Goal: Task Accomplishment & Management: Manage account settings

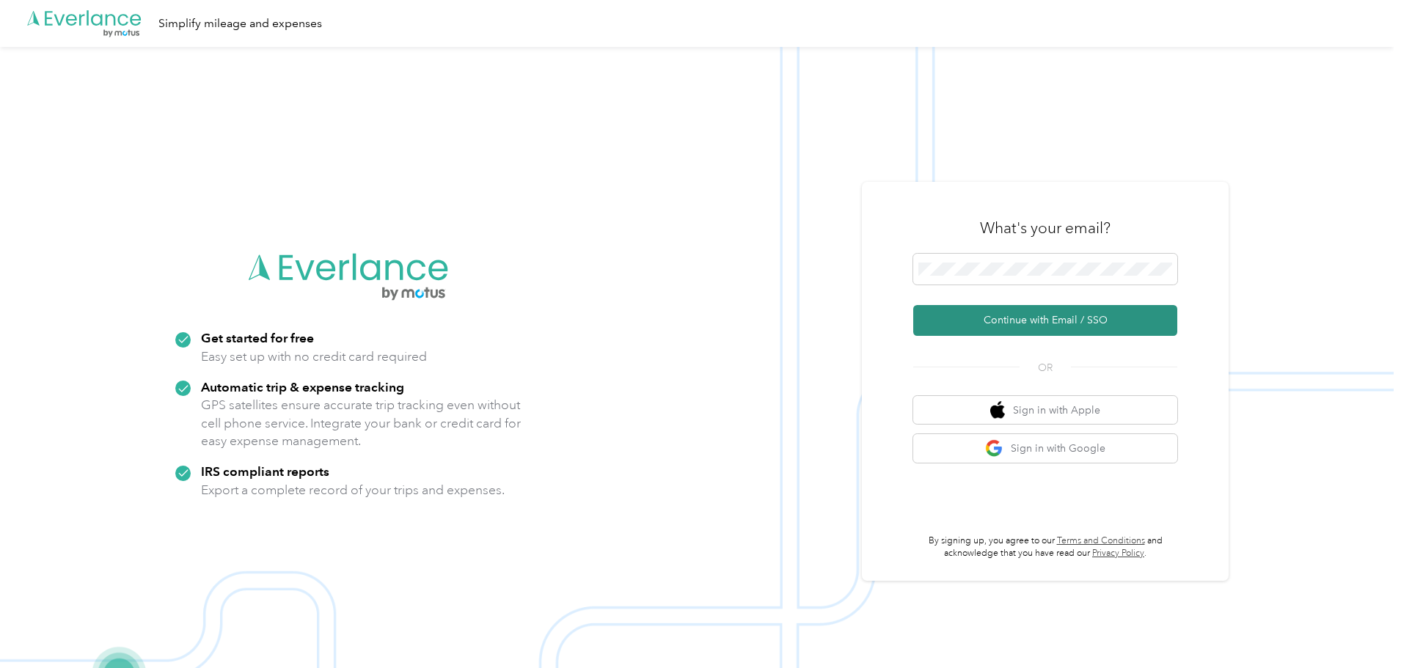
click at [995, 318] on button "Continue with Email / SSO" at bounding box center [1045, 320] width 264 height 31
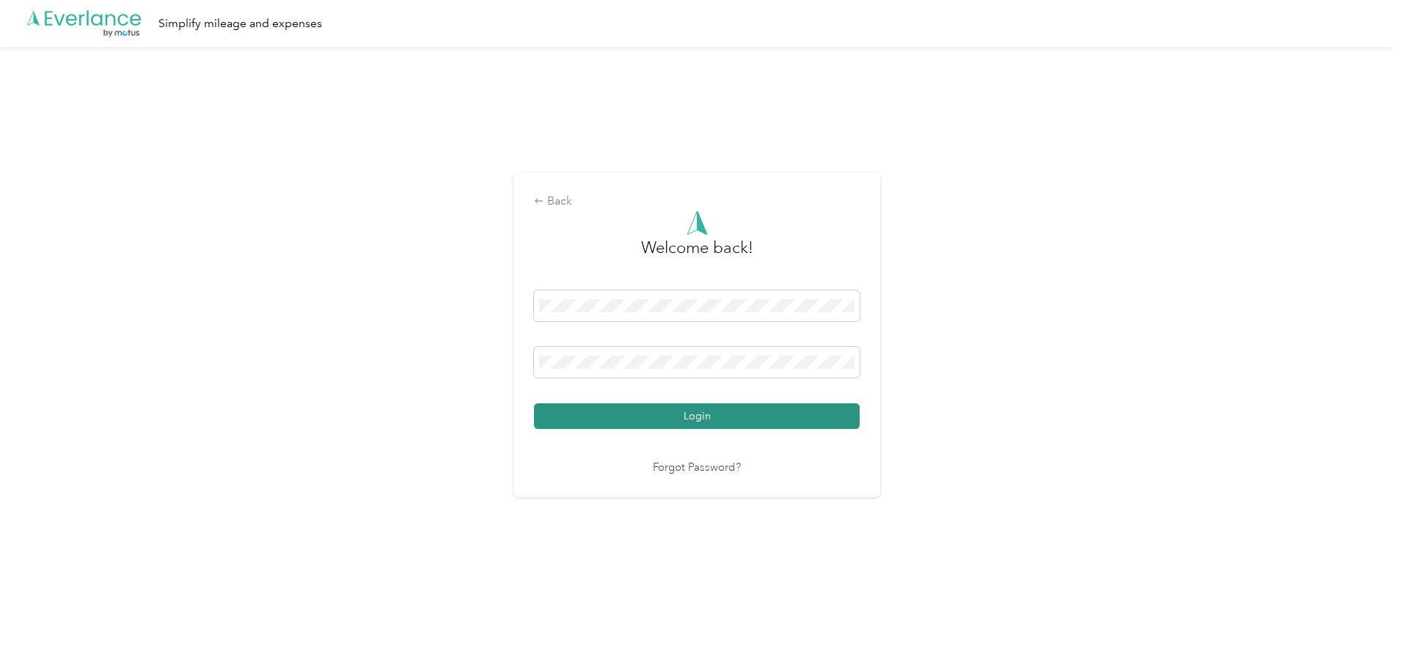
click at [605, 409] on button "Login" at bounding box center [697, 416] width 326 height 26
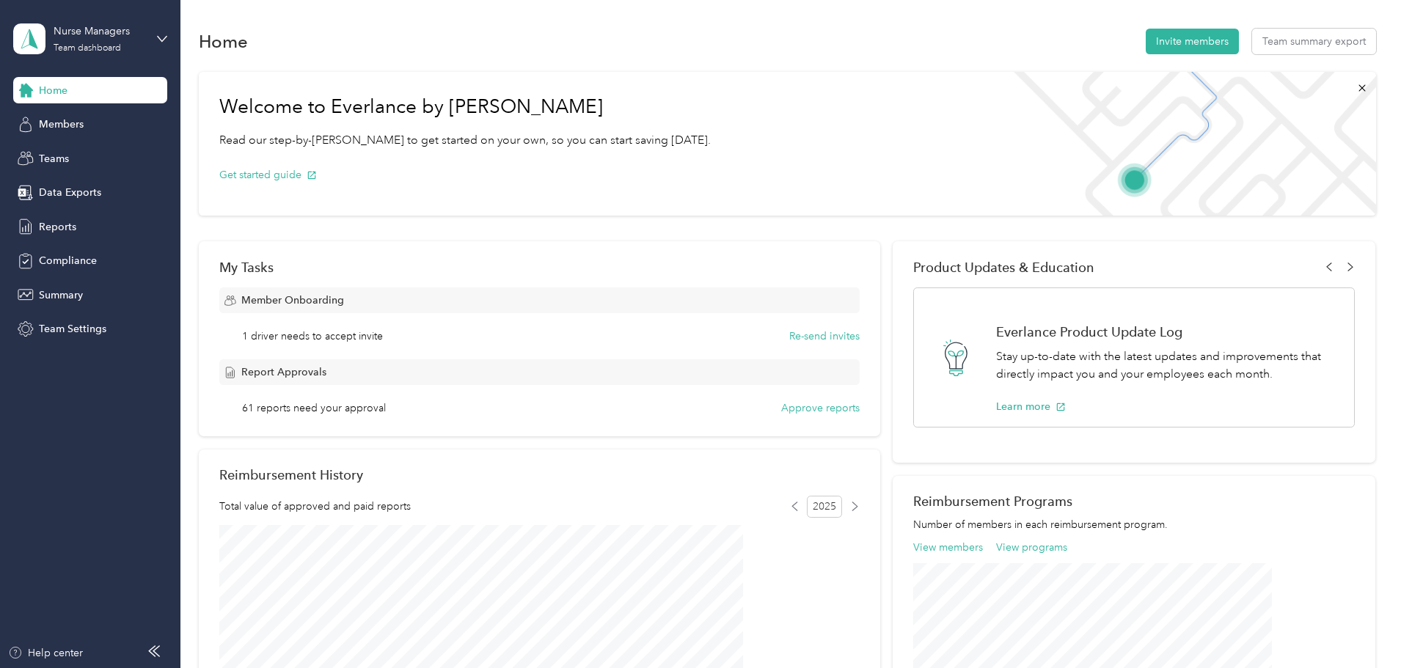
click at [784, 122] on div "Welcome to Everlance by Motus Read our step-by-step guide to get started on you…" at bounding box center [787, 144] width 1177 height 144
click at [61, 219] on span "Reports" at bounding box center [57, 226] width 37 height 15
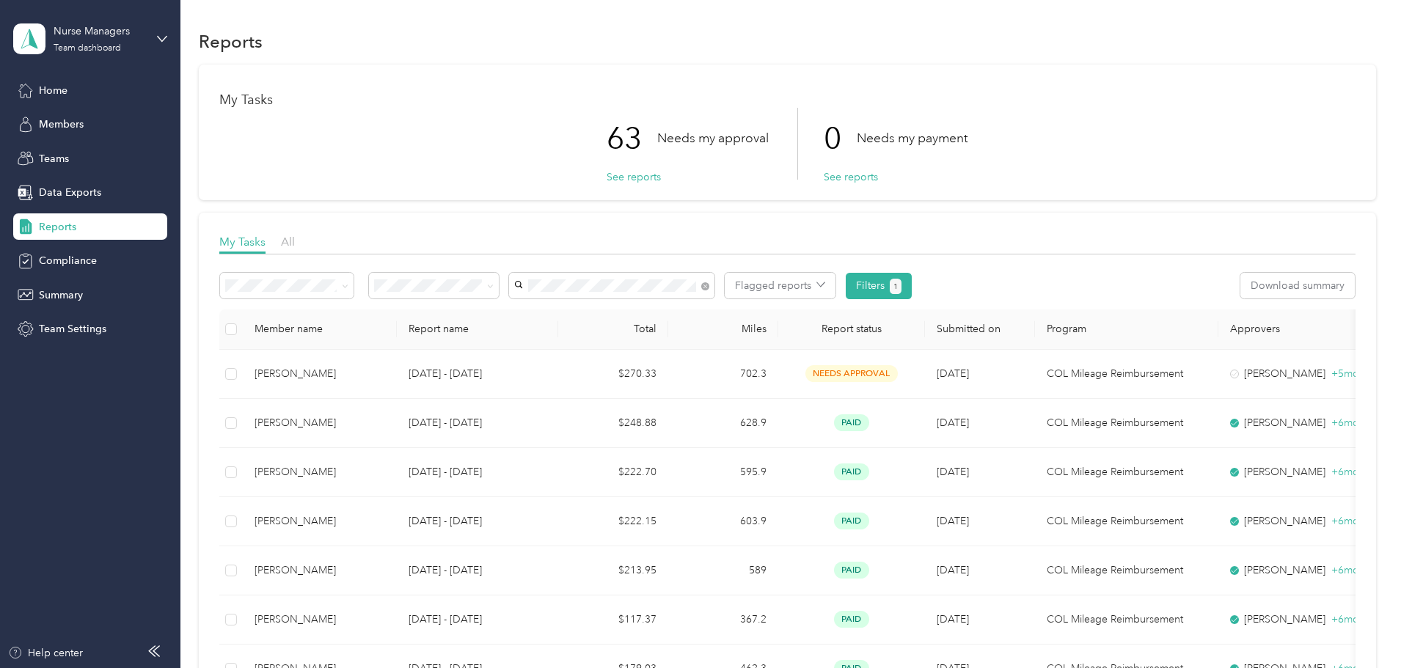
click at [658, 315] on span "[PERSON_NAME]" at bounding box center [657, 313] width 81 height 12
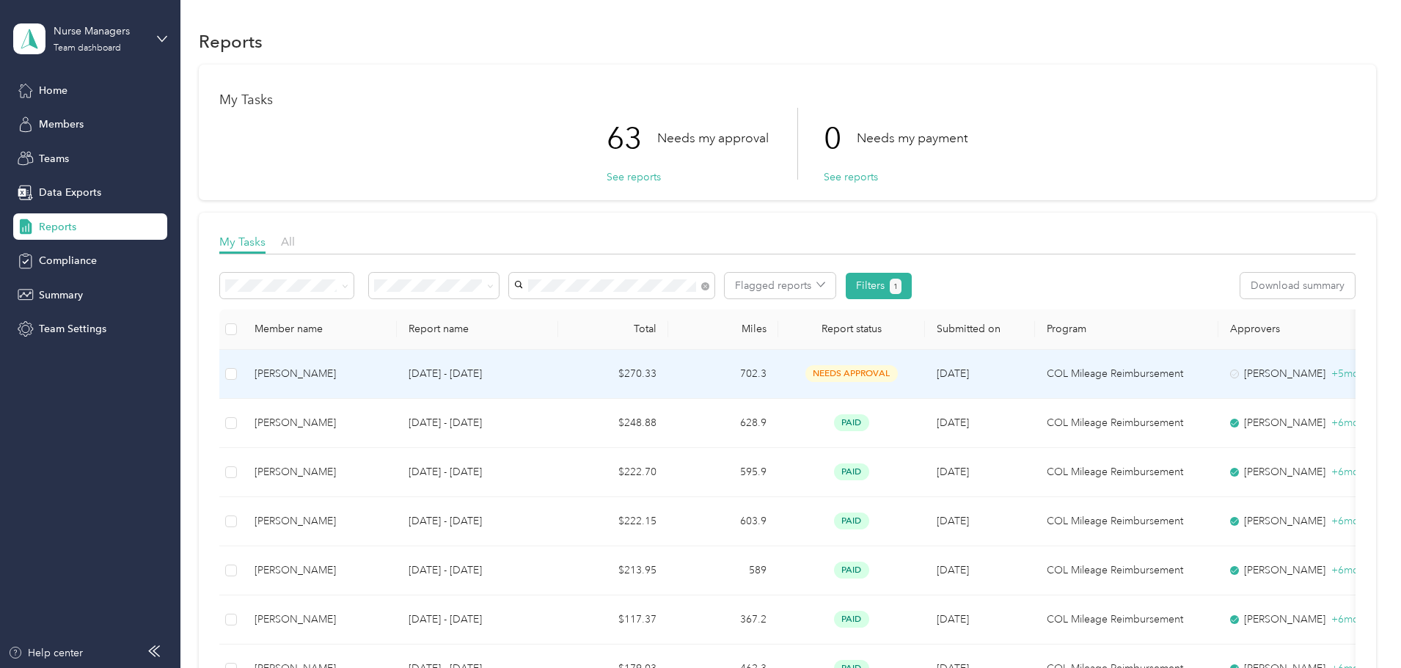
click at [778, 384] on td "702.3" at bounding box center [723, 374] width 110 height 49
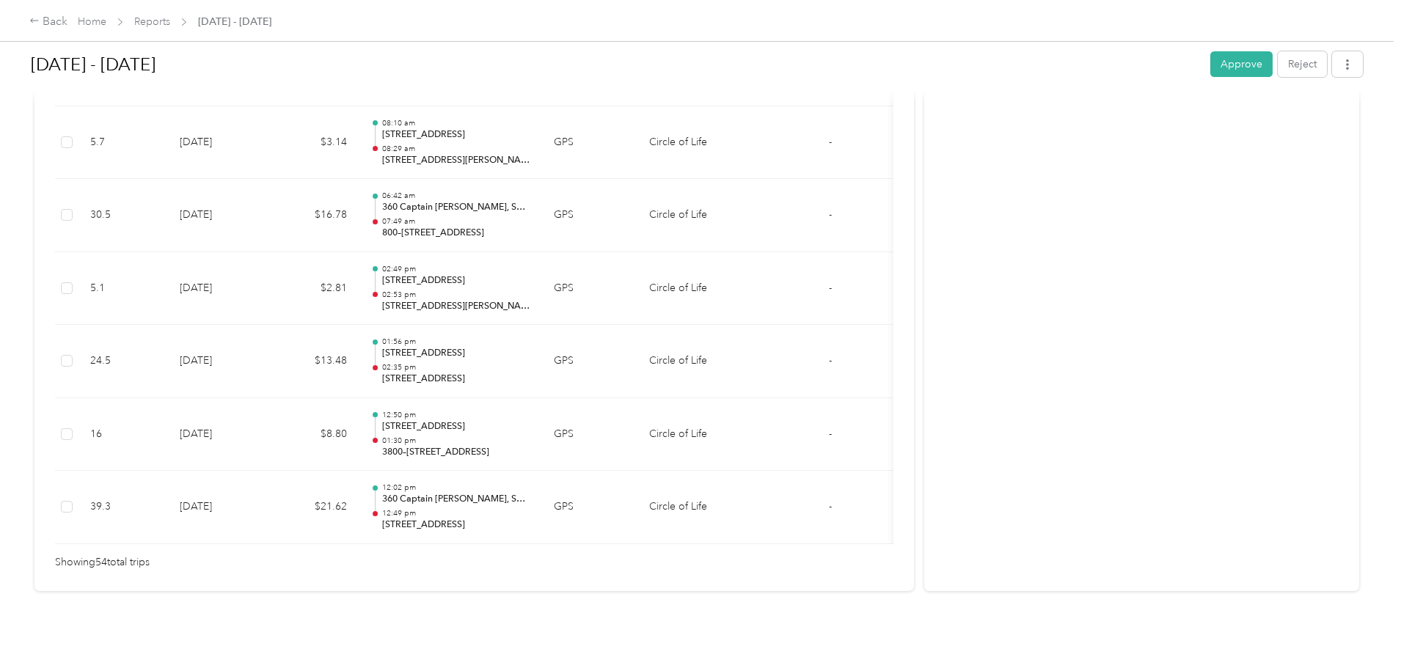
scroll to position [3963, 0]
click at [170, 21] on link "Reports" at bounding box center [152, 21] width 36 height 12
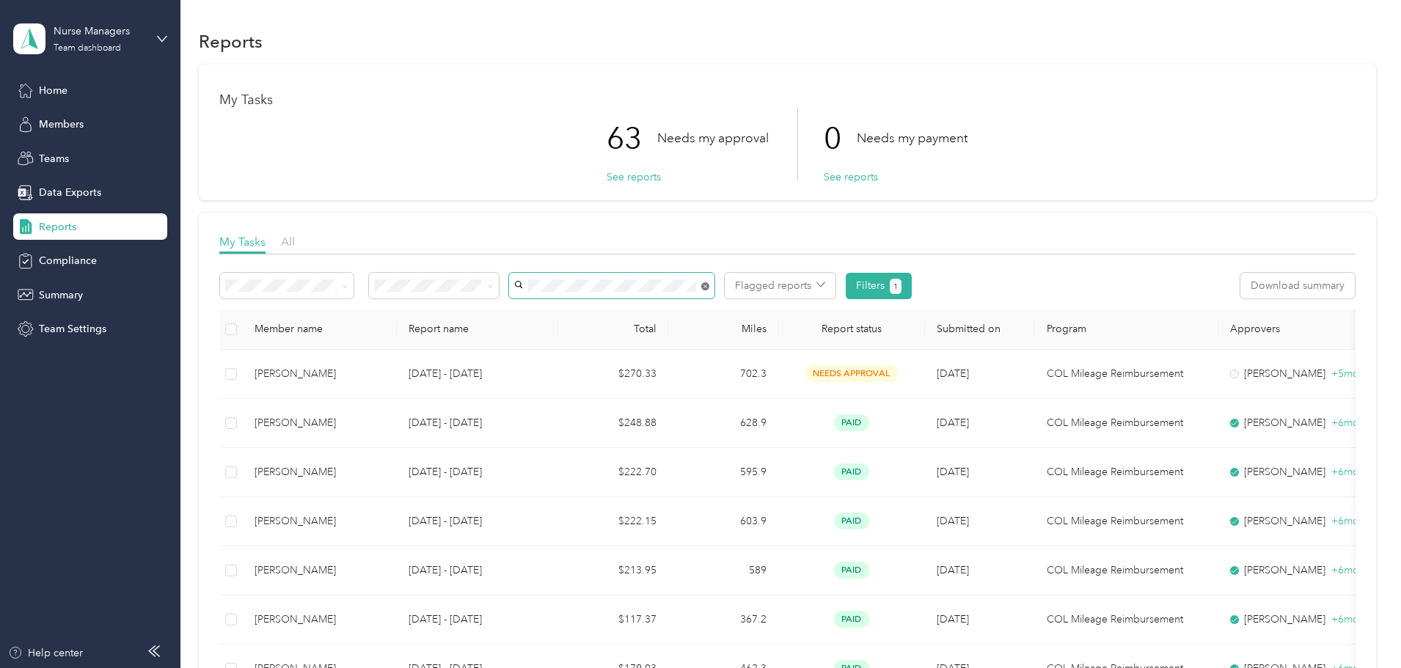
click at [709, 283] on icon at bounding box center [705, 286] width 8 height 8
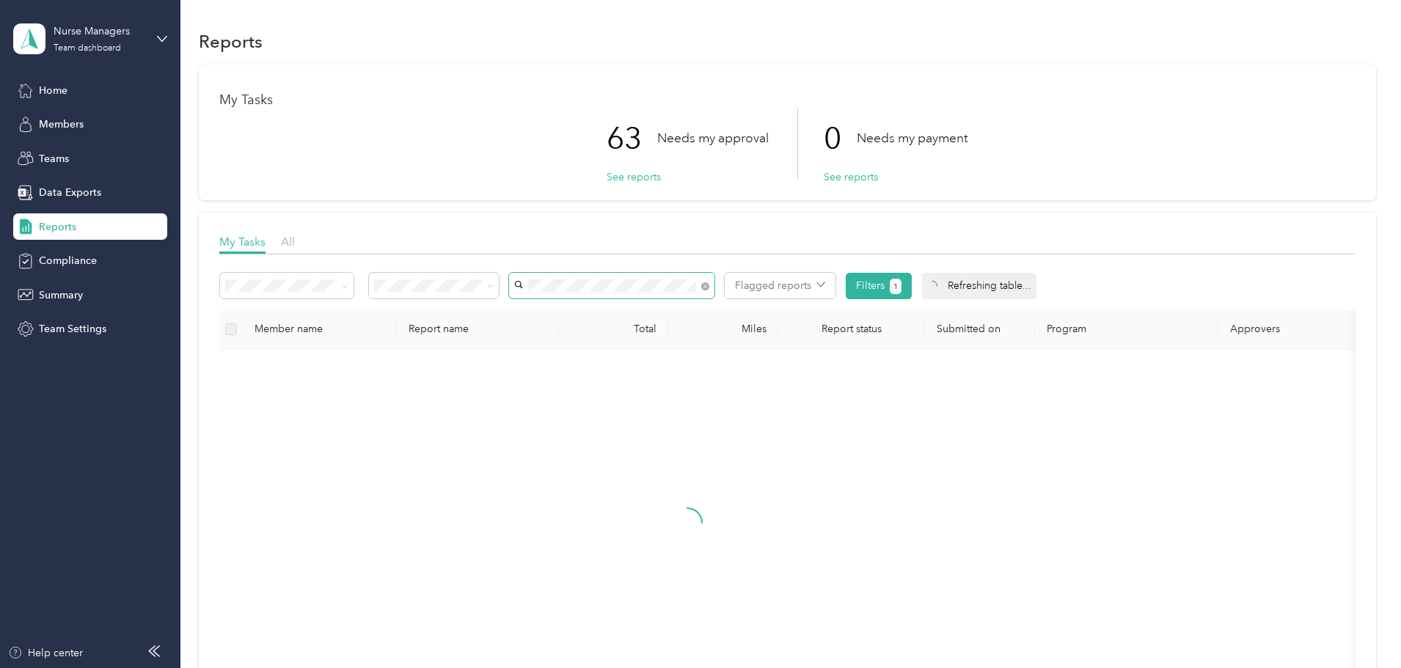
click at [672, 315] on span "[PERSON_NAME]" at bounding box center [657, 310] width 81 height 12
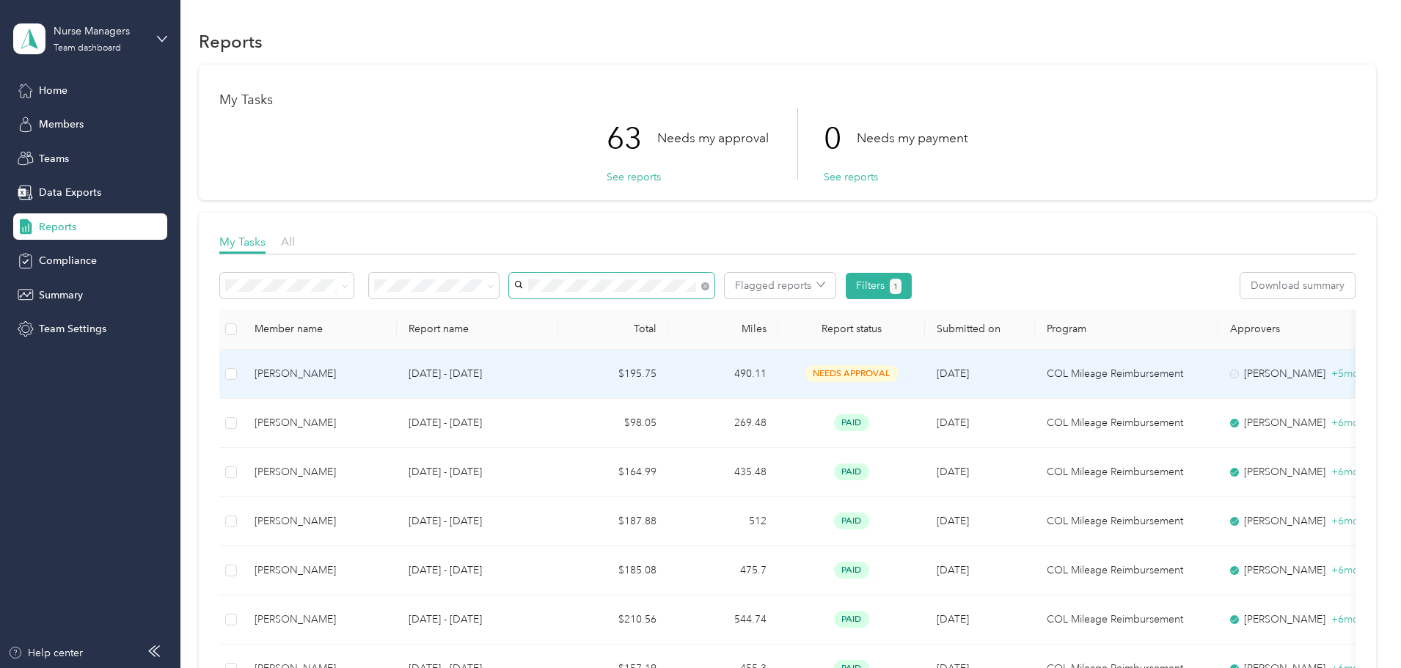
click at [778, 375] on td "490.11" at bounding box center [723, 374] width 110 height 49
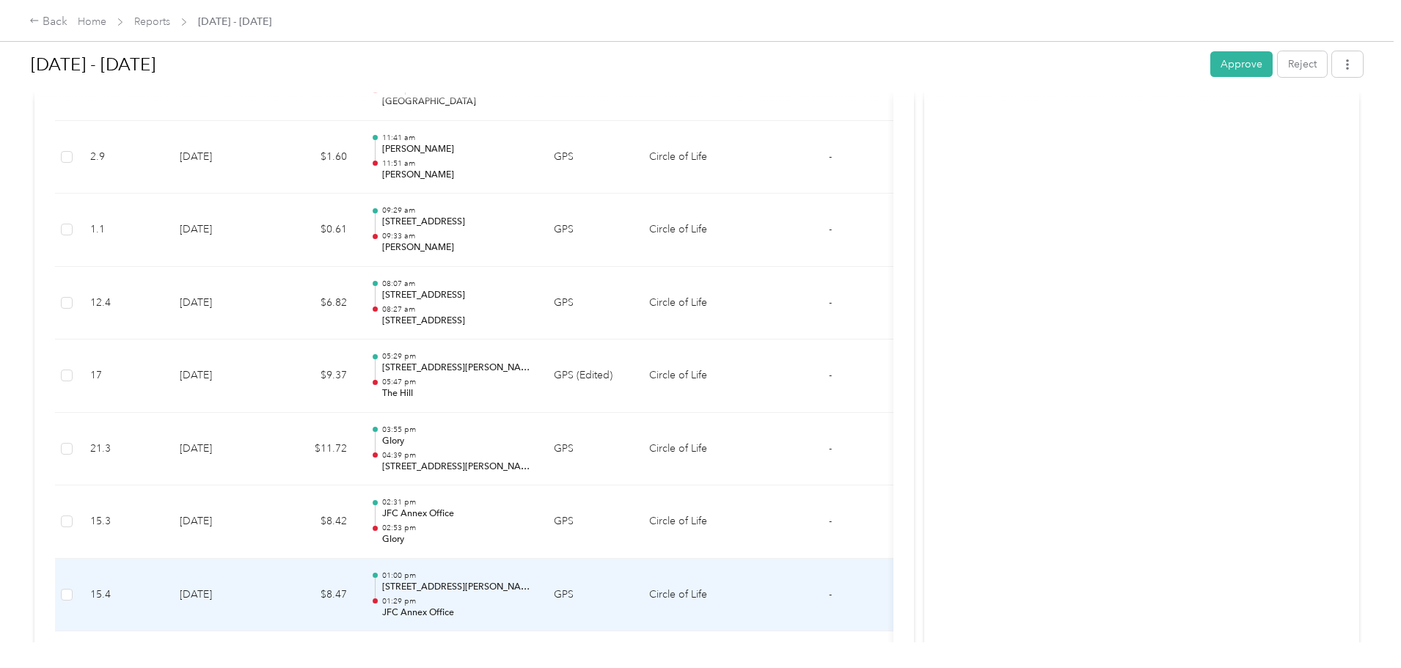
scroll to position [2902, 0]
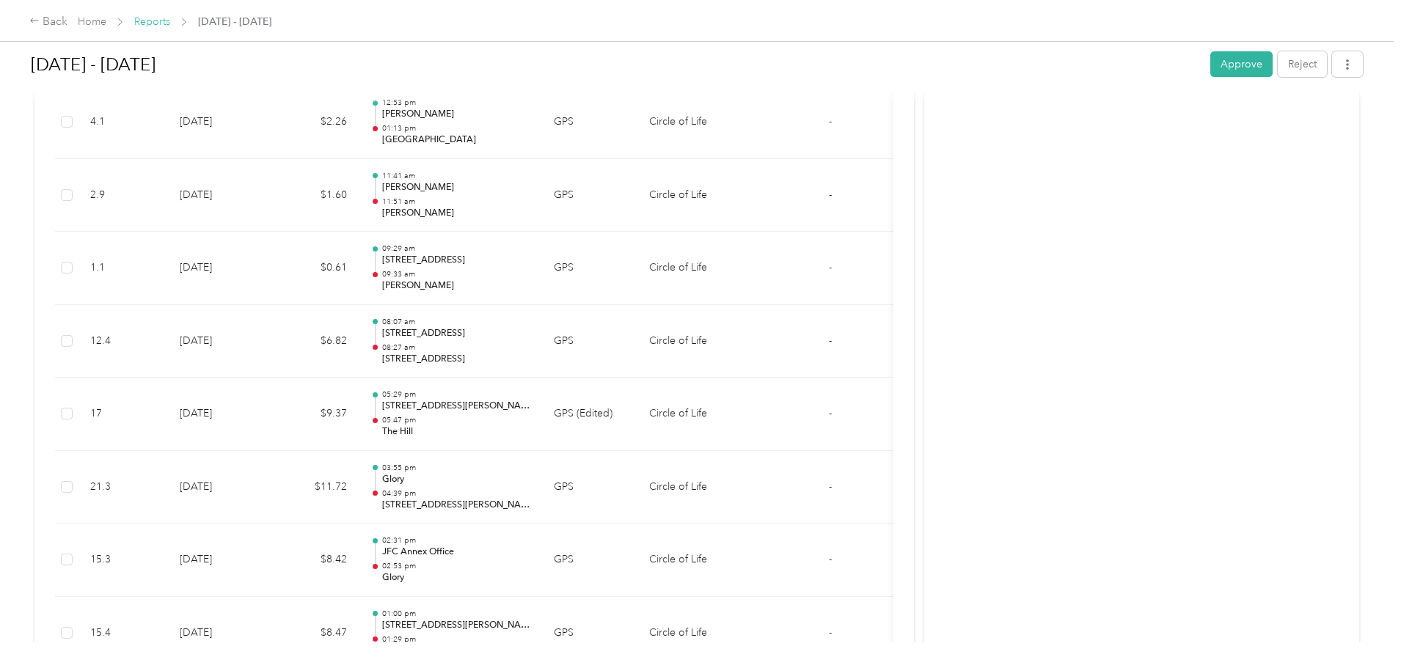
click at [170, 21] on link "Reports" at bounding box center [152, 21] width 36 height 12
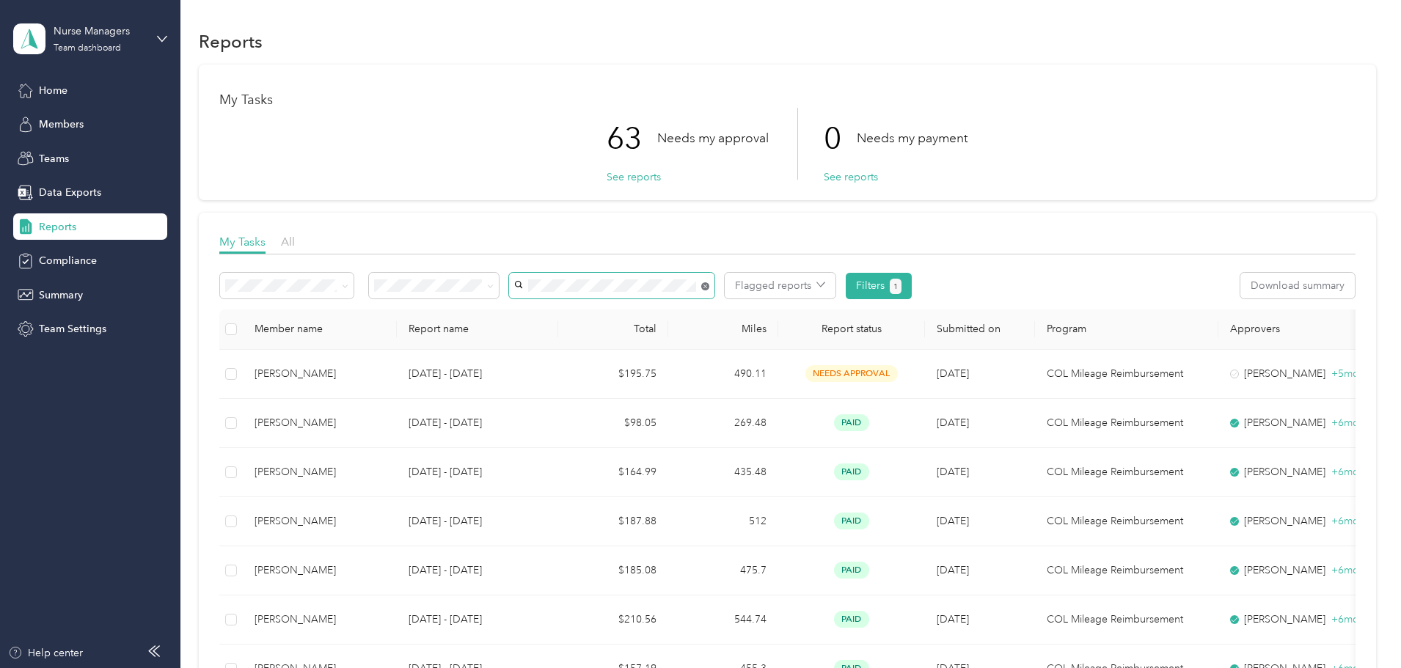
click at [709, 286] on icon at bounding box center [705, 286] width 8 height 8
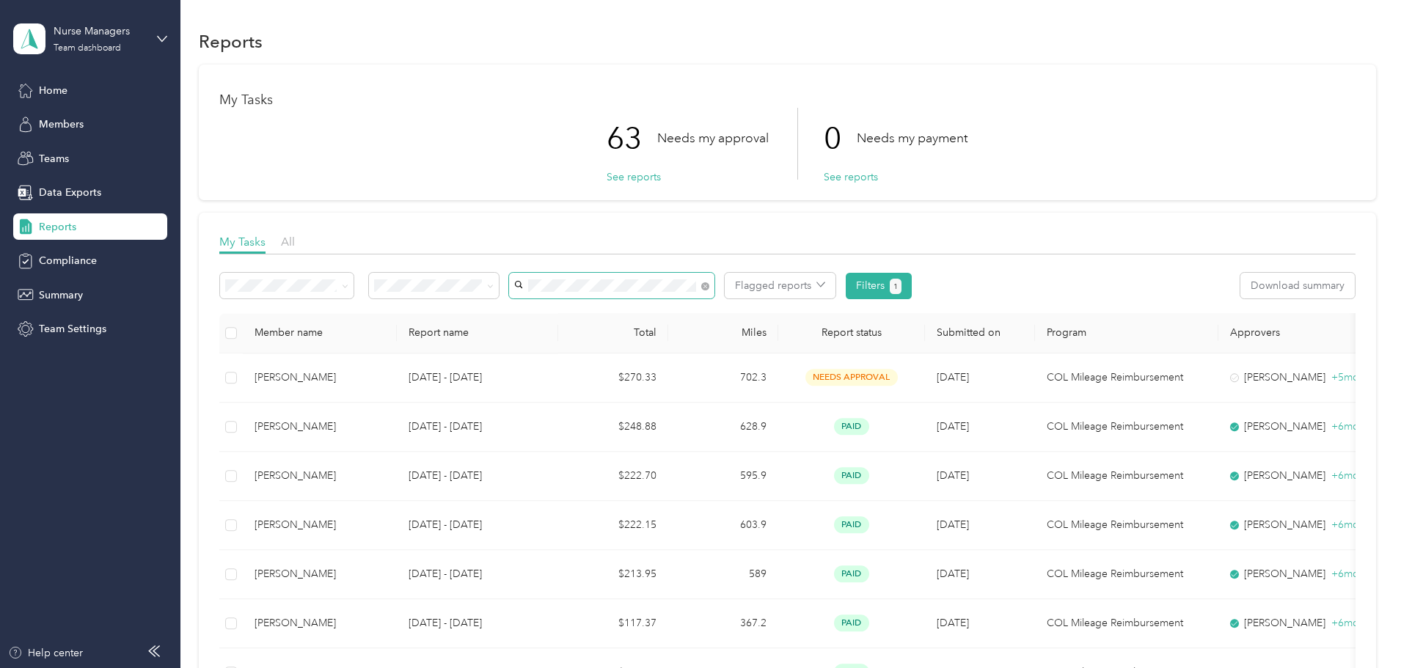
click at [694, 314] on div "[PERSON_NAME]" at bounding box center [709, 310] width 185 height 15
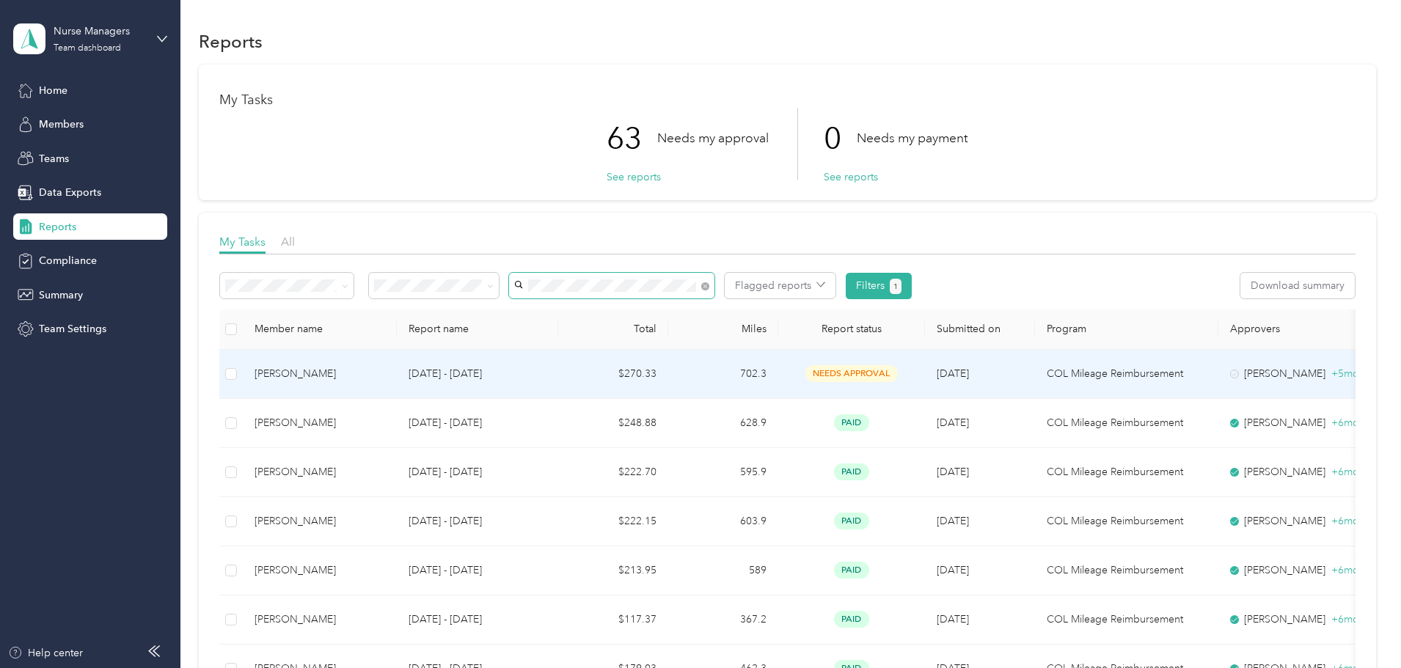
click at [778, 379] on td "702.3" at bounding box center [723, 374] width 110 height 49
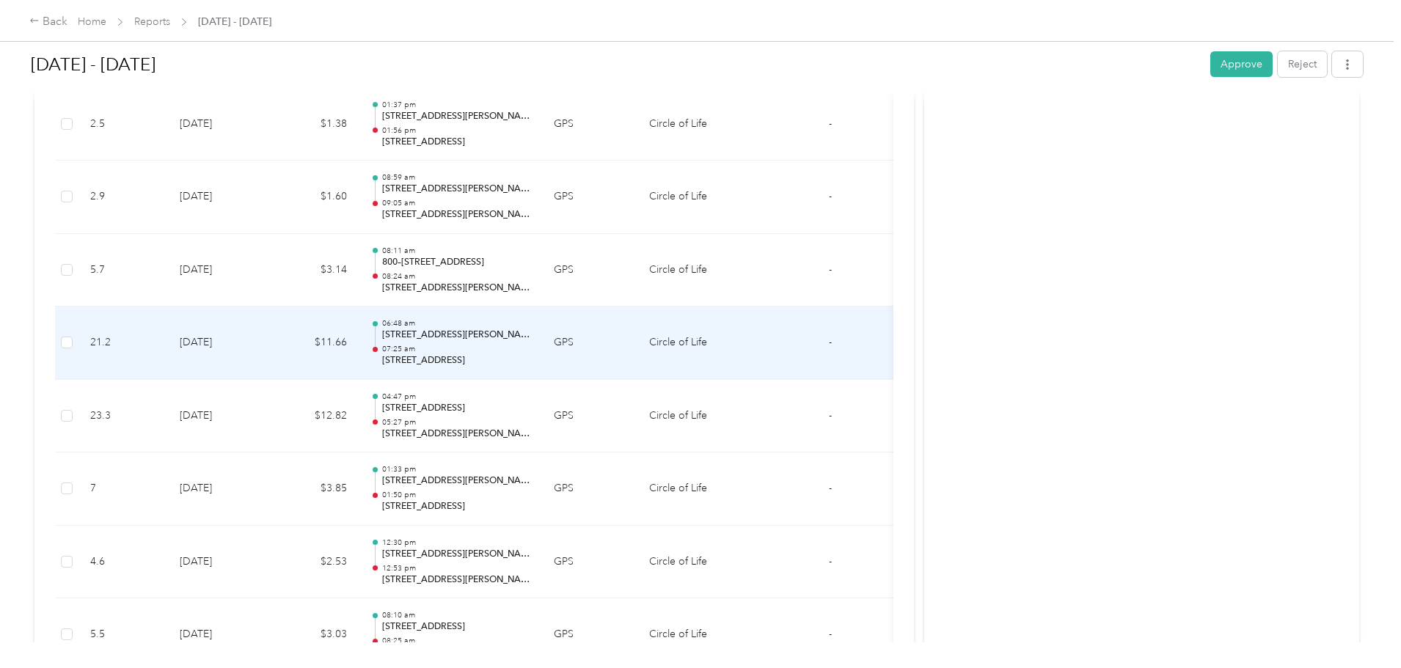
scroll to position [2799, 0]
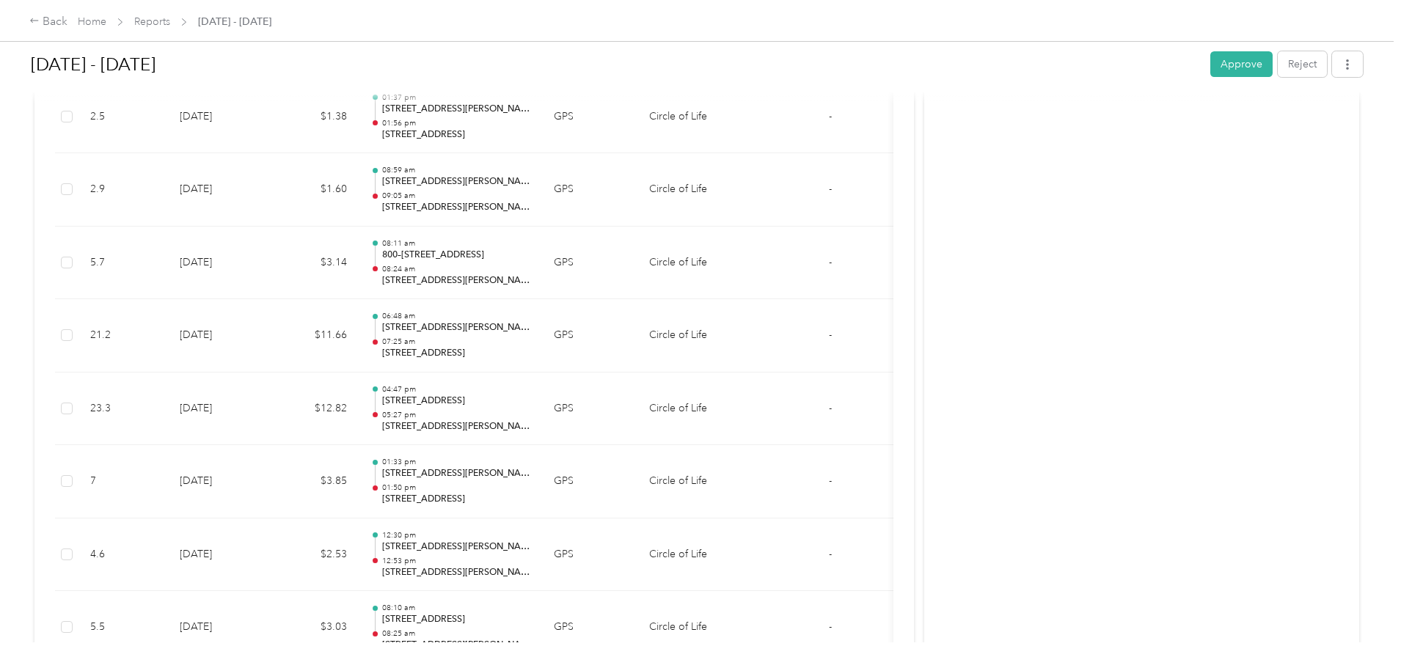
drag, startPoint x: 1185, startPoint y: 415, endPoint x: 1161, endPoint y: 414, distance: 24.2
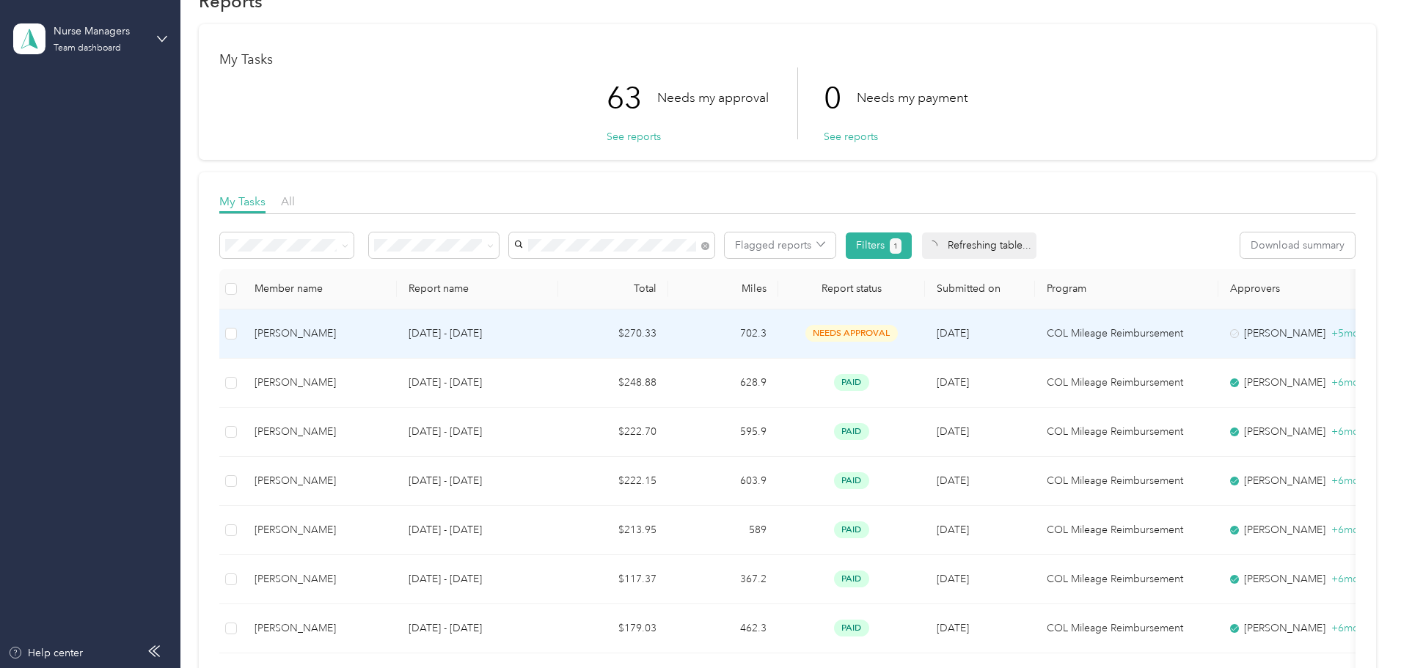
scroll to position [73, 0]
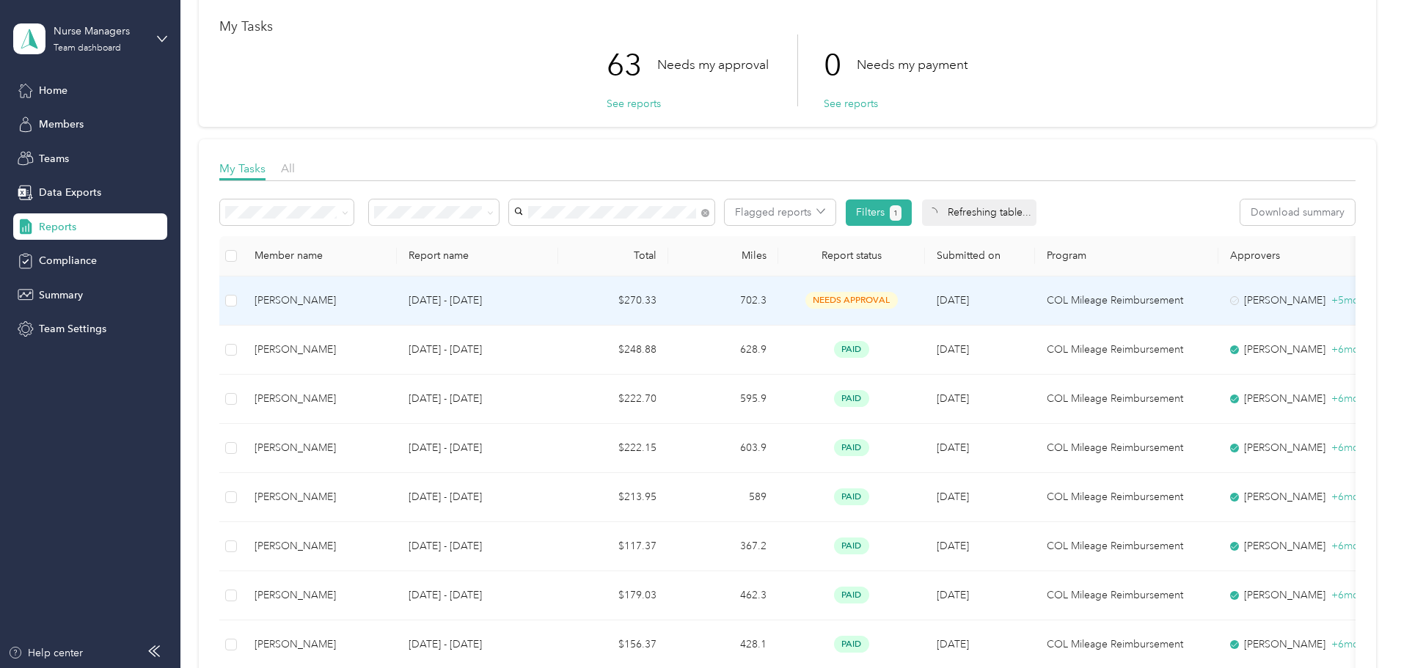
click at [668, 326] on td "$270.33" at bounding box center [613, 300] width 110 height 49
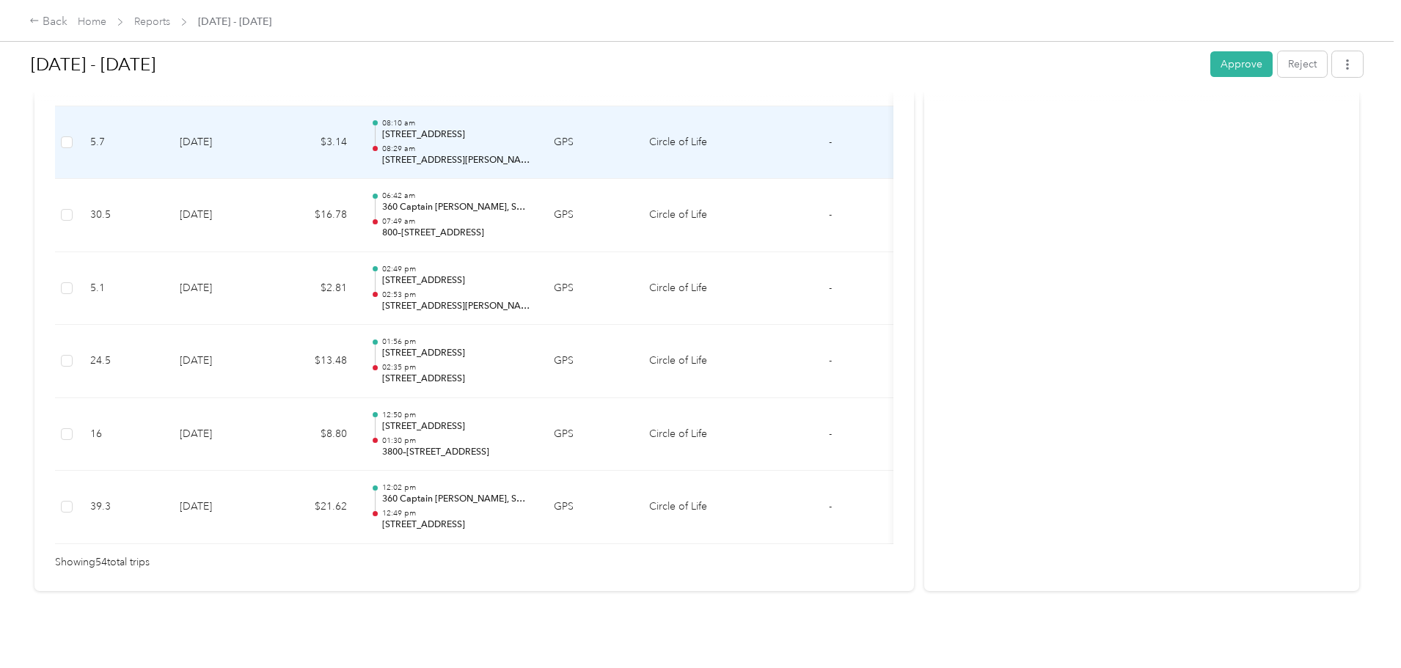
scroll to position [3963, 0]
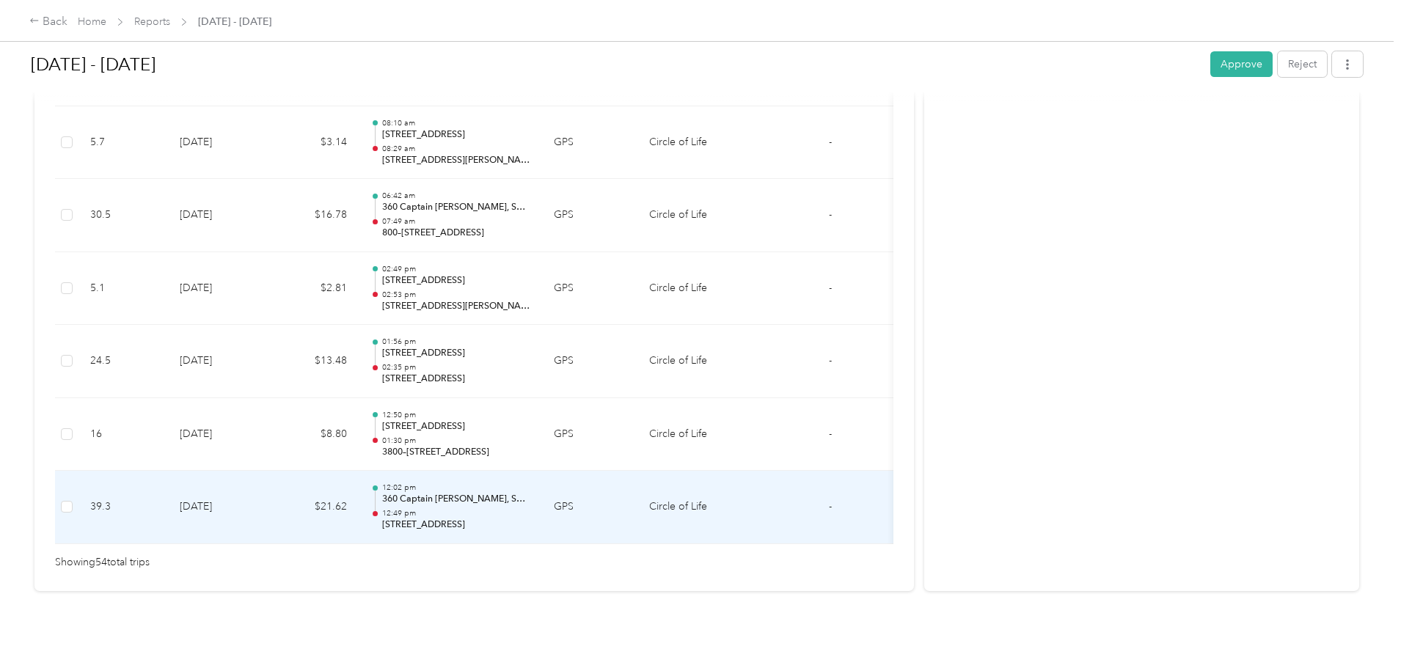
click at [530, 493] on p "360 Captain [PERSON_NAME], Sundowner, [GEOGRAPHIC_DATA], [GEOGRAPHIC_DATA]" at bounding box center [456, 499] width 148 height 13
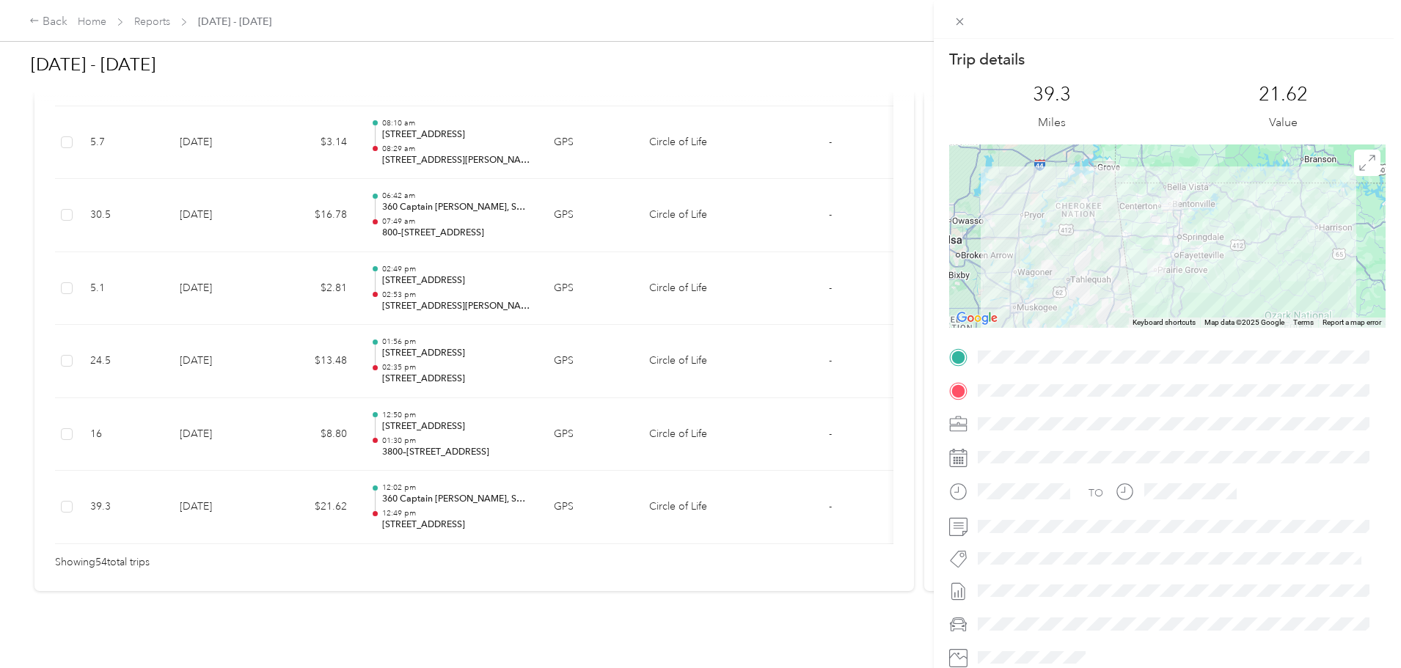
click at [614, 433] on div "Trip details This trip cannot be edited because it is either under review, appr…" at bounding box center [700, 334] width 1401 height 668
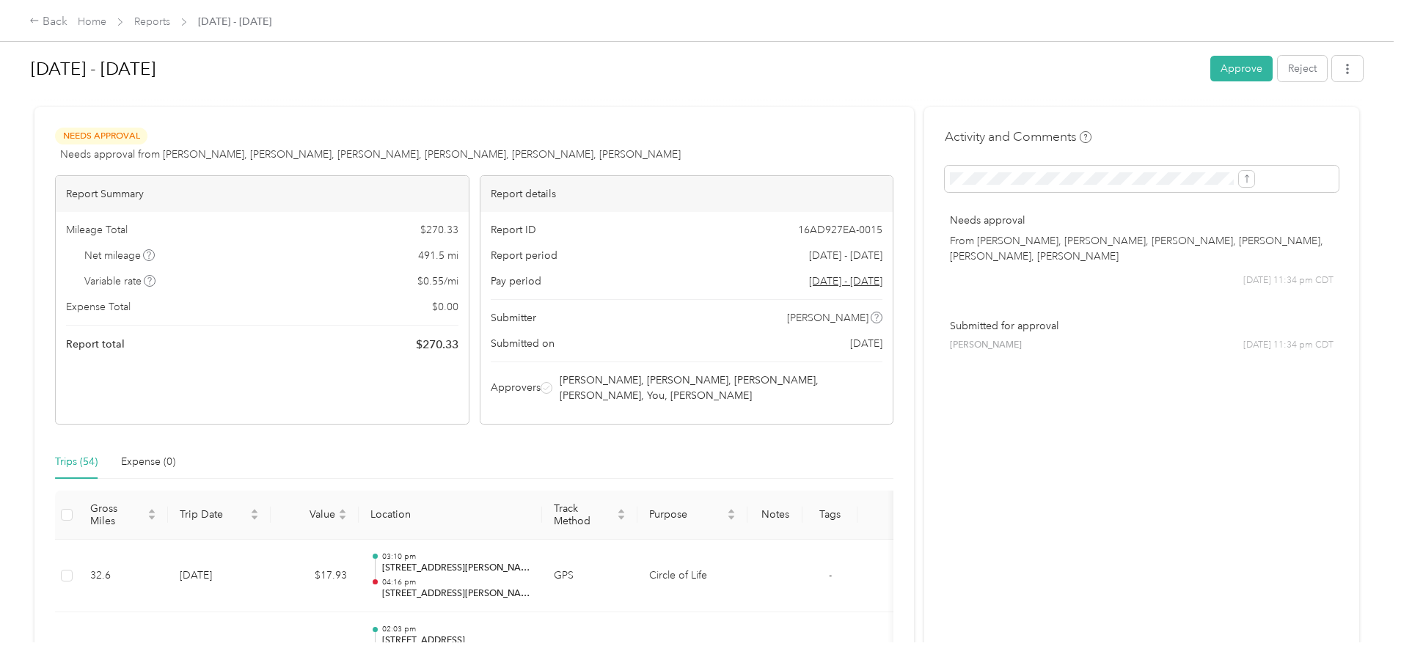
scroll to position [0, 0]
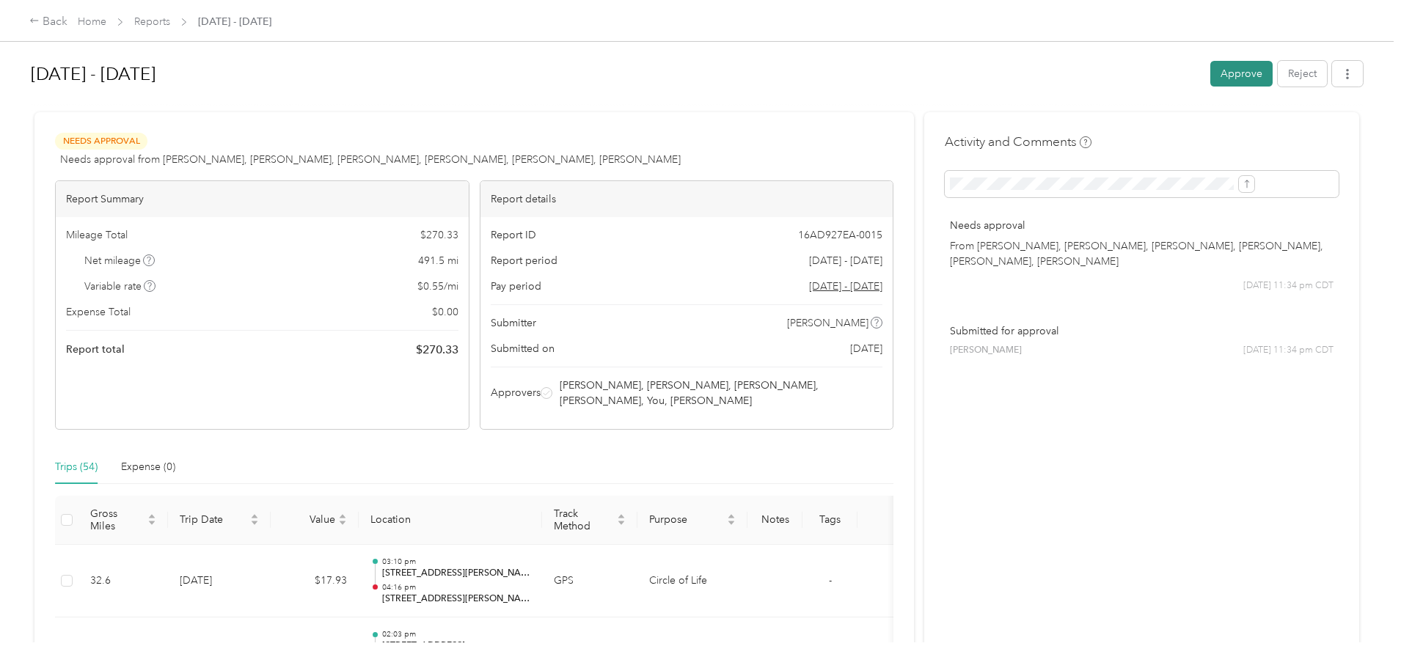
click at [1210, 81] on button "Approve" at bounding box center [1241, 74] width 62 height 26
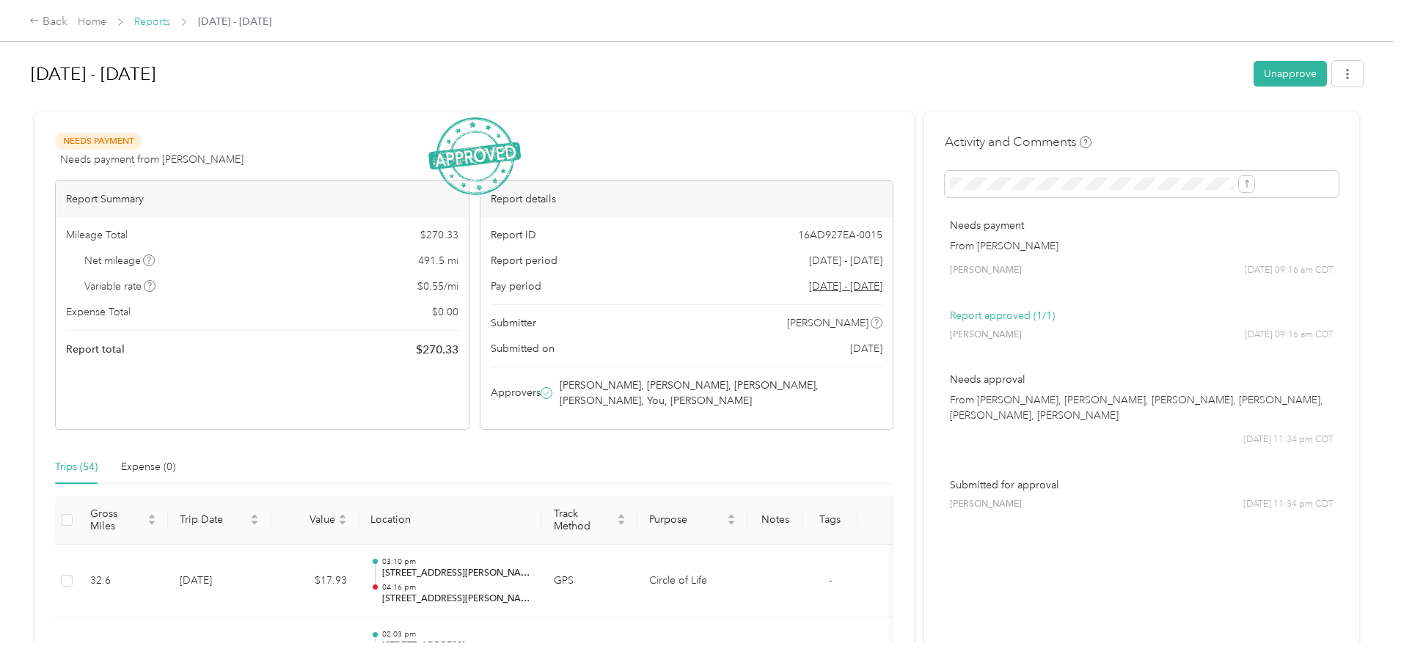
click at [170, 23] on link "Reports" at bounding box center [152, 21] width 36 height 12
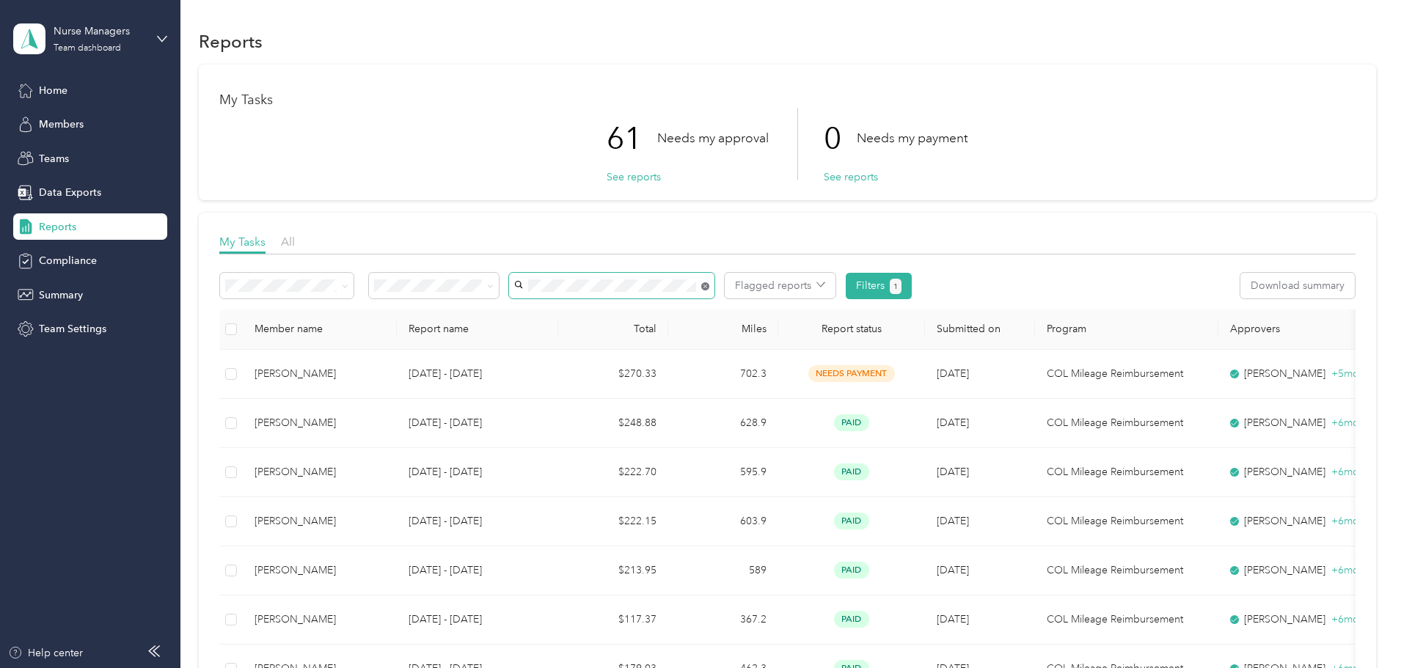
click at [709, 285] on icon at bounding box center [705, 286] width 8 height 8
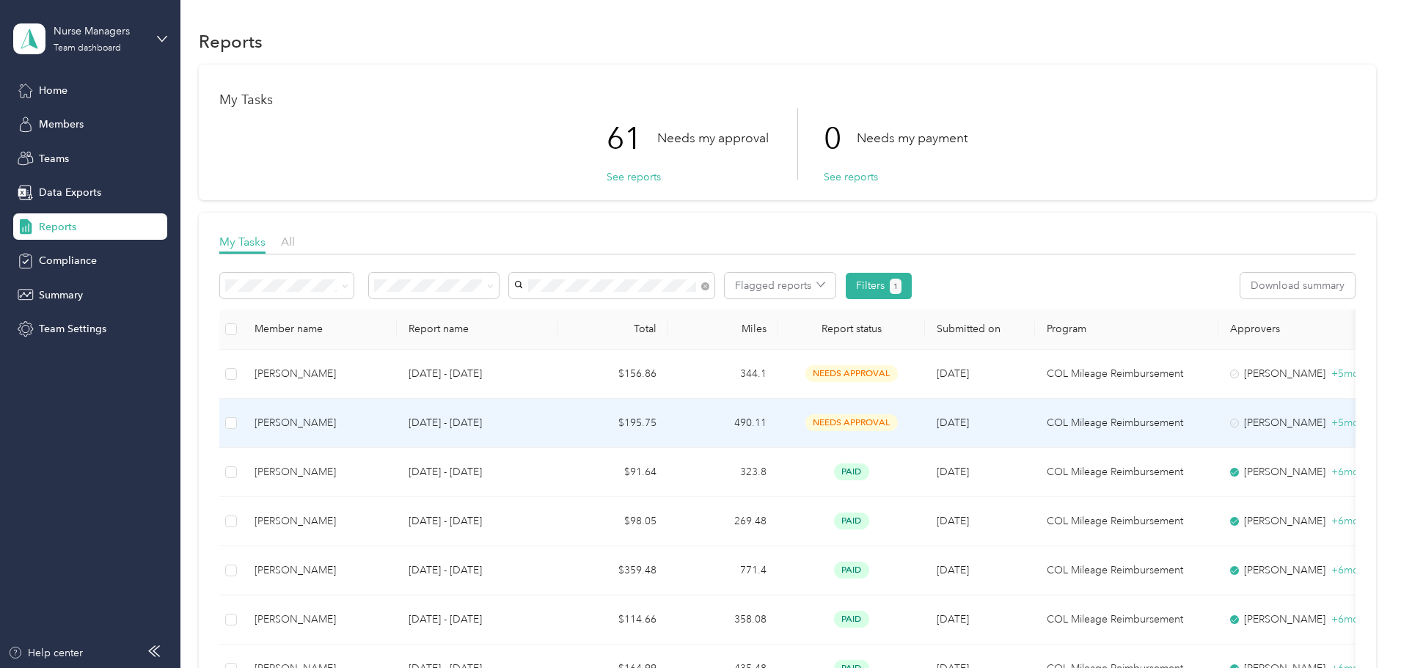
click at [546, 422] on p "[DATE] - [DATE]" at bounding box center [477, 423] width 138 height 16
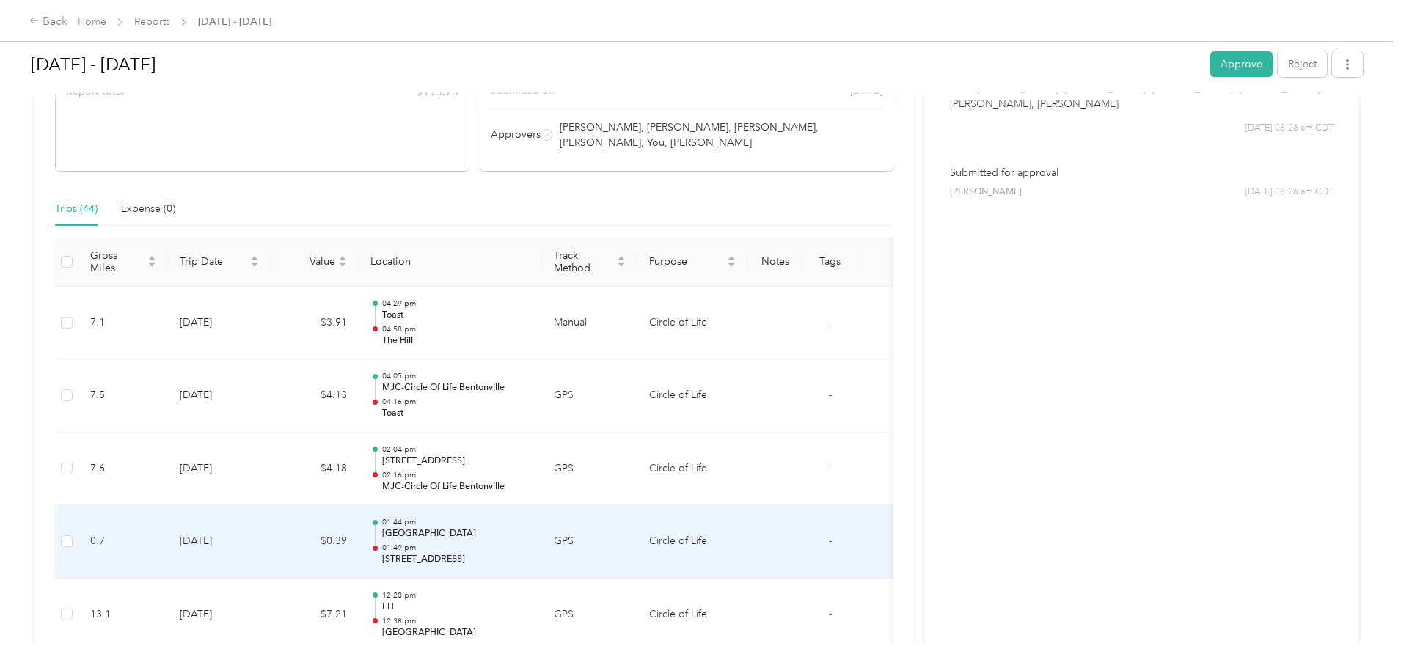
scroll to position [263, 0]
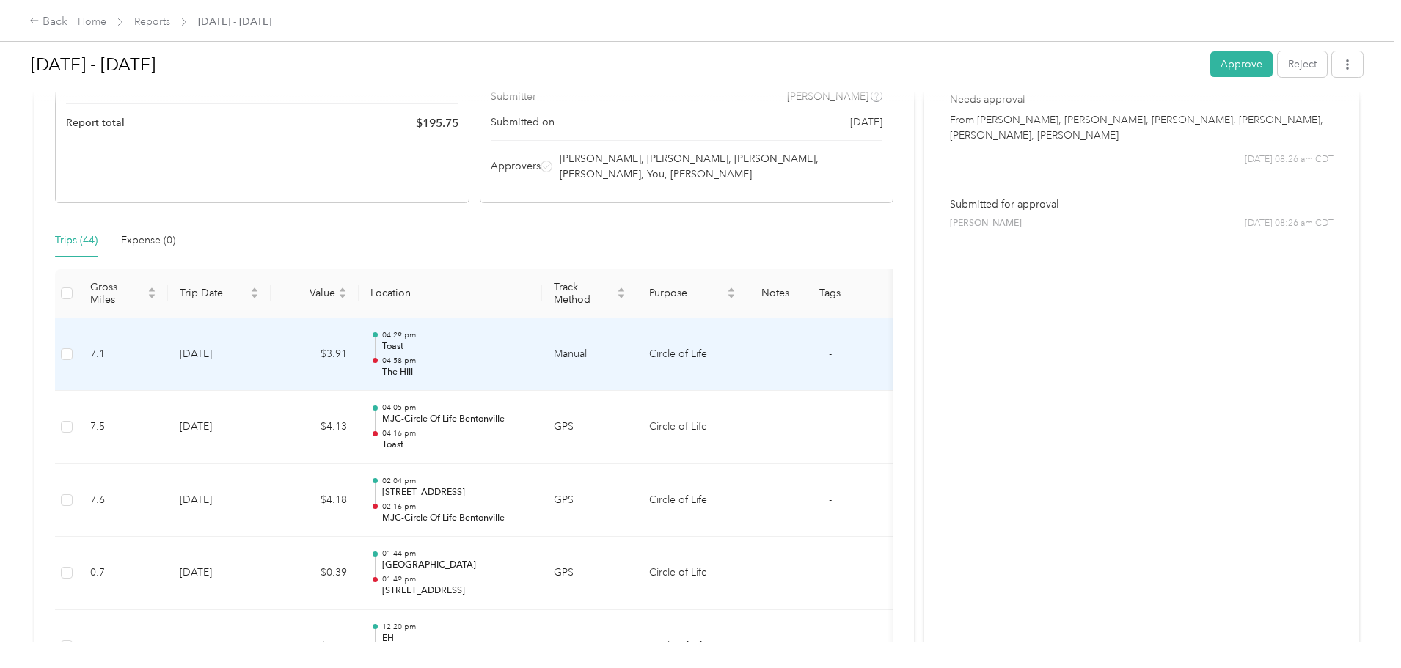
click at [530, 344] on p "Toast" at bounding box center [456, 346] width 148 height 13
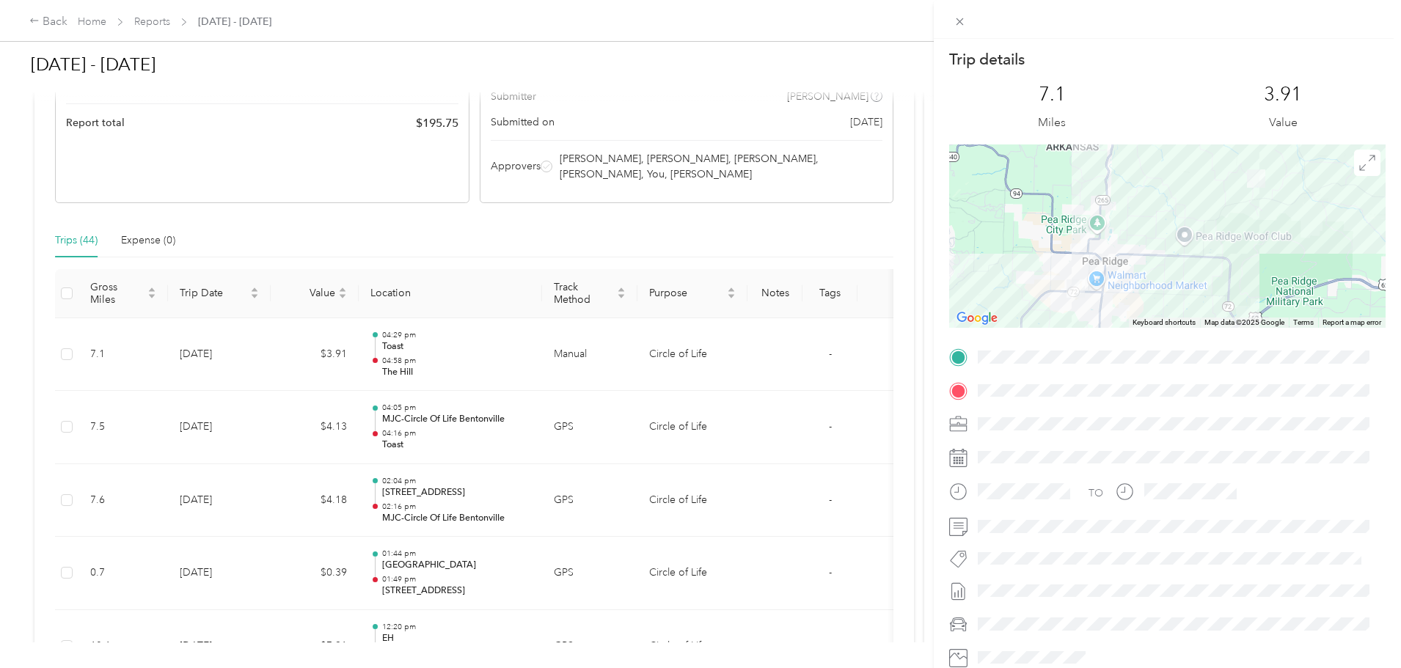
click at [726, 224] on div "Trip details This trip cannot be edited because it is either under review, appr…" at bounding box center [700, 334] width 1401 height 668
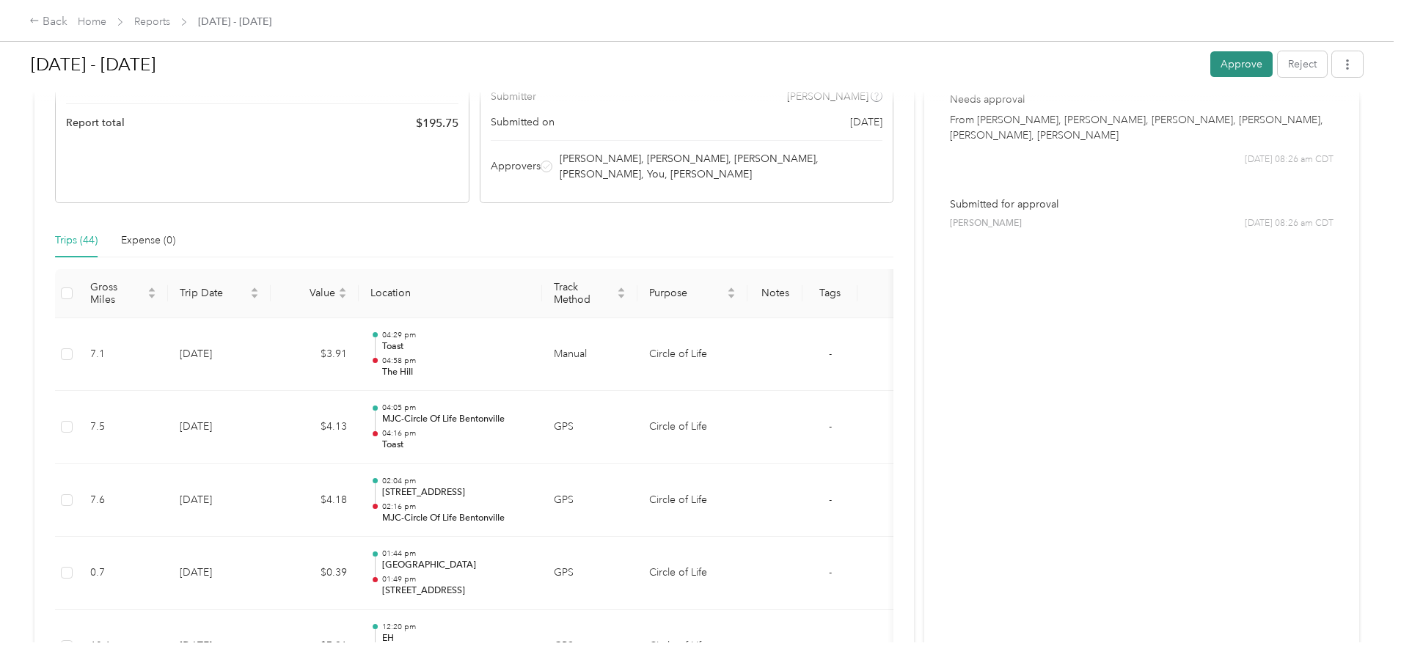
click at [1210, 52] on button "Approve" at bounding box center [1241, 64] width 62 height 26
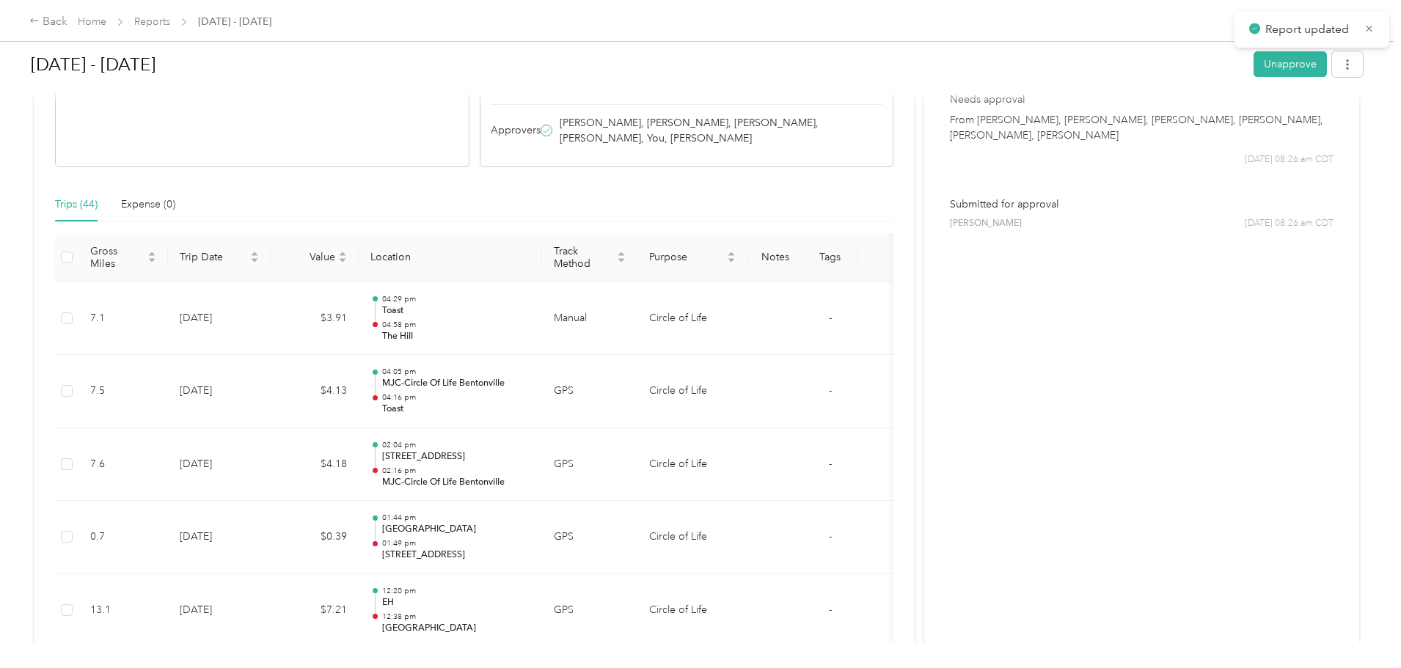
scroll to position [227, 0]
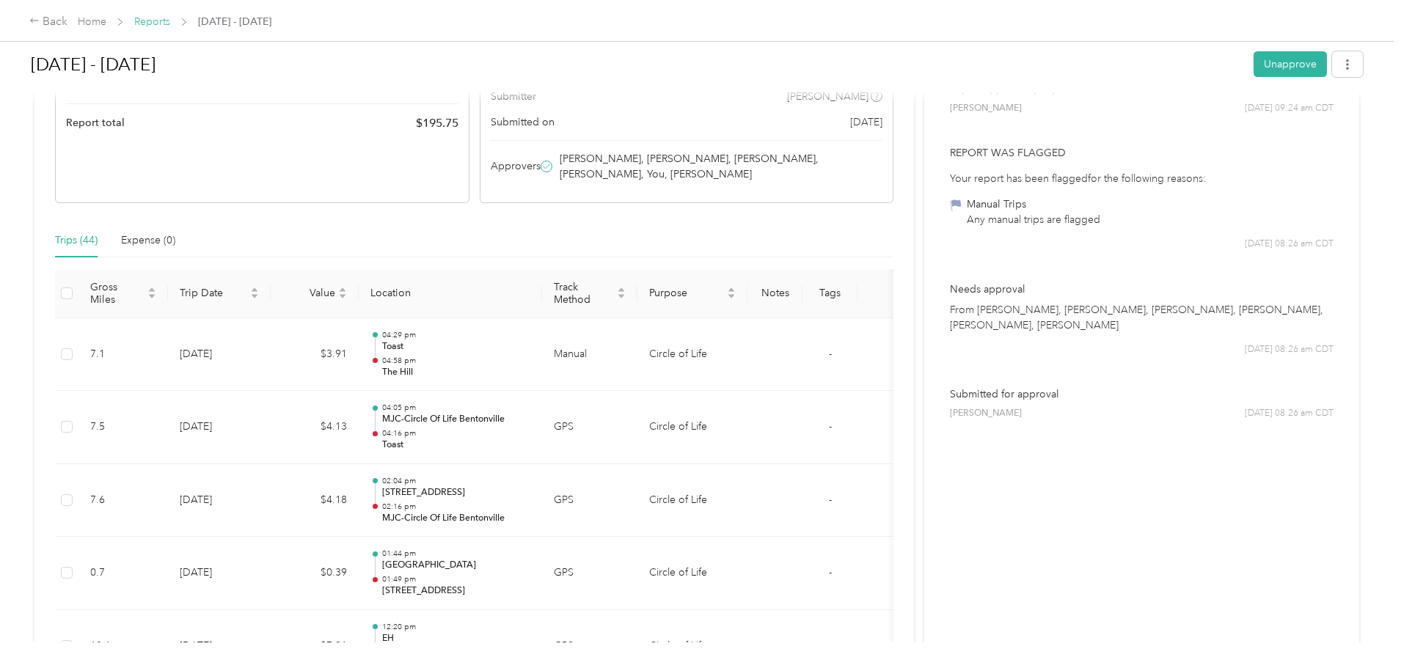
click at [170, 23] on link "Reports" at bounding box center [152, 21] width 36 height 12
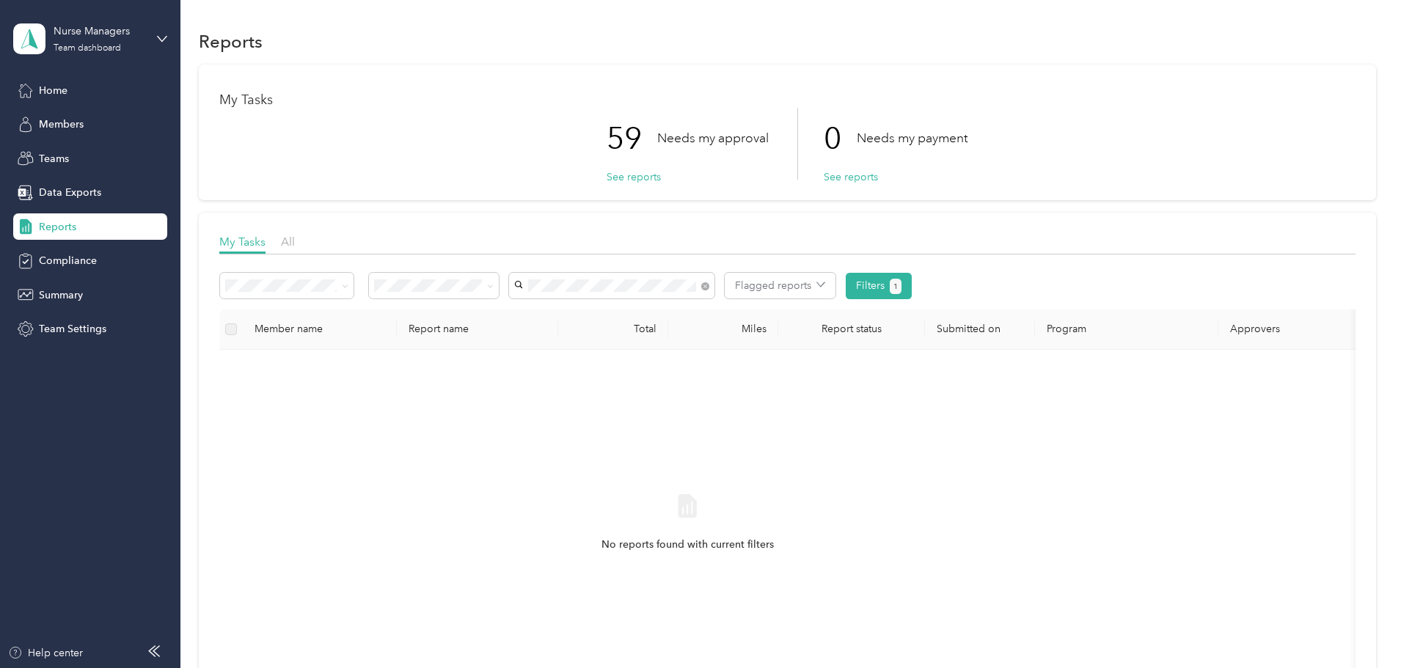
click at [667, 312] on span "Andrea Flores" at bounding box center [657, 313] width 81 height 12
click at [709, 285] on icon at bounding box center [705, 286] width 8 height 8
click at [653, 338] on span "[PERSON_NAME]" at bounding box center [657, 338] width 81 height 12
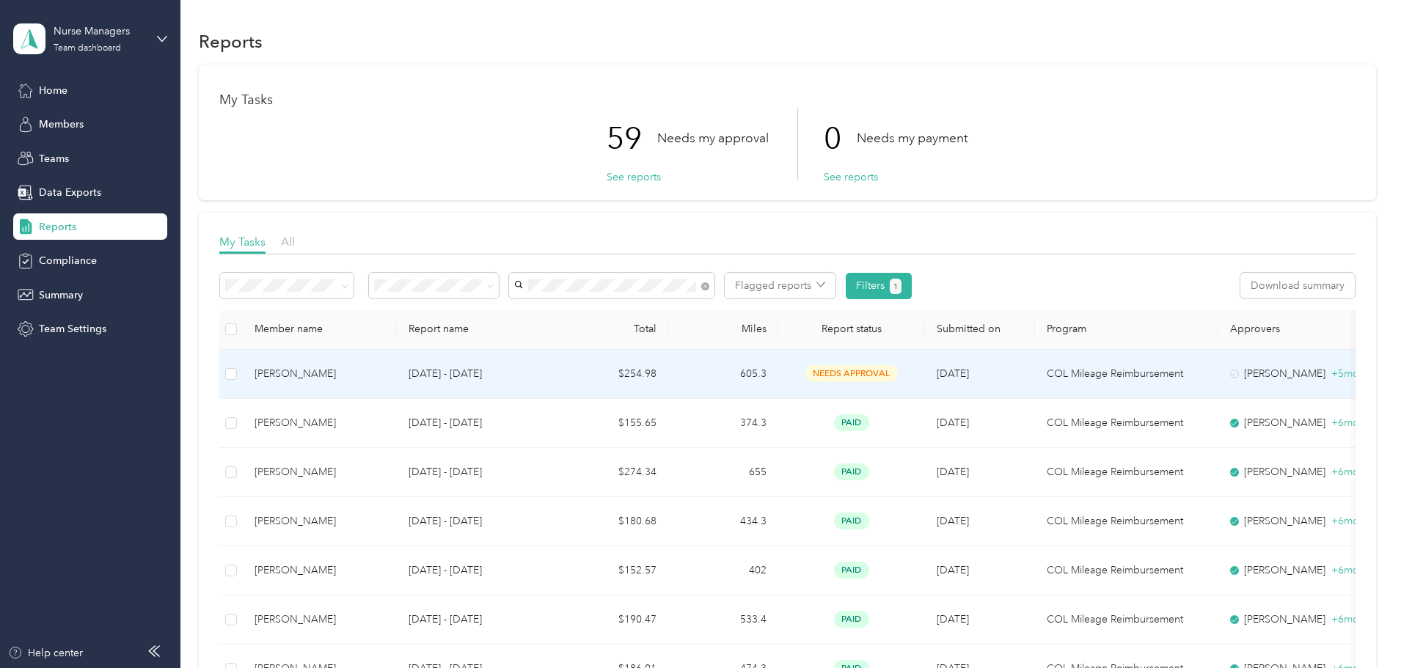
click at [668, 372] on td "$254.98" at bounding box center [613, 374] width 110 height 49
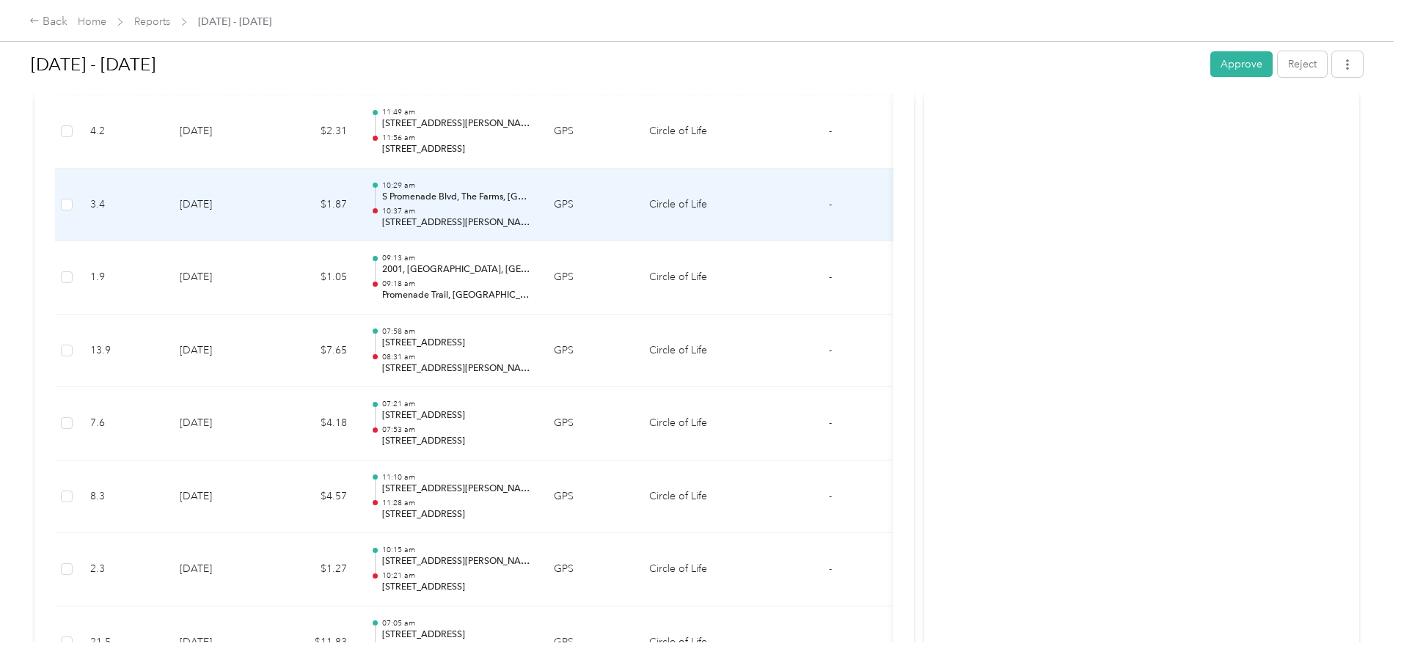
scroll to position [5057, 0]
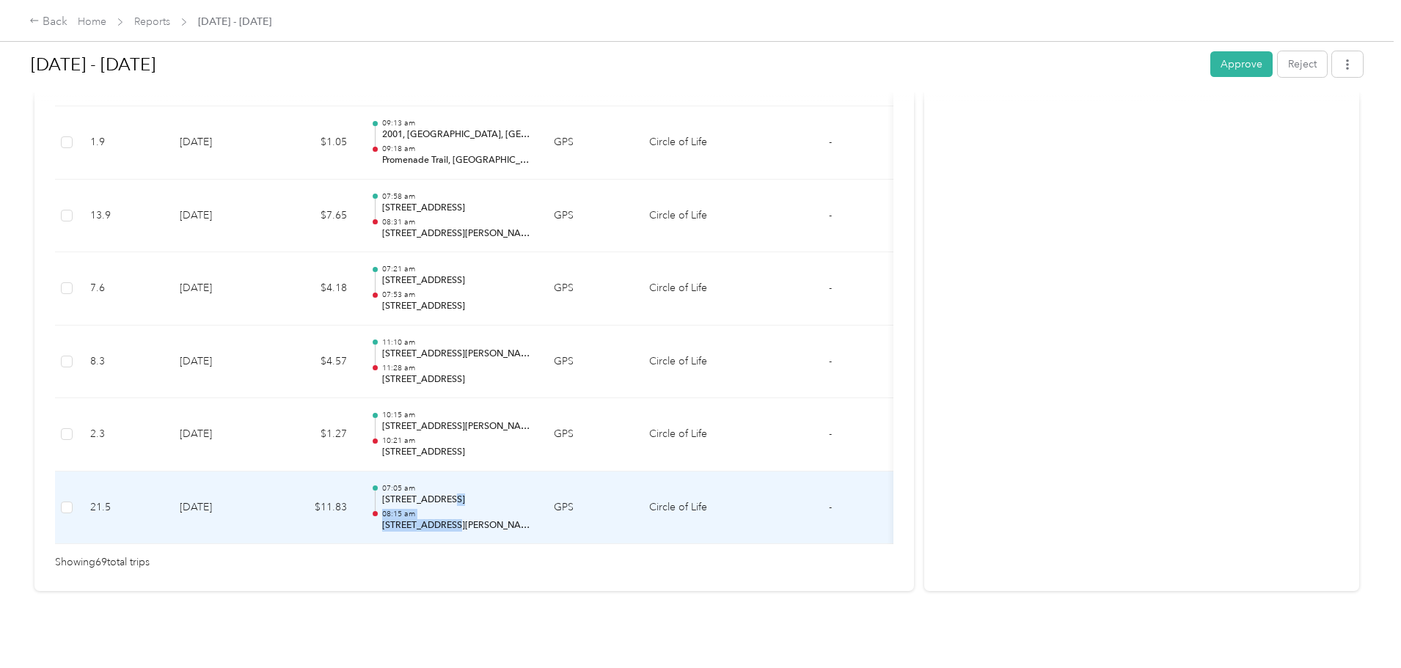
drag, startPoint x: 570, startPoint y: 491, endPoint x: 568, endPoint y: 472, distance: 19.2
click at [530, 483] on div "07:05 am 6203 SW Gypsum Ave, Bentonville, AR 08:15 am 2000 S Hampton Pl, Rogers…" at bounding box center [456, 507] width 148 height 49
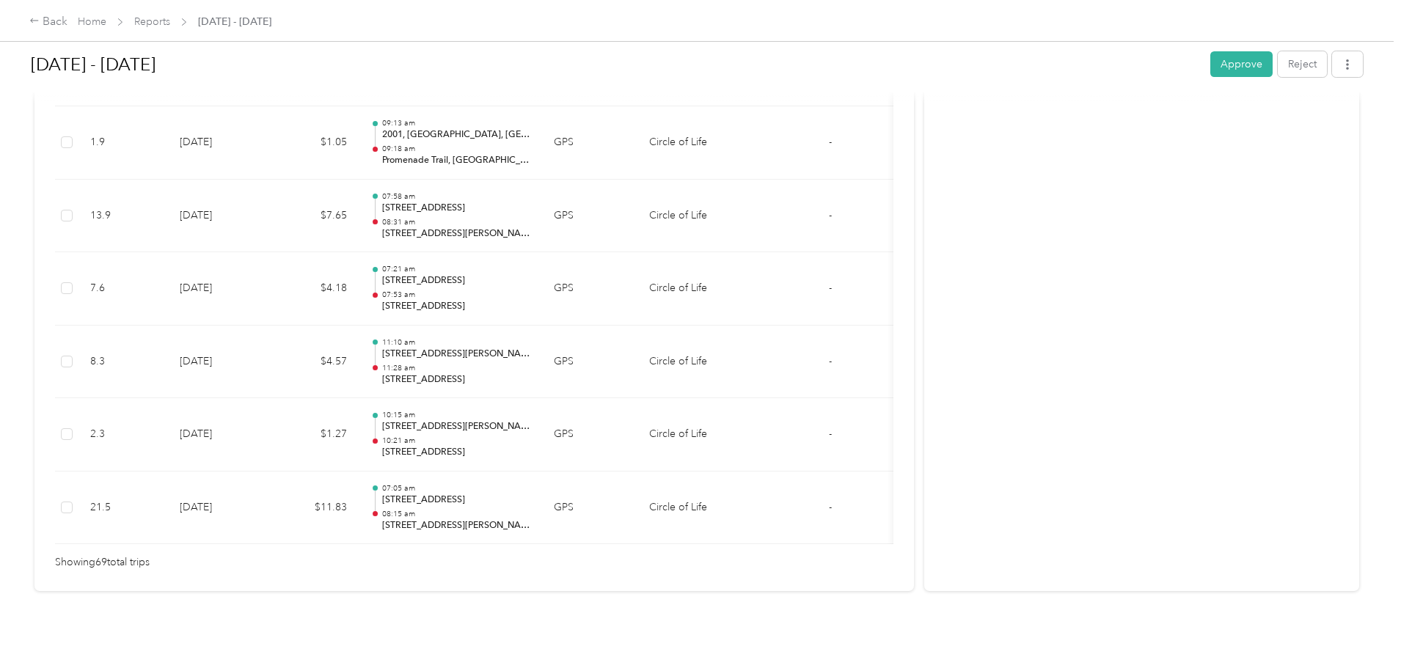
click at [564, 459] on div at bounding box center [909, 334] width 1401 height 668
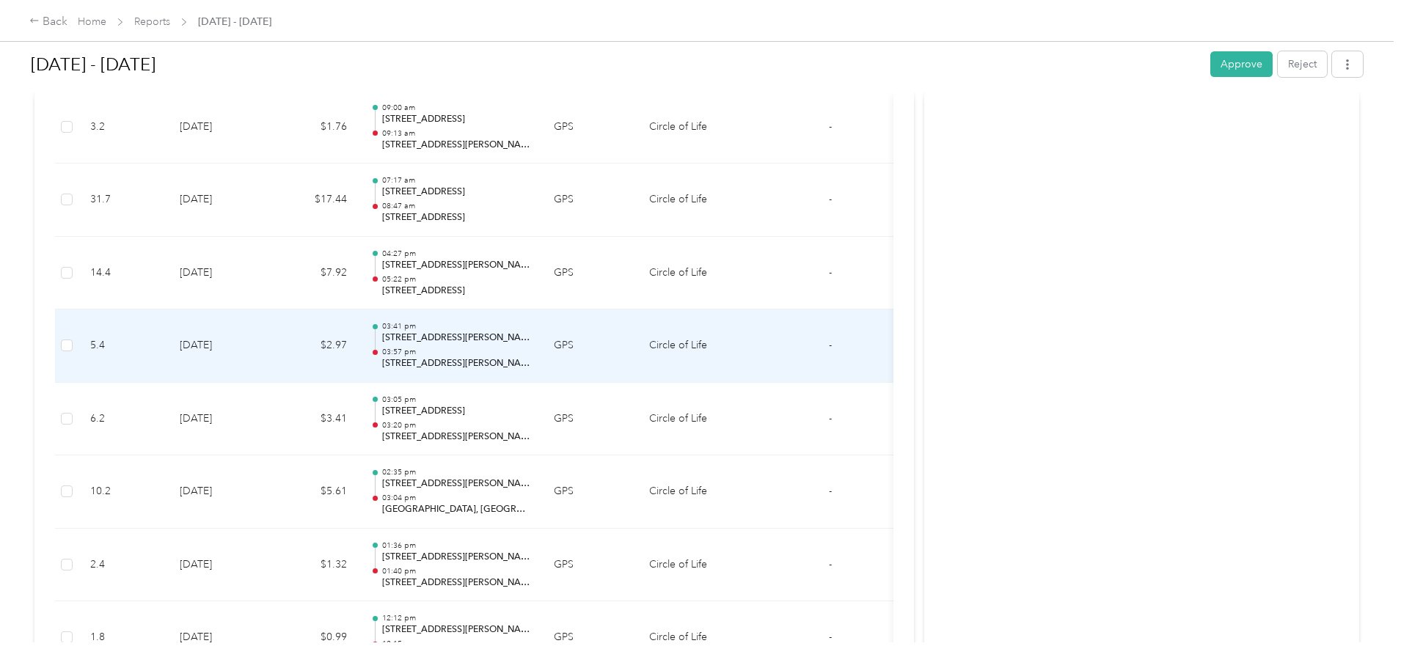
scroll to position [3737, 0]
click at [530, 350] on p "05:22 pm" at bounding box center [456, 353] width 148 height 10
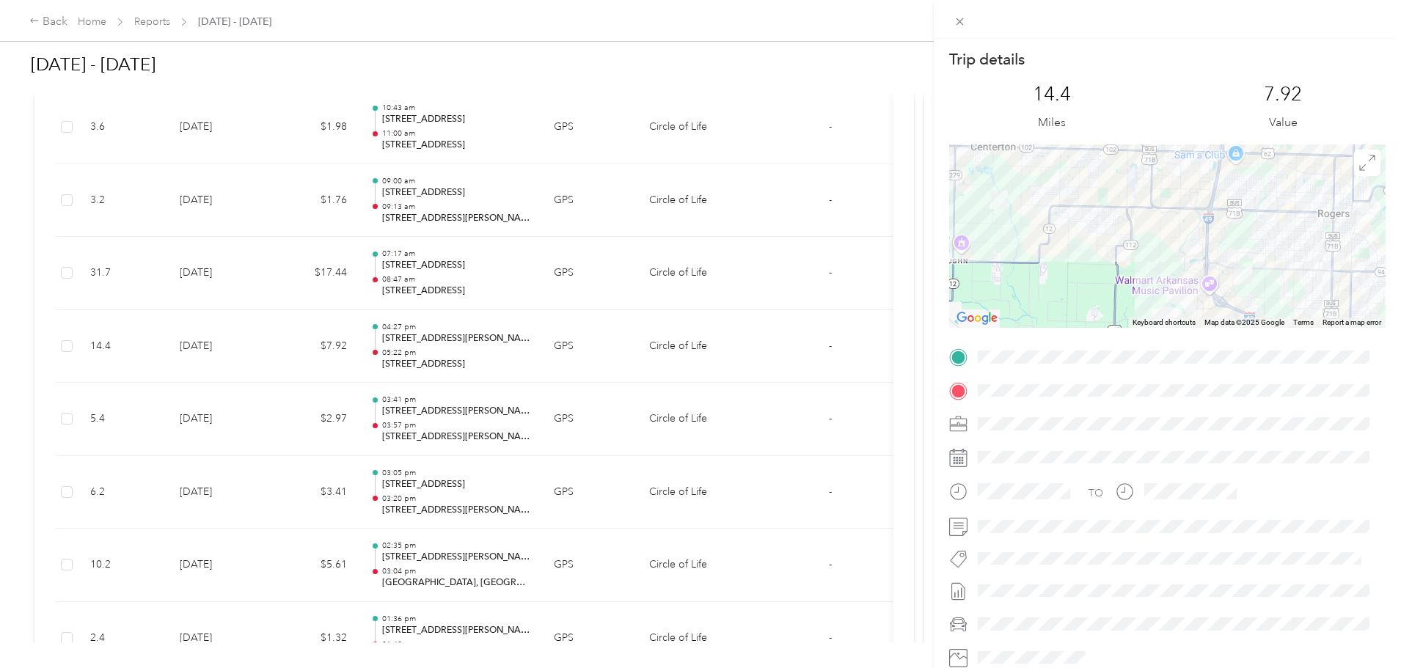
click at [585, 350] on div "Trip details This trip cannot be edited because it is either under review, appr…" at bounding box center [700, 334] width 1401 height 668
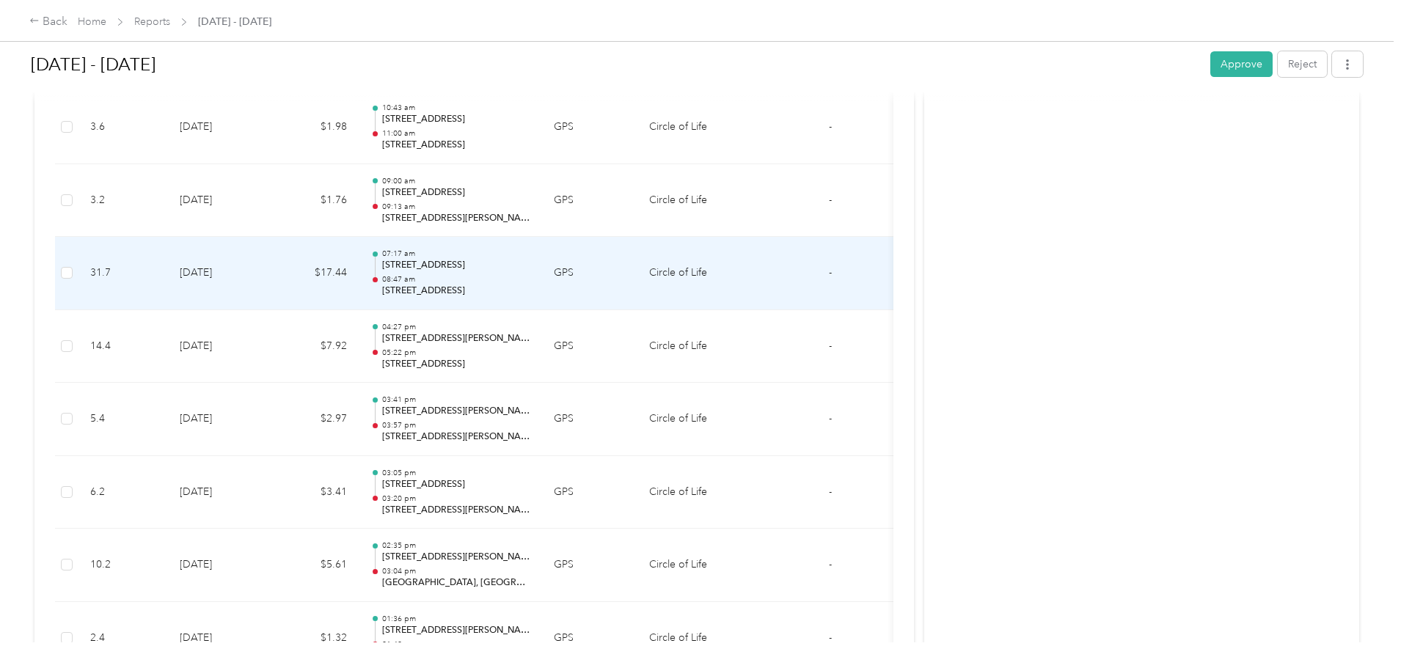
click at [530, 279] on p "08:47 am" at bounding box center [456, 279] width 148 height 10
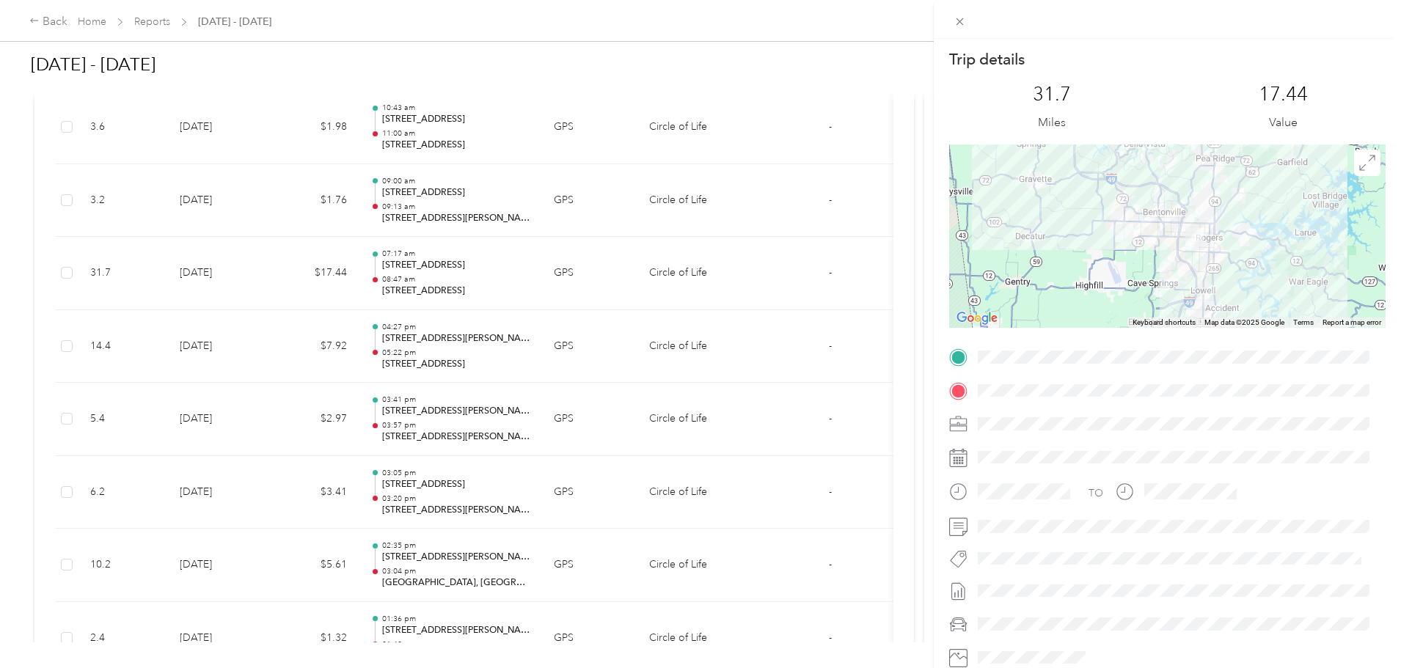
click at [603, 279] on div "Trip details This trip cannot be edited because it is either under review, appr…" at bounding box center [700, 334] width 1401 height 668
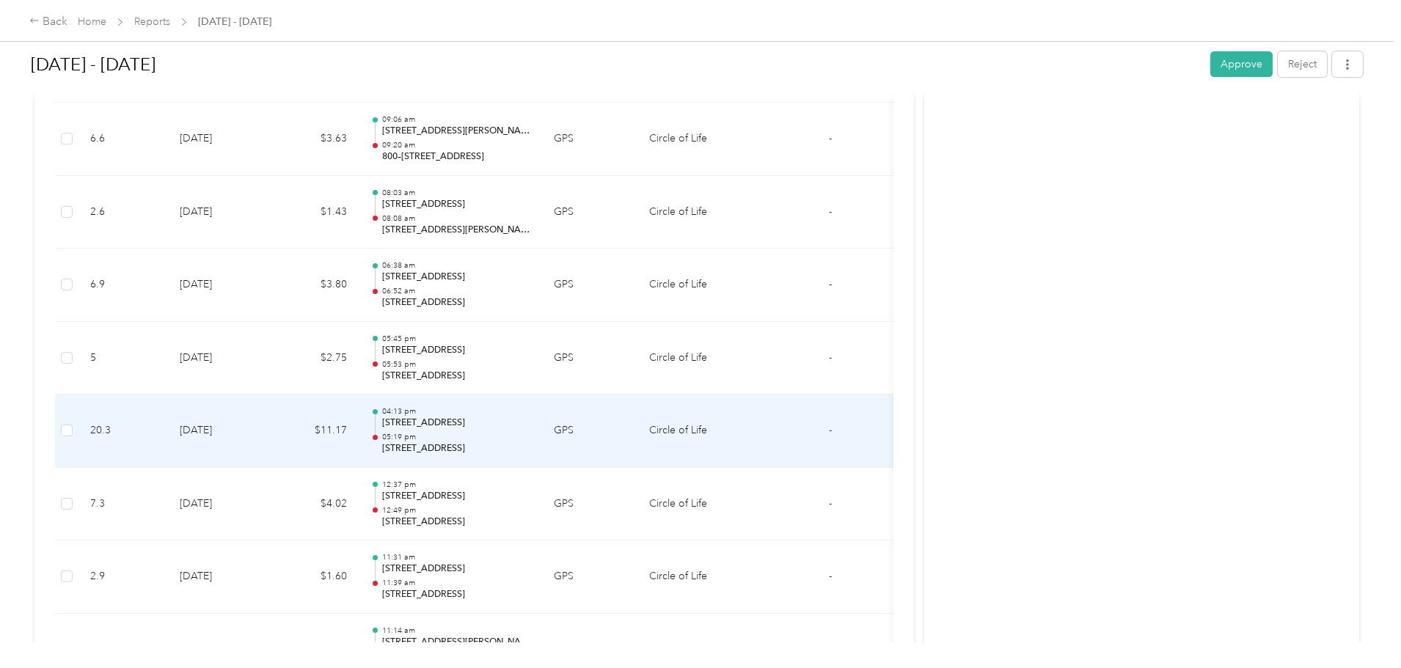
scroll to position [1317, 0]
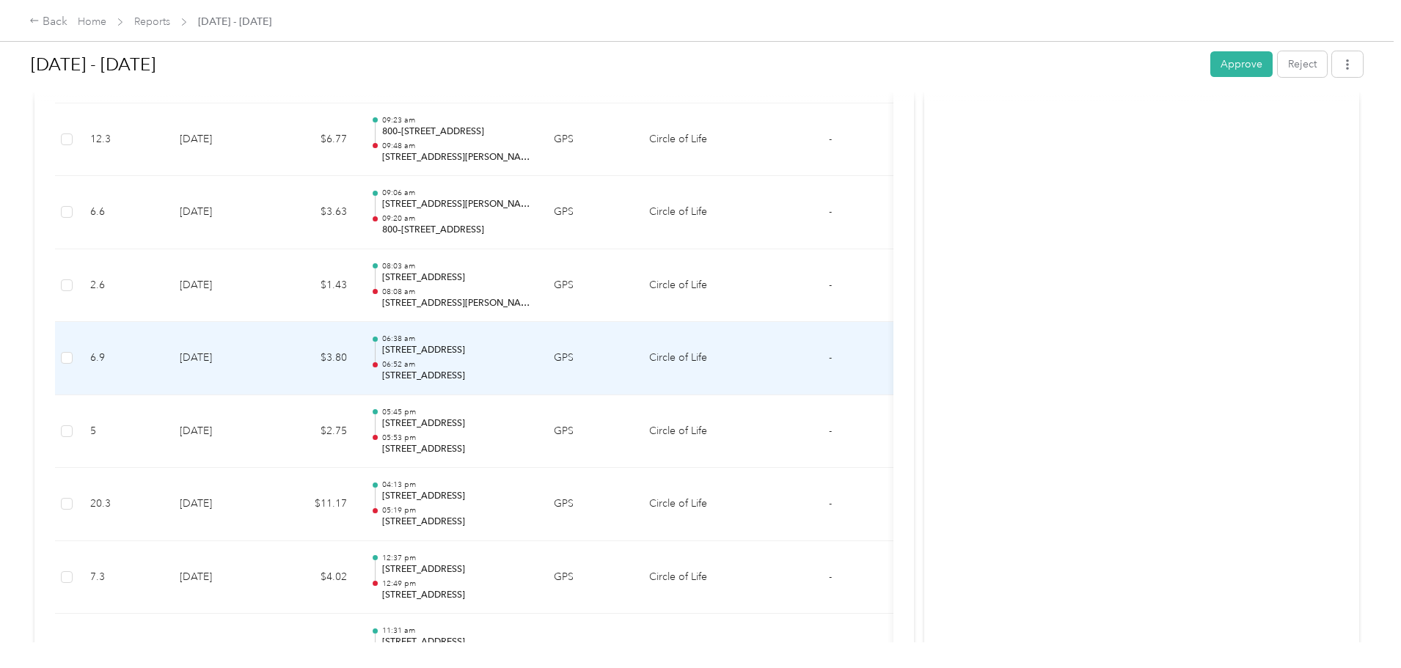
drag, startPoint x: 619, startPoint y: 379, endPoint x: 579, endPoint y: 378, distance: 40.4
click at [530, 378] on p "3920 W Walnut St, Rogers, AR" at bounding box center [456, 376] width 148 height 13
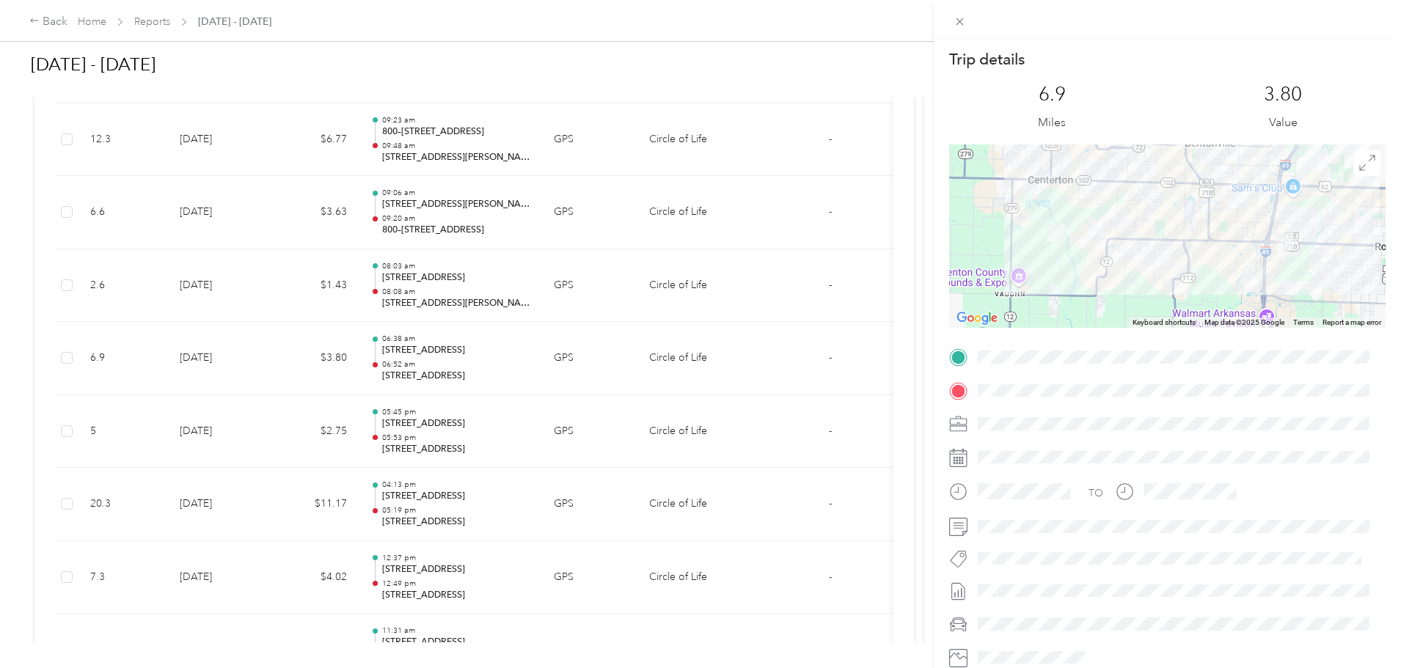
click at [579, 378] on div "Trip details This trip cannot be edited because it is either under review, appr…" at bounding box center [700, 334] width 1401 height 668
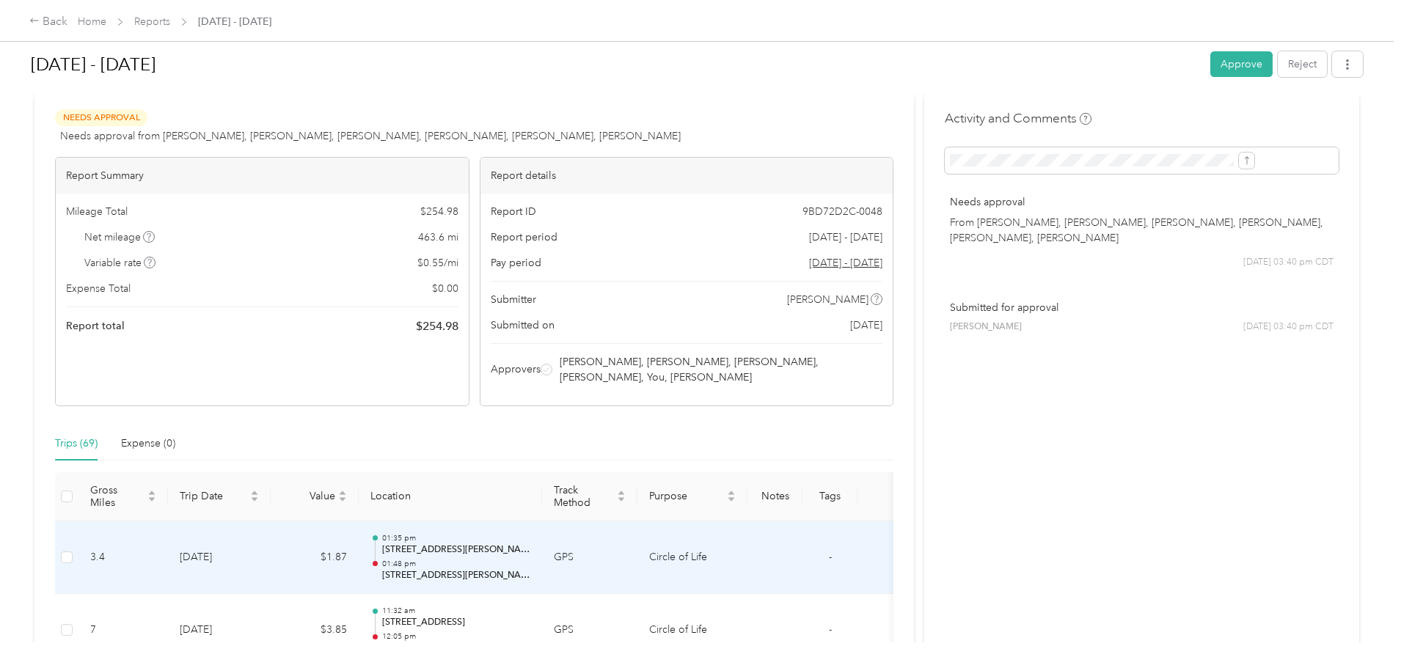
scroll to position [0, 0]
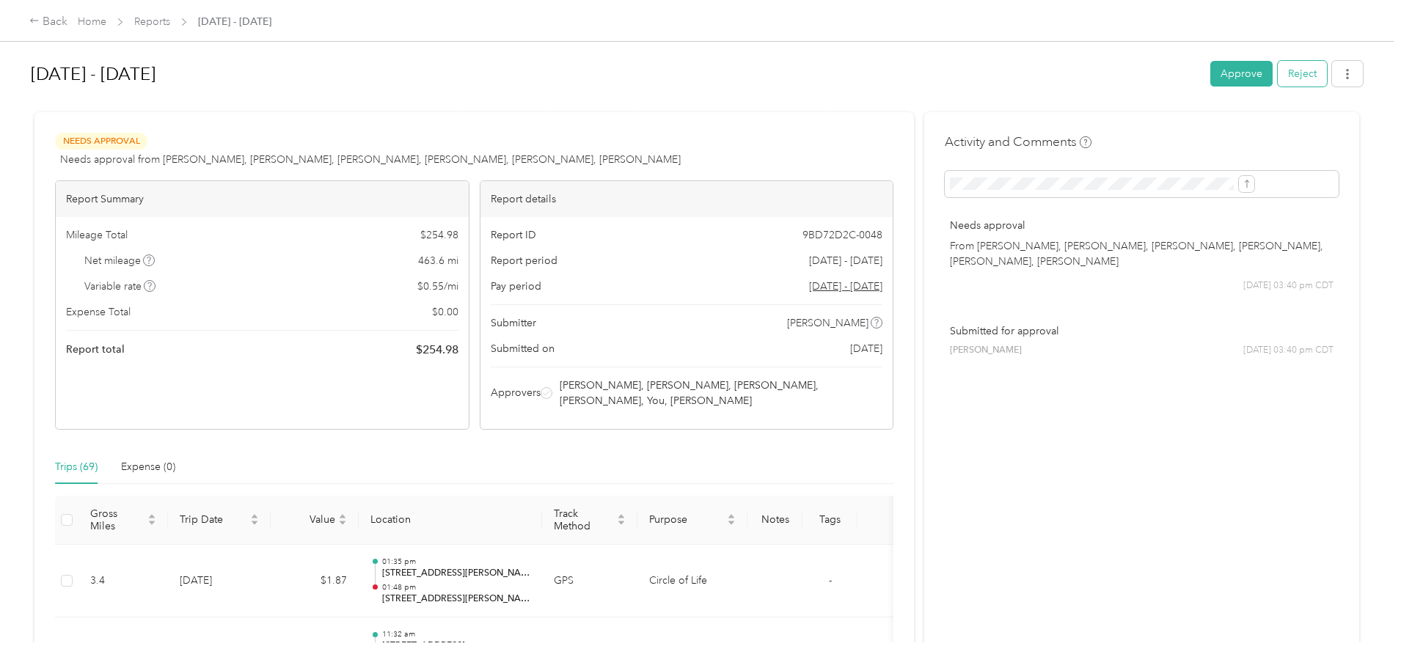
click at [1277, 77] on button "Reject" at bounding box center [1301, 74] width 49 height 26
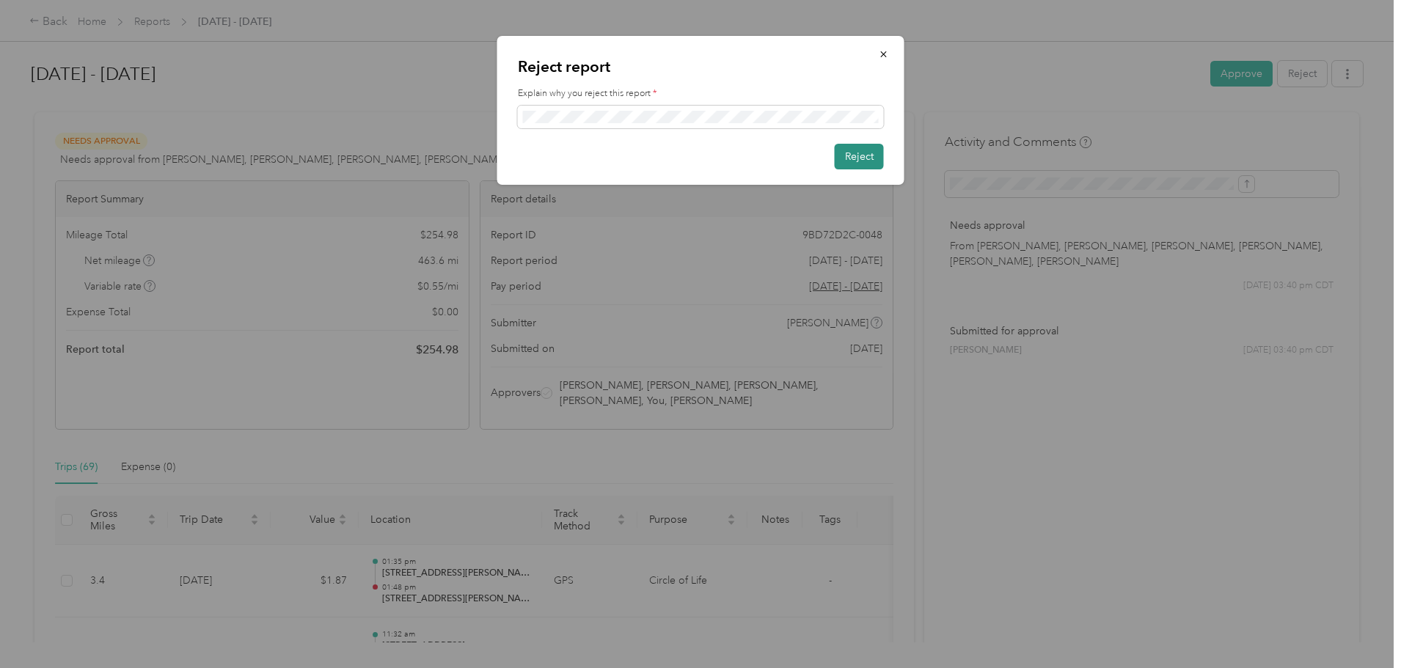
click at [869, 158] on button "Reject" at bounding box center [858, 157] width 49 height 26
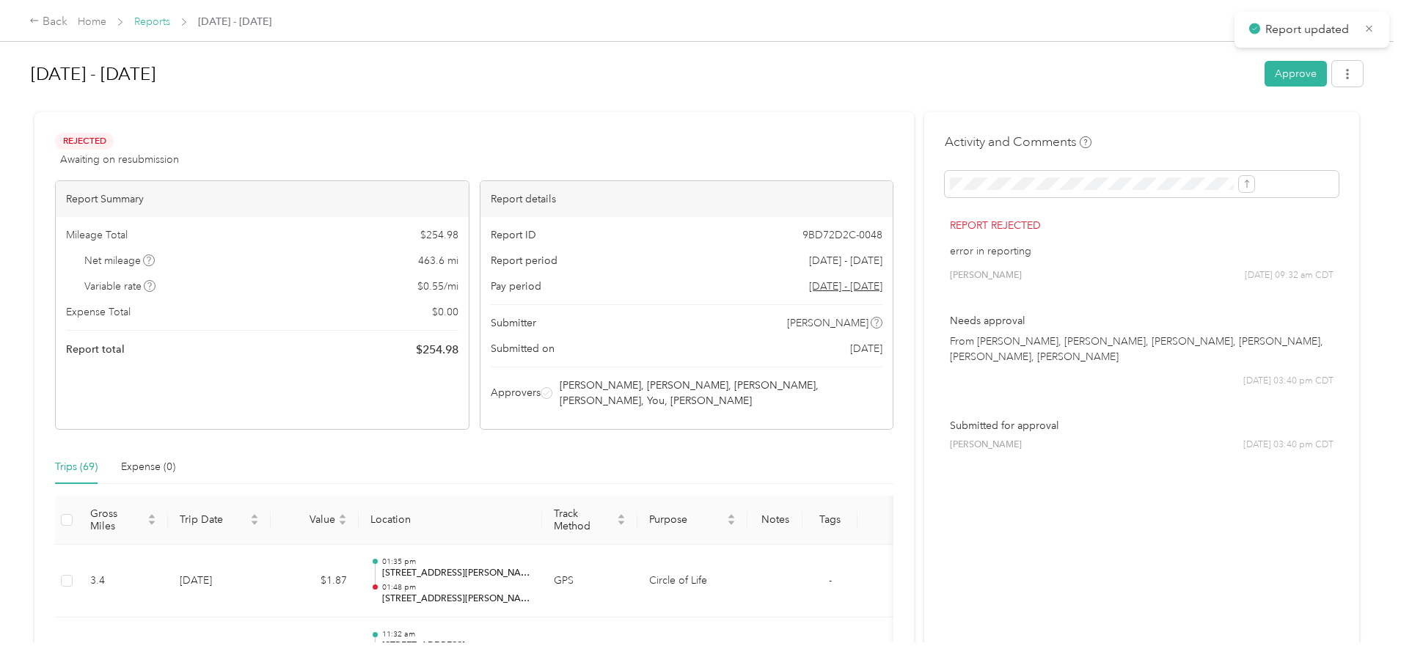
click at [170, 19] on link "Reports" at bounding box center [152, 21] width 36 height 12
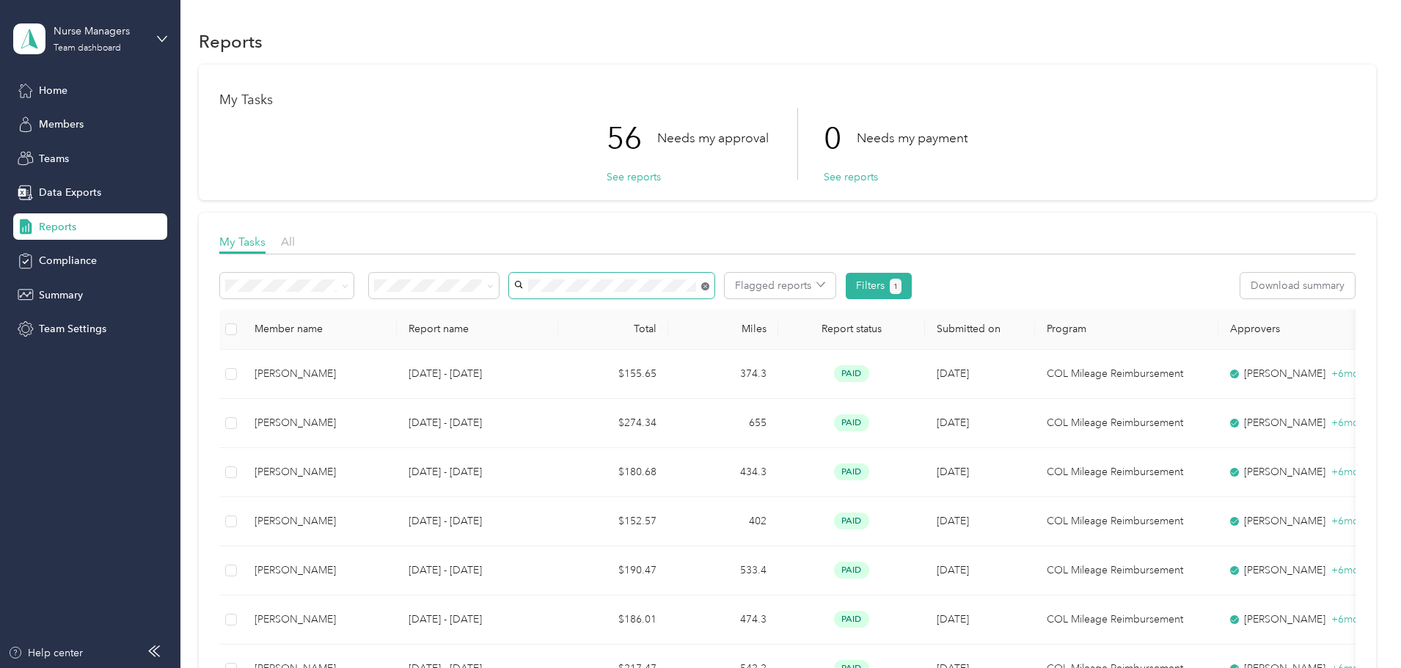
click at [707, 285] on icon at bounding box center [705, 287] width 4 height 4
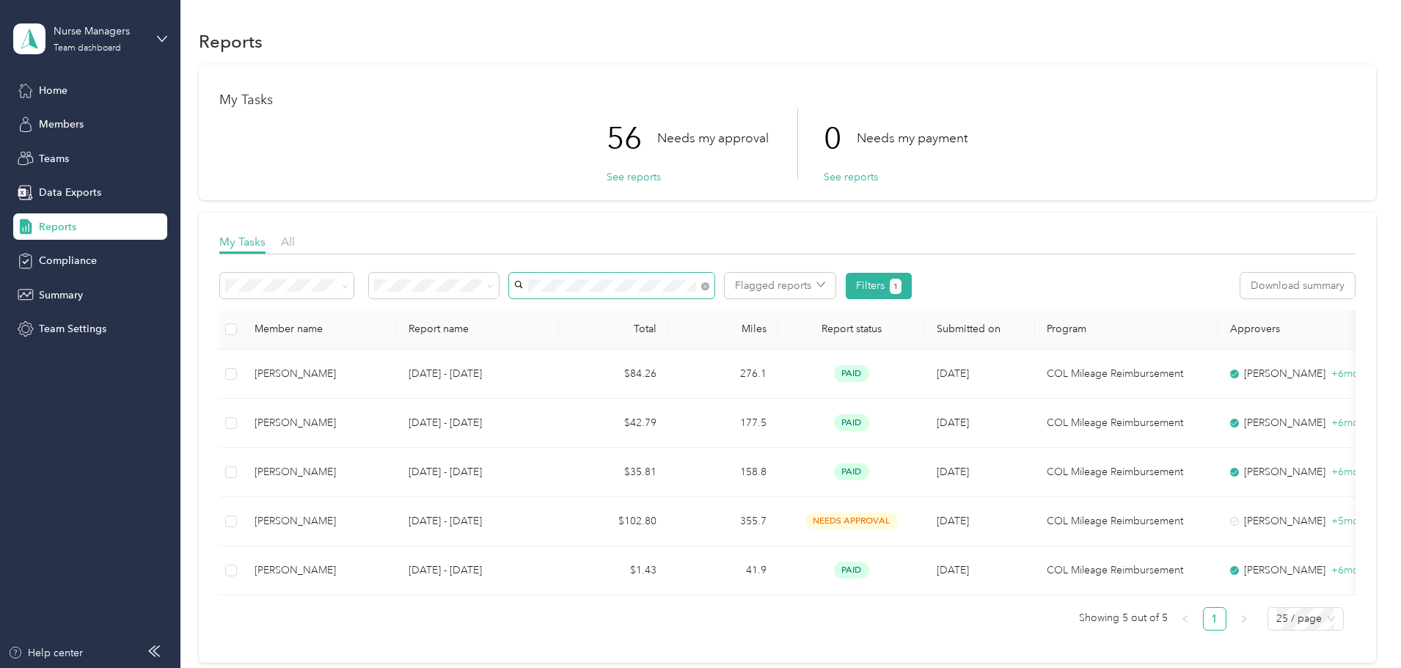
click at [681, 304] on li "Christina Heppner" at bounding box center [708, 313] width 205 height 26
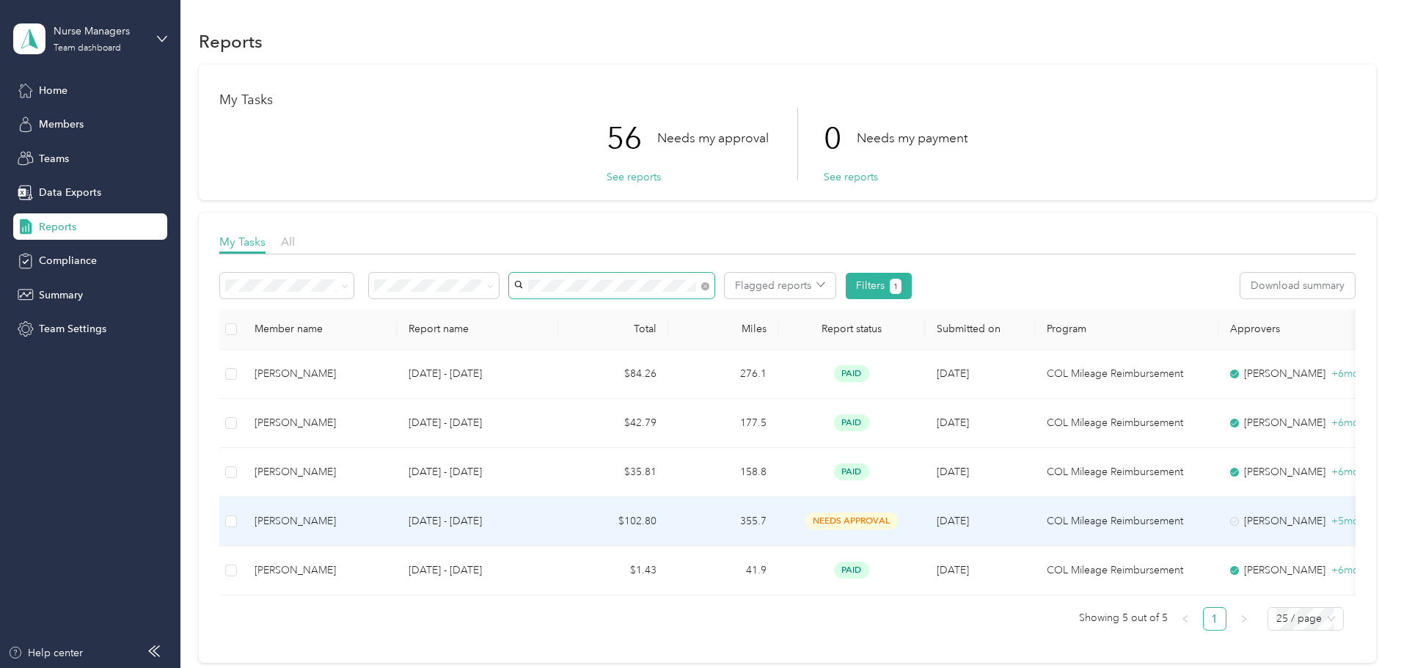
click at [546, 521] on p "[DATE] - [DATE]" at bounding box center [477, 521] width 138 height 16
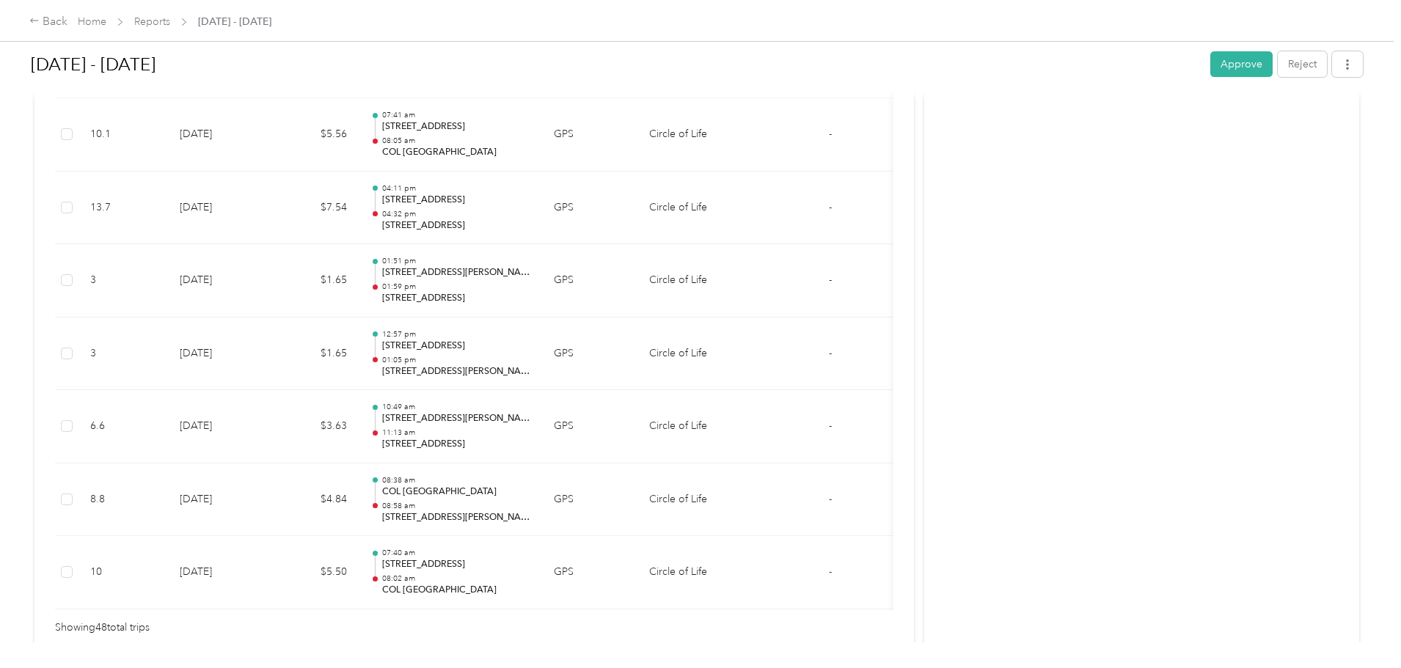
scroll to position [3525, 0]
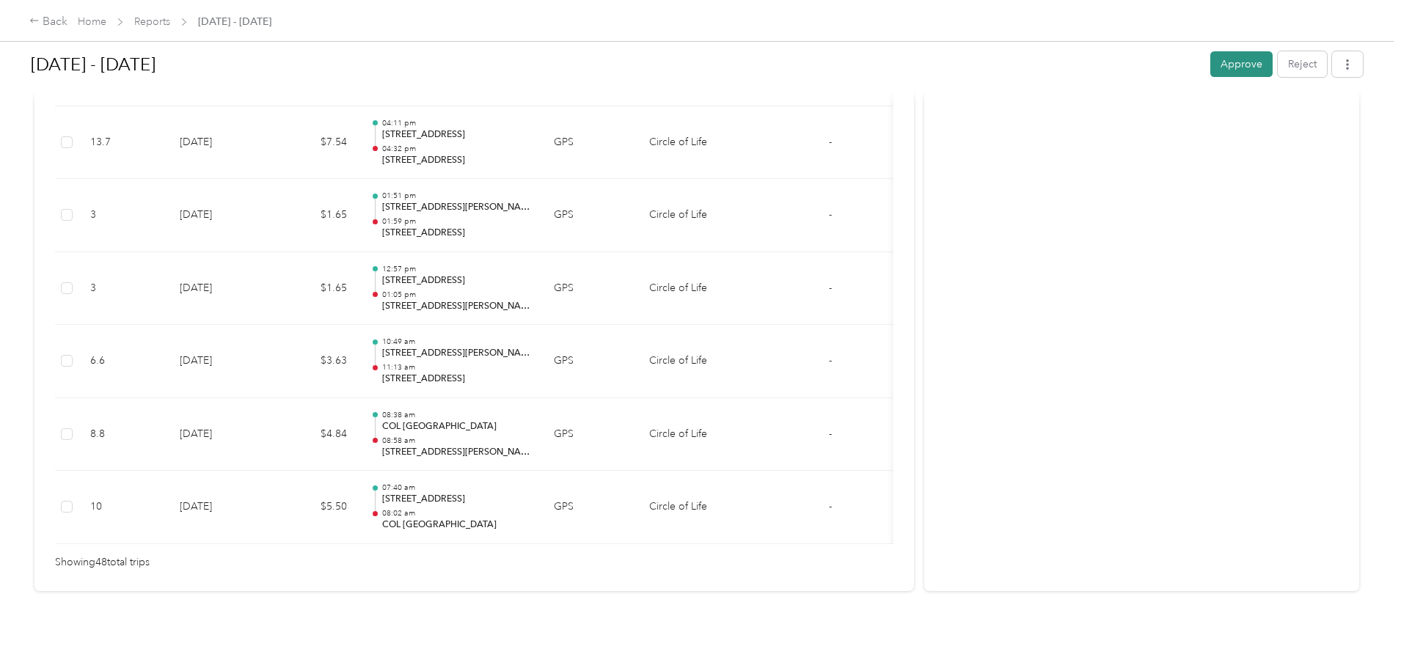
click at [1210, 69] on button "Approve" at bounding box center [1241, 64] width 62 height 26
click at [170, 21] on link "Reports" at bounding box center [152, 21] width 36 height 12
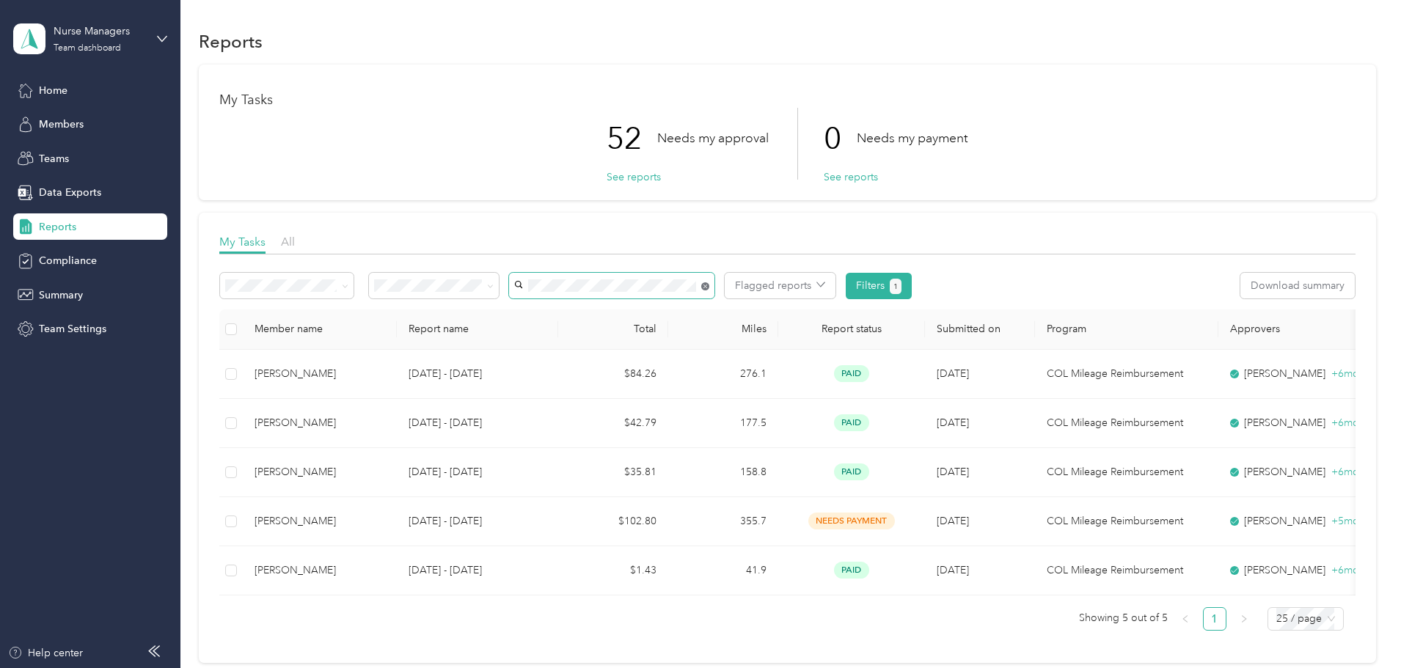
click at [709, 285] on icon at bounding box center [705, 286] width 8 height 8
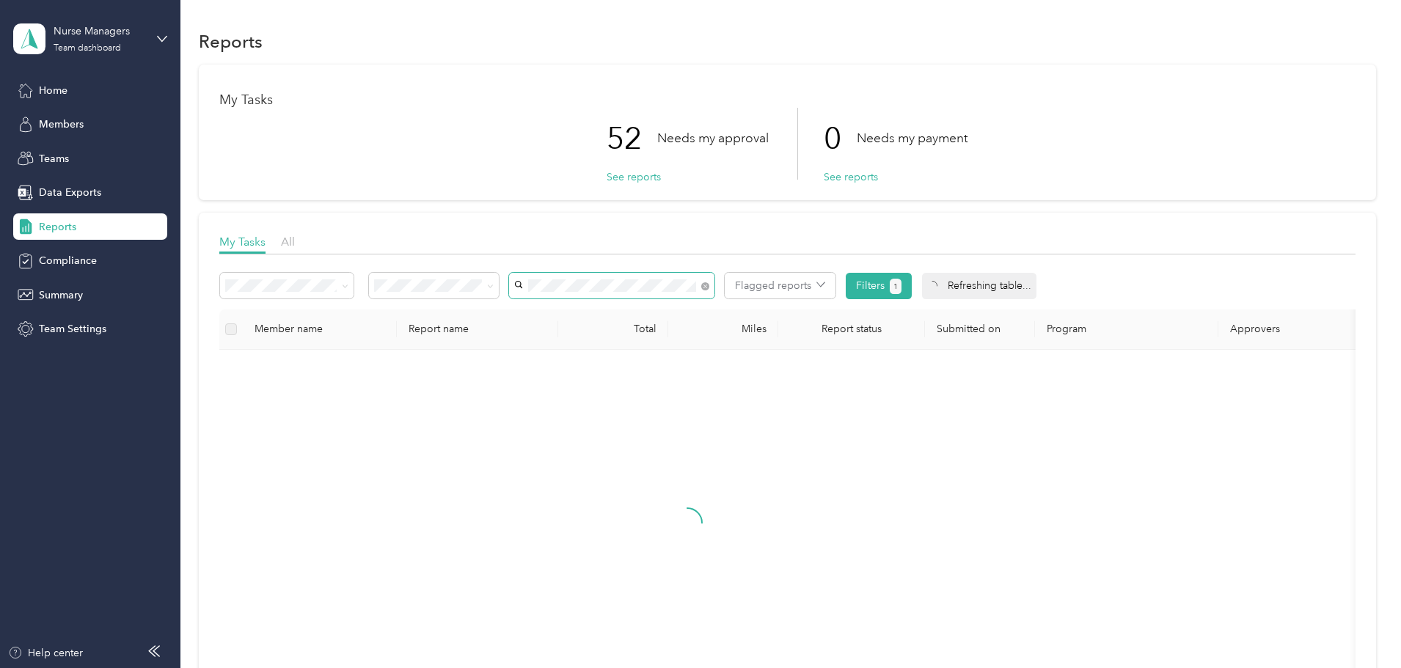
click at [667, 341] on span "[PERSON_NAME]" at bounding box center [657, 338] width 81 height 12
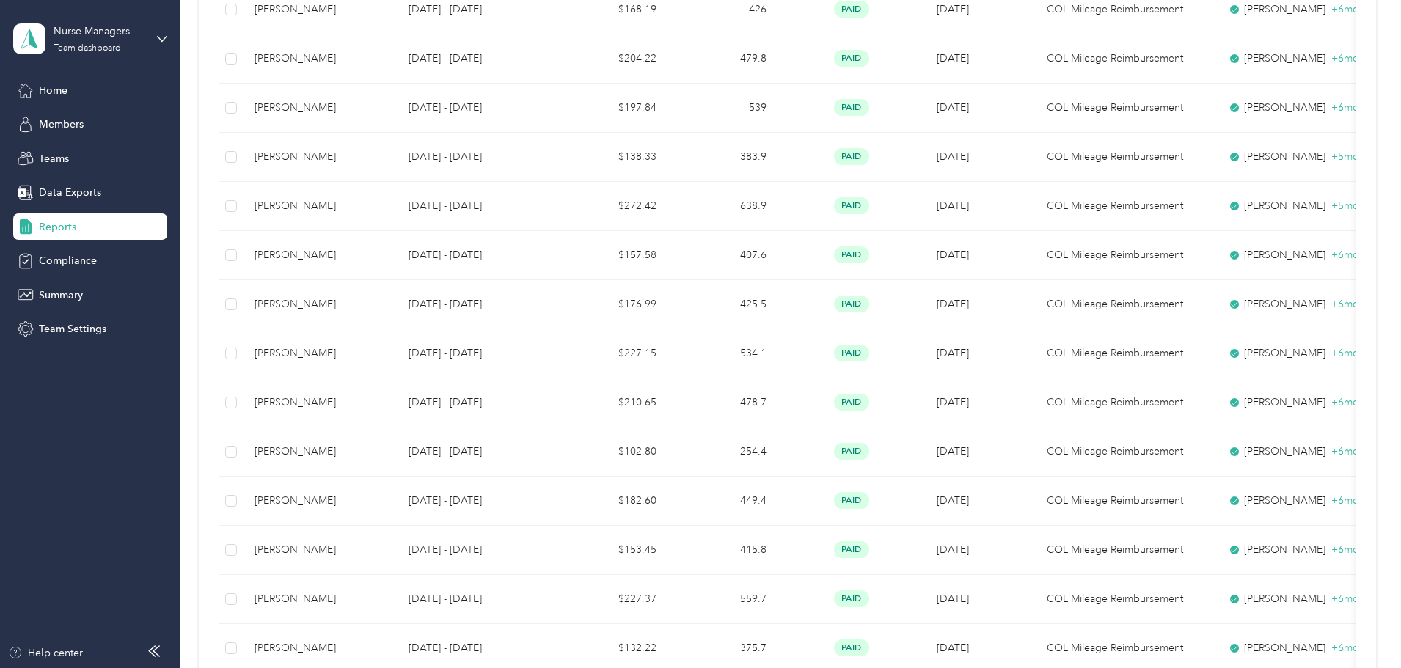
scroll to position [1140, 0]
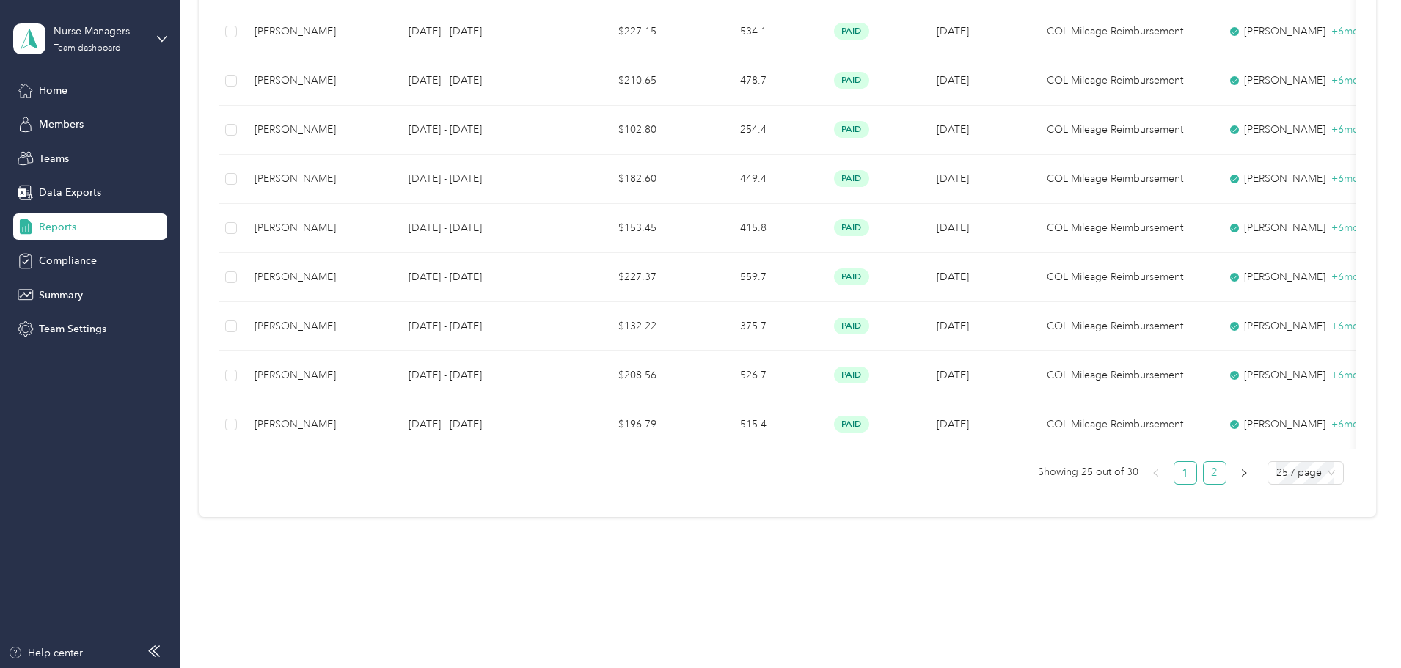
click at [1203, 471] on link "2" at bounding box center [1214, 473] width 22 height 22
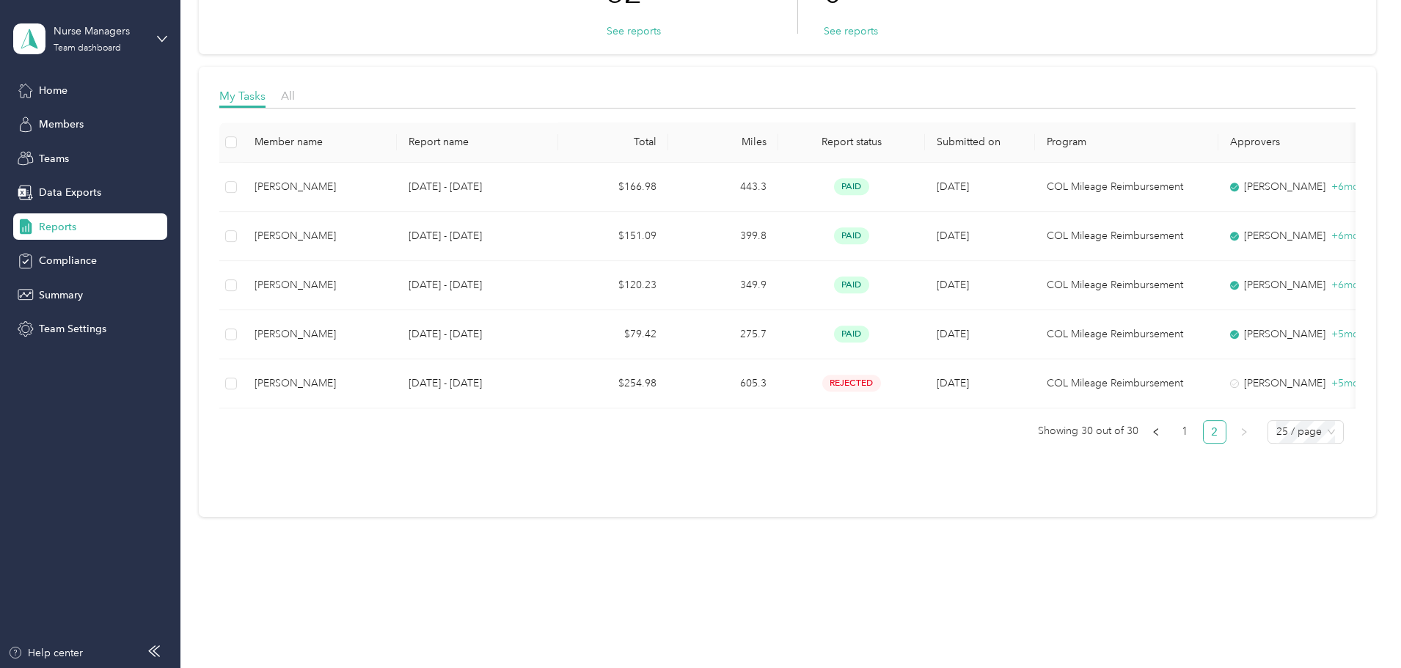
scroll to position [157, 0]
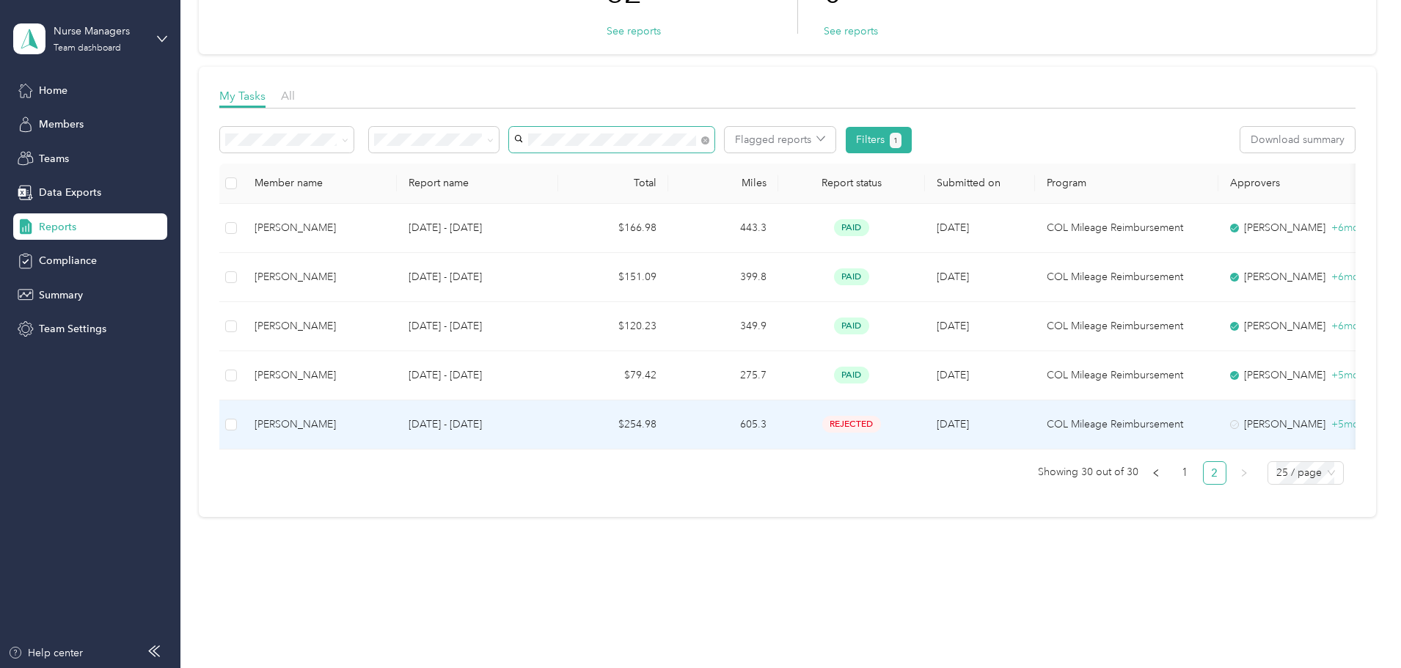
click at [778, 414] on td "605.3" at bounding box center [723, 424] width 110 height 49
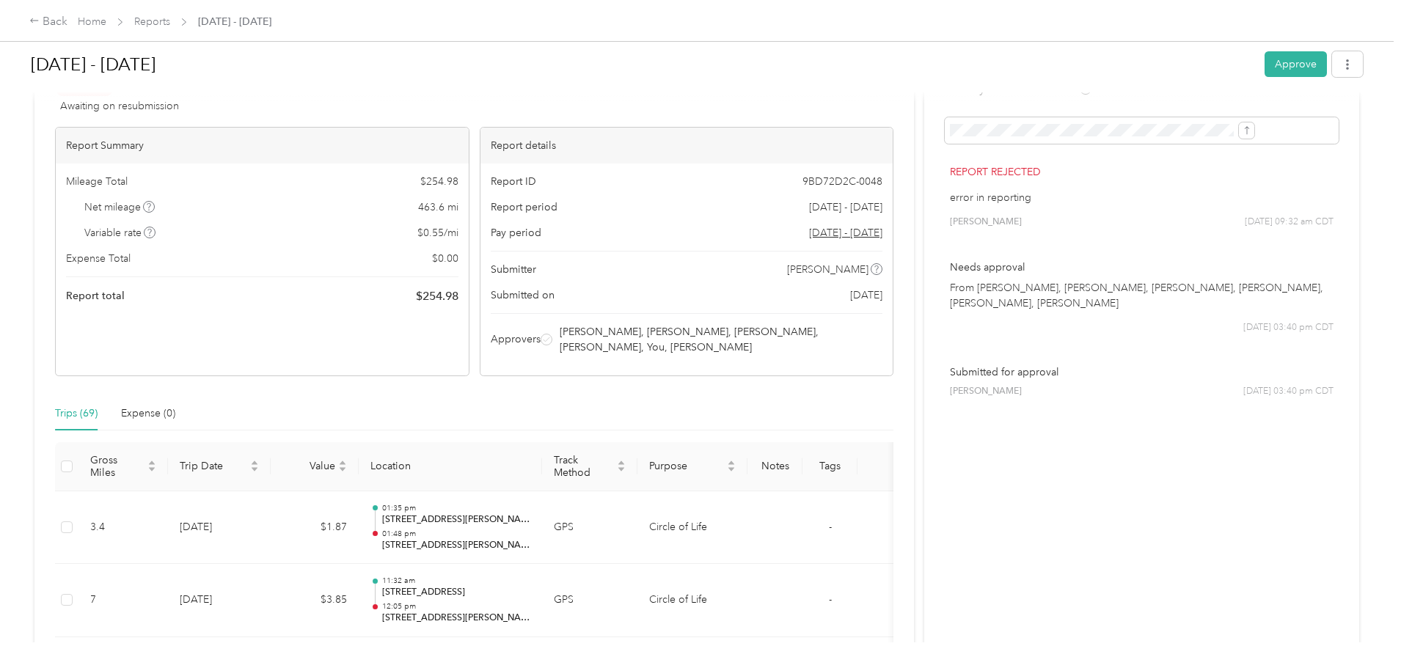
scroll to position [73, 0]
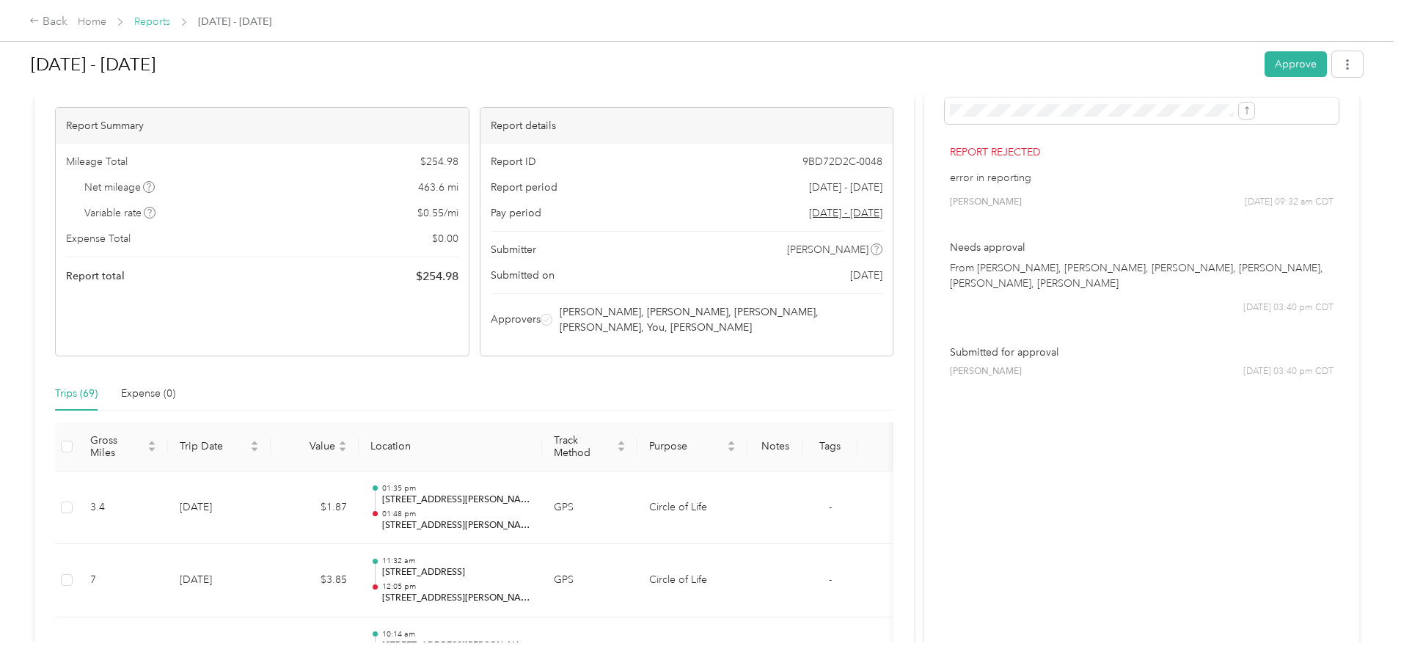
click at [170, 23] on link "Reports" at bounding box center [152, 21] width 36 height 12
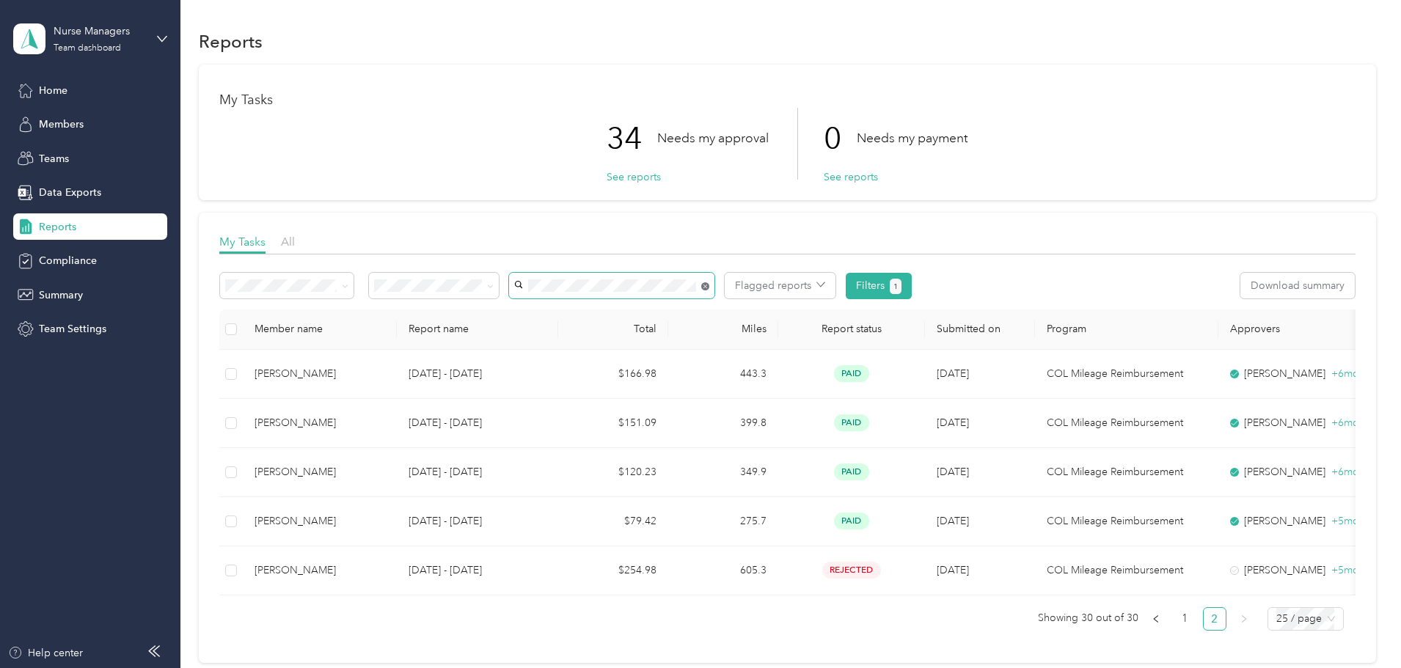
click at [709, 287] on icon at bounding box center [705, 286] width 8 height 8
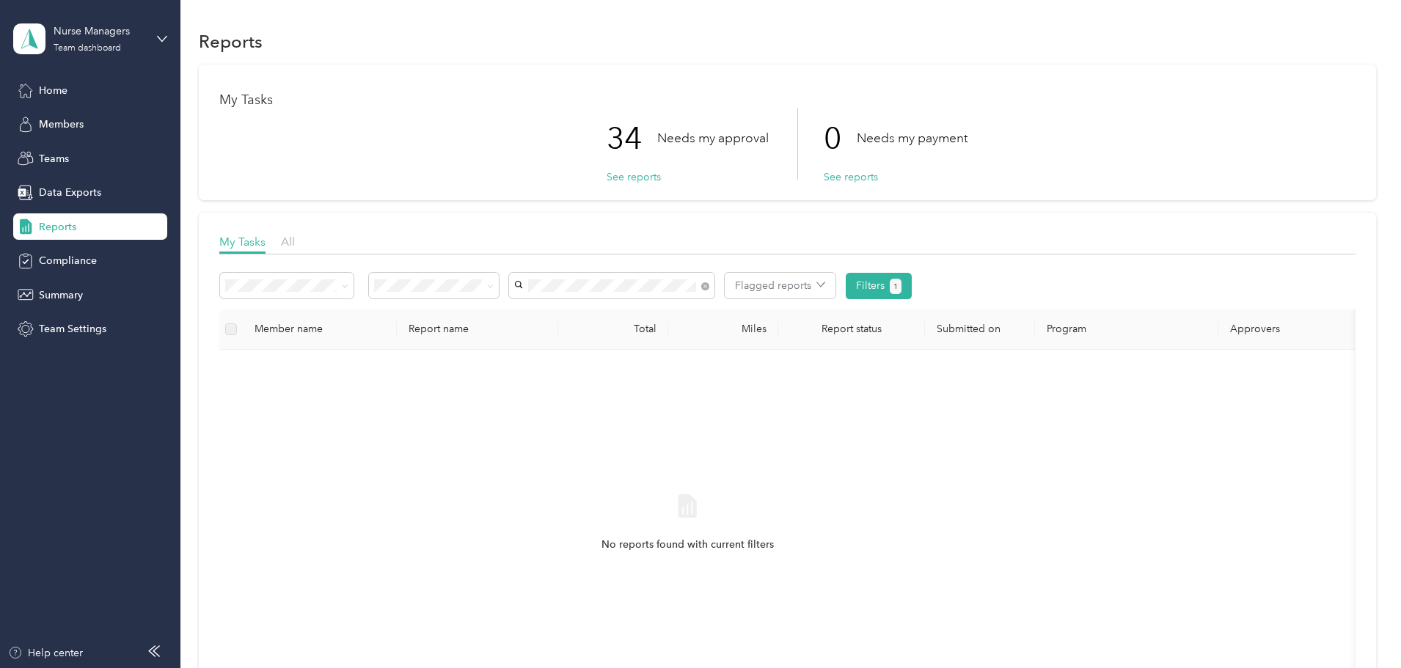
click at [671, 312] on span "Christina Heppner" at bounding box center [657, 308] width 81 height 12
click at [709, 286] on icon at bounding box center [705, 286] width 8 height 8
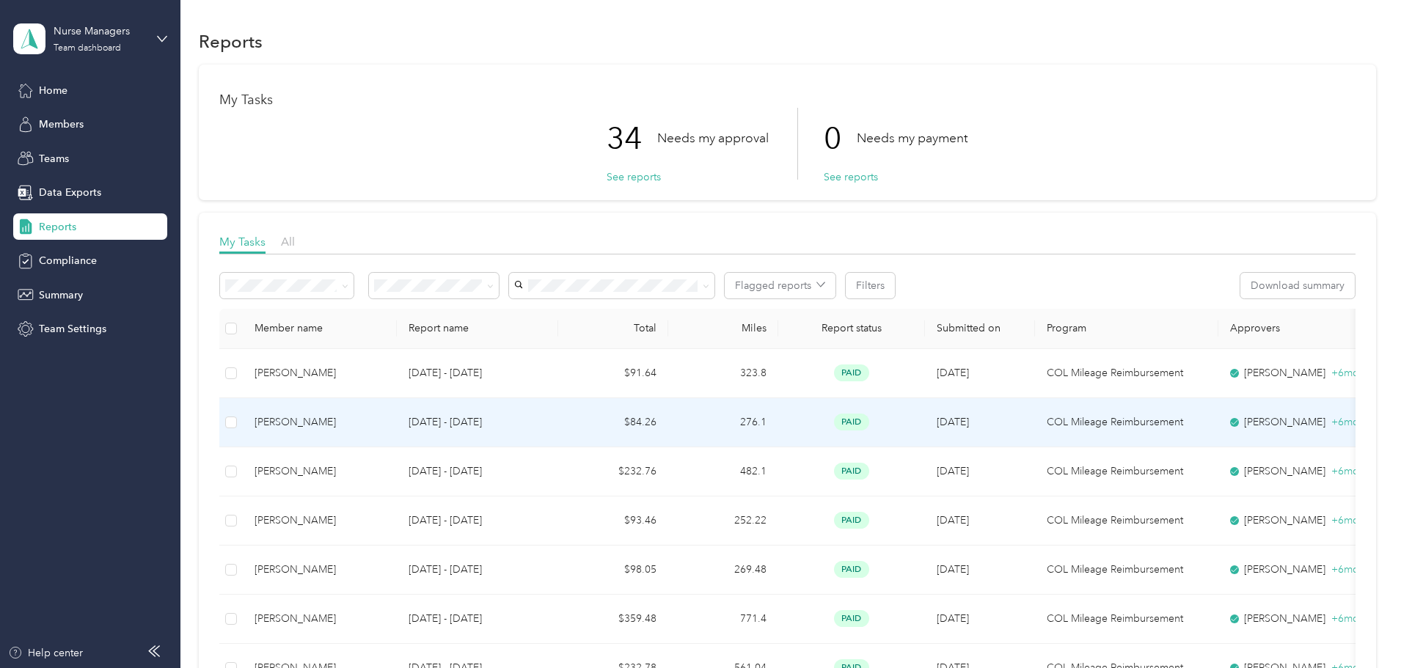
click at [385, 419] on div "Christina Heppner" at bounding box center [319, 422] width 131 height 16
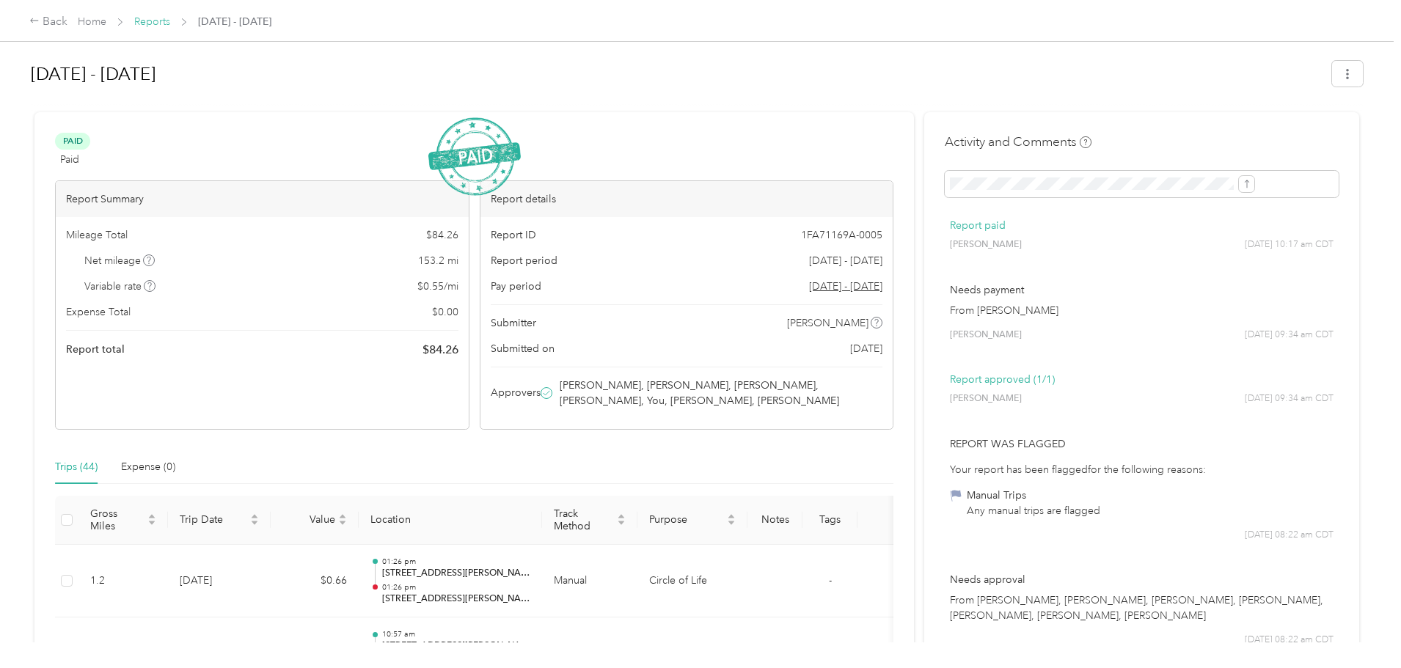
click at [170, 19] on link "Reports" at bounding box center [152, 21] width 36 height 12
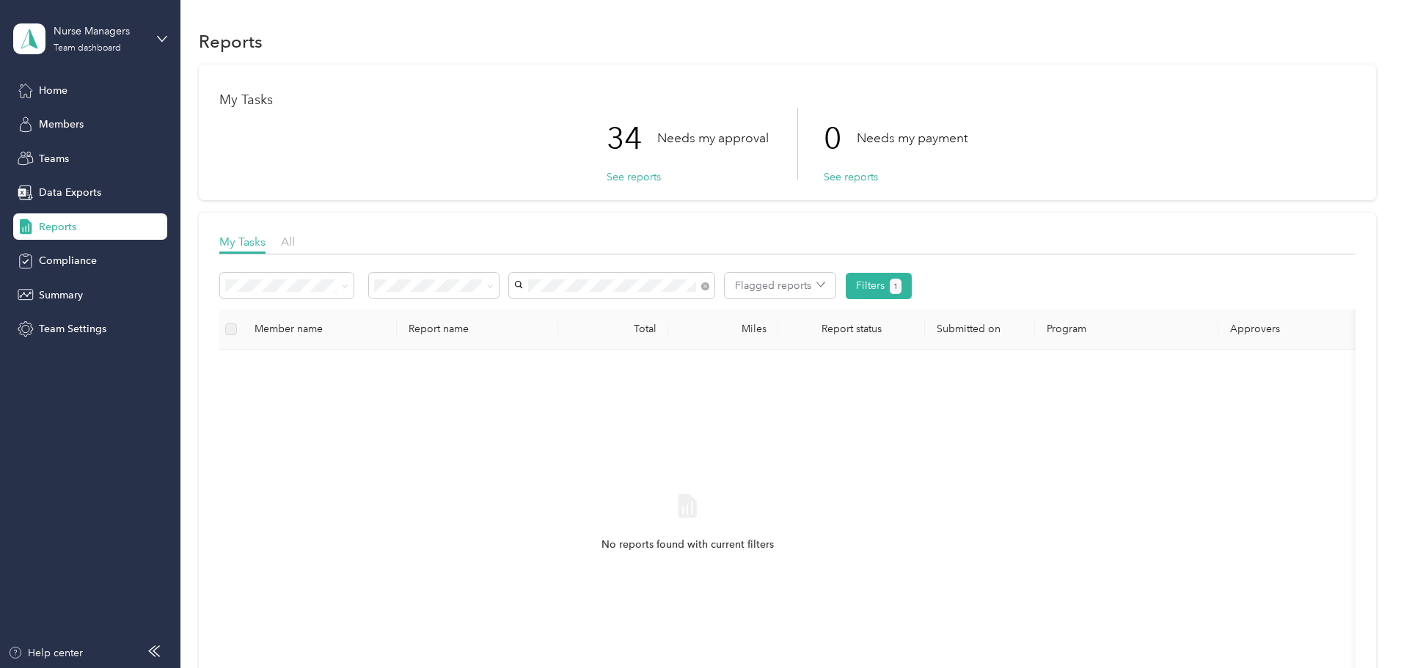
click at [688, 309] on span "Christina Heppner" at bounding box center [657, 312] width 81 height 12
click at [546, 332] on span "Needs my approval" at bounding box center [523, 338] width 92 height 12
click at [653, 312] on span "[PERSON_NAME]" at bounding box center [657, 313] width 81 height 12
click at [912, 281] on button "Filters 2" at bounding box center [878, 286] width 67 height 26
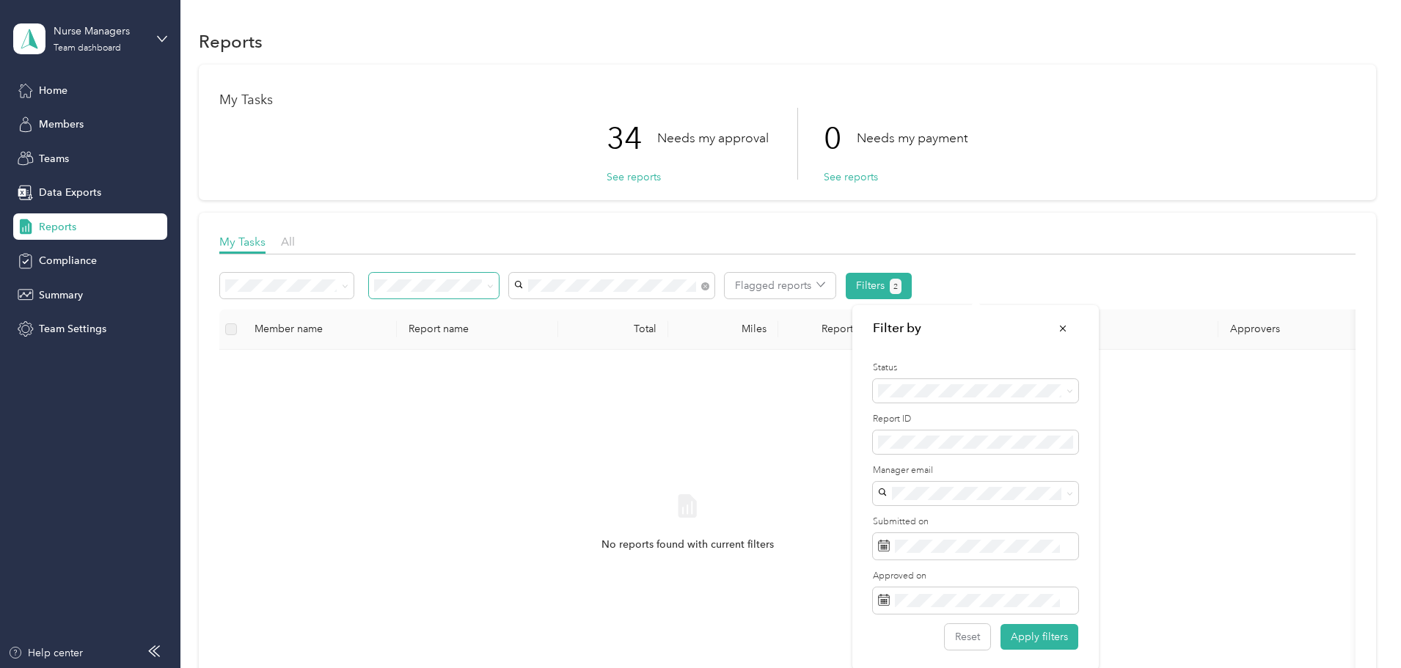
click at [494, 286] on span at bounding box center [488, 285] width 12 height 15
click at [548, 315] on div "All" at bounding box center [531, 312] width 109 height 15
click at [58, 87] on span "Home" at bounding box center [53, 90] width 29 height 15
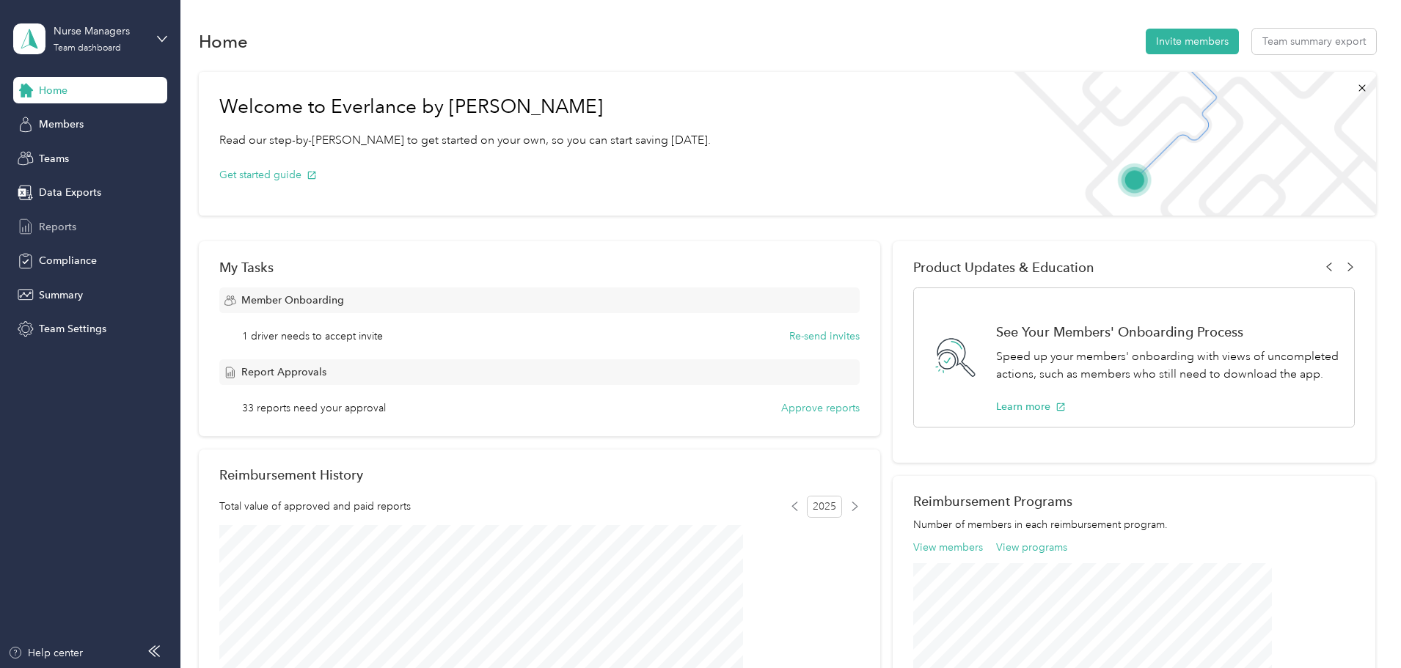
click at [67, 224] on span "Reports" at bounding box center [57, 226] width 37 height 15
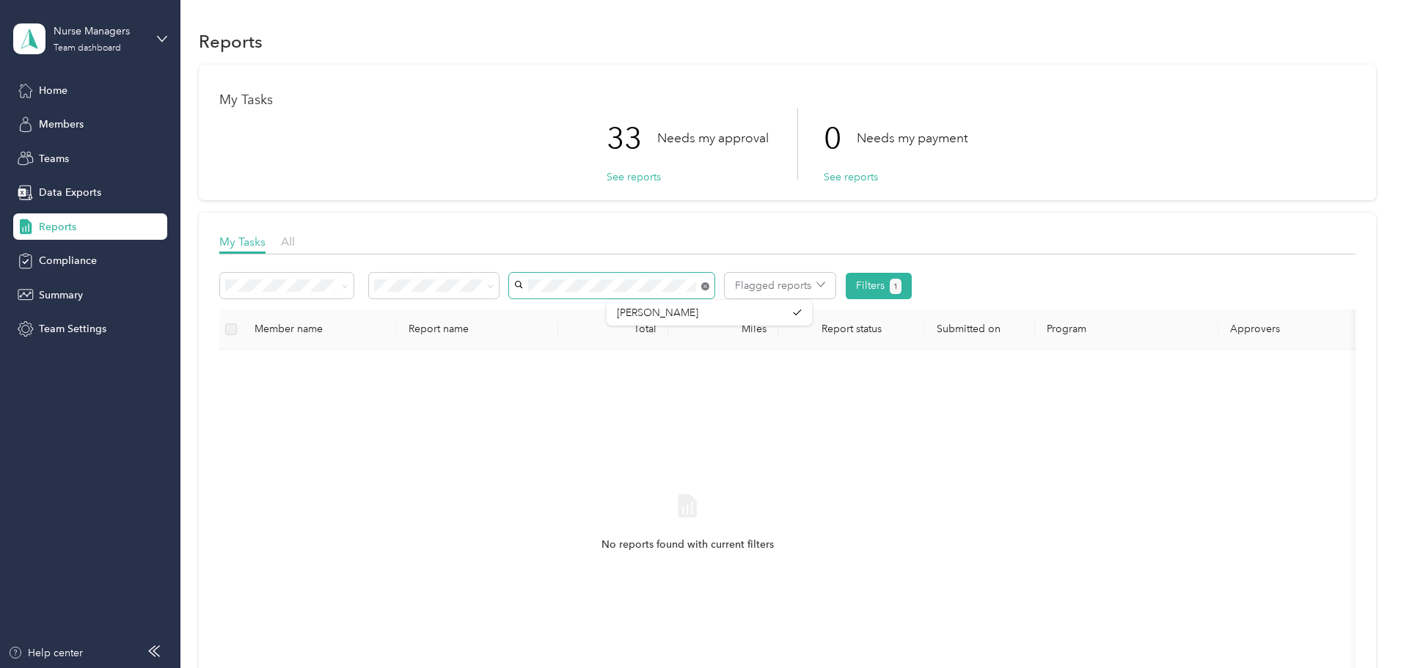
click at [709, 290] on icon at bounding box center [705, 286] width 8 height 8
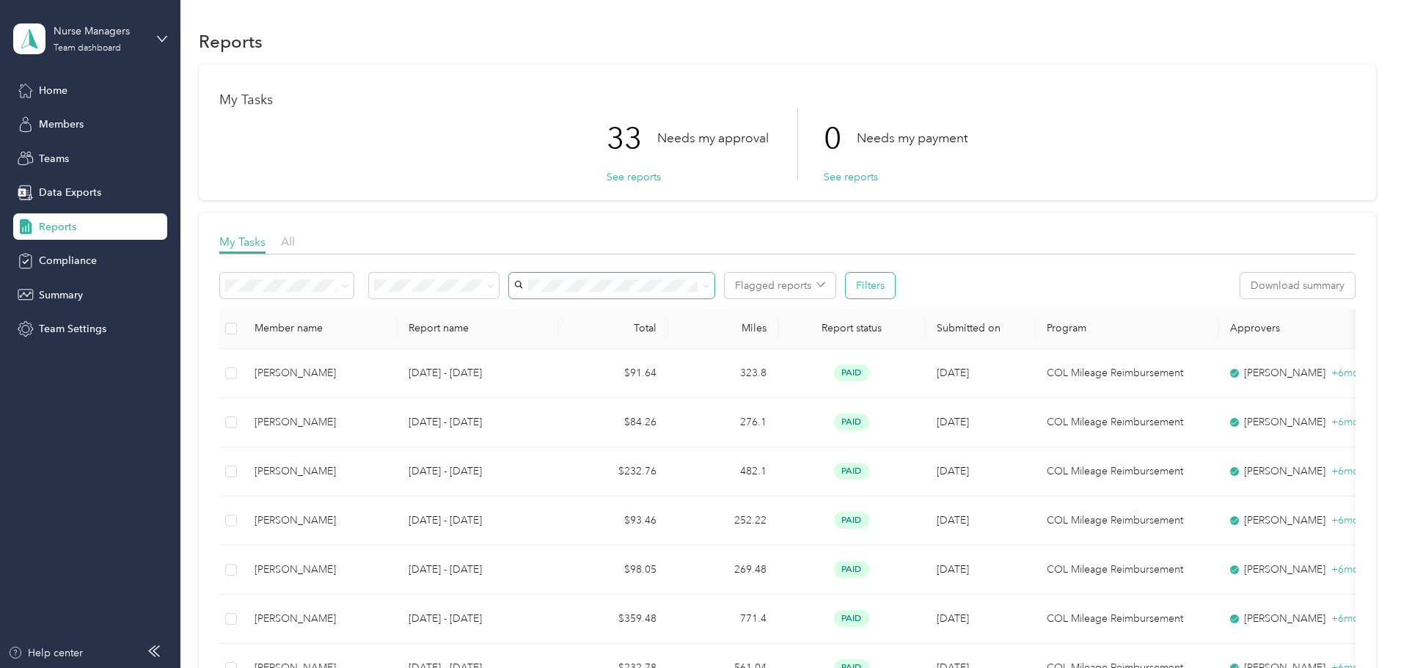
click at [895, 286] on button "Filters" at bounding box center [869, 286] width 49 height 26
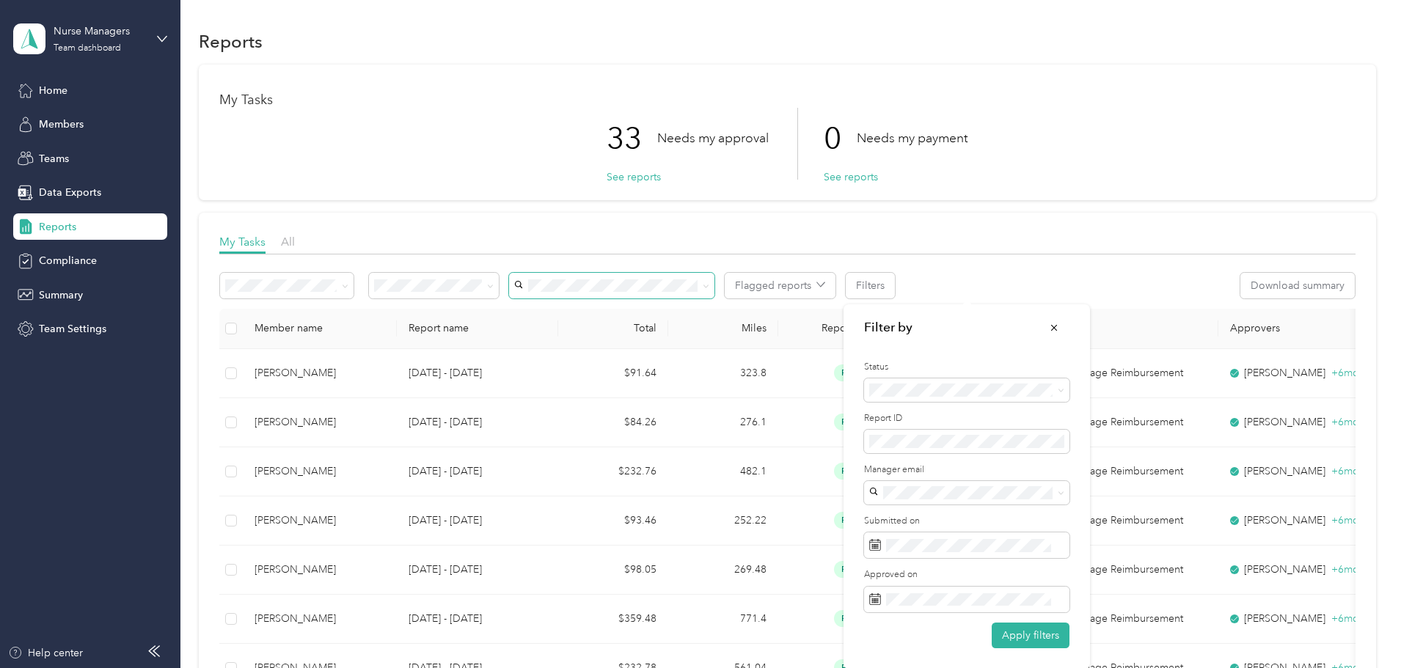
click at [999, 150] on div "33 Needs my approval See reports 0 Needs my payment See reports" at bounding box center [787, 144] width 1136 height 72
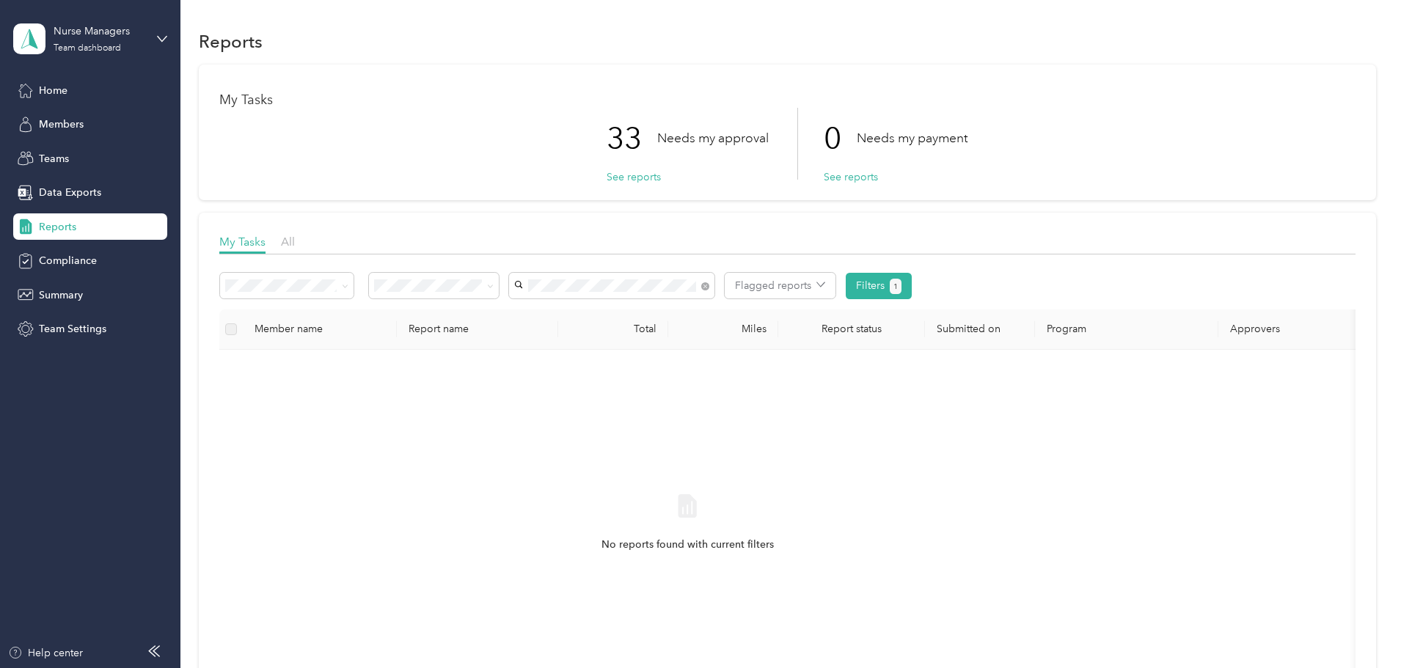
click at [707, 307] on div "Christina Heppner" at bounding box center [709, 312] width 185 height 15
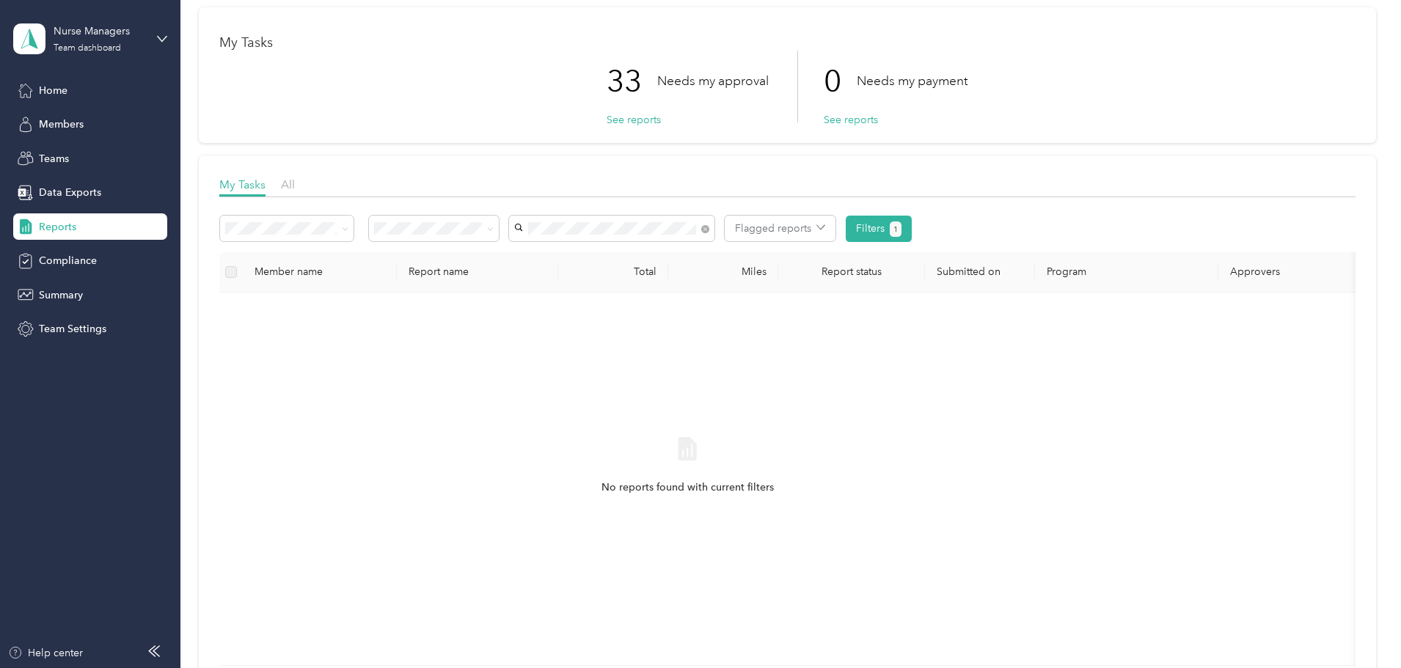
scroll to position [220, 0]
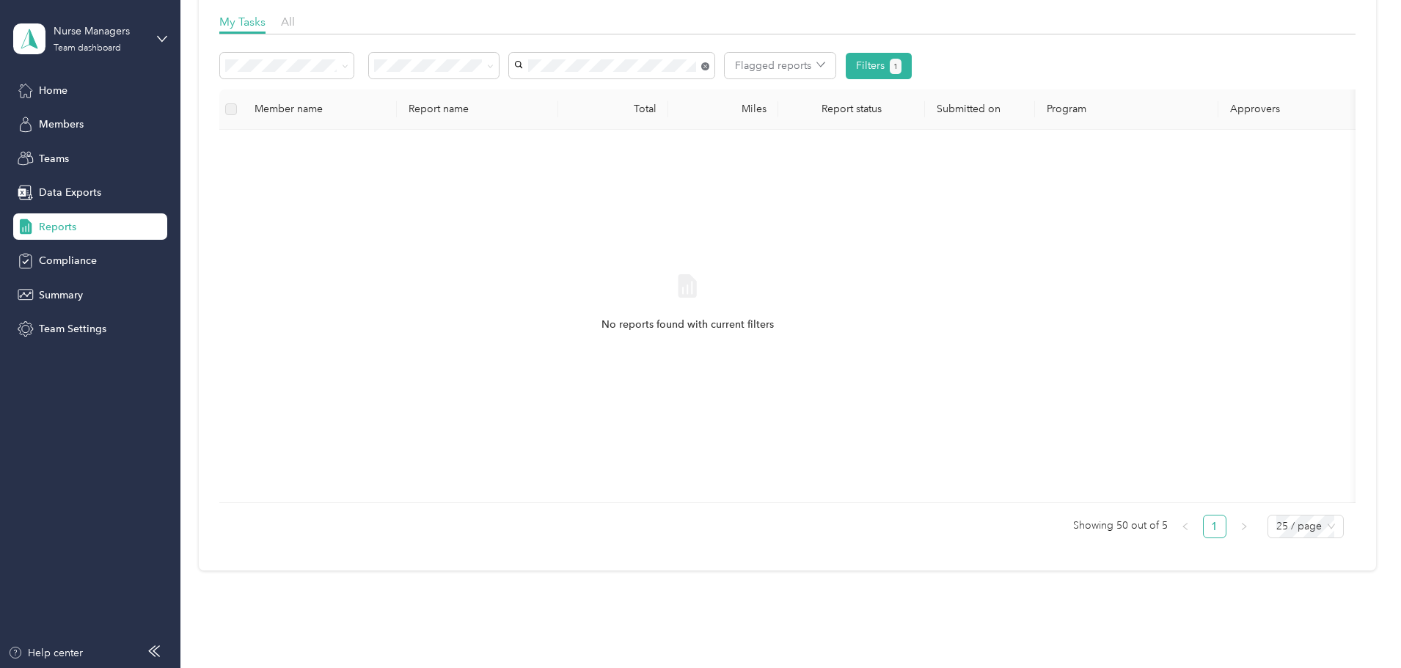
click at [709, 65] on icon at bounding box center [705, 66] width 8 height 8
click at [695, 88] on span "[PERSON_NAME]" at bounding box center [657, 93] width 81 height 12
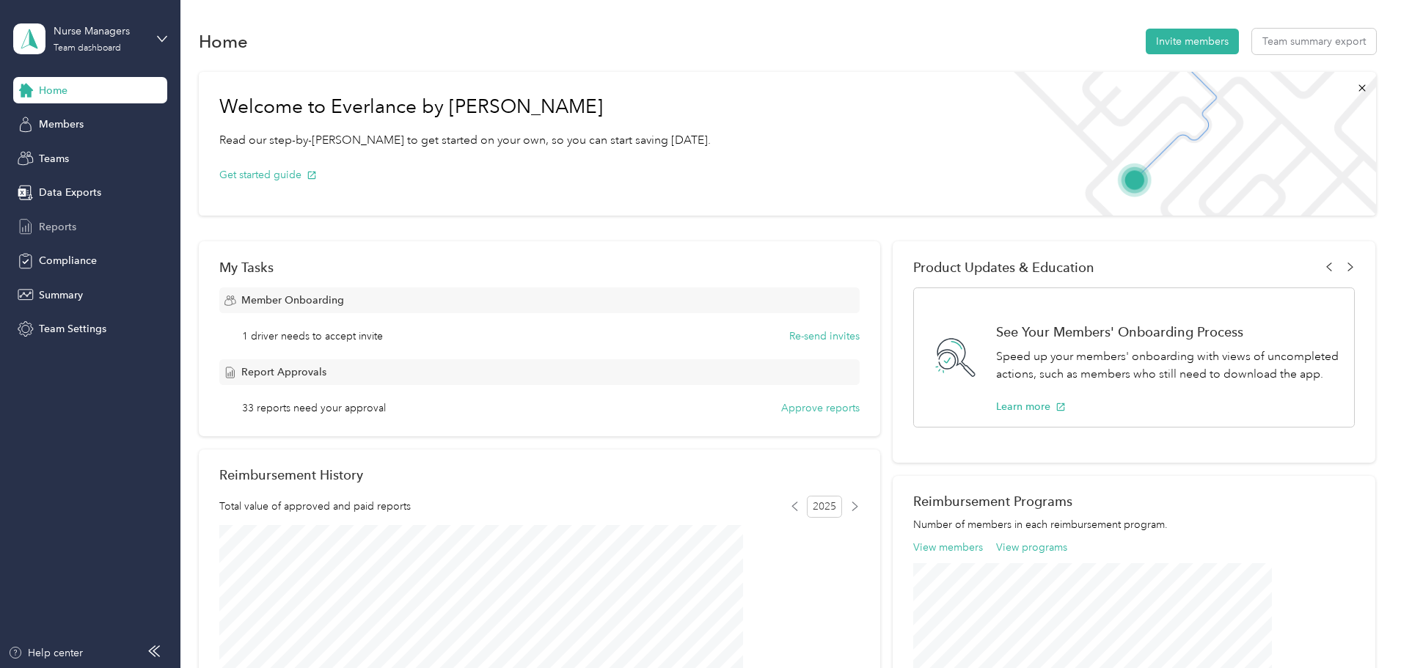
click at [70, 230] on span "Reports" at bounding box center [57, 226] width 37 height 15
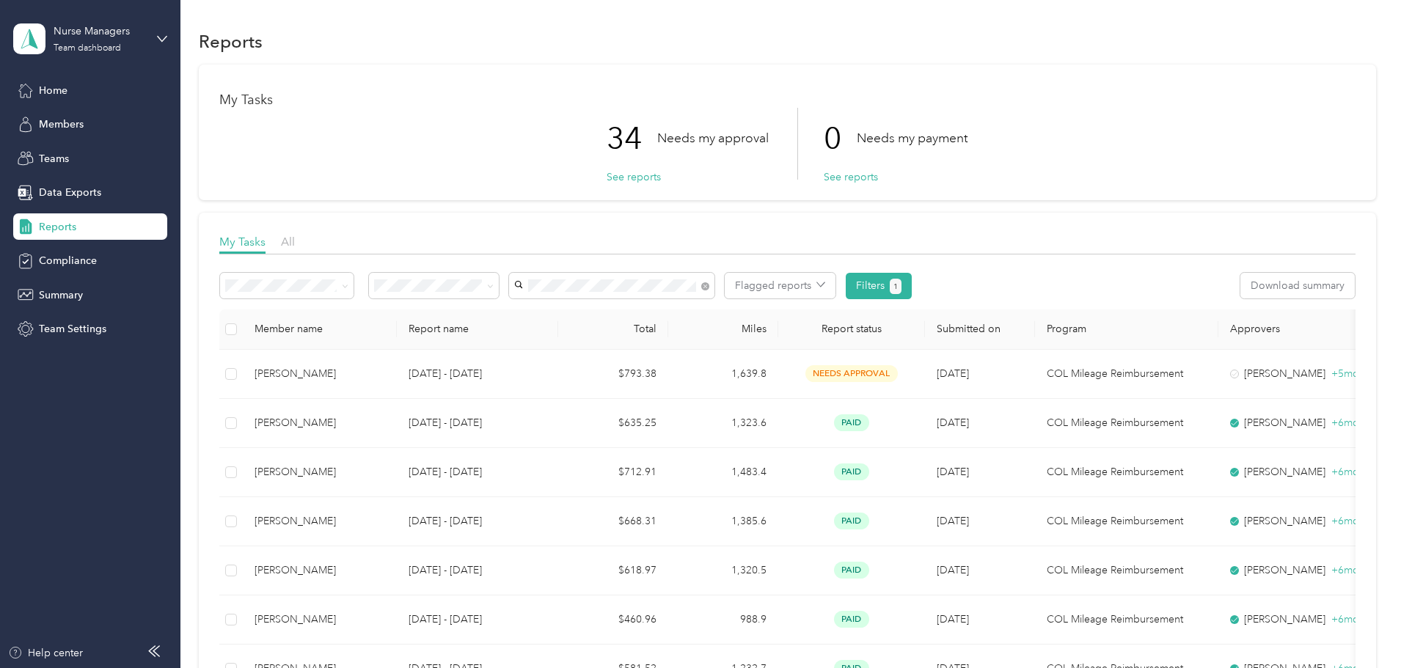
click at [663, 344] on ol "[PERSON_NAME] [PERSON_NAME] [PERSON_NAME] [PERSON_NAME] [PERSON_NAME]" at bounding box center [708, 361] width 205 height 128
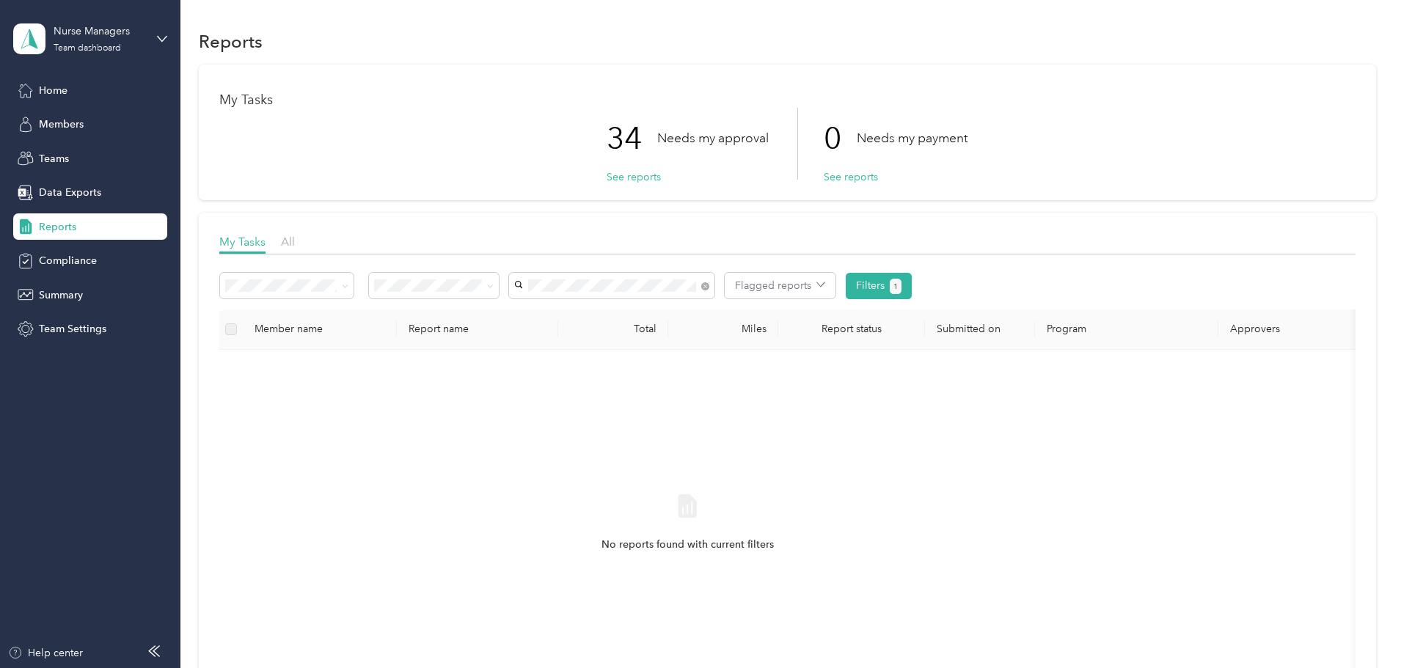
click at [659, 340] on li "[PERSON_NAME]" at bounding box center [708, 331] width 205 height 26
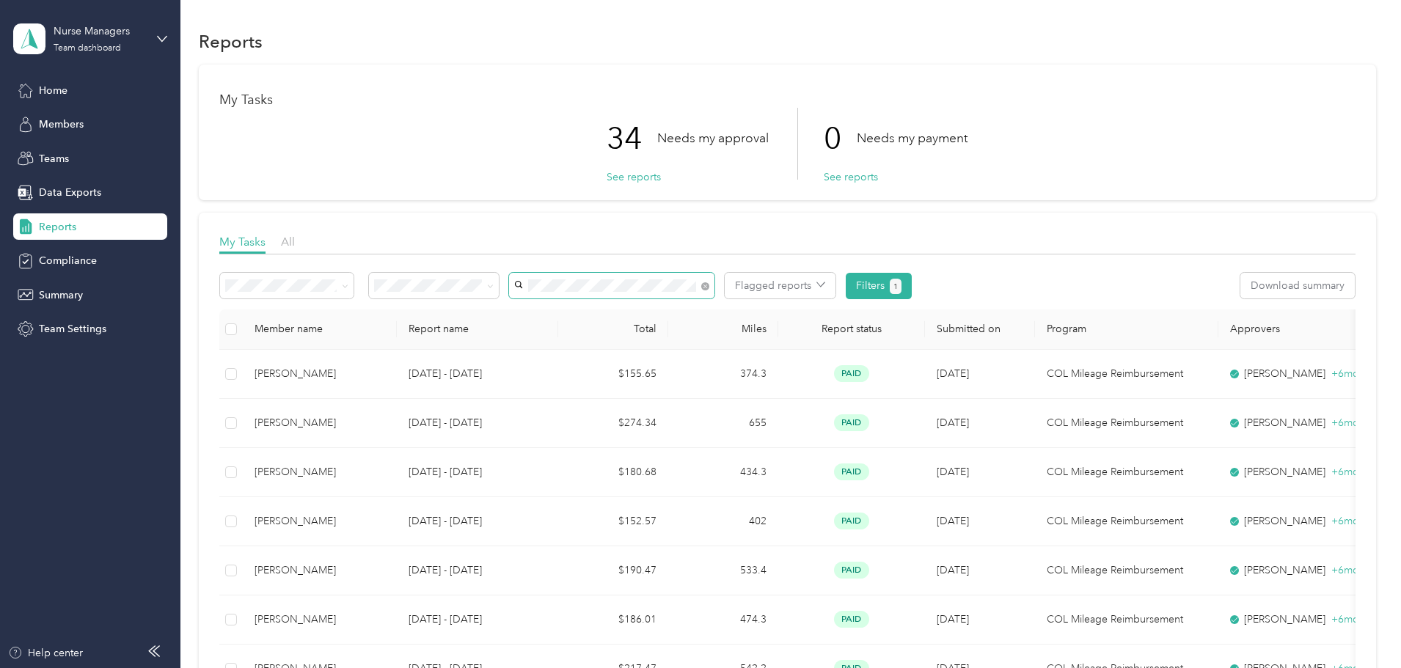
click at [709, 286] on span at bounding box center [702, 285] width 13 height 15
click at [709, 287] on icon at bounding box center [705, 286] width 8 height 8
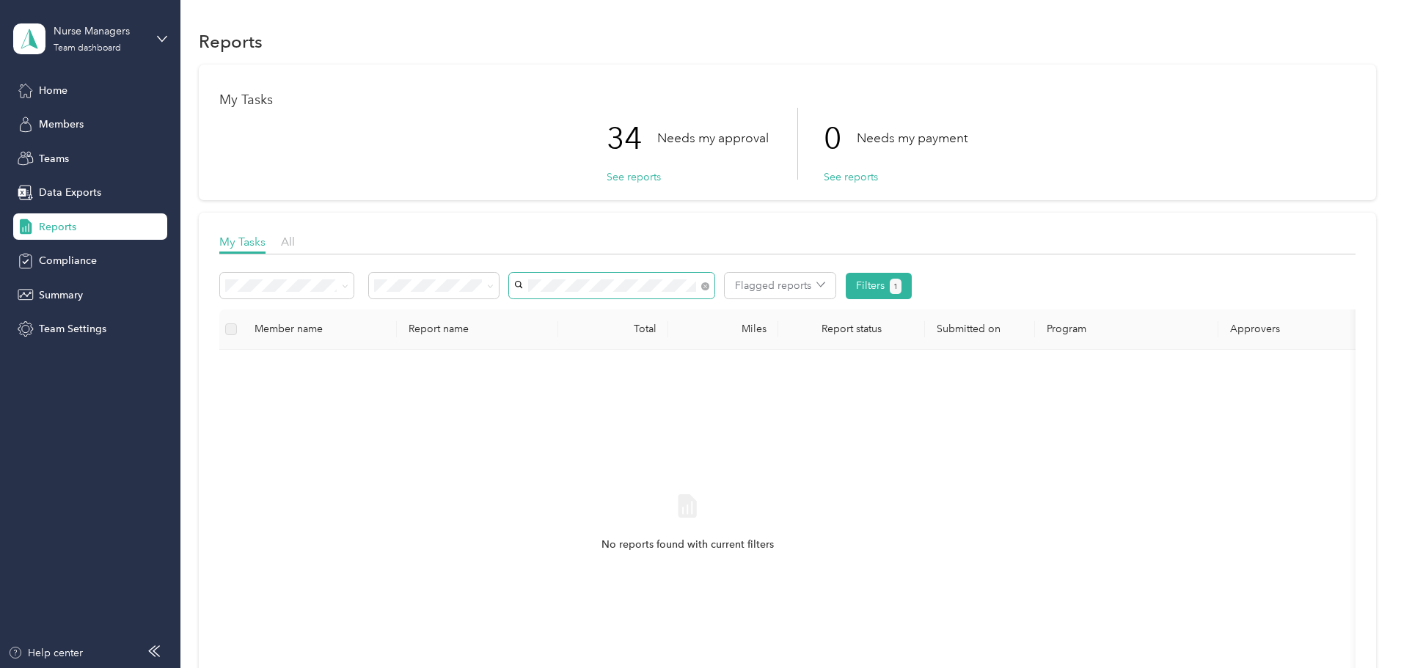
click at [686, 317] on li "[PERSON_NAME]" at bounding box center [708, 313] width 205 height 26
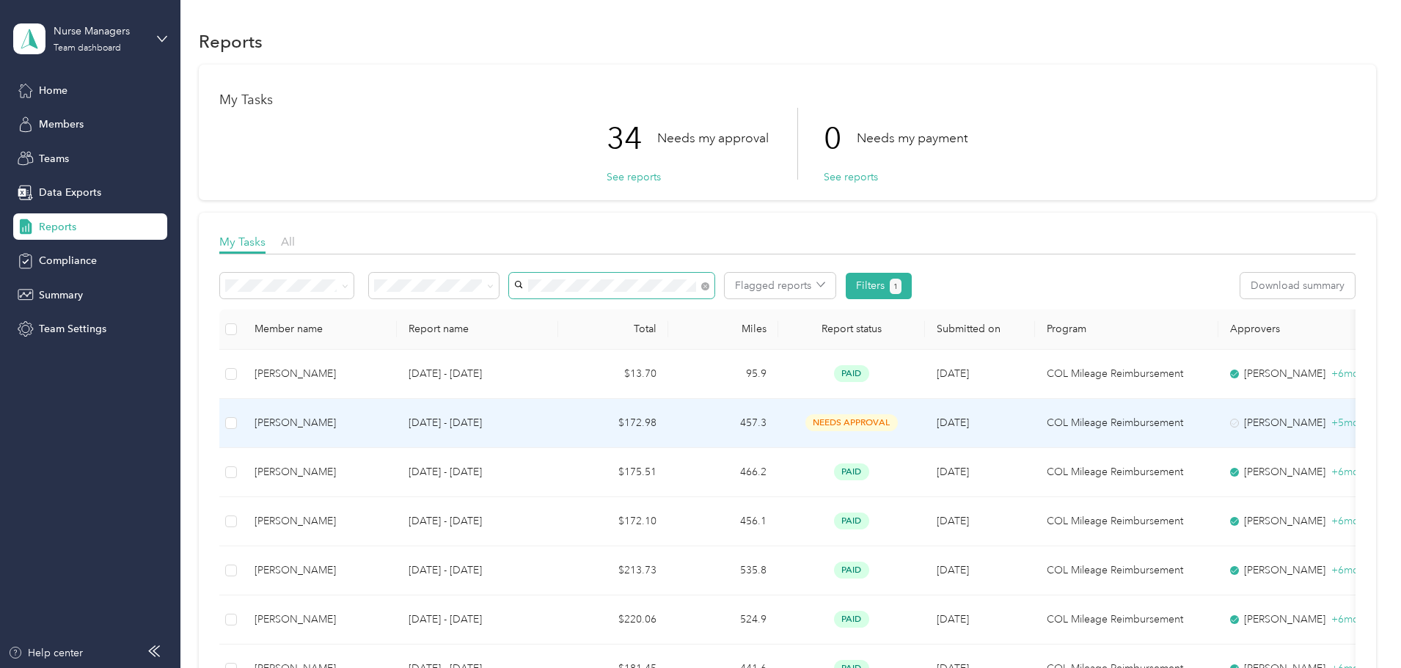
click at [778, 419] on td "457.3" at bounding box center [723, 423] width 110 height 49
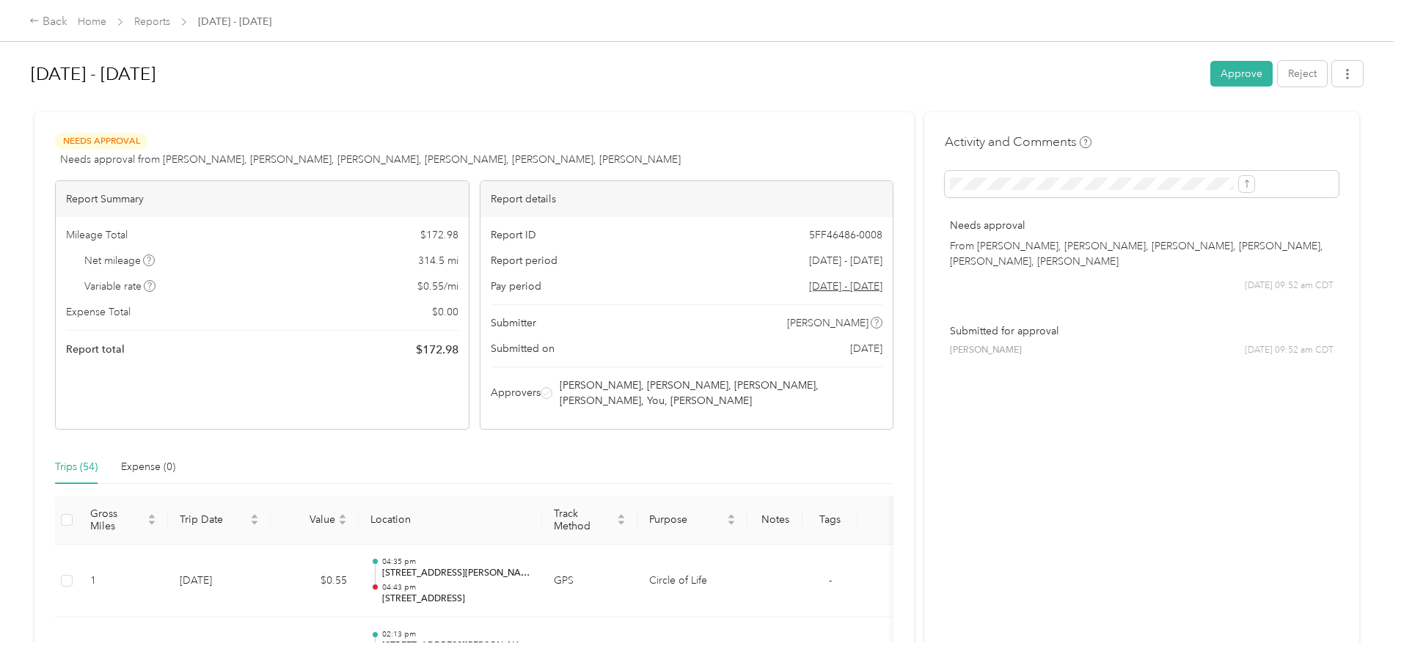
drag, startPoint x: 1129, startPoint y: 78, endPoint x: 1087, endPoint y: 102, distance: 47.9
click at [1210, 78] on button "Approve" at bounding box center [1241, 74] width 62 height 26
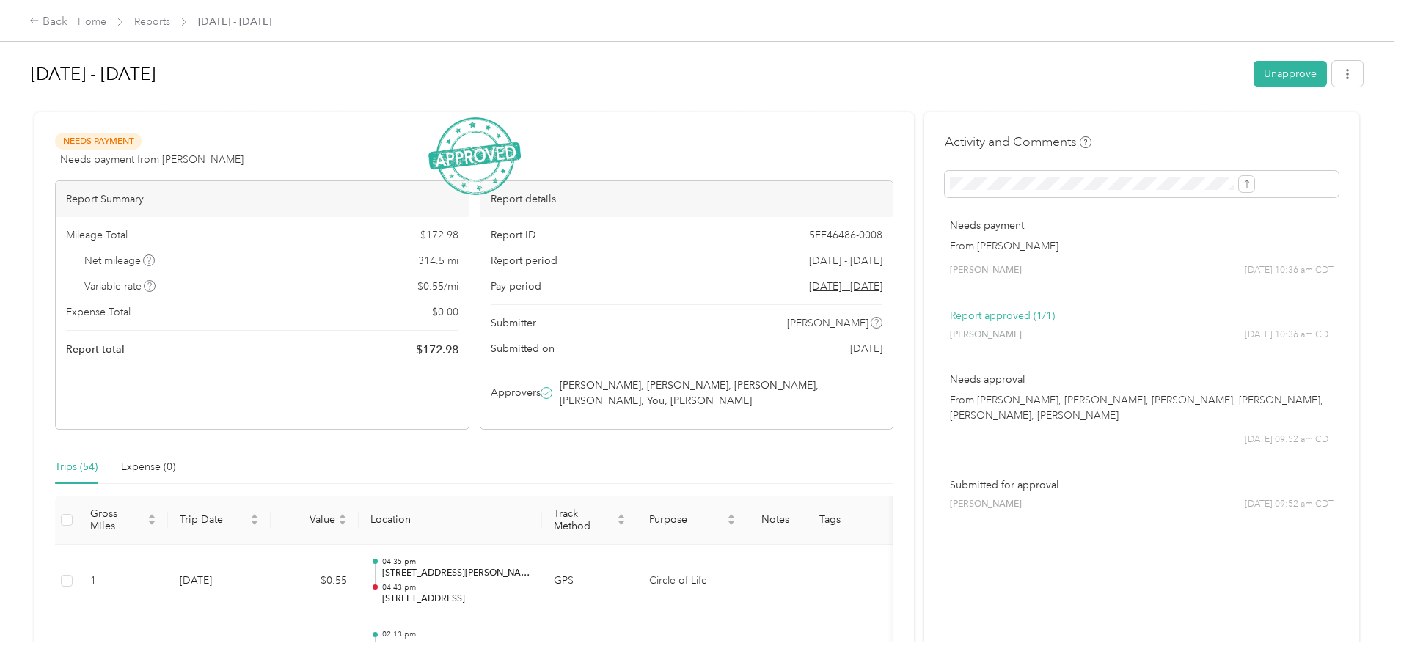
click at [270, 13] on div "Back Home Reports [DATE] - [DATE]" at bounding box center [150, 22] width 242 height 18
click at [170, 21] on link "Reports" at bounding box center [152, 21] width 36 height 12
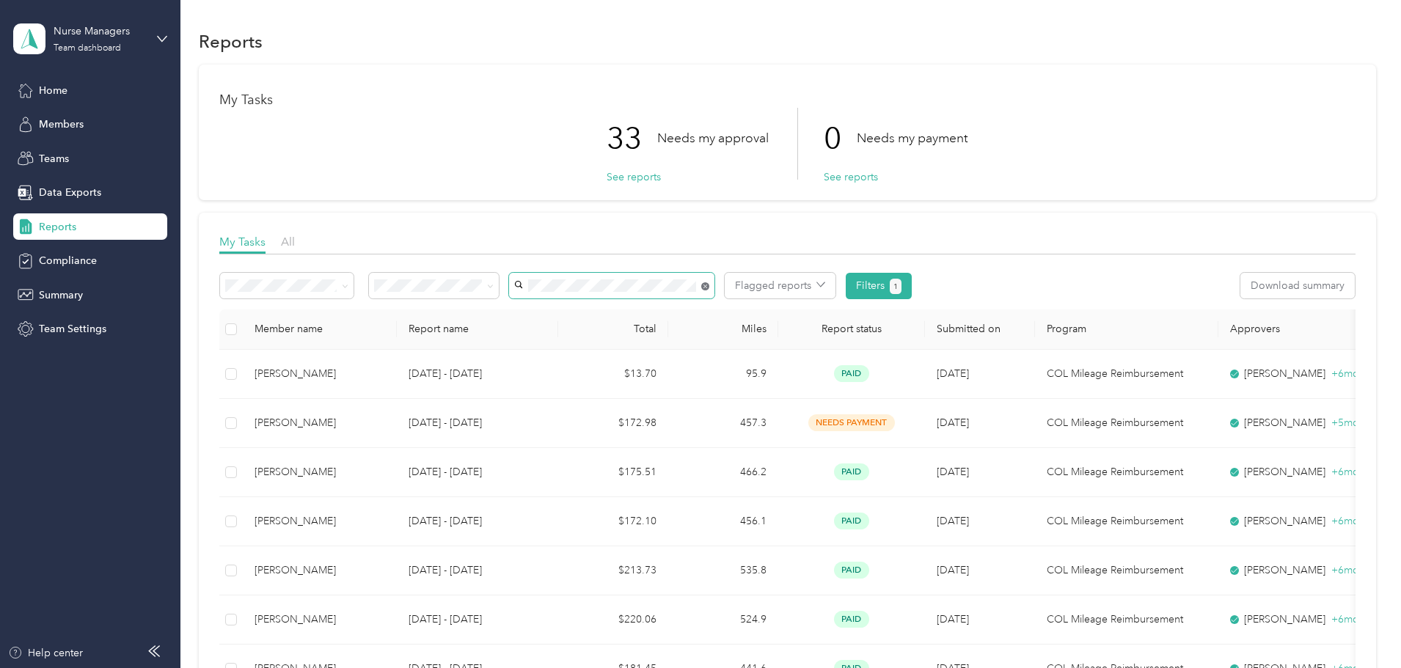
click at [709, 284] on icon at bounding box center [705, 286] width 8 height 8
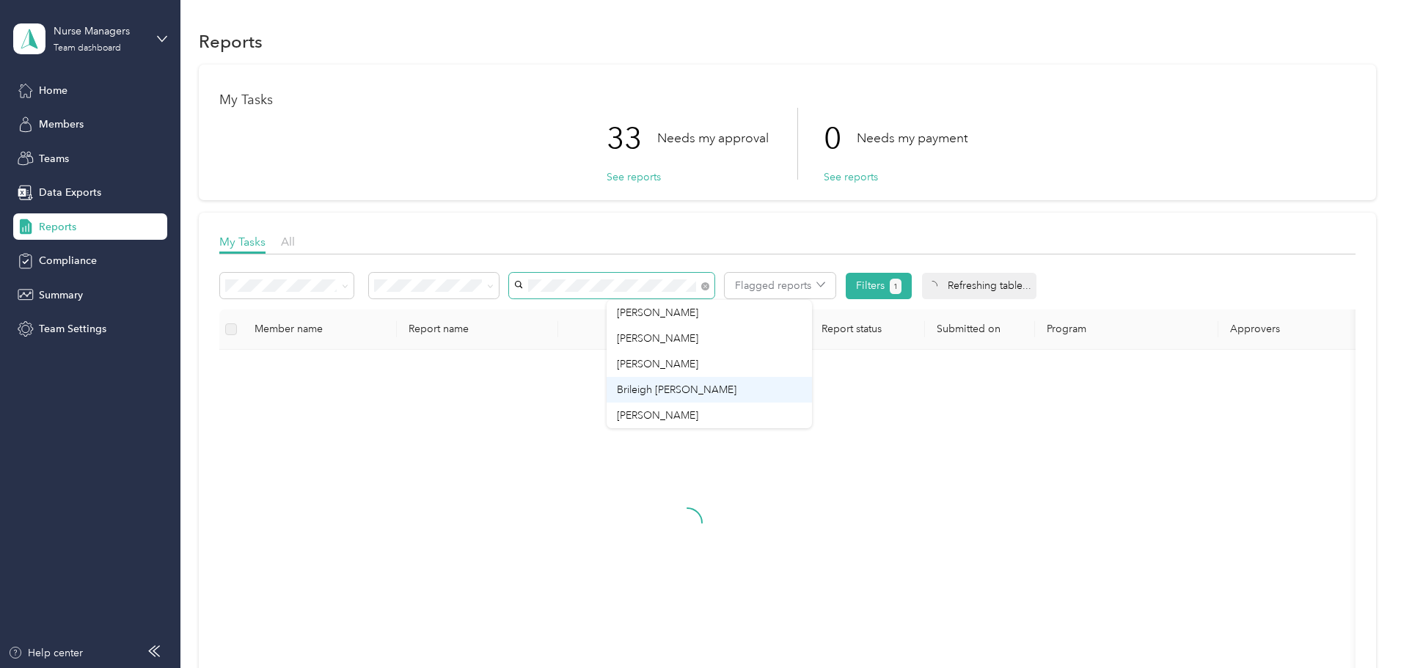
click at [656, 384] on span "Brileigh [PERSON_NAME]" at bounding box center [677, 390] width 120 height 12
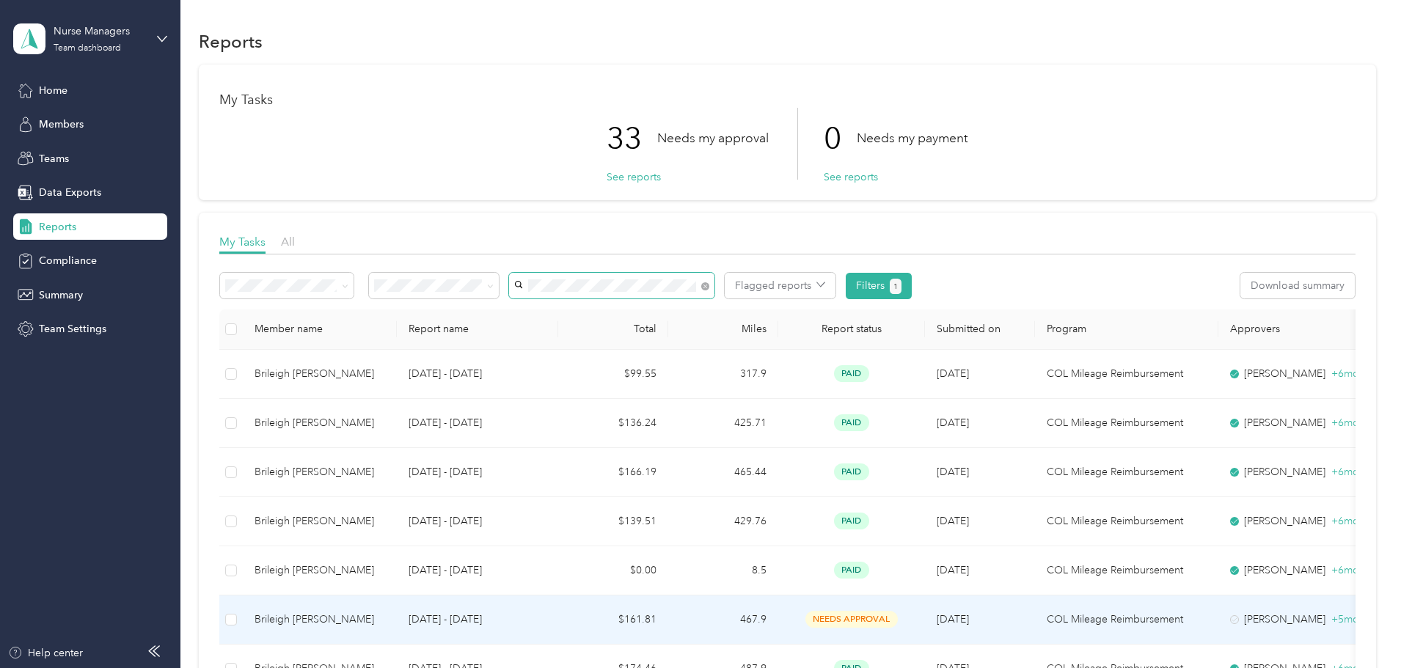
click at [668, 620] on td "$161.81" at bounding box center [613, 619] width 110 height 49
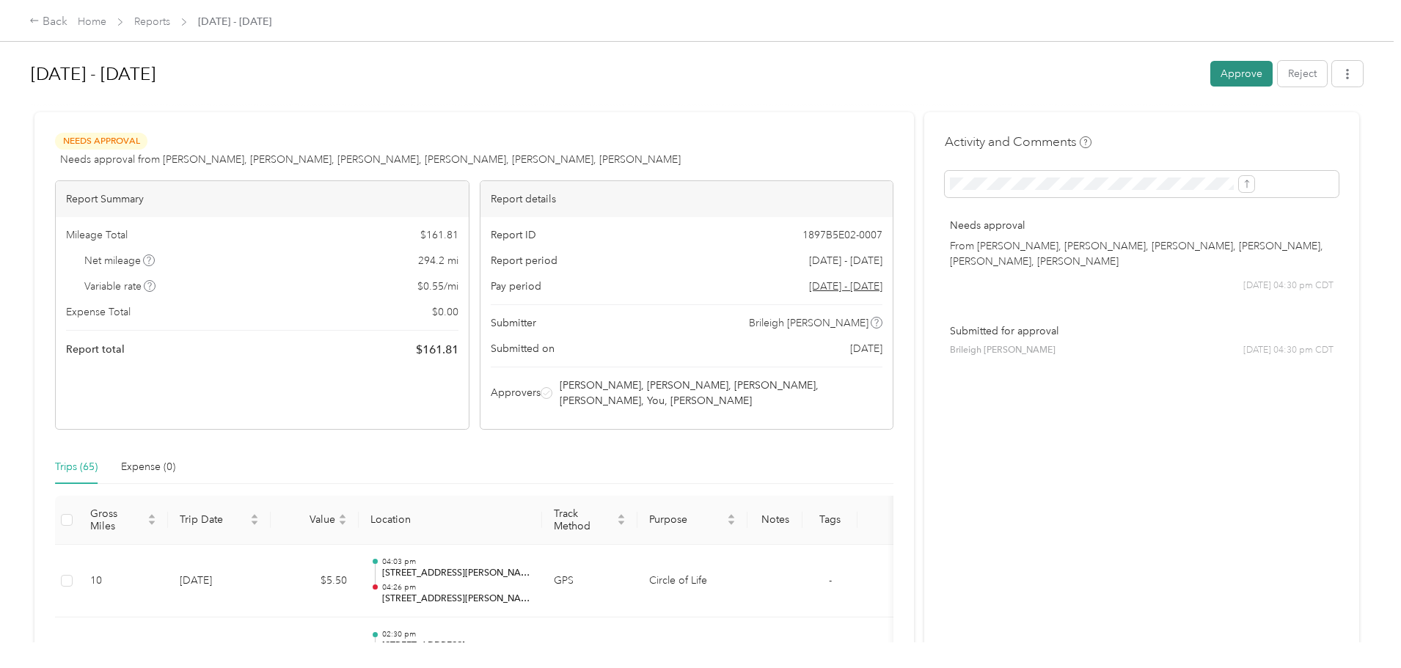
click at [1210, 62] on button "Approve" at bounding box center [1241, 74] width 62 height 26
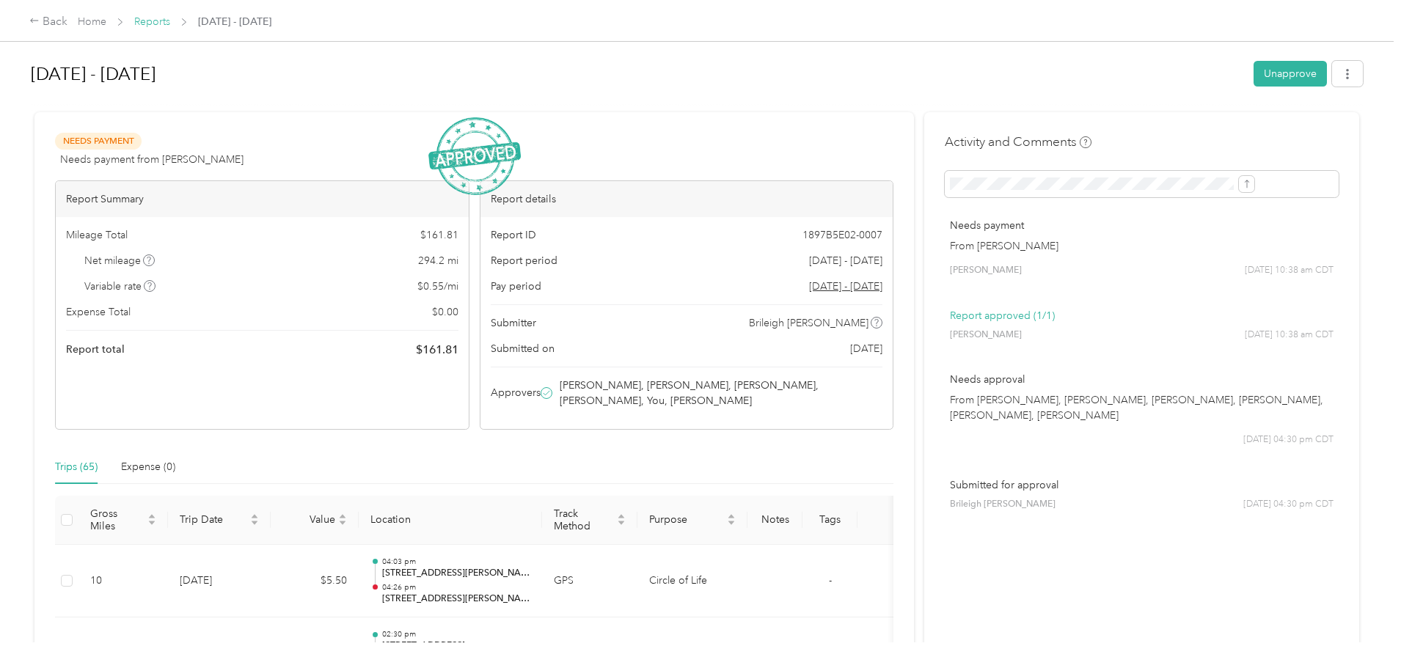
click at [170, 26] on link "Reports" at bounding box center [152, 21] width 36 height 12
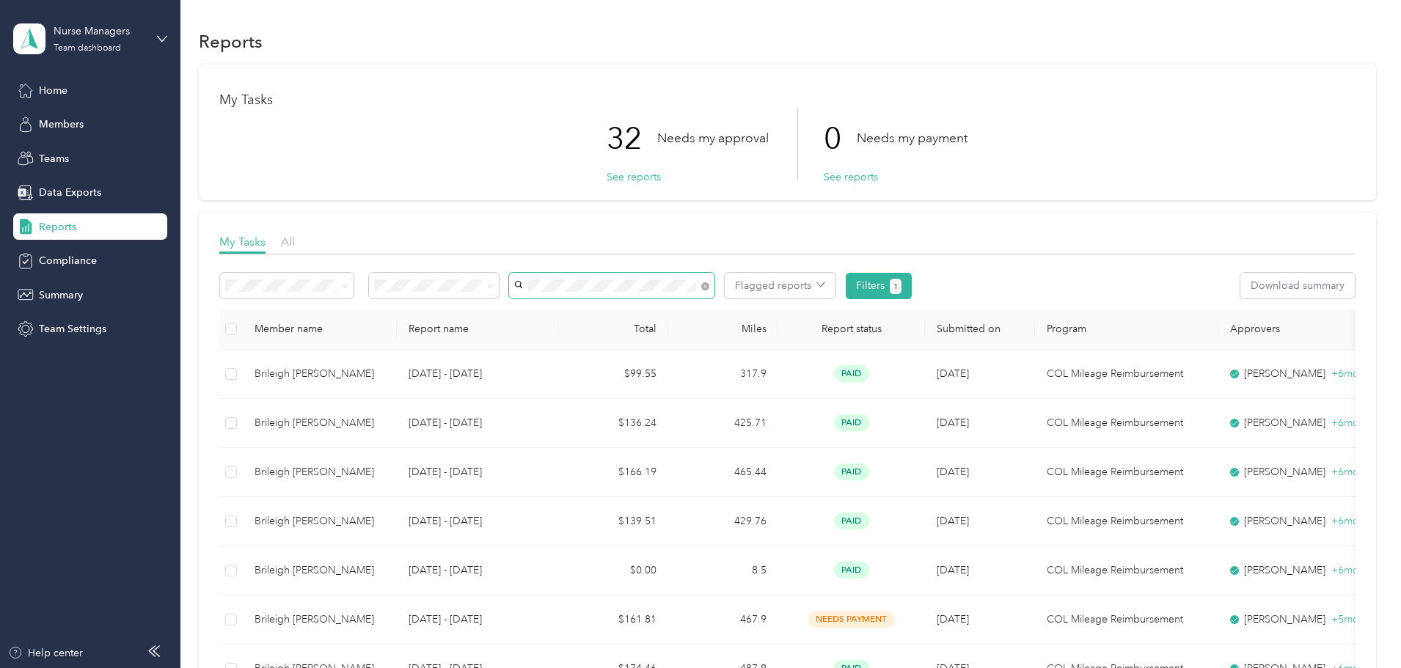
drag, startPoint x: 800, startPoint y: 287, endPoint x: 744, endPoint y: 292, distance: 56.0
click at [709, 287] on icon at bounding box center [705, 286] width 8 height 8
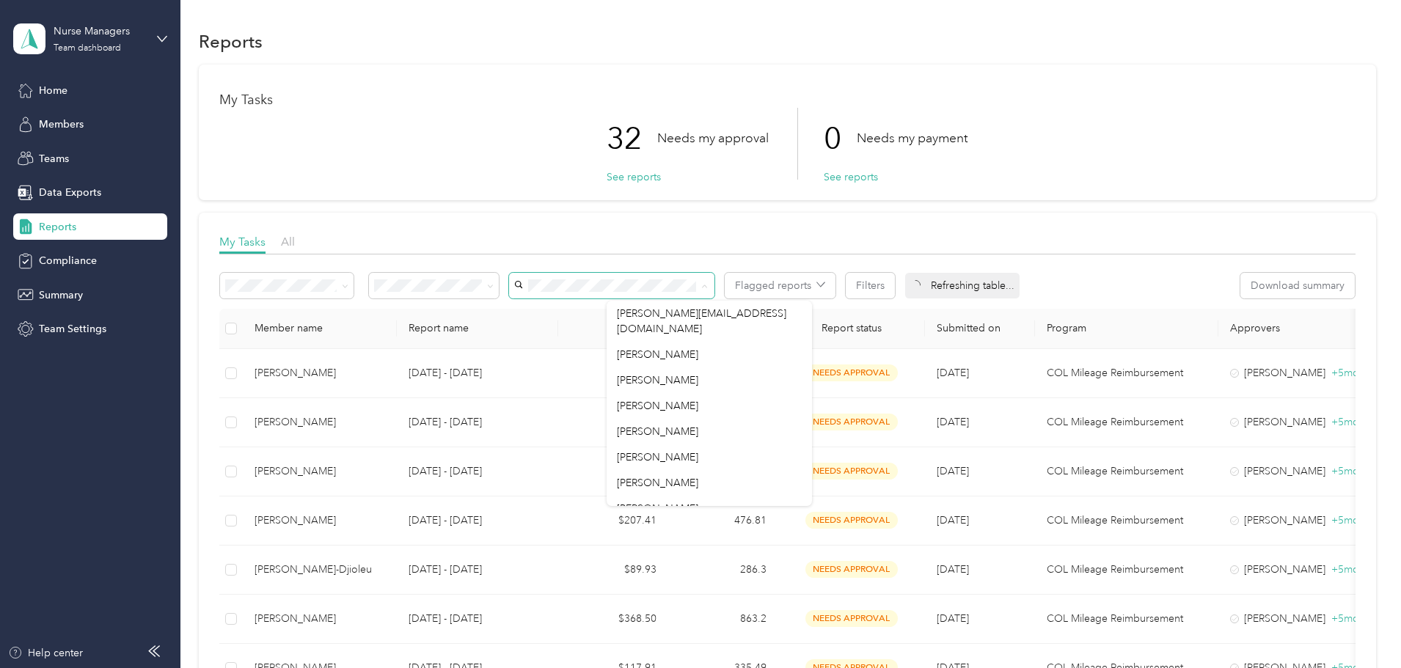
click at [714, 292] on span at bounding box center [611, 286] width 205 height 26
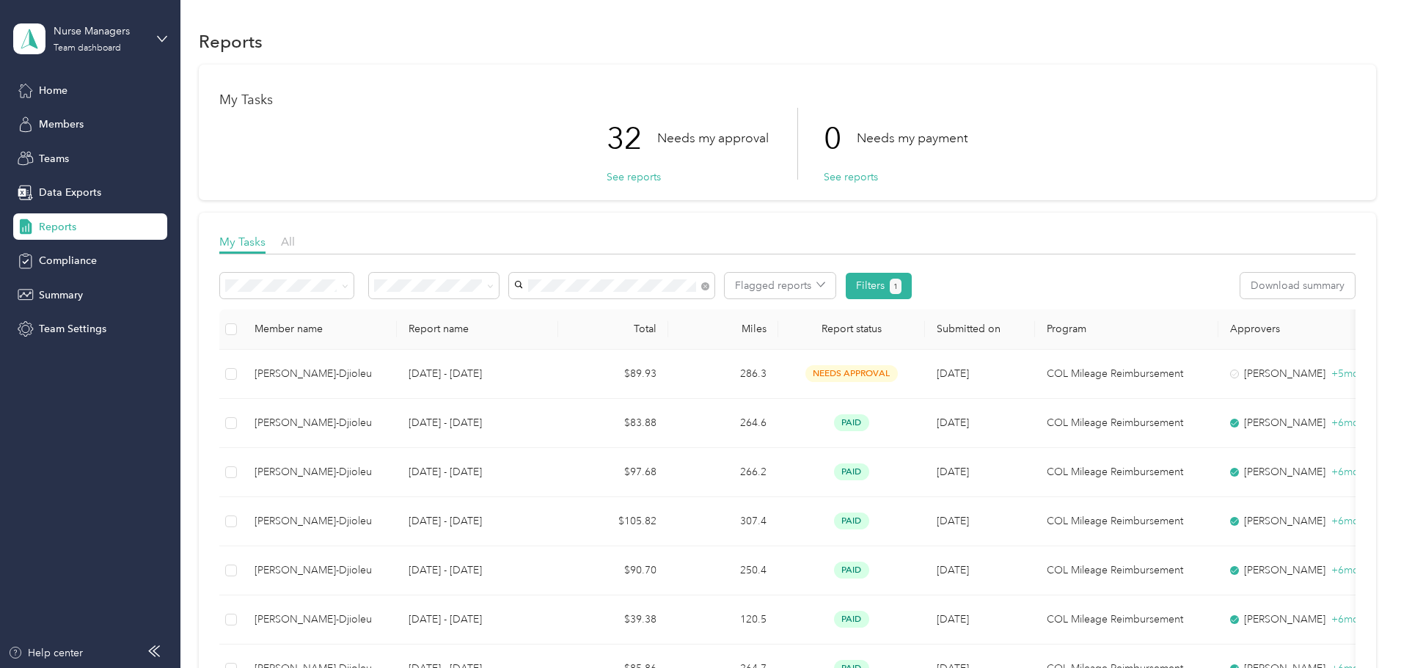
click at [655, 393] on span "[PERSON_NAME]-Djioleu" at bounding box center [675, 390] width 117 height 12
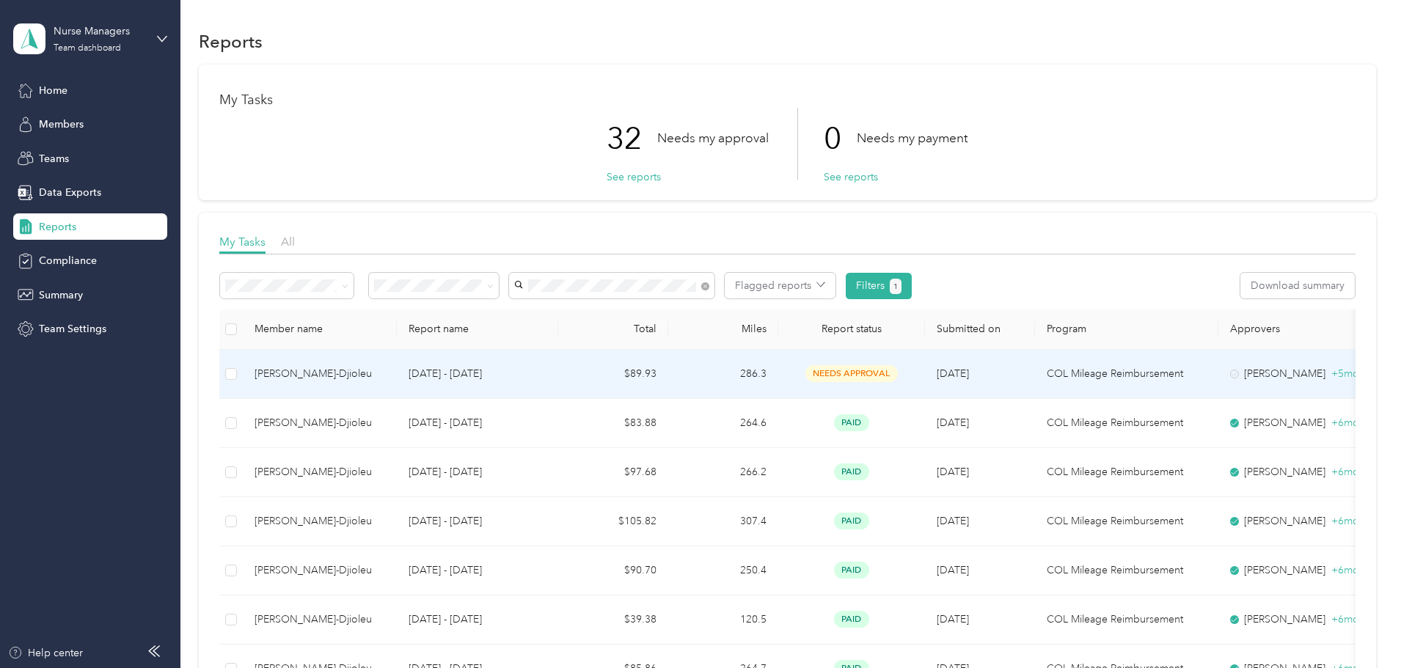
click at [385, 380] on div "[PERSON_NAME]-Djioleu" at bounding box center [319, 374] width 131 height 16
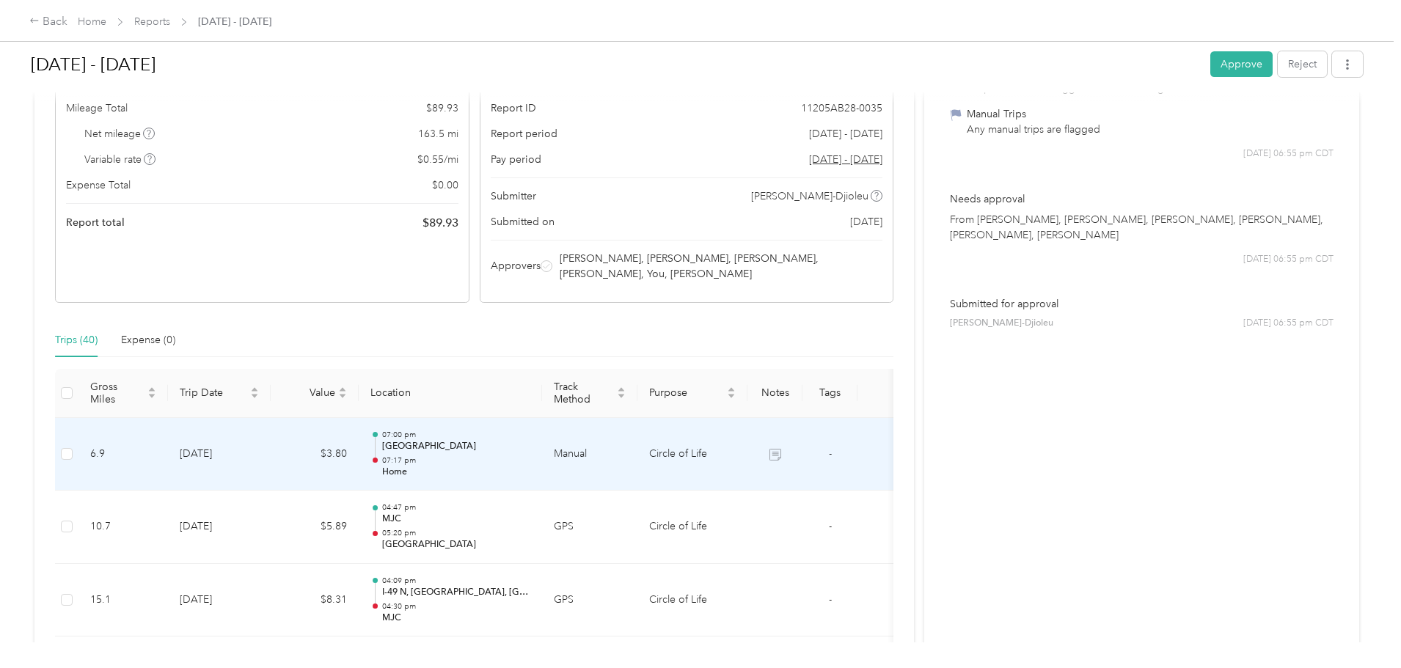
scroll to position [44, 0]
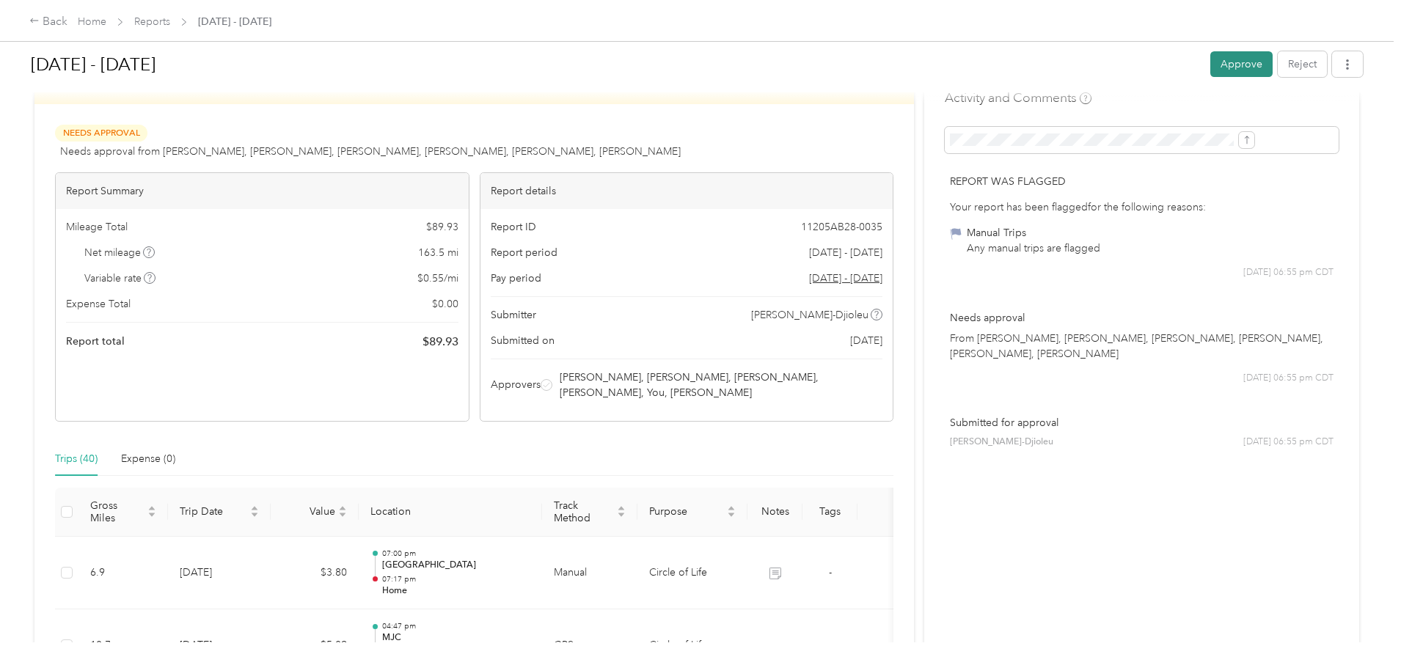
click at [1210, 66] on button "Approve" at bounding box center [1241, 64] width 62 height 26
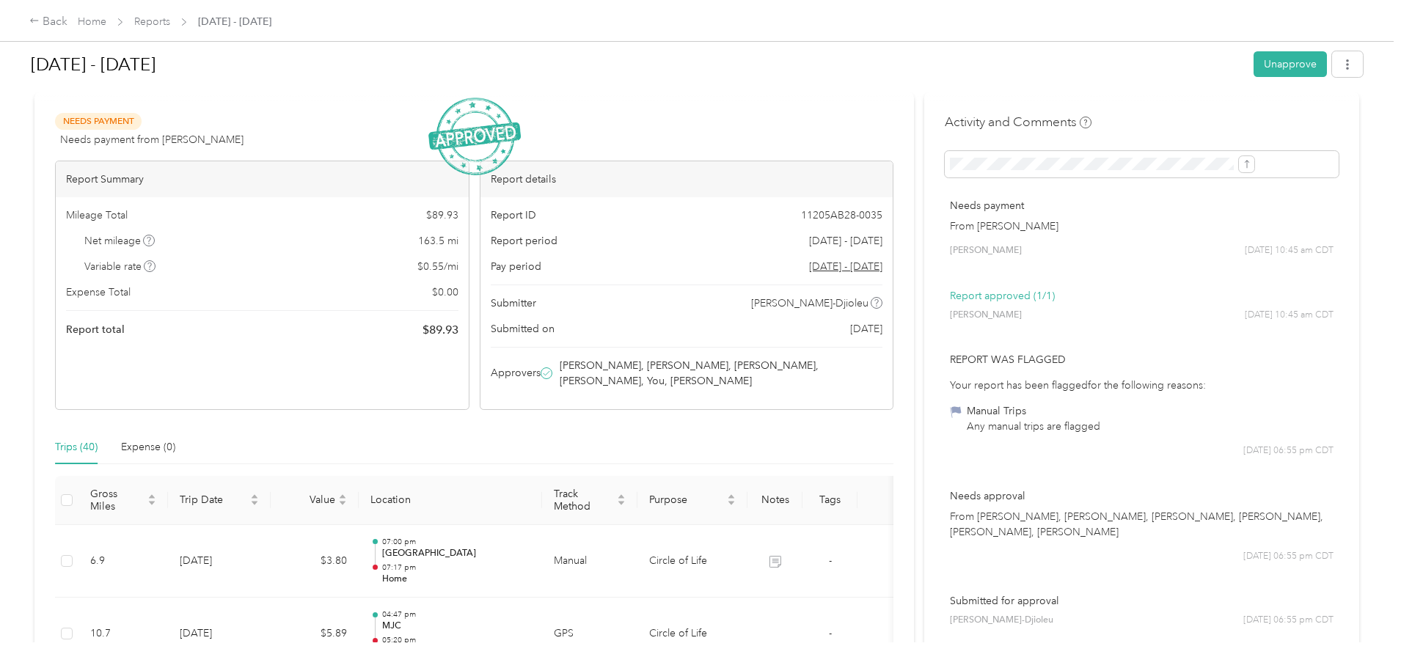
scroll to position [0, 0]
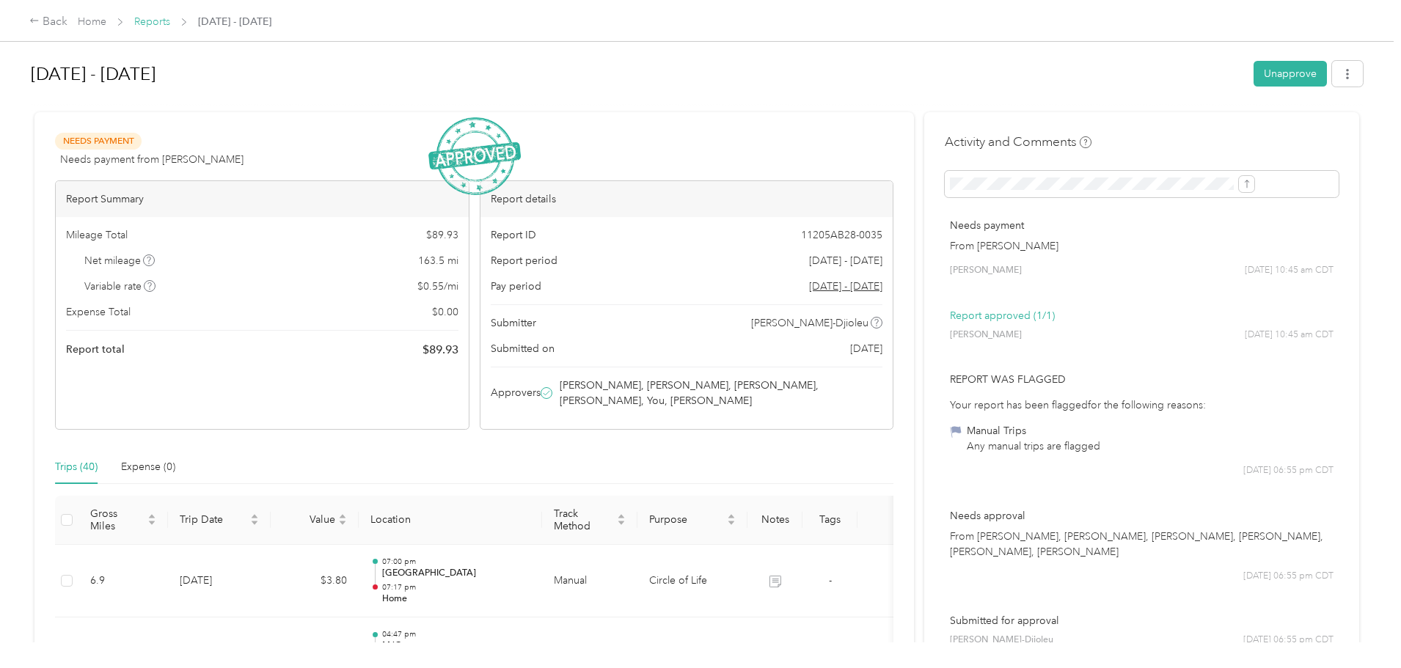
drag, startPoint x: 270, startPoint y: 10, endPoint x: 266, endPoint y: 18, distance: 8.2
click at [268, 14] on div "Back Home Reports [DATE] - [DATE]" at bounding box center [700, 20] width 1401 height 41
click at [170, 20] on link "Reports" at bounding box center [152, 21] width 36 height 12
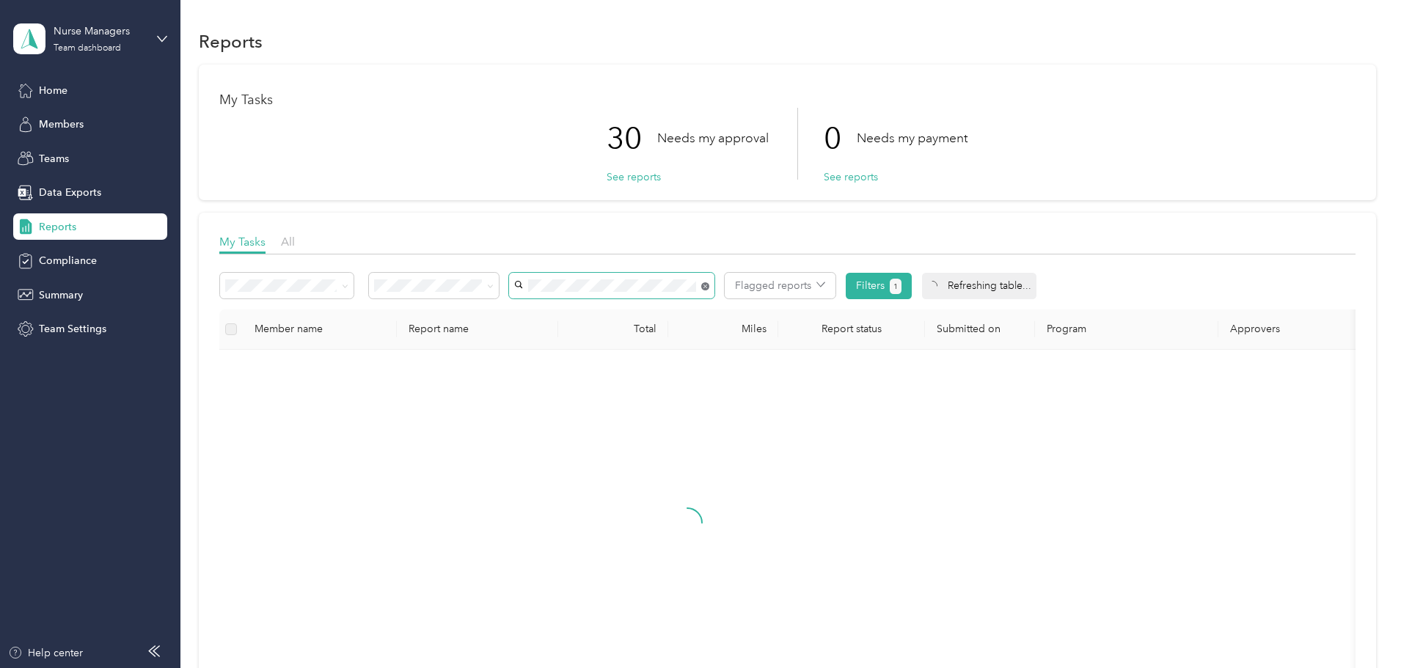
click at [709, 285] on icon at bounding box center [705, 286] width 8 height 8
click at [644, 356] on div "[PERSON_NAME]" at bounding box center [709, 363] width 185 height 15
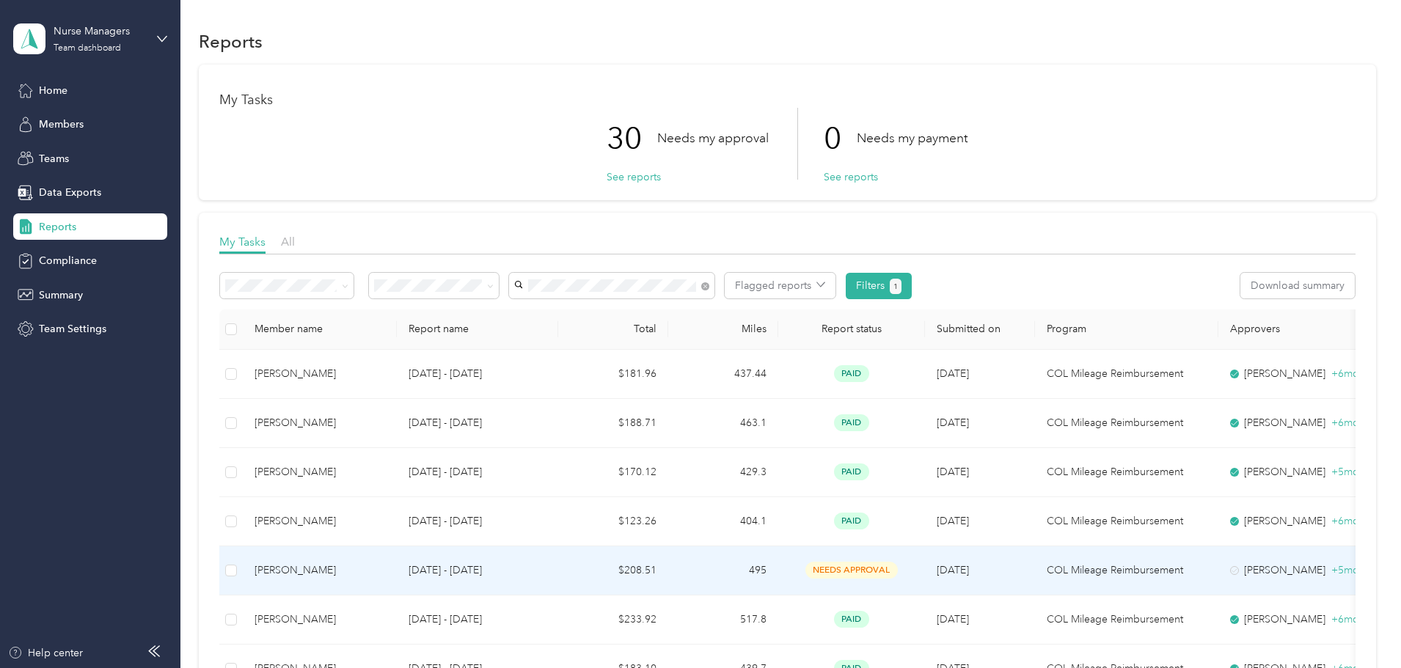
click at [546, 576] on p "[DATE] - [DATE]" at bounding box center [477, 570] width 138 height 16
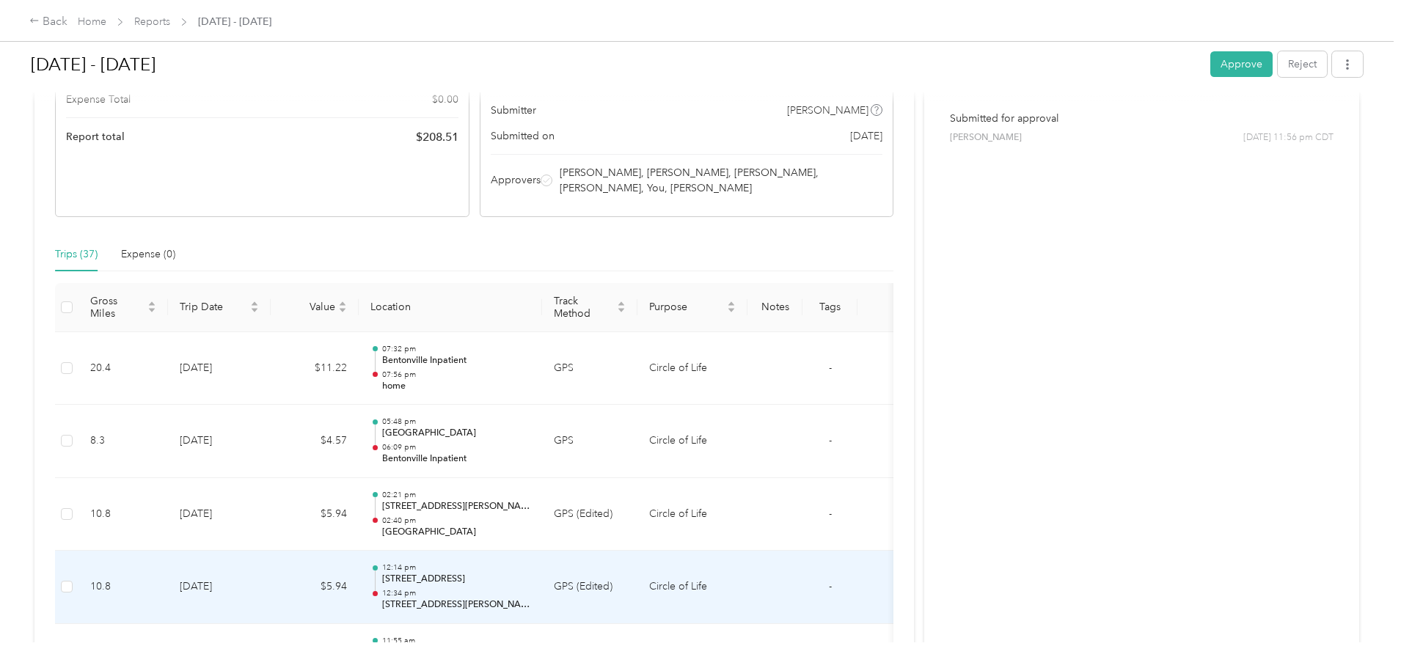
scroll to position [155, 0]
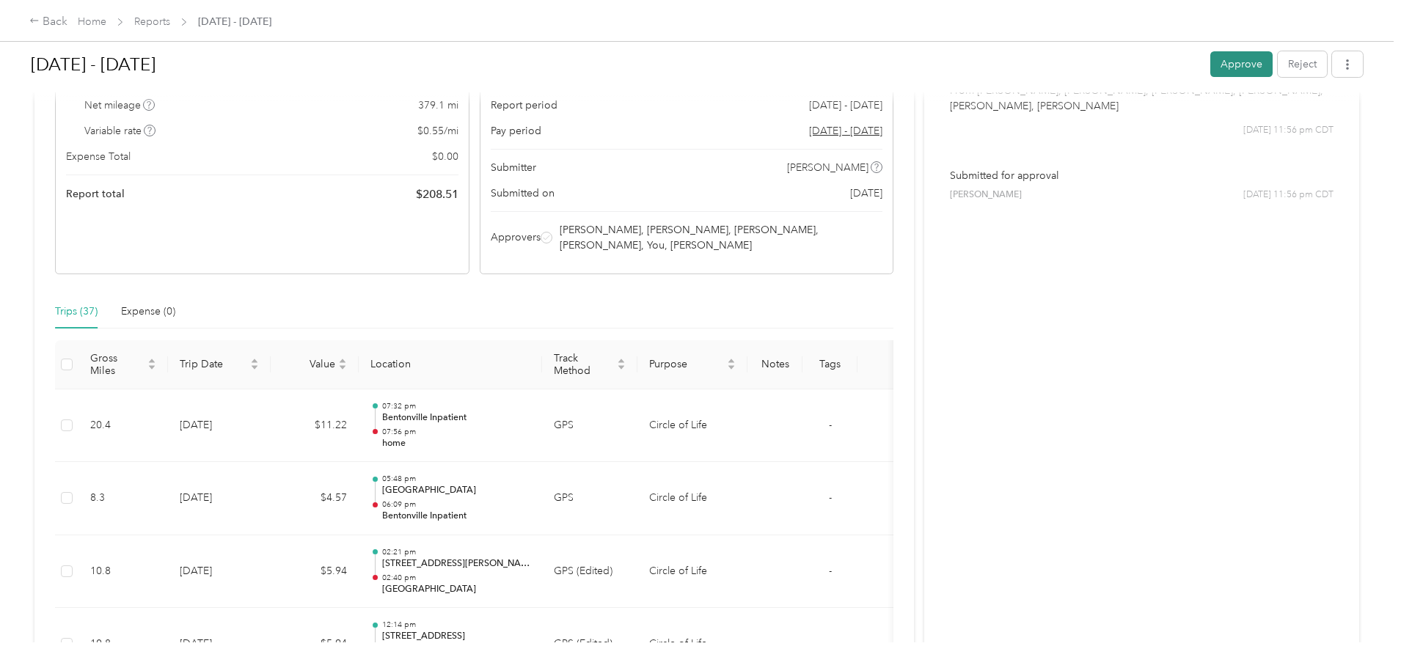
click at [1210, 53] on button "Approve" at bounding box center [1241, 64] width 62 height 26
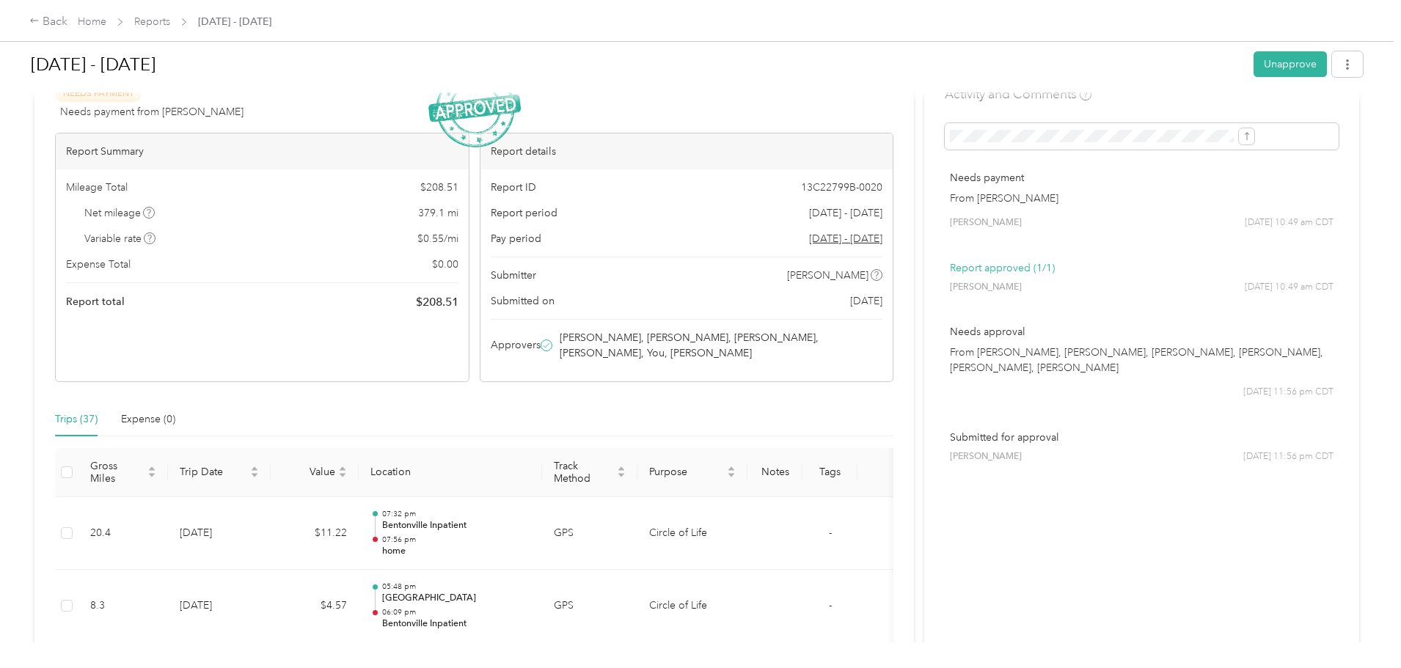
scroll to position [73, 0]
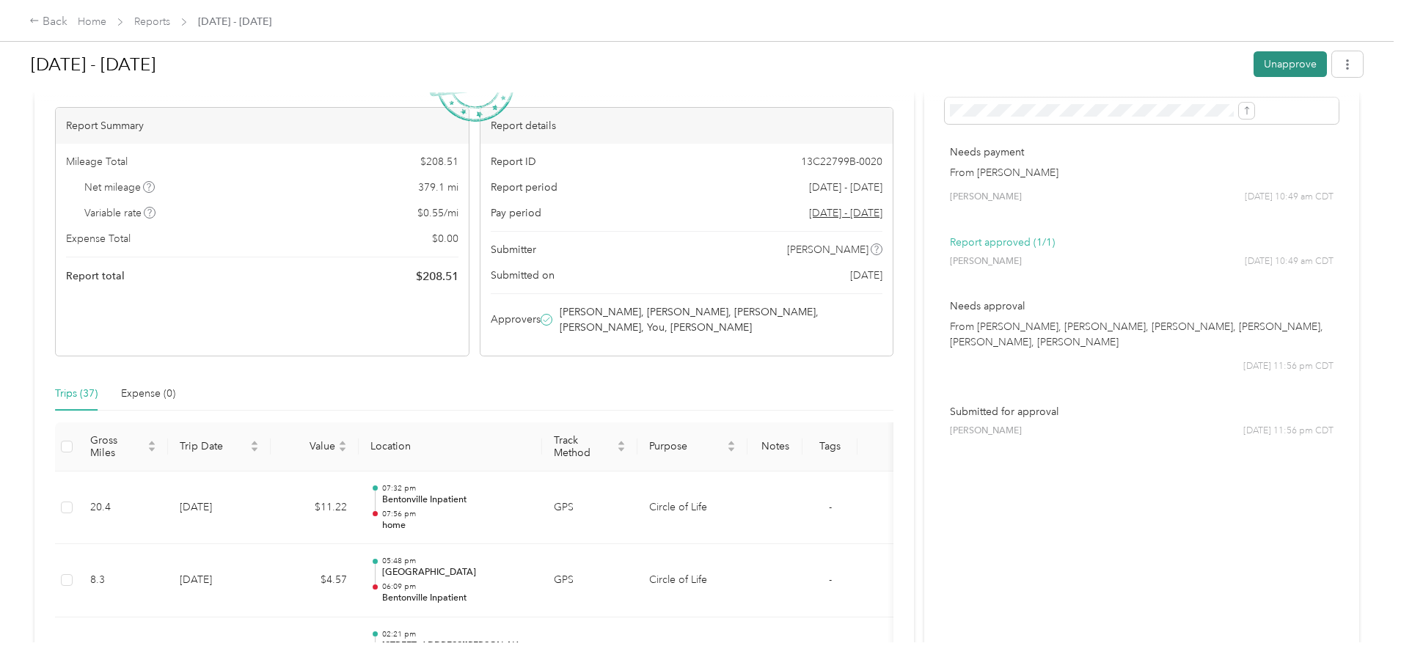
click at [1253, 63] on button "Unapprove" at bounding box center [1289, 64] width 73 height 26
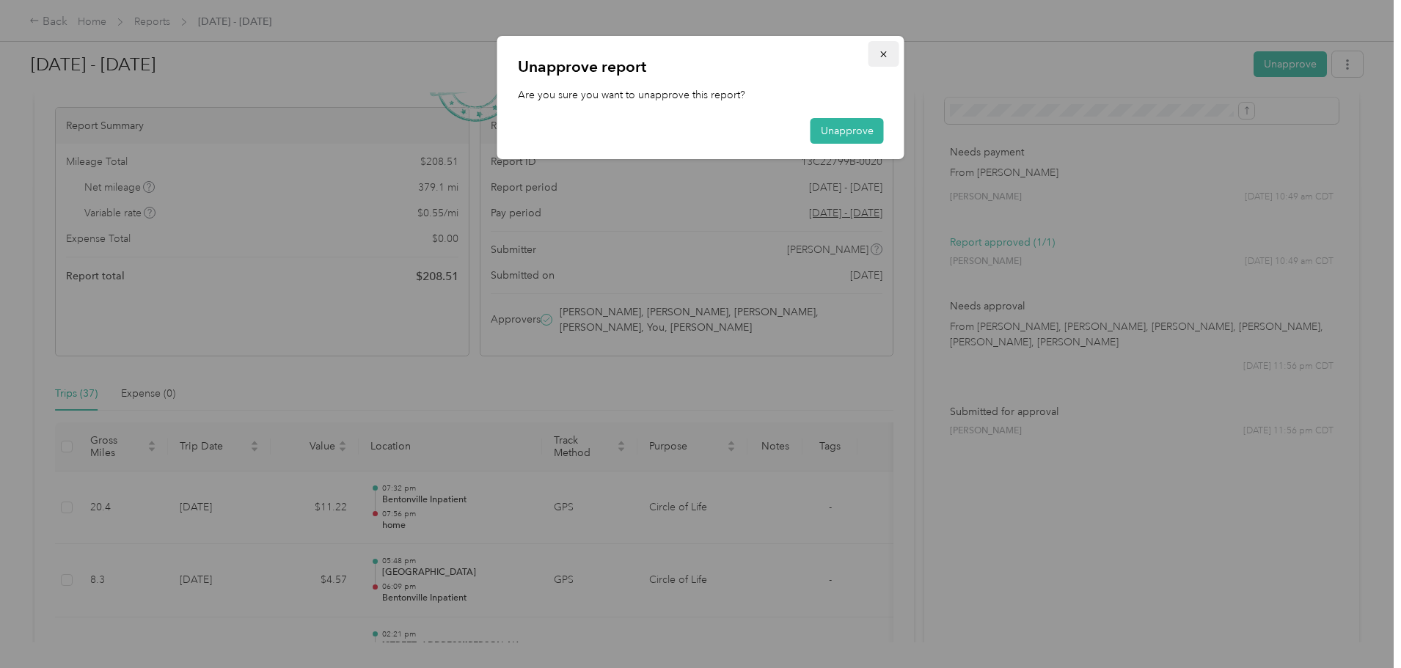
click at [896, 54] on button "button" at bounding box center [883, 54] width 31 height 26
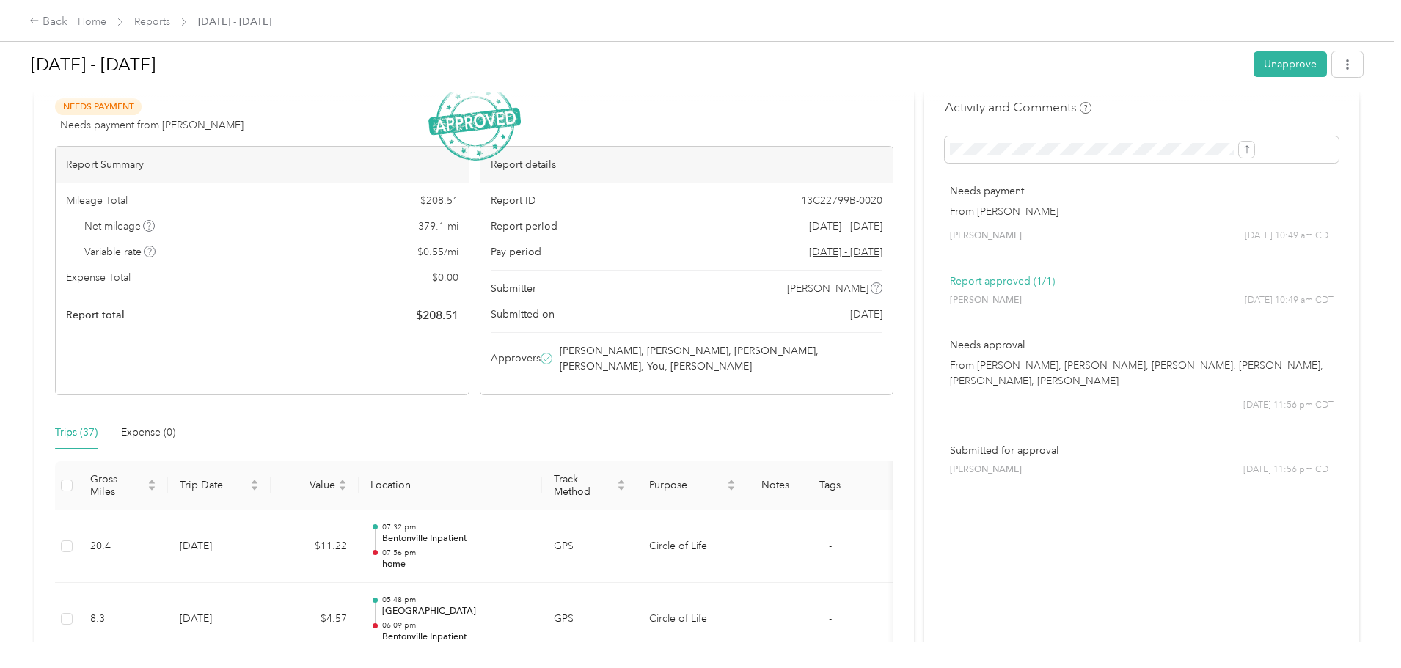
scroll to position [0, 0]
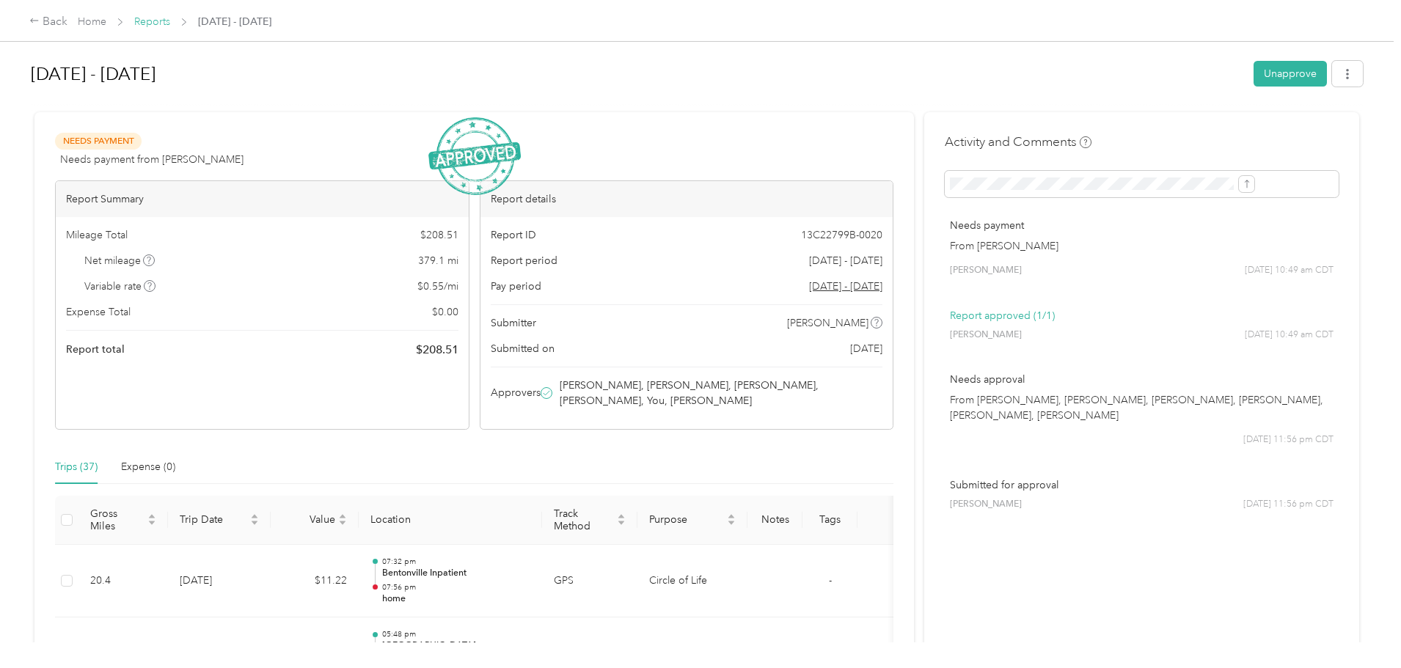
click at [170, 23] on link "Reports" at bounding box center [152, 21] width 36 height 12
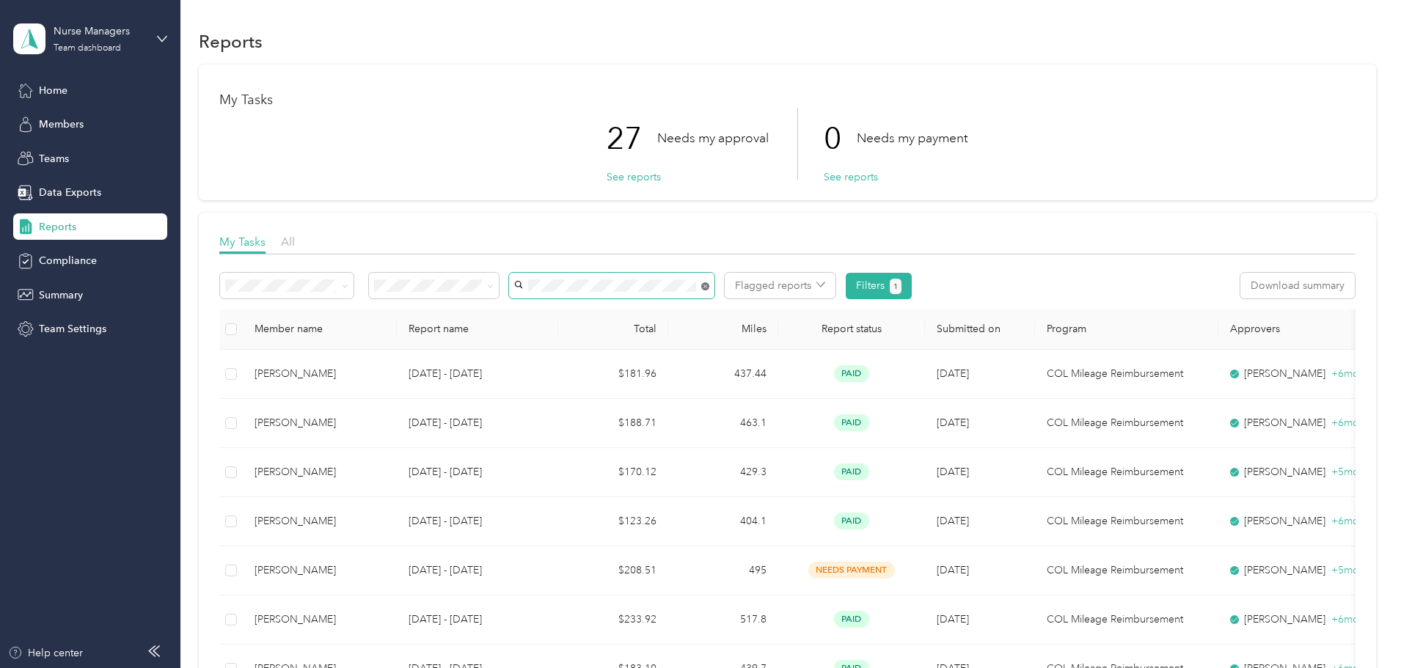
click at [709, 287] on icon at bounding box center [705, 286] width 8 height 8
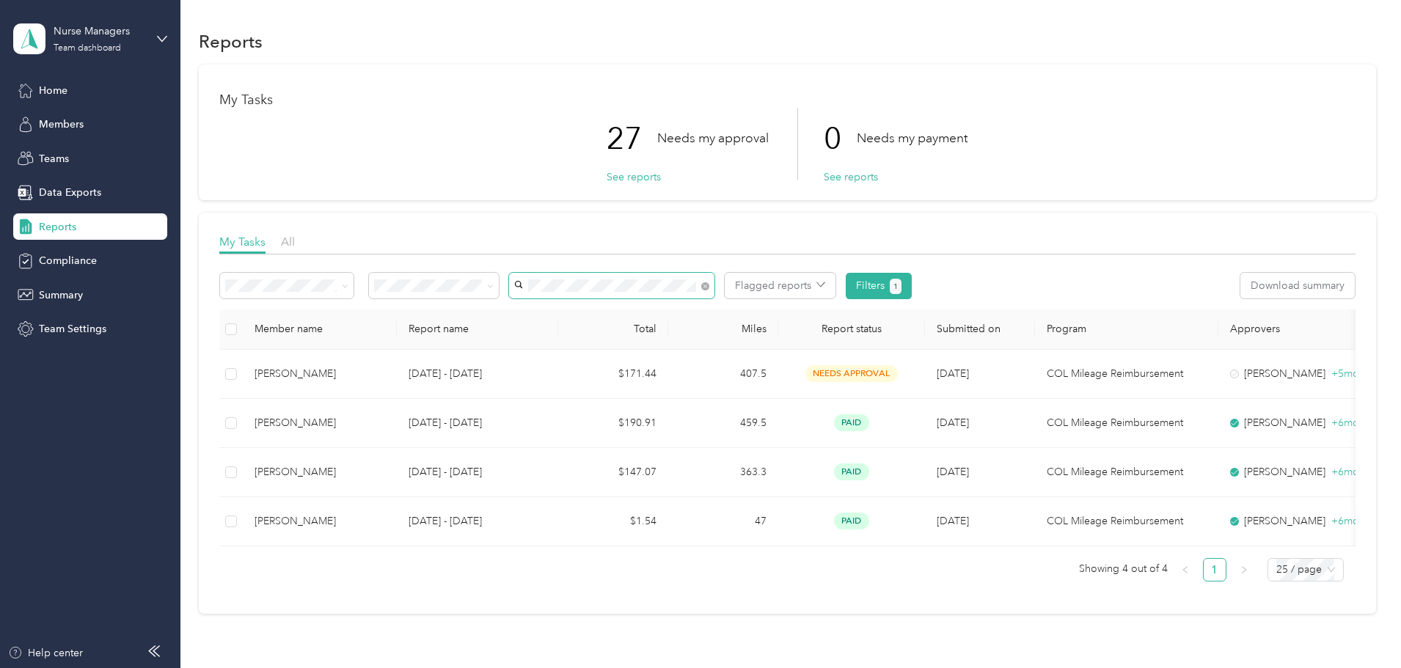
click at [692, 312] on span "[PERSON_NAME]" at bounding box center [657, 313] width 81 height 12
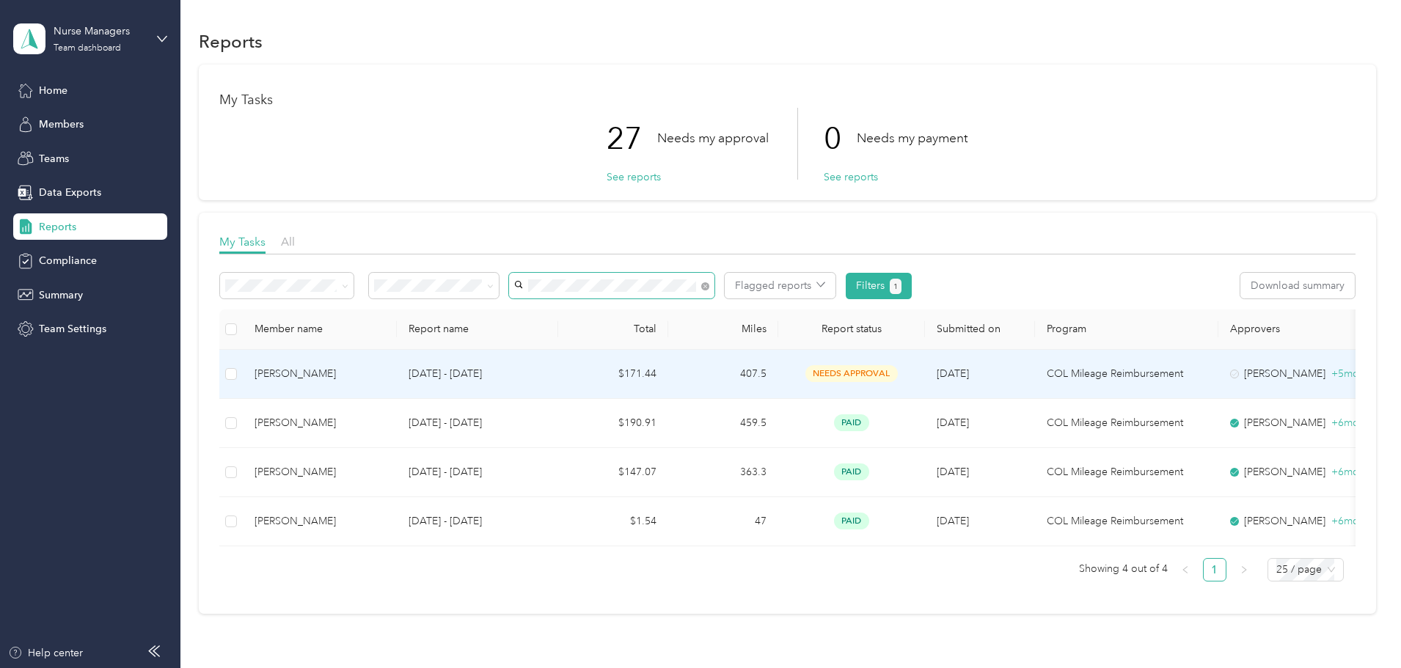
click at [546, 372] on p "[DATE] - [DATE]" at bounding box center [477, 374] width 138 height 16
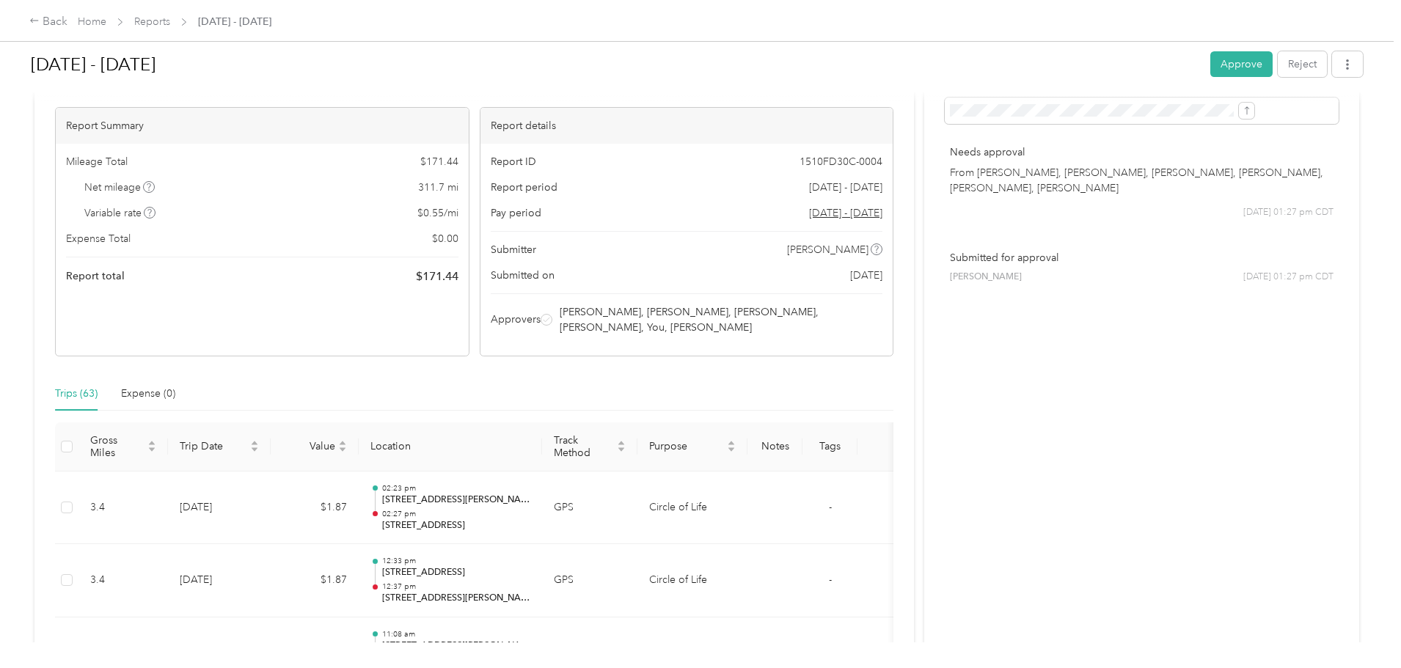
scroll to position [73, 0]
drag, startPoint x: 1117, startPoint y: 56, endPoint x: 1109, endPoint y: 62, distance: 10.0
click at [1210, 56] on button "Approve" at bounding box center [1241, 64] width 62 height 26
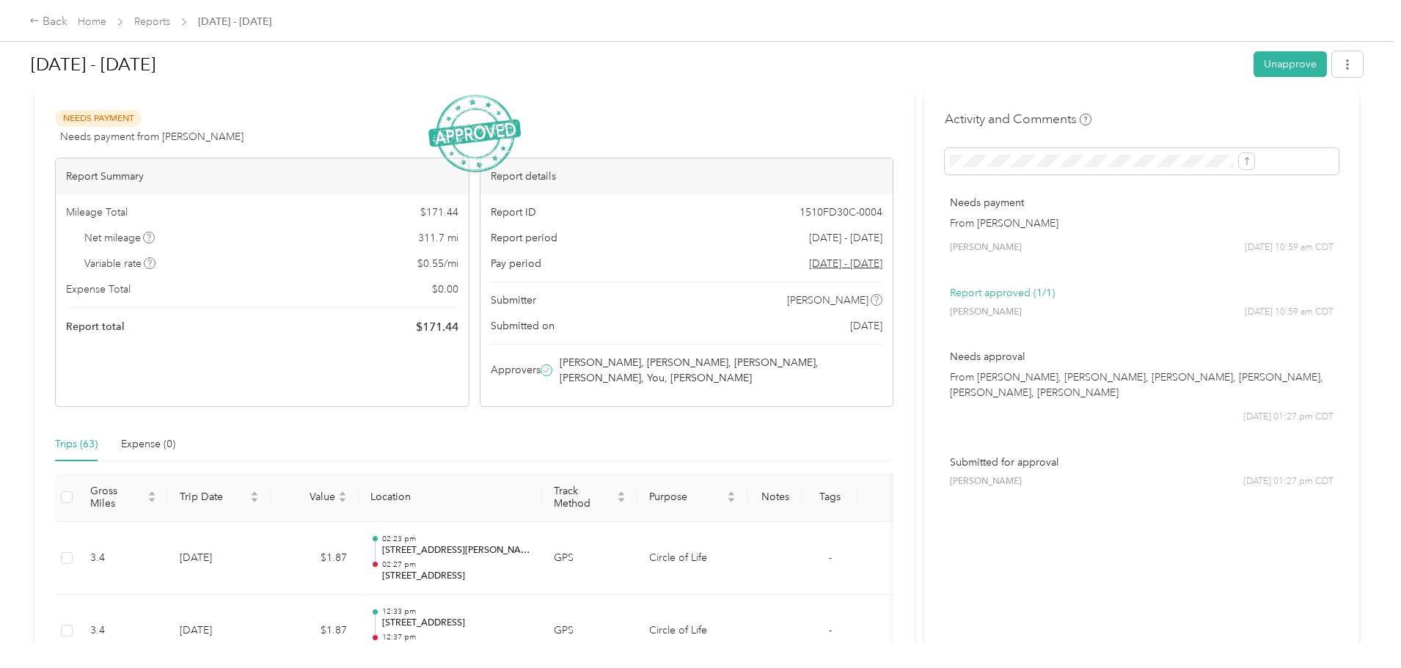
scroll to position [0, 0]
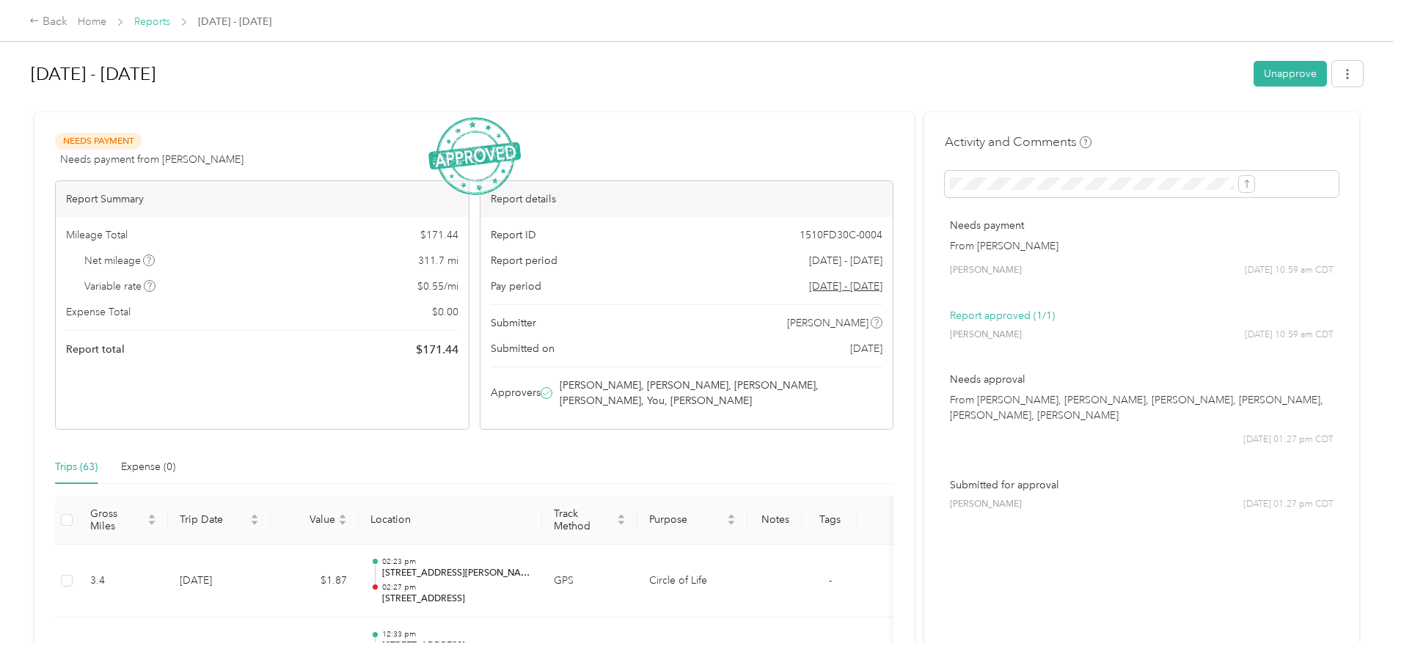
click at [170, 21] on link "Reports" at bounding box center [152, 21] width 36 height 12
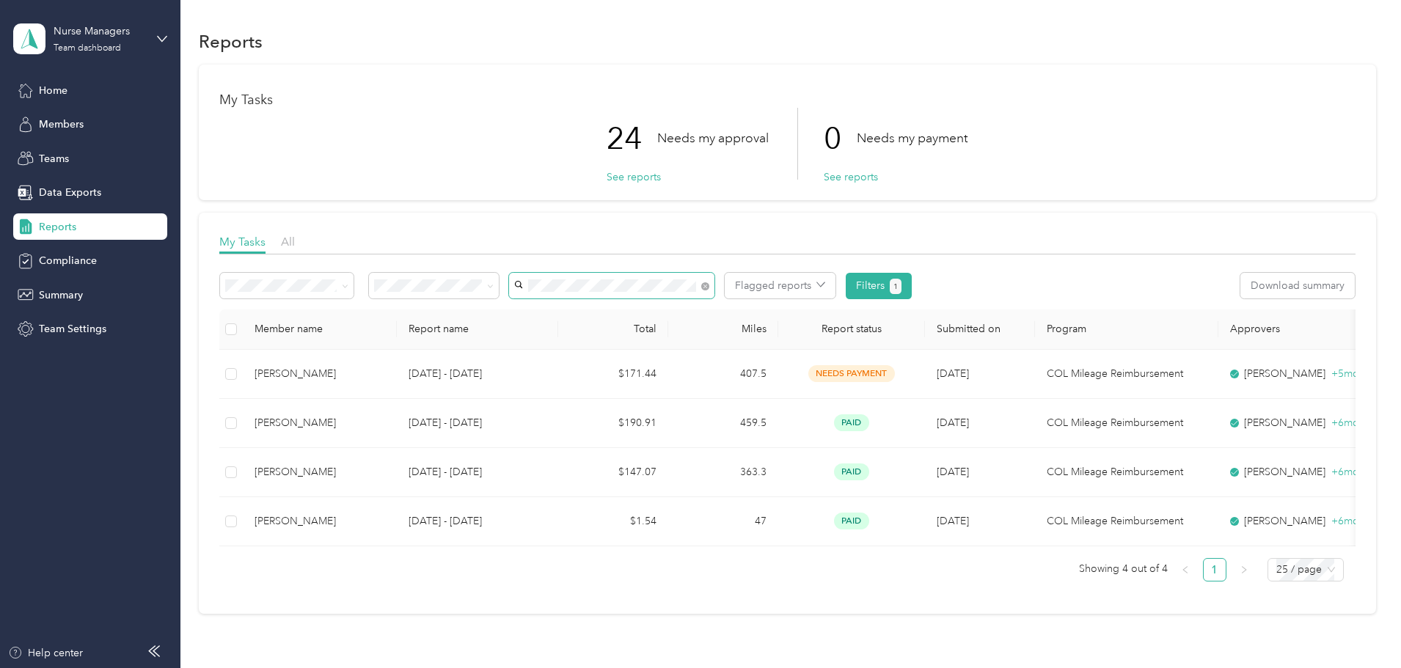
click at [714, 285] on span at bounding box center [611, 286] width 205 height 26
click at [667, 309] on span "[PERSON_NAME]" at bounding box center [657, 313] width 81 height 12
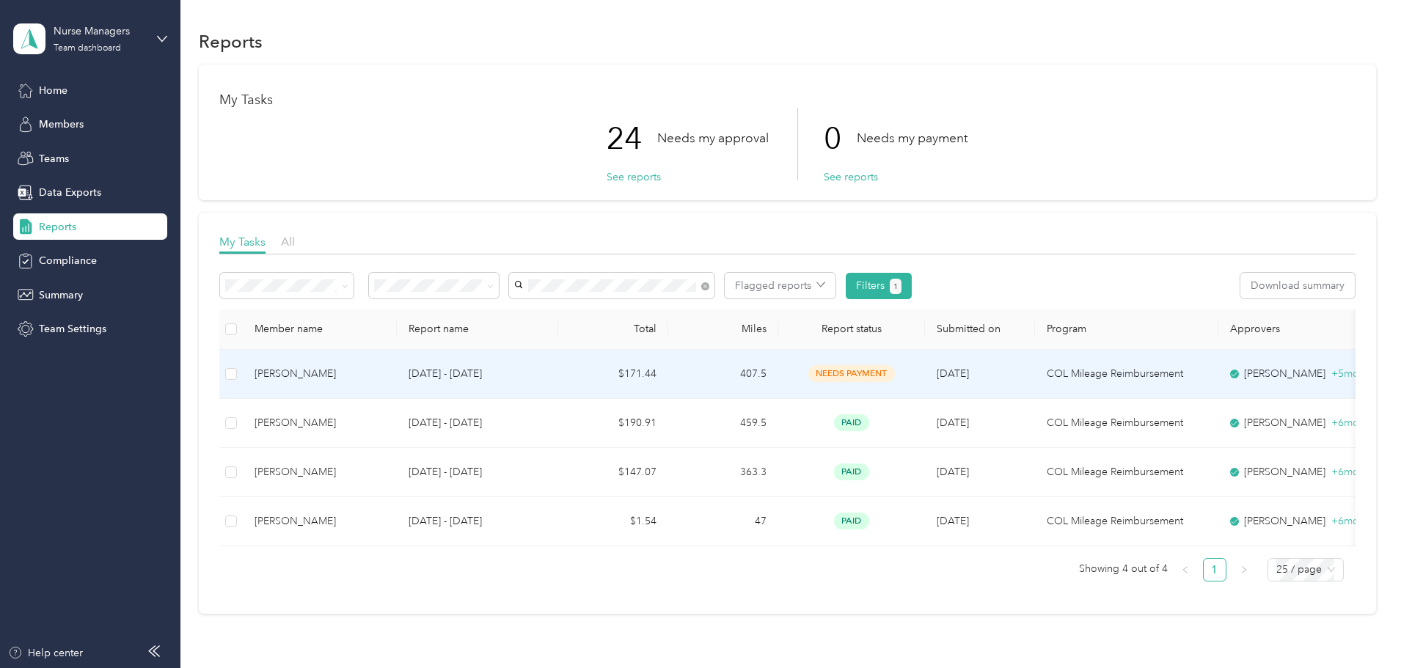
click at [546, 373] on p "[DATE] - [DATE]" at bounding box center [477, 374] width 138 height 16
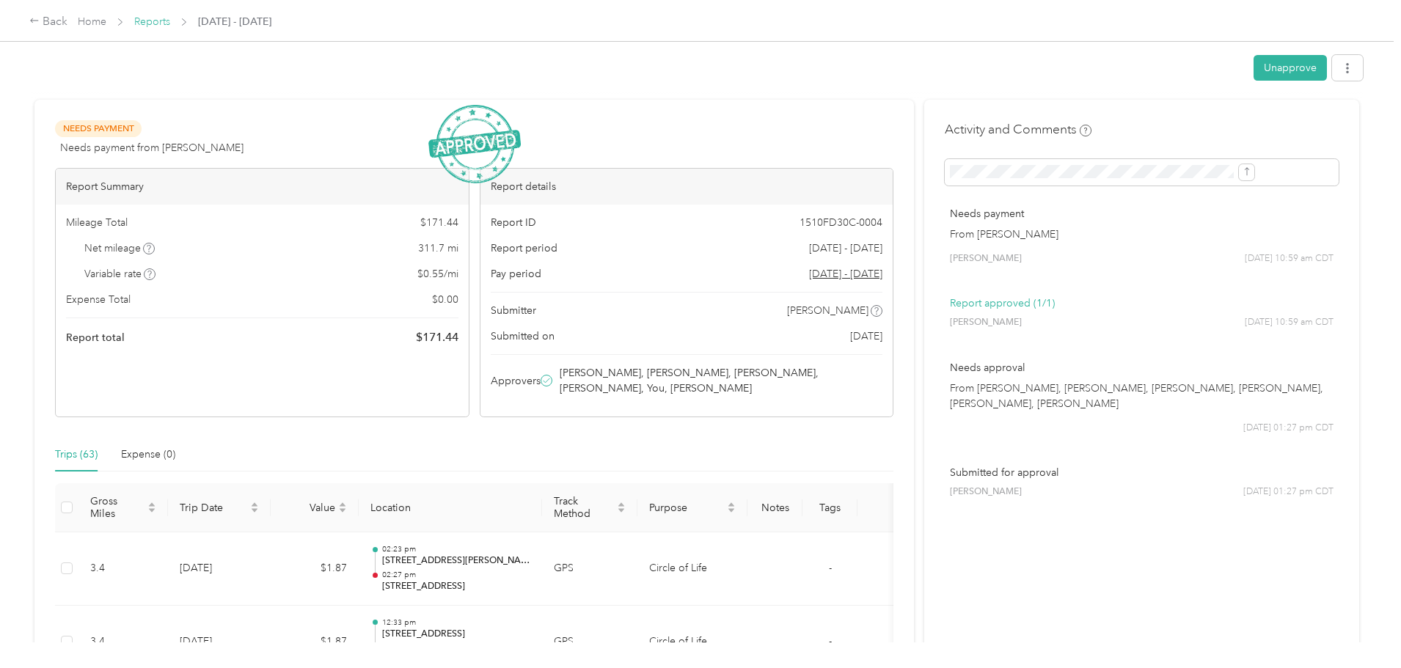
click at [170, 19] on link "Reports" at bounding box center [152, 21] width 36 height 12
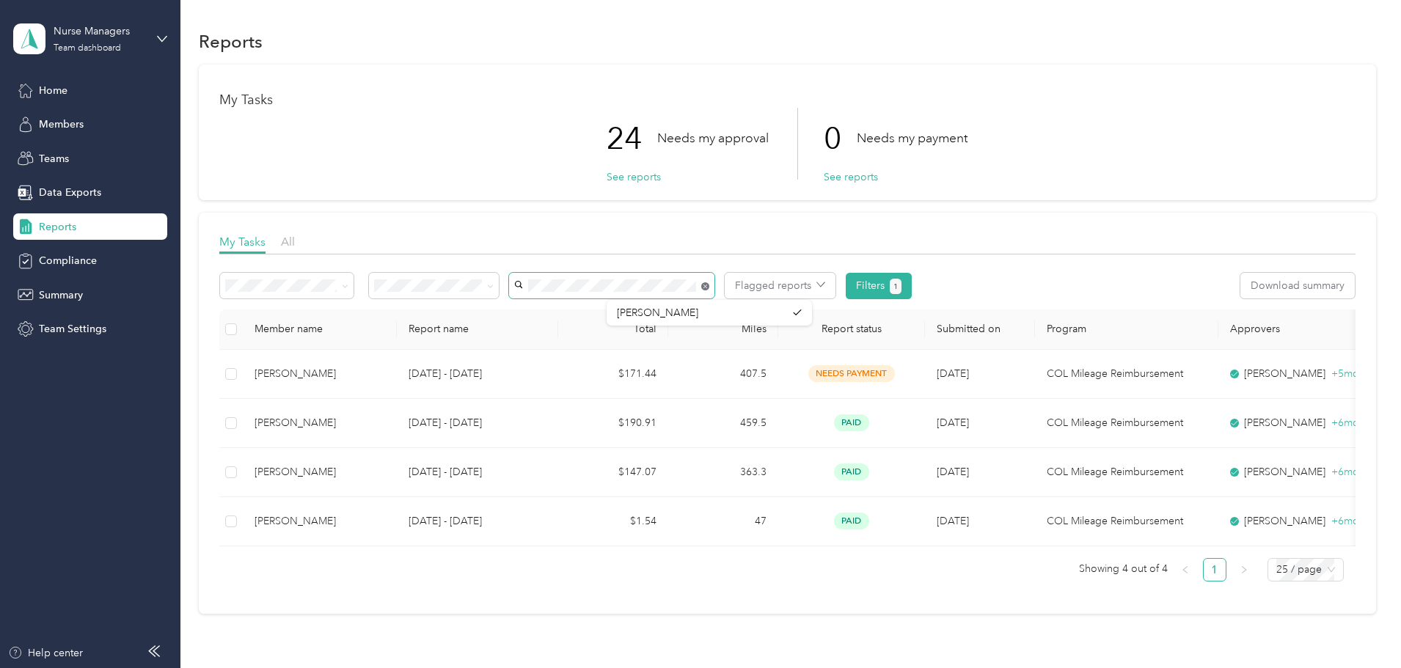
click at [707, 287] on icon at bounding box center [705, 287] width 4 height 4
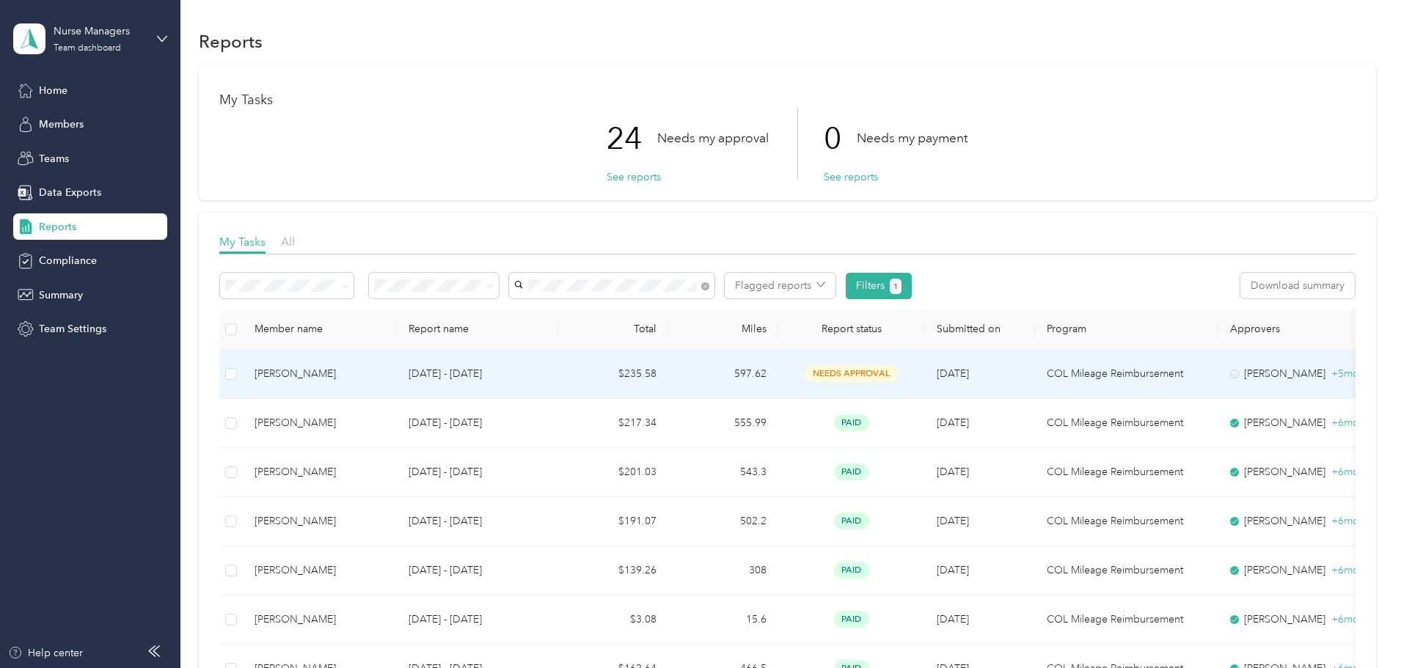
click at [668, 372] on td "$235.58" at bounding box center [613, 374] width 110 height 49
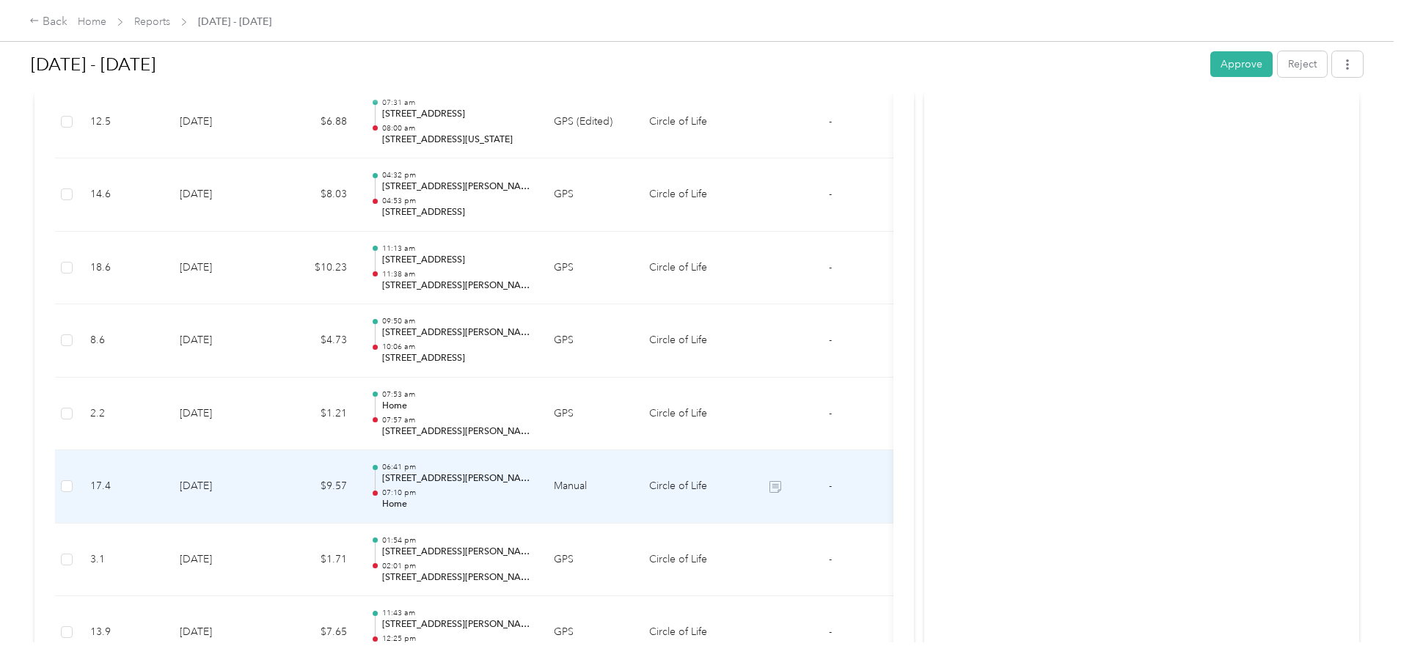
scroll to position [4070, 0]
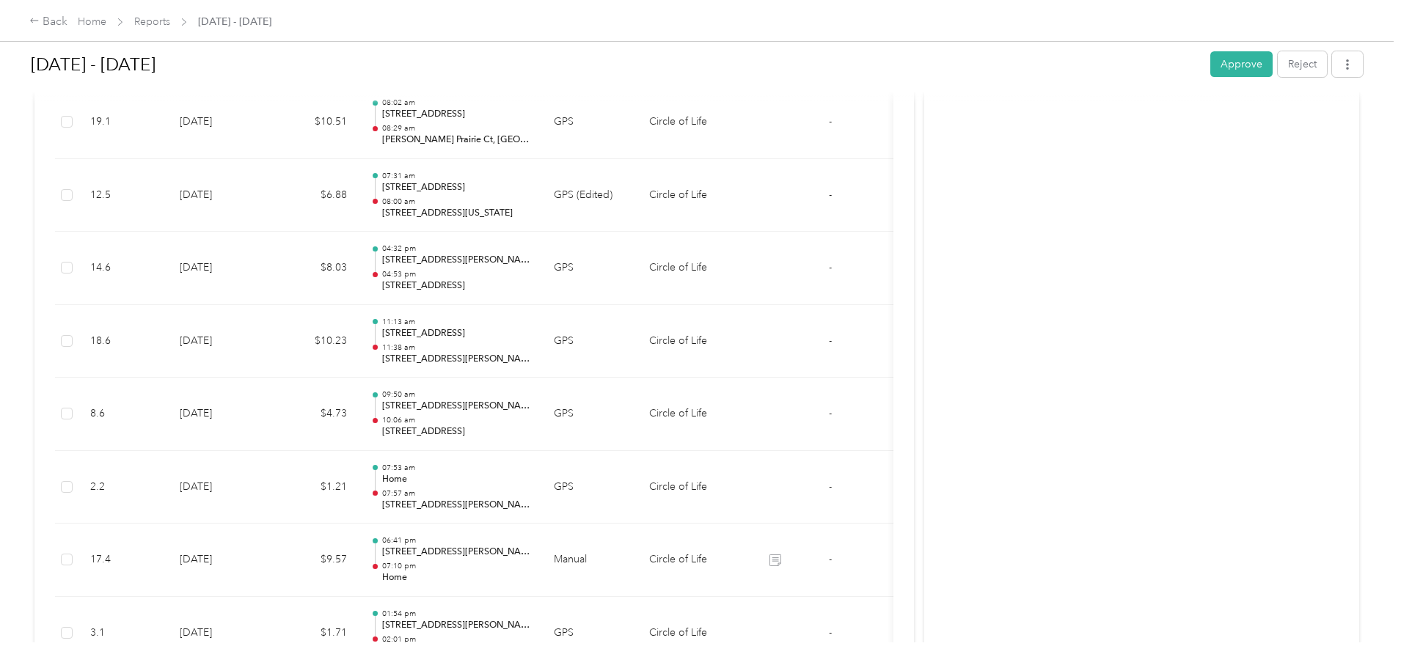
drag, startPoint x: 1349, startPoint y: 202, endPoint x: 1184, endPoint y: 250, distance: 171.9
click at [1349, 202] on div "Back Home Reports [DATE] - [DATE] [DATE] - [DATE] Approve Reject 1 flag has bee…" at bounding box center [696, 334] width 1393 height 668
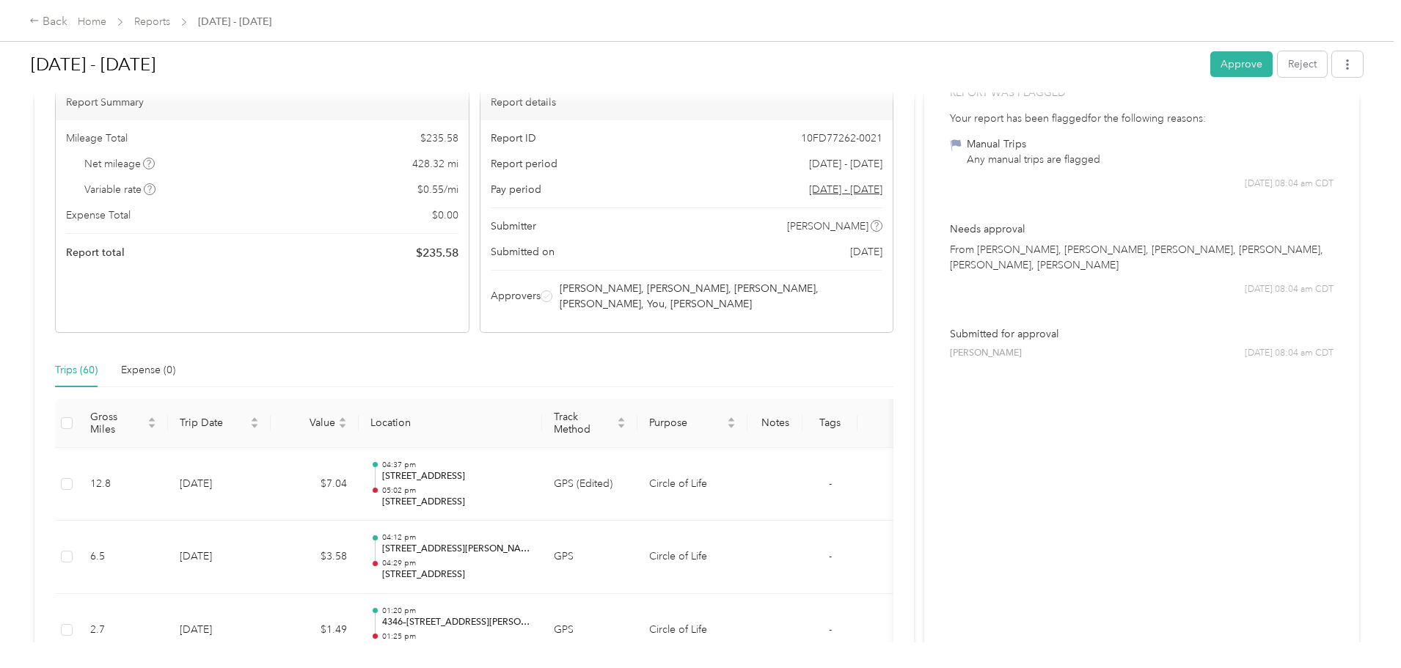
scroll to position [110, 0]
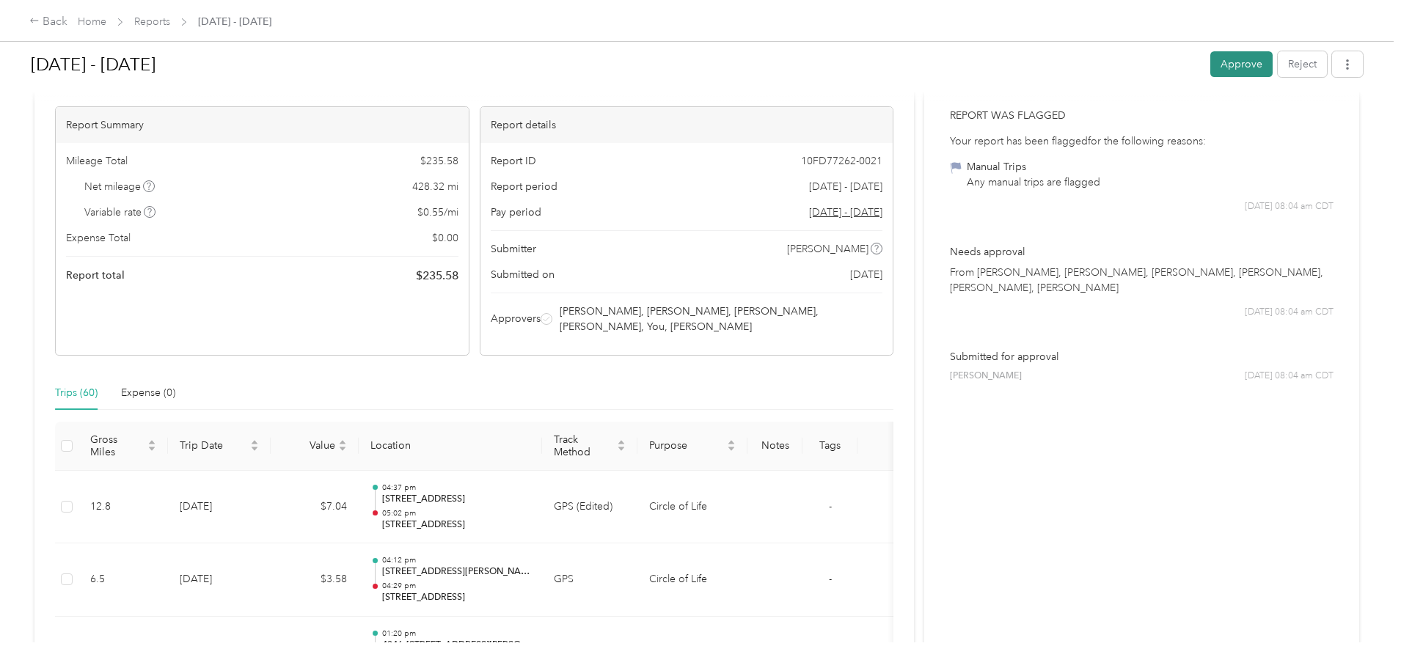
click at [1210, 68] on button "Approve" at bounding box center [1241, 64] width 62 height 26
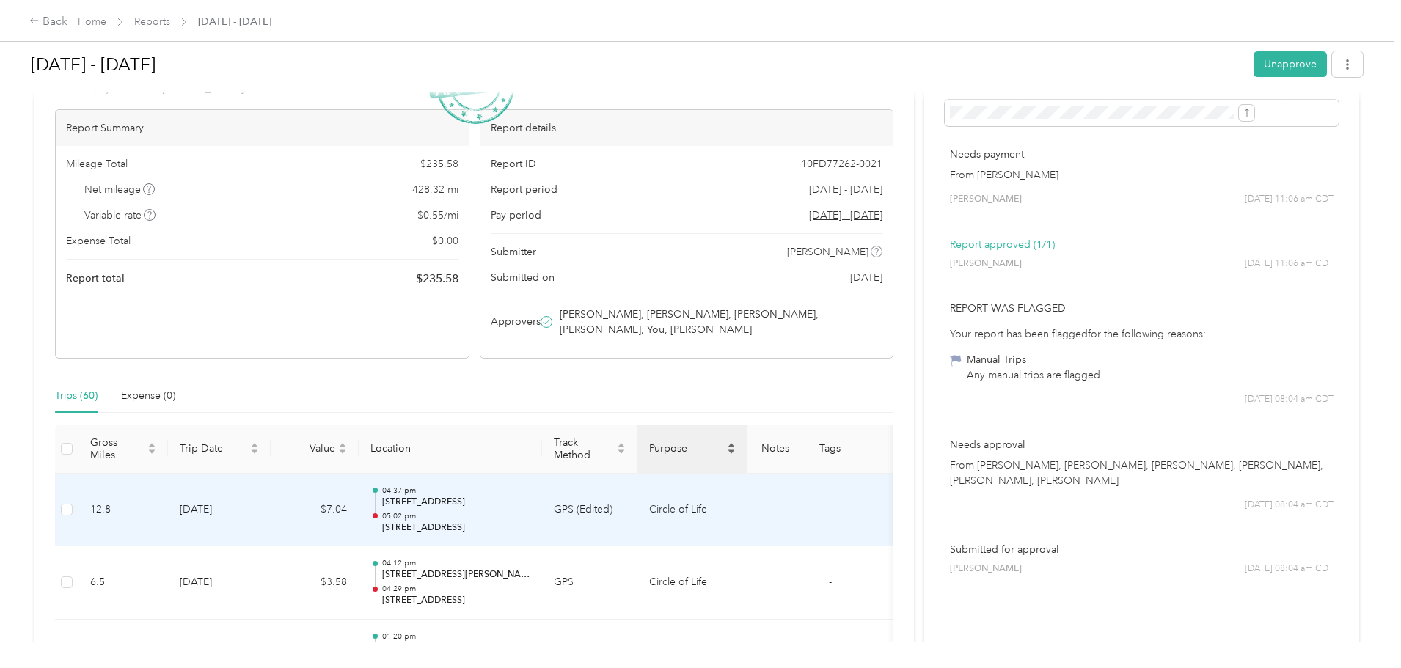
scroll to position [0, 0]
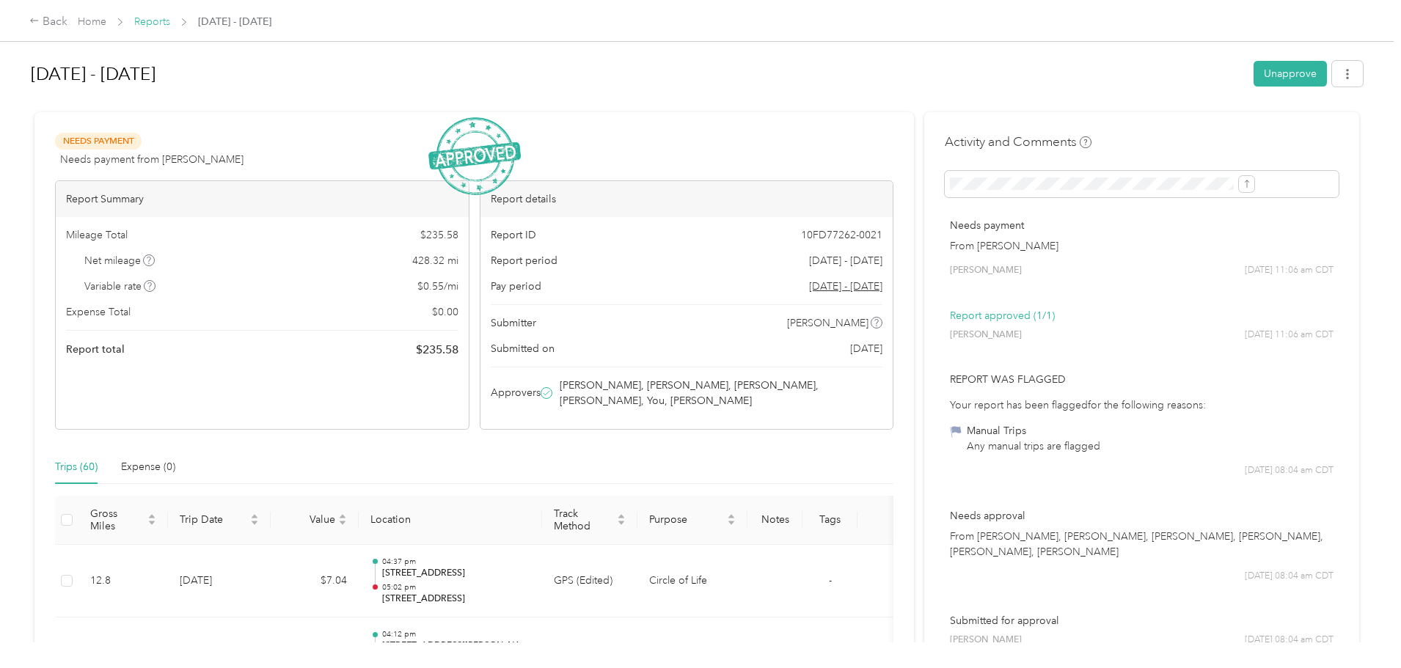
click at [170, 23] on link "Reports" at bounding box center [152, 21] width 36 height 12
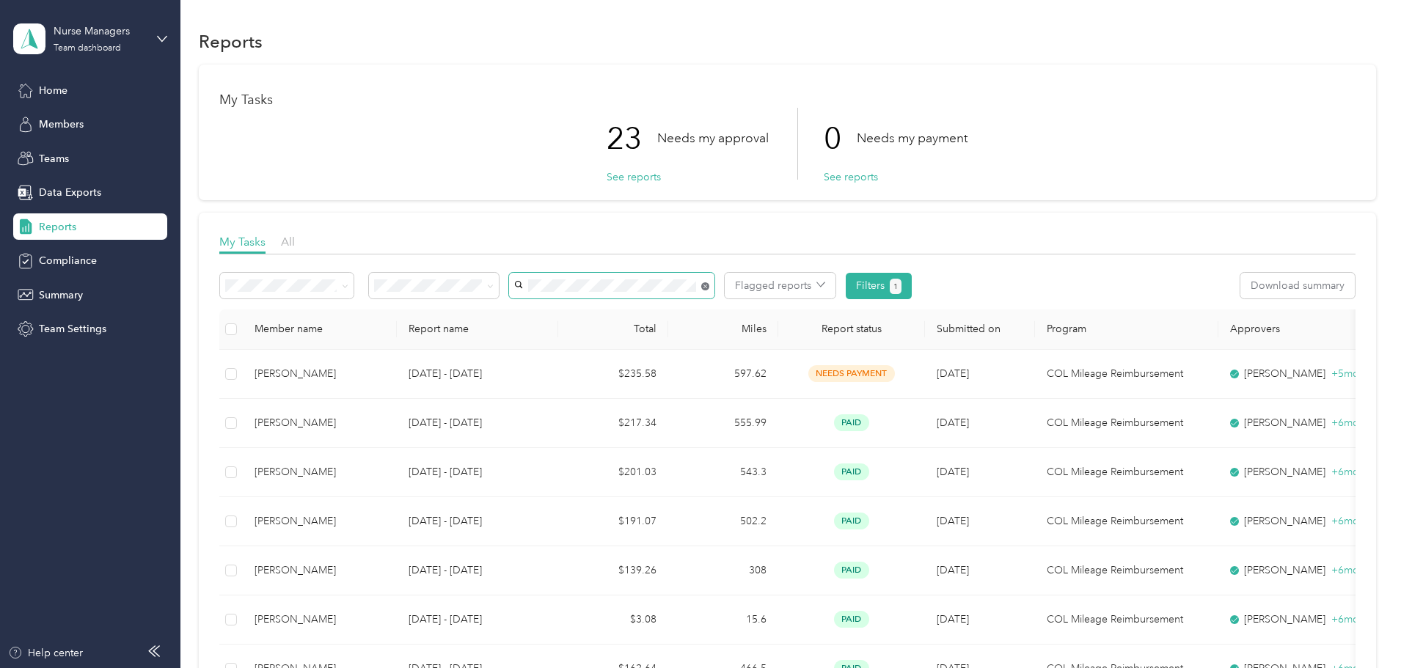
click at [707, 287] on icon at bounding box center [705, 287] width 4 height 4
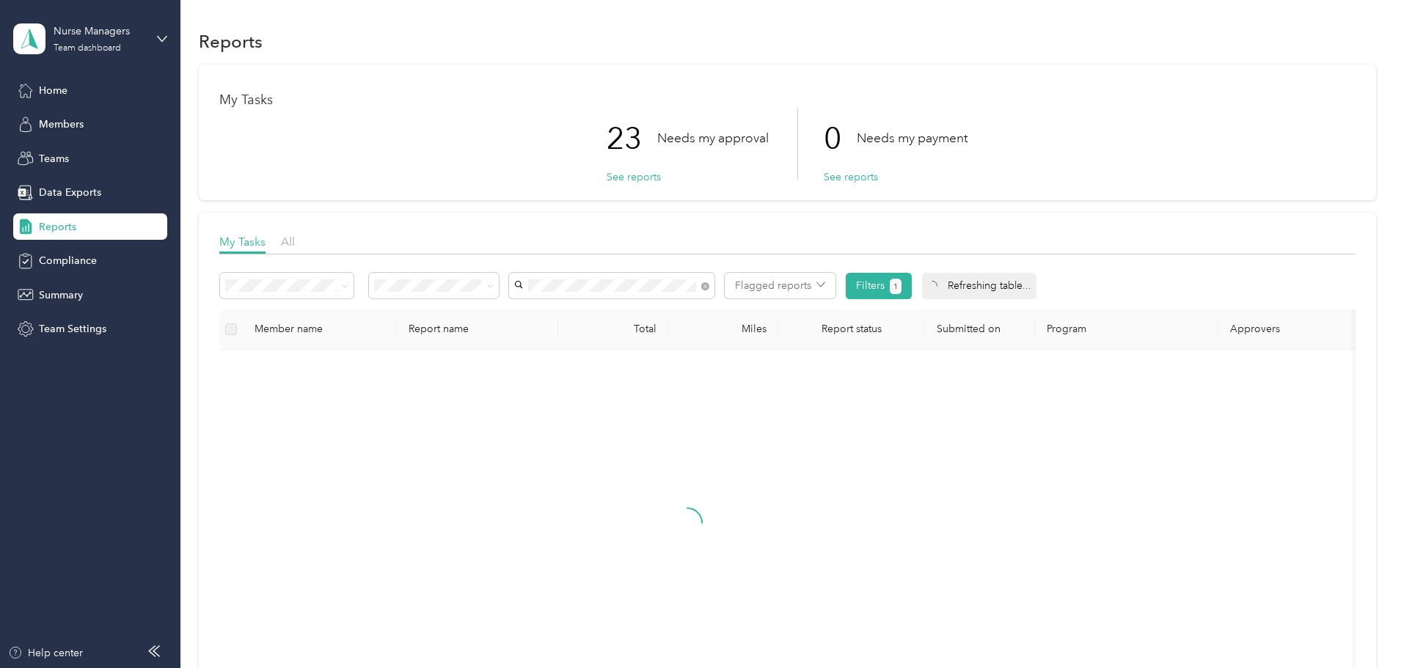
click at [663, 312] on span "[PERSON_NAME]" at bounding box center [657, 313] width 81 height 12
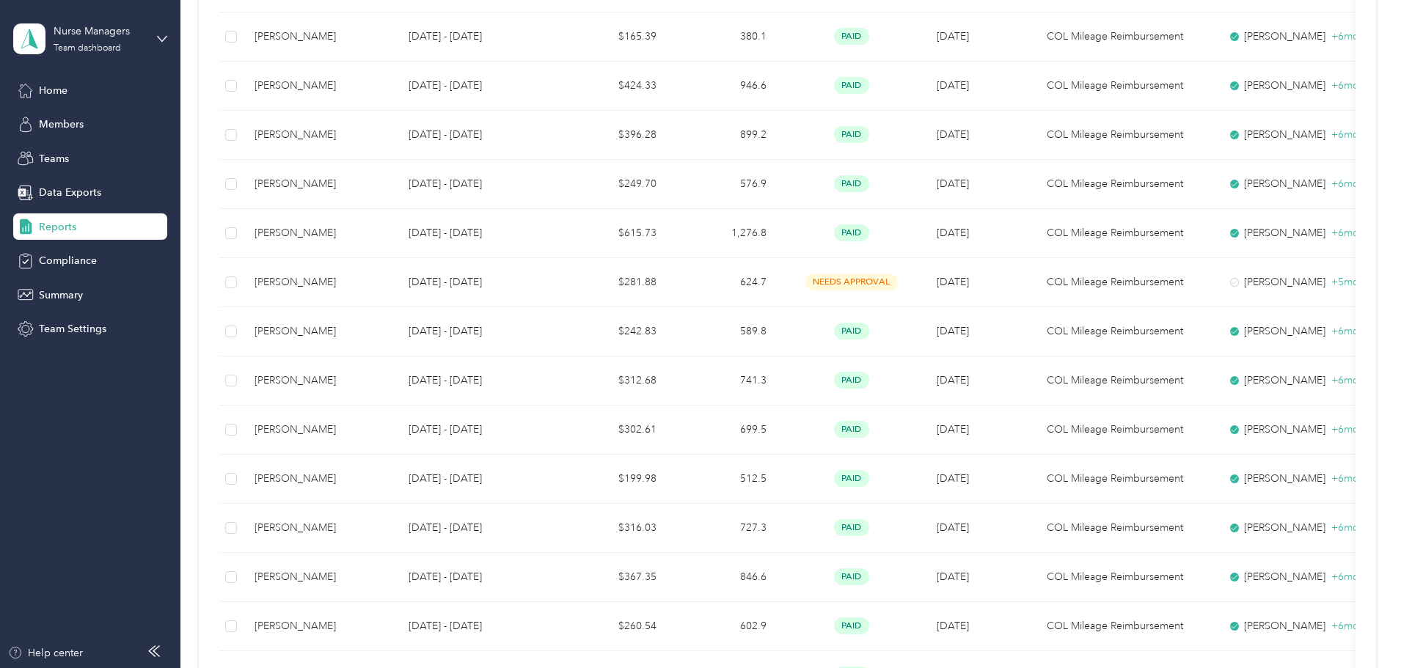
scroll to position [587, 0]
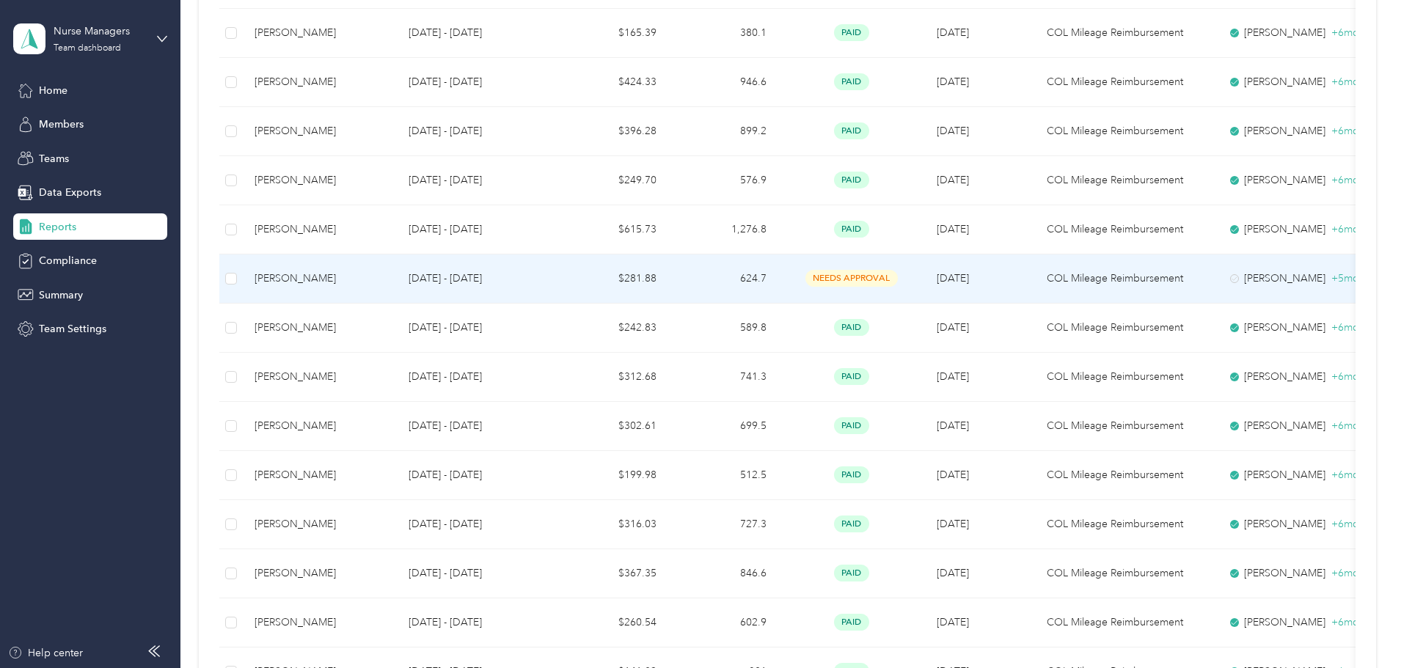
click at [778, 275] on td "624.7" at bounding box center [723, 278] width 110 height 49
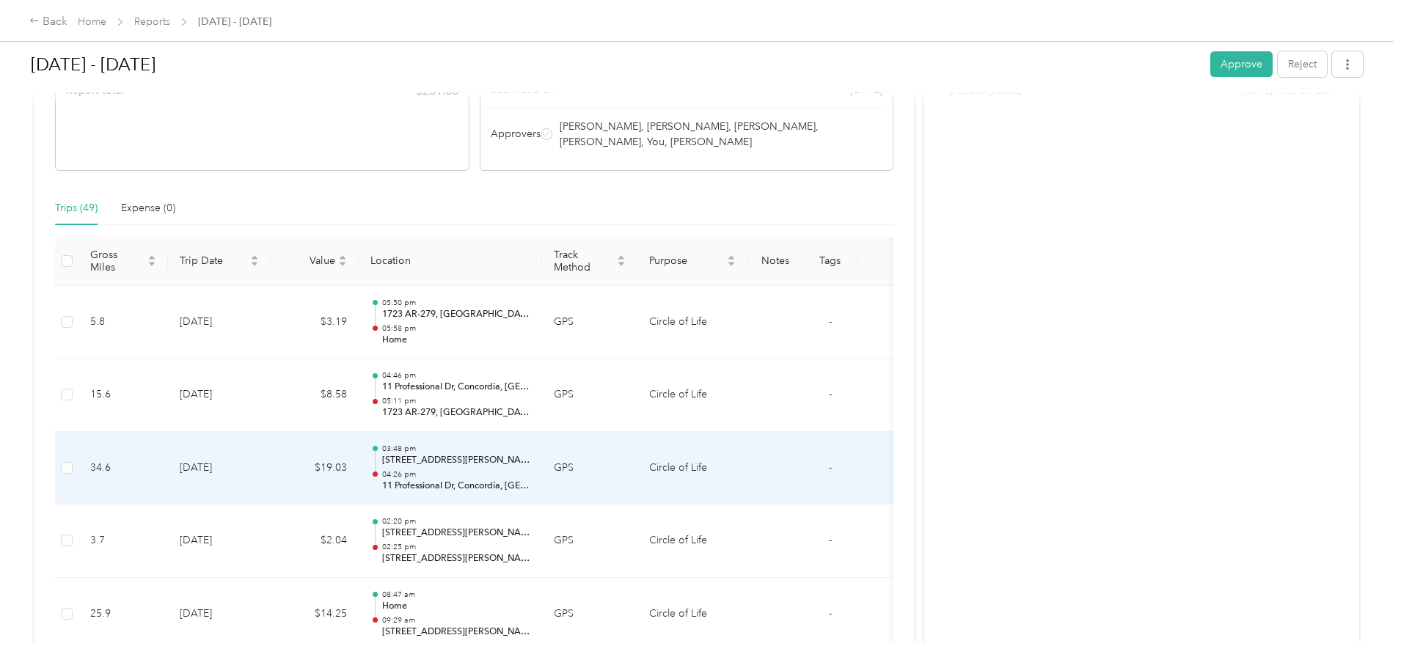
scroll to position [224, 0]
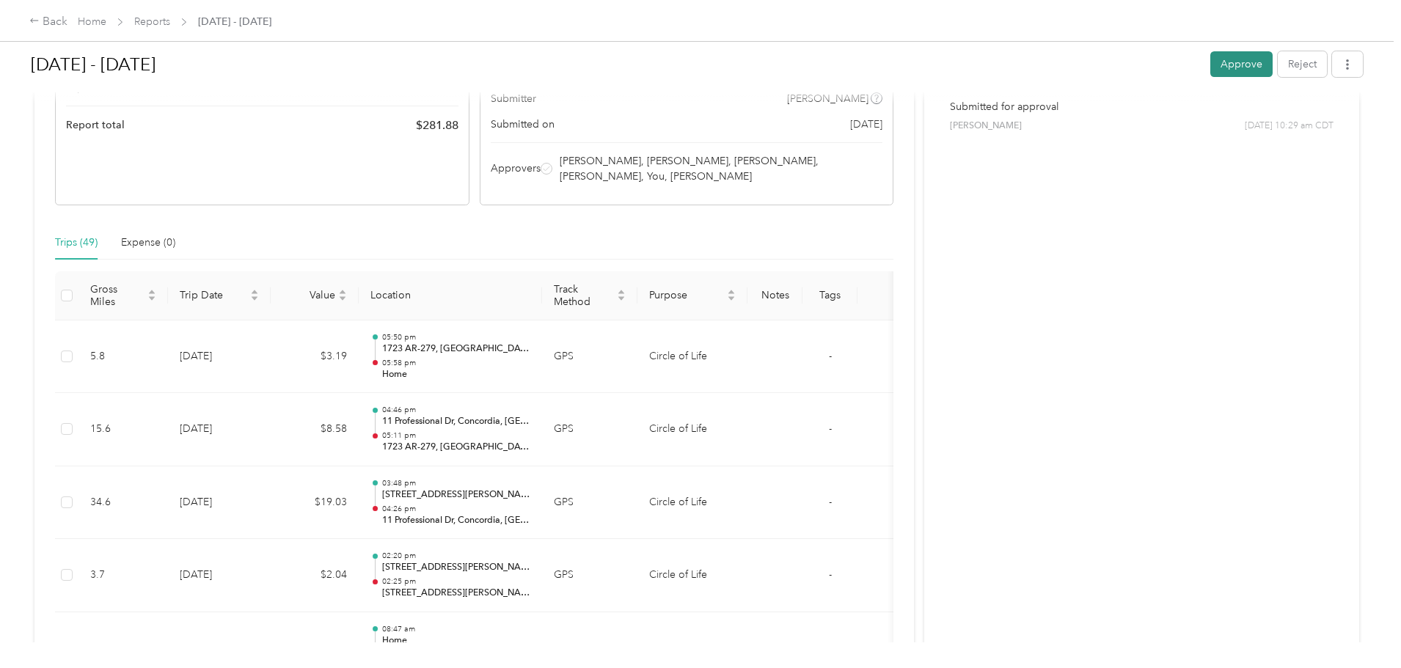
click at [1210, 70] on button "Approve" at bounding box center [1241, 64] width 62 height 26
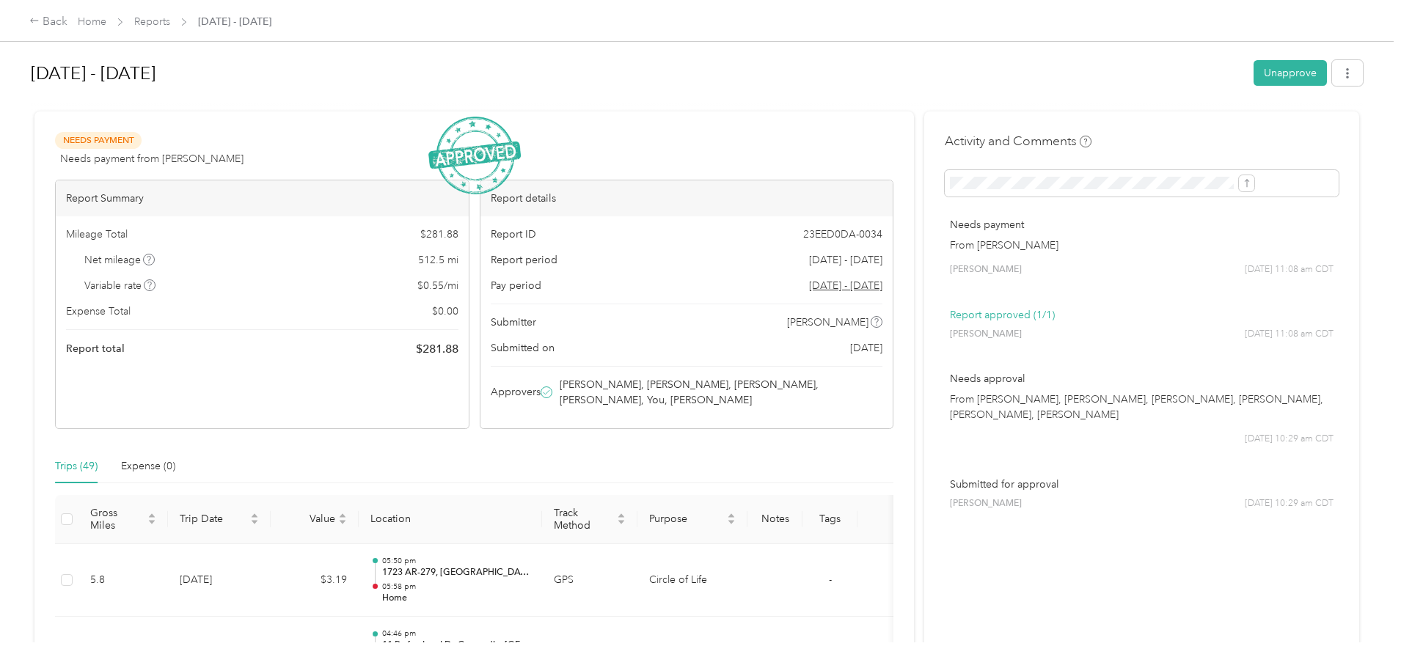
scroll to position [0, 0]
click at [170, 23] on link "Reports" at bounding box center [152, 21] width 36 height 12
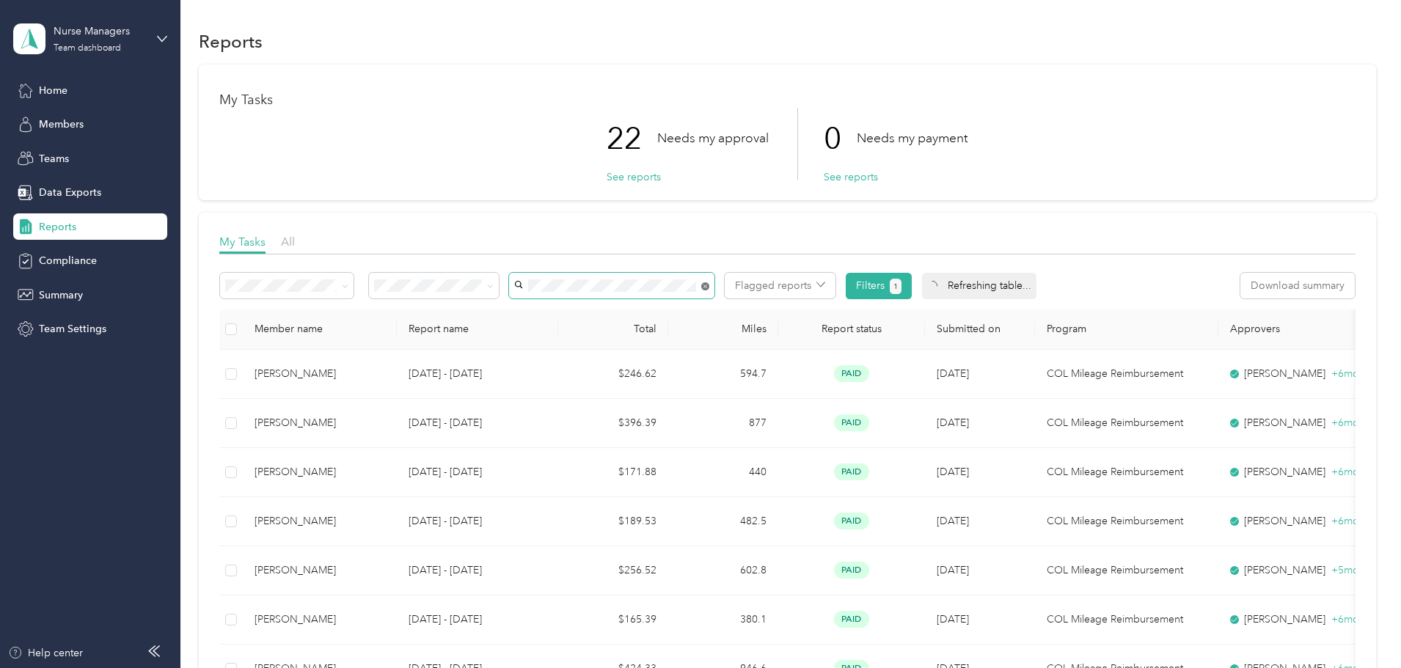
click at [709, 285] on icon at bounding box center [705, 286] width 8 height 8
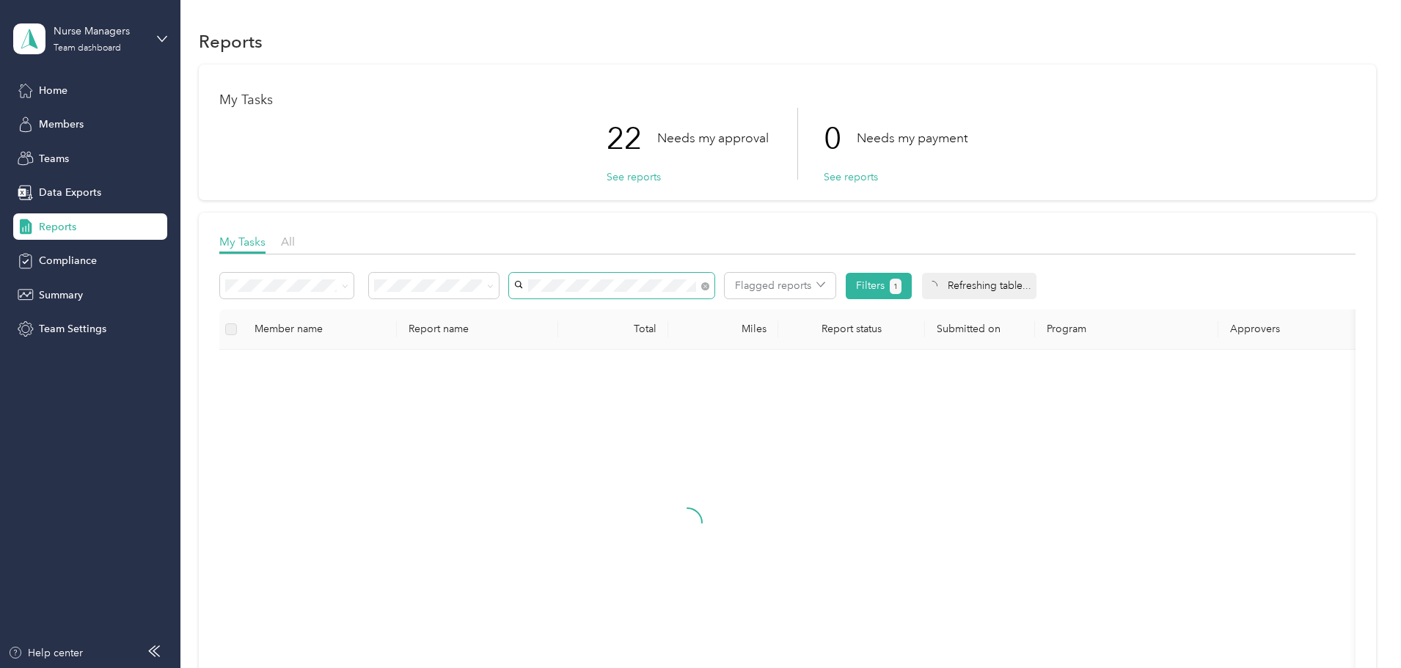
click at [665, 359] on span "[PERSON_NAME]" at bounding box center [657, 364] width 81 height 12
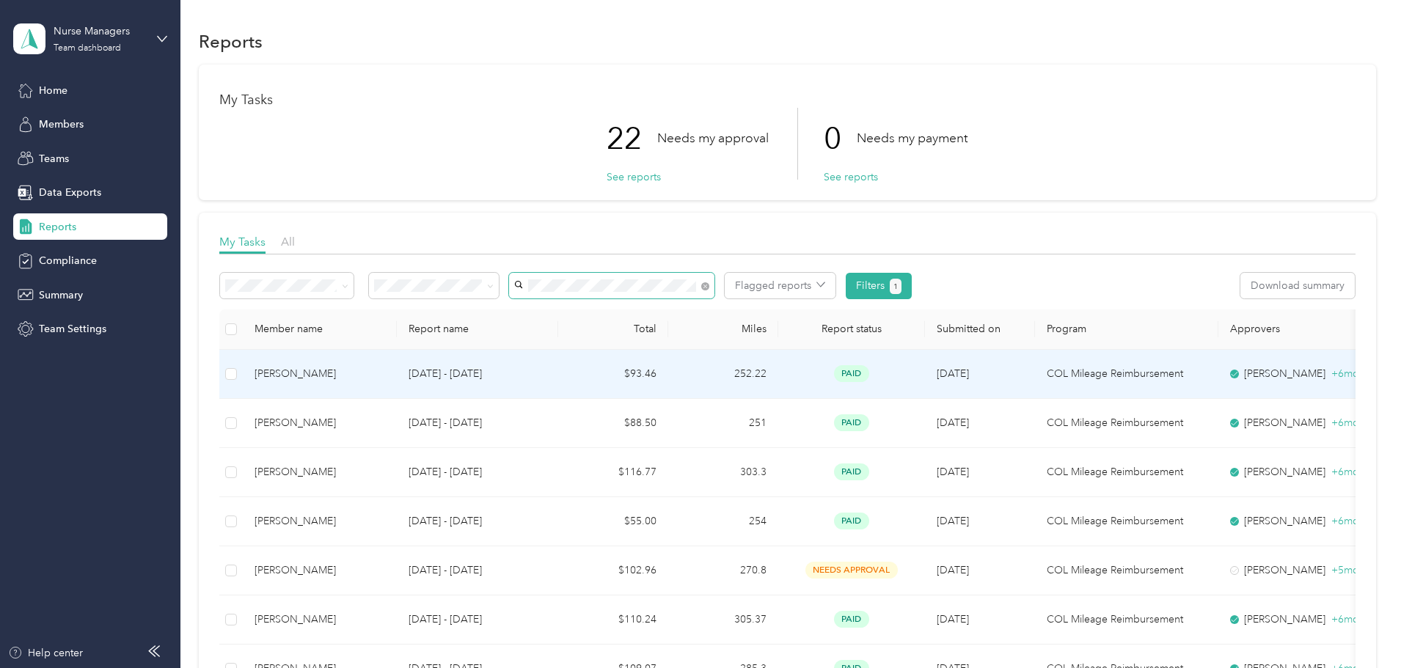
scroll to position [73, 0]
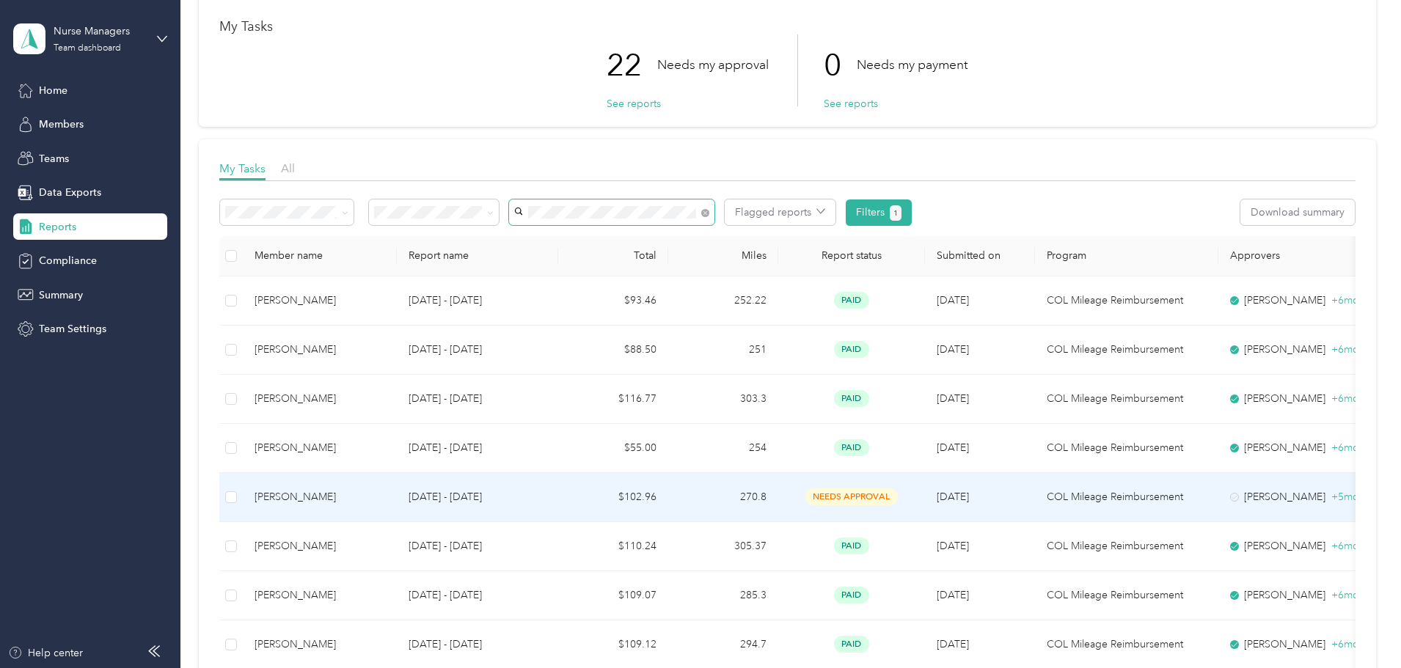
click at [778, 497] on td "270.8" at bounding box center [723, 497] width 110 height 49
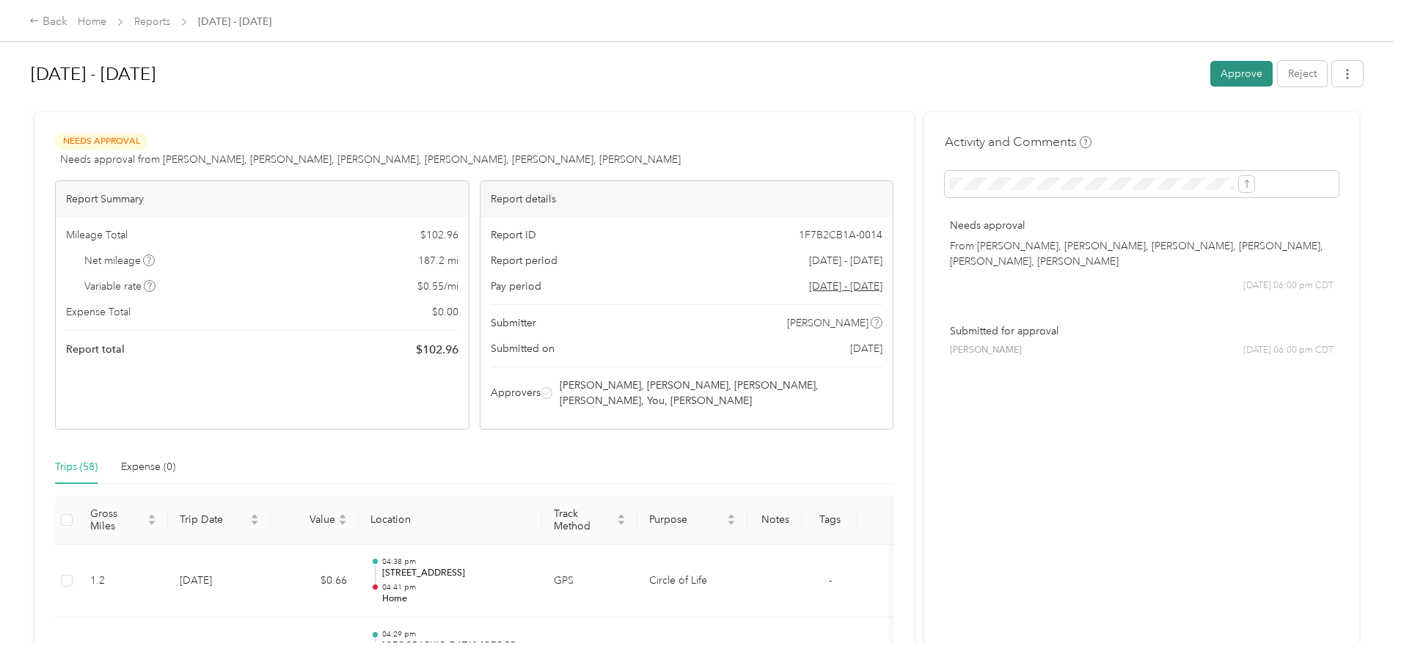
click at [1210, 70] on button "Approve" at bounding box center [1241, 74] width 62 height 26
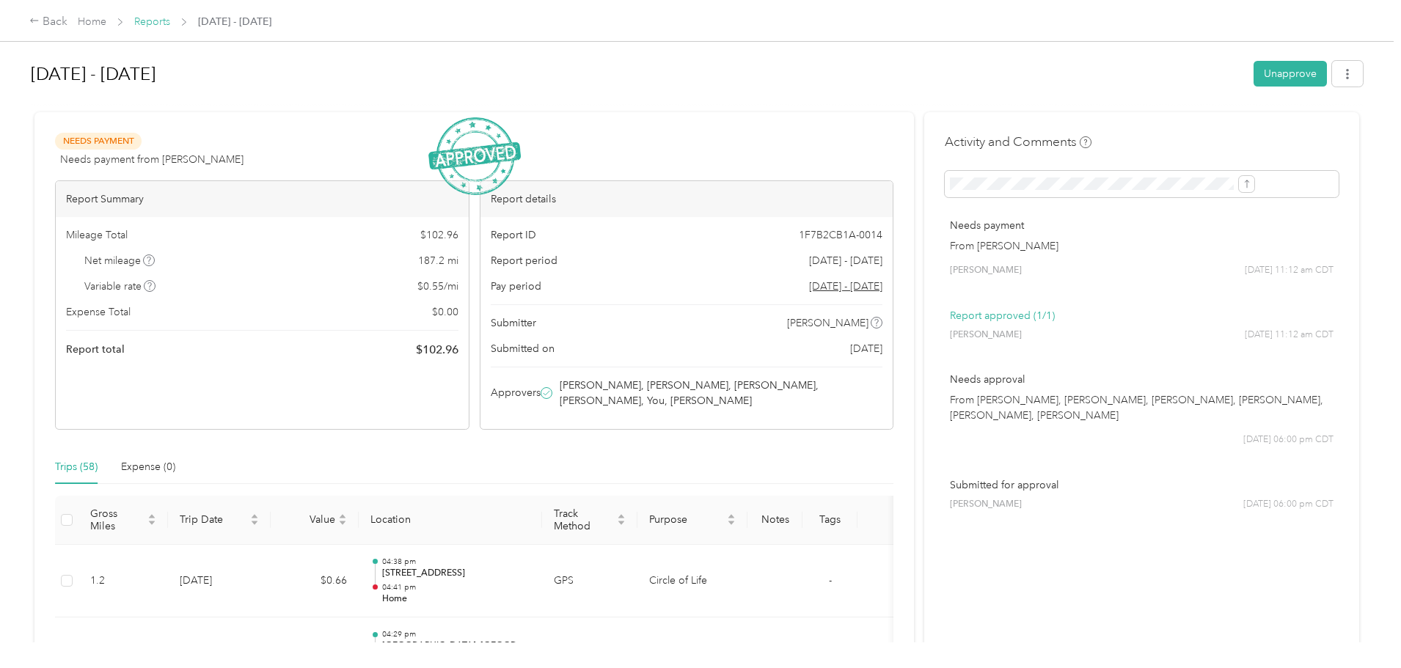
click at [170, 26] on link "Reports" at bounding box center [152, 21] width 36 height 12
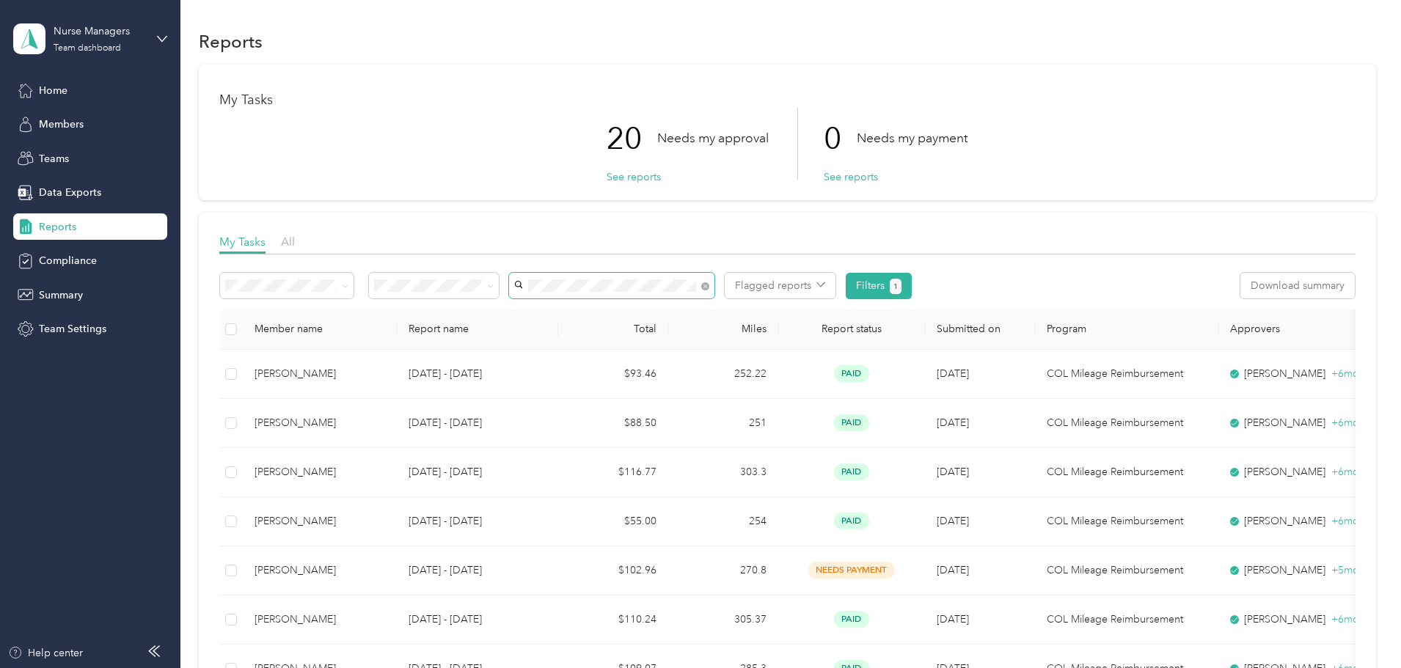
drag, startPoint x: 816, startPoint y: 282, endPoint x: 807, endPoint y: 282, distance: 9.5
click at [816, 282] on div "Flagged reports Filters 1" at bounding box center [566, 286] width 692 height 26
click at [707, 286] on icon at bounding box center [705, 287] width 4 height 4
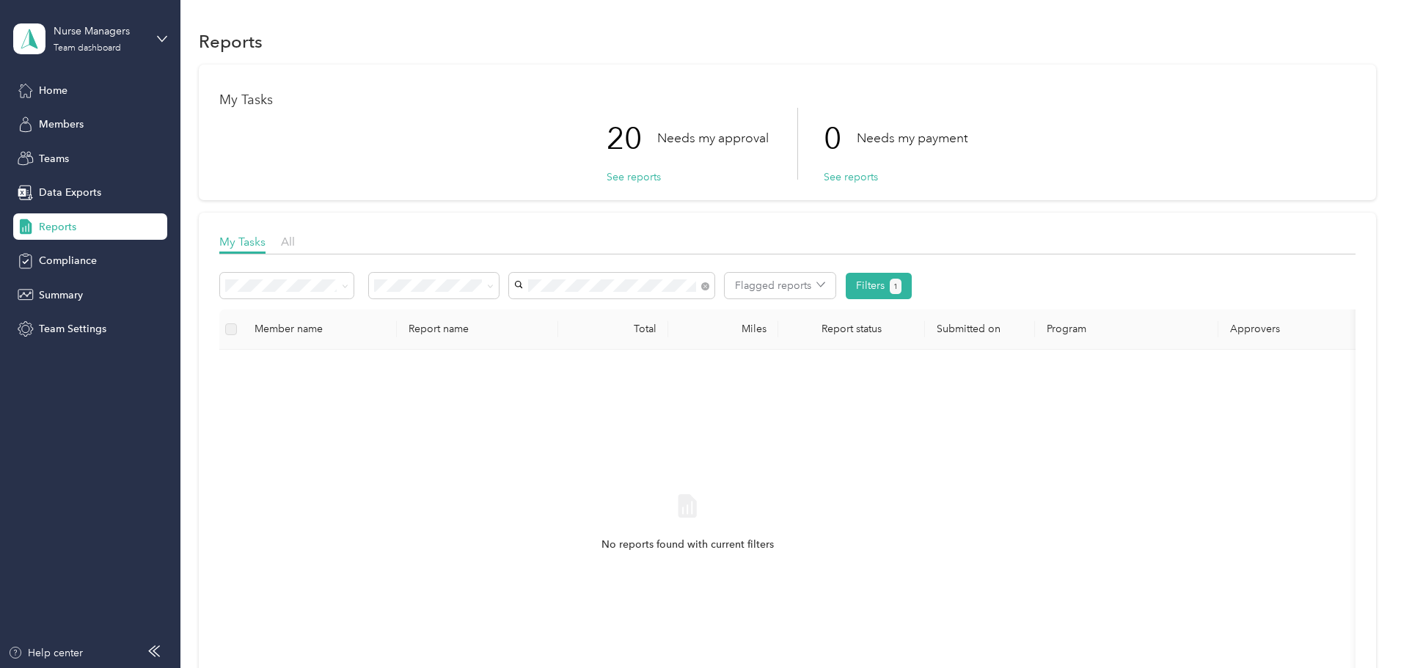
click at [673, 309] on span "[PERSON_NAME]" at bounding box center [657, 313] width 81 height 12
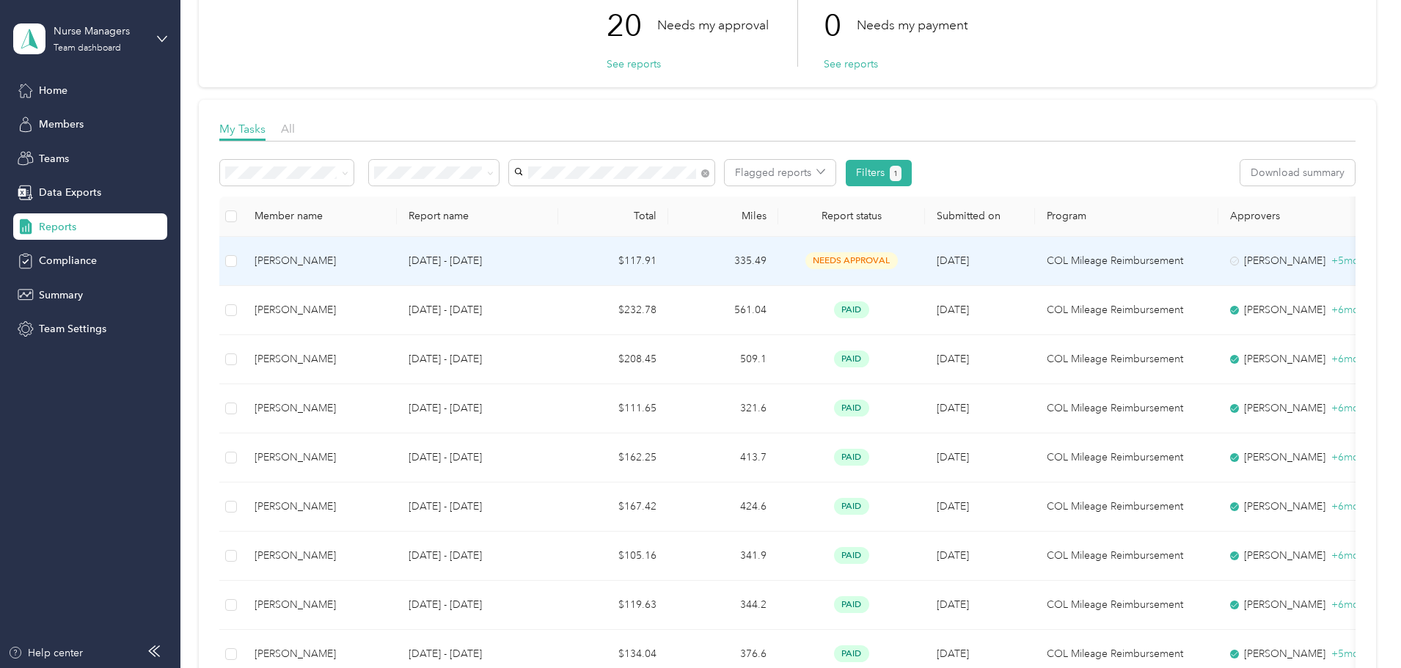
scroll to position [147, 0]
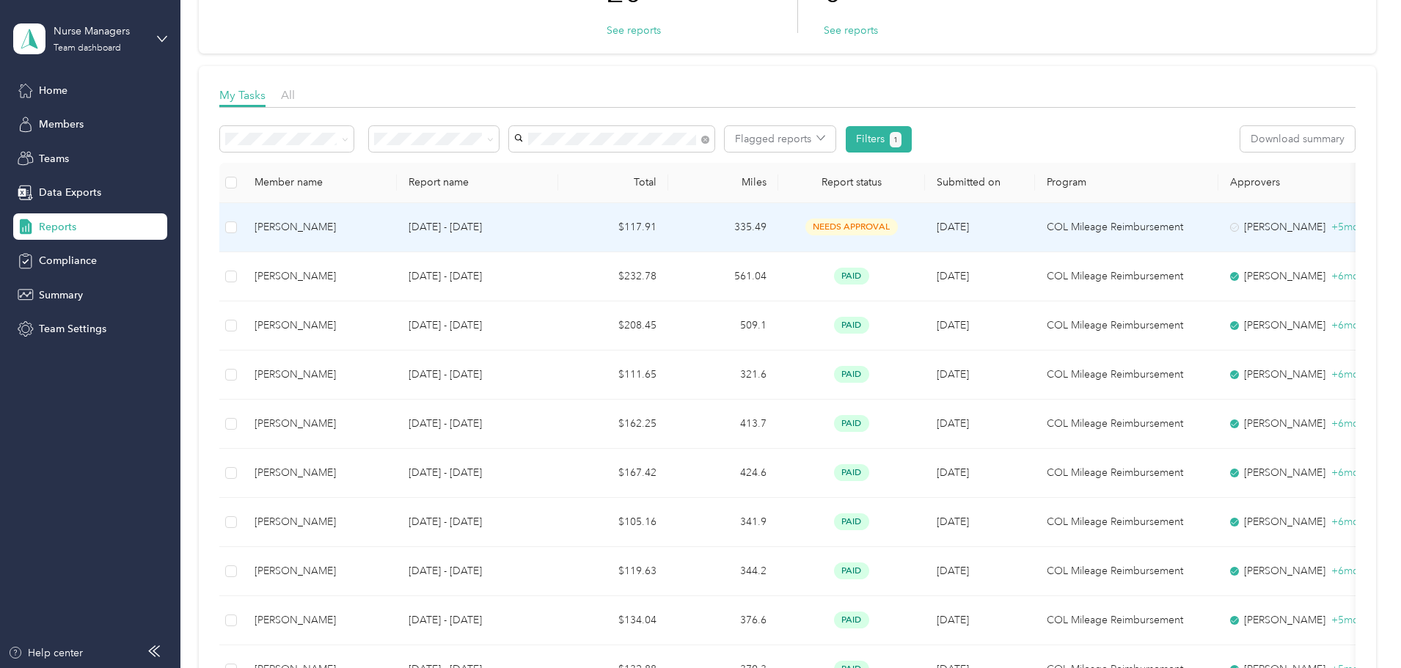
click at [527, 231] on p "[DATE] - [DATE]" at bounding box center [477, 227] width 138 height 16
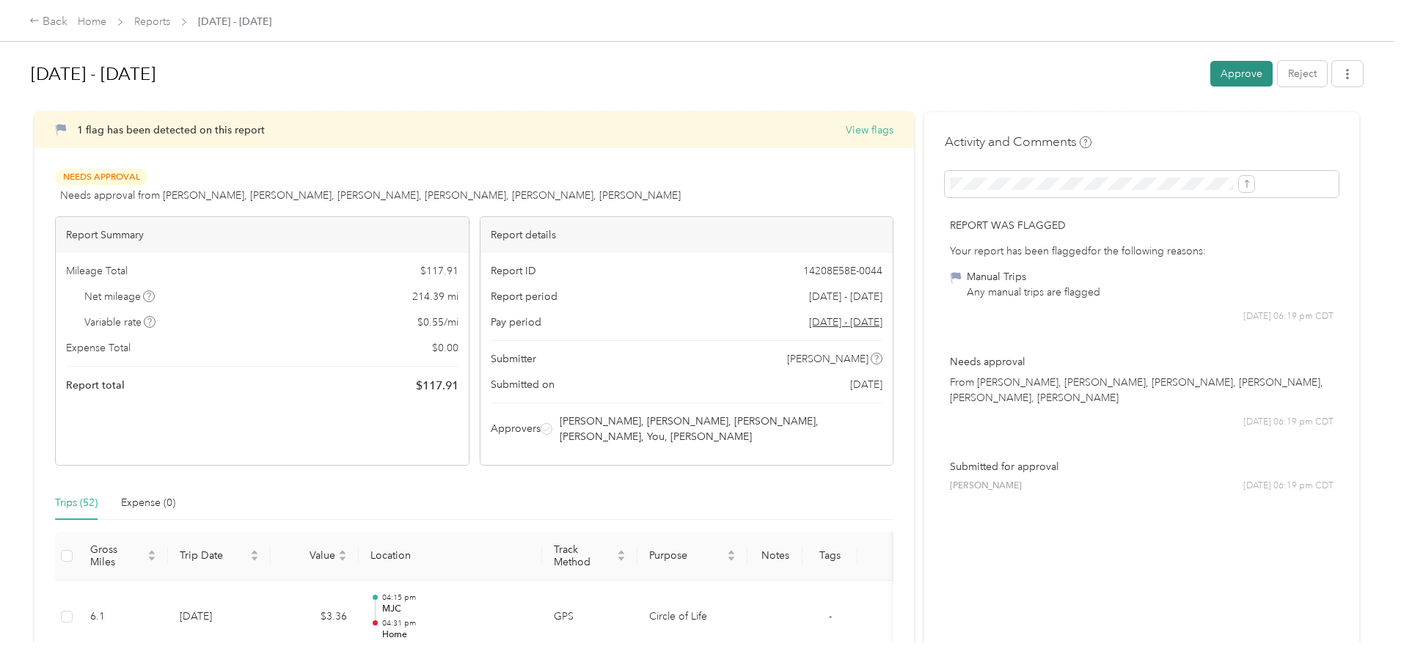
click at [1210, 73] on button "Approve" at bounding box center [1241, 74] width 62 height 26
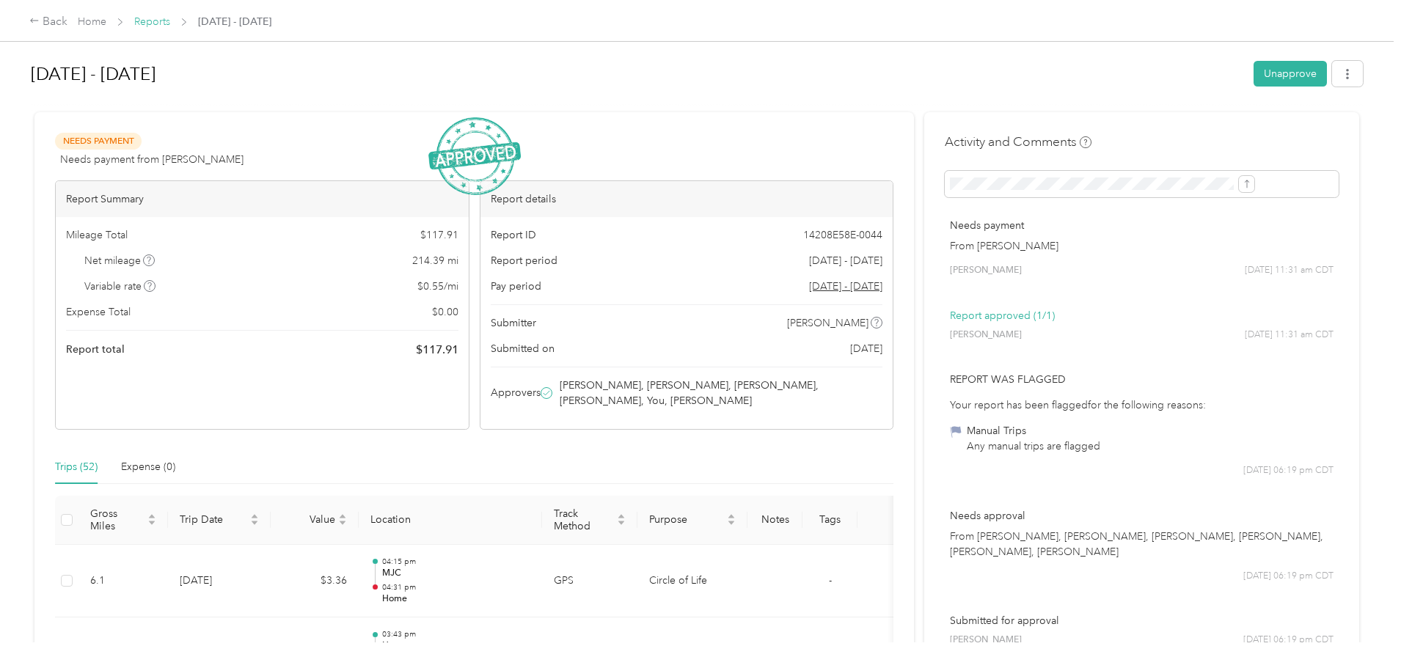
click at [170, 24] on link "Reports" at bounding box center [152, 21] width 36 height 12
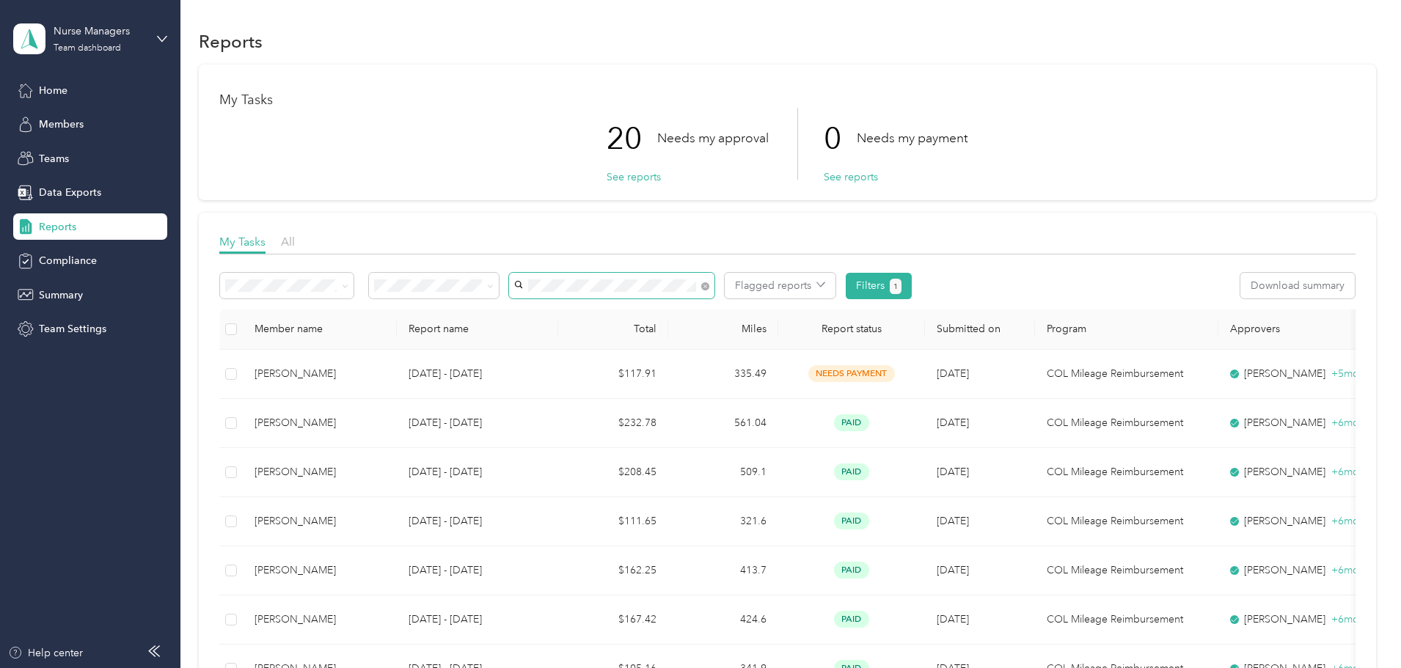
click at [709, 288] on span at bounding box center [702, 285] width 13 height 15
click at [709, 286] on icon at bounding box center [705, 286] width 8 height 8
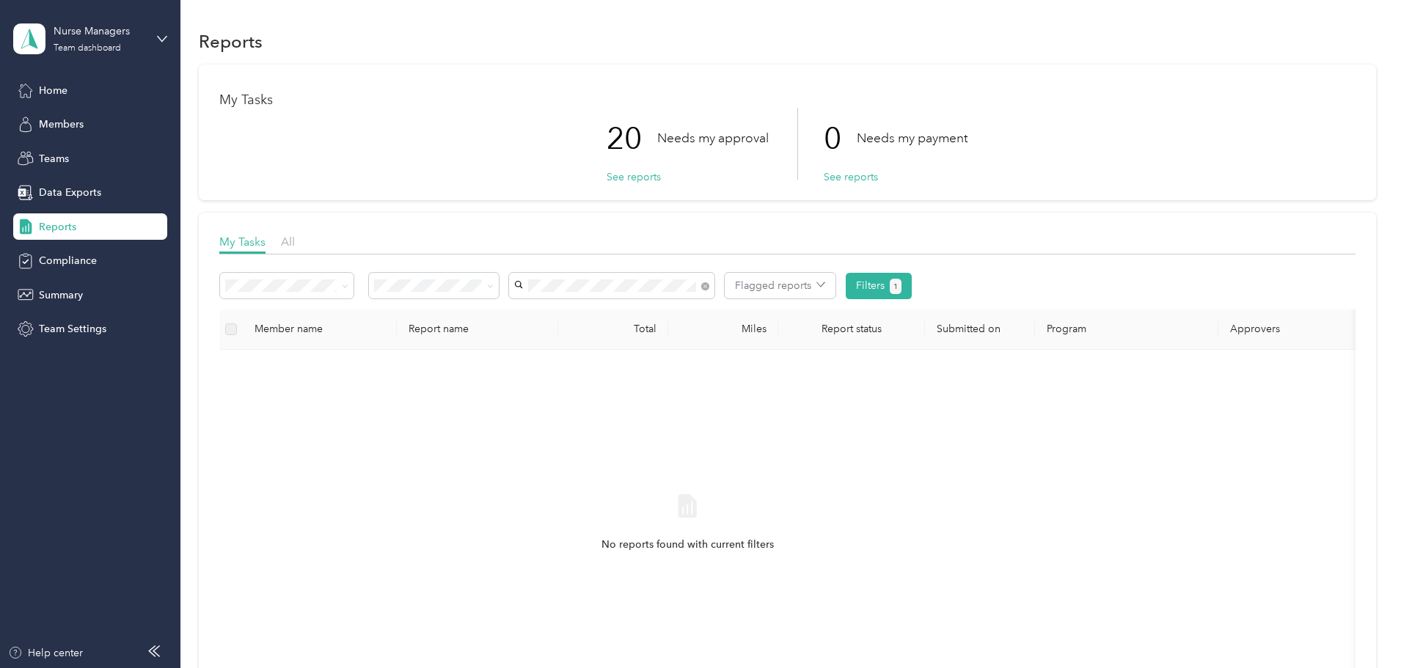
click at [715, 303] on li "[PERSON_NAME]" at bounding box center [708, 313] width 205 height 26
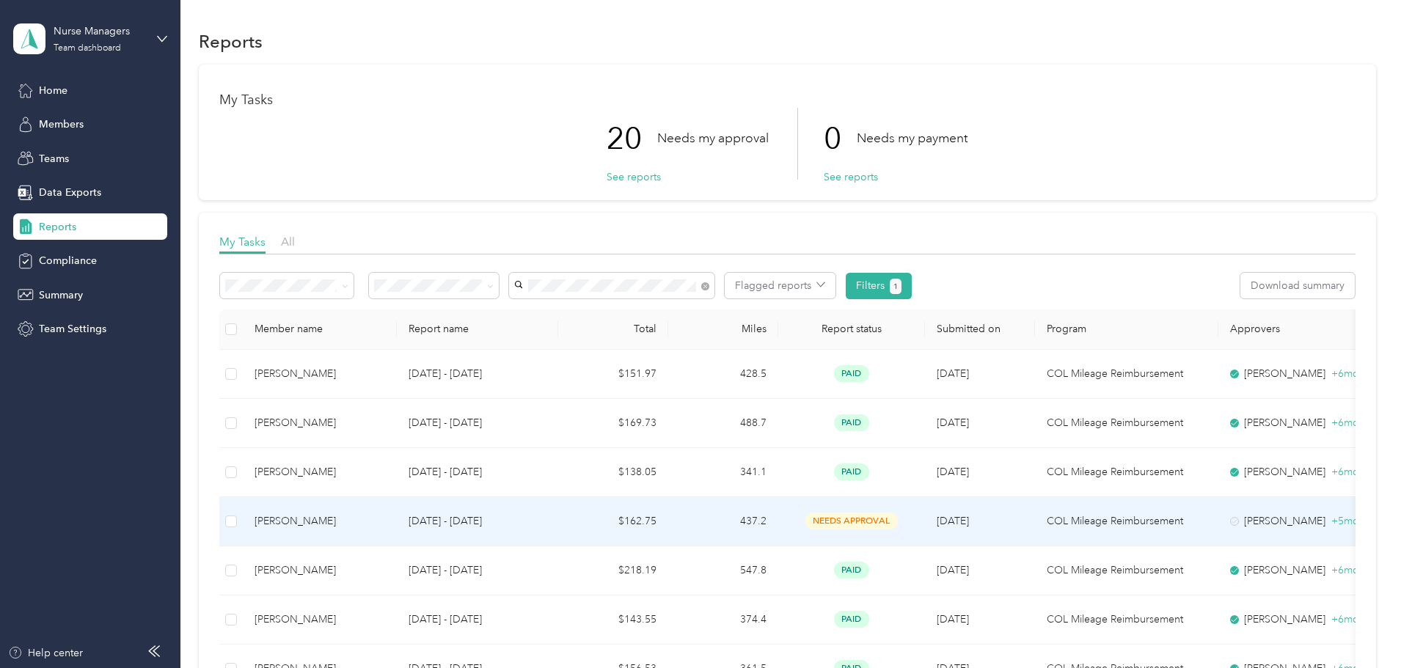
click at [778, 525] on td "437.2" at bounding box center [723, 521] width 110 height 49
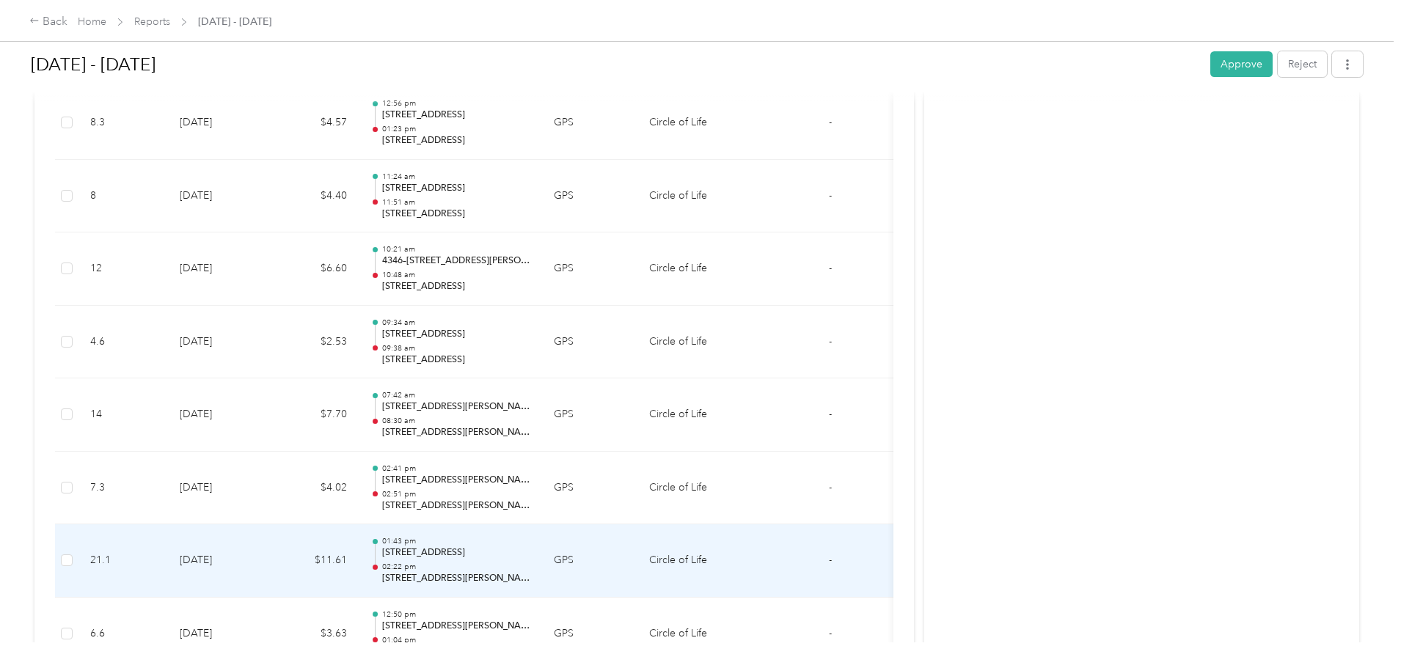
scroll to position [3523, 0]
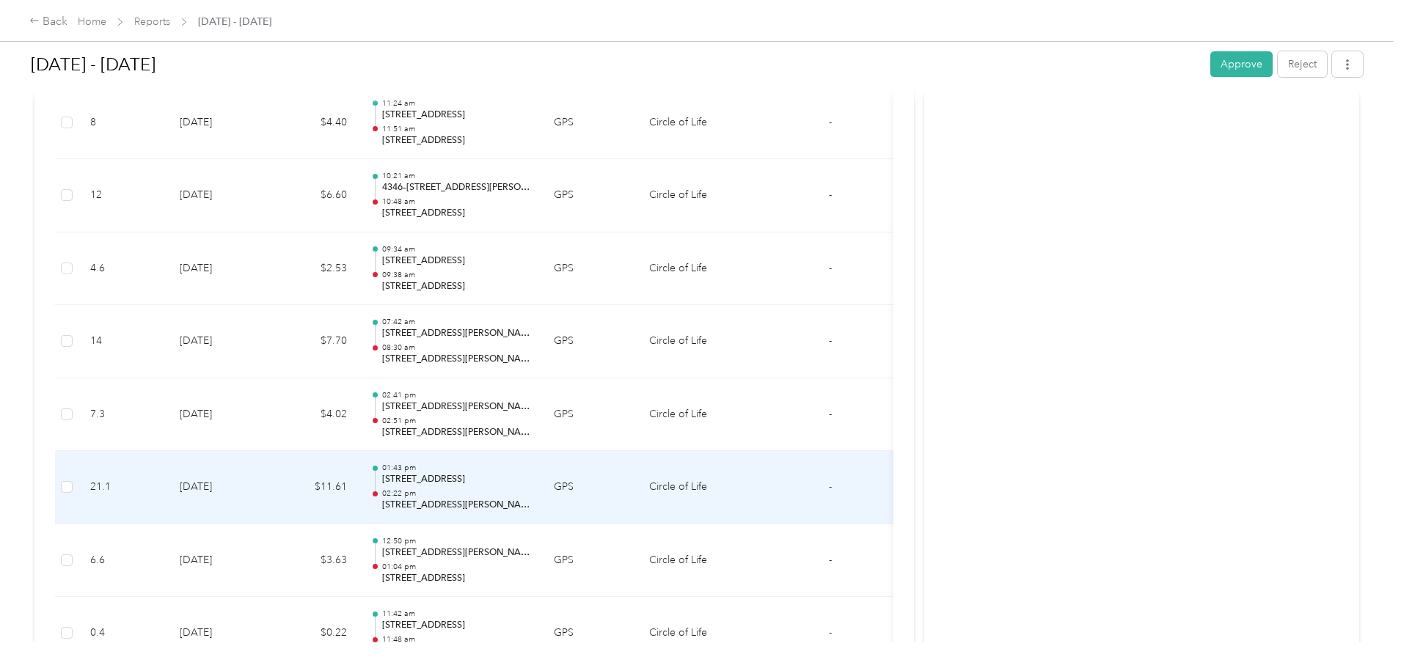
click at [530, 505] on p "[STREET_ADDRESS][PERSON_NAME]" at bounding box center [456, 505] width 148 height 13
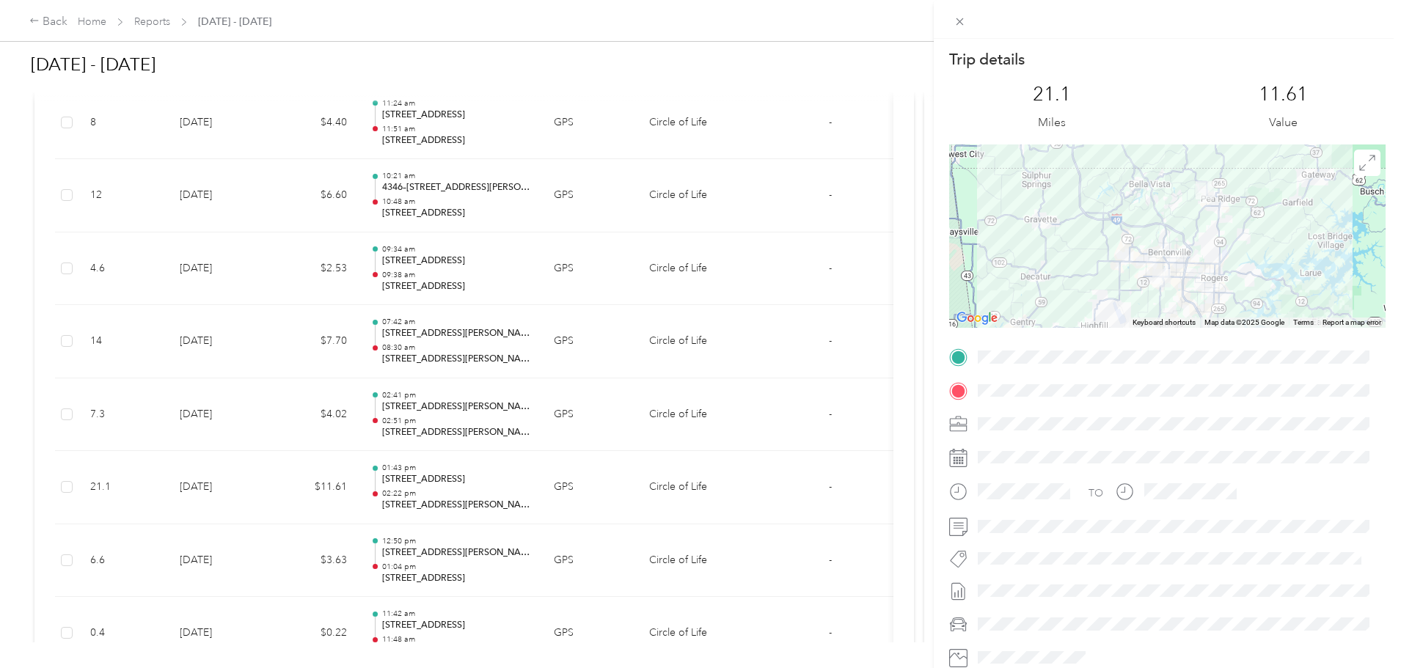
click at [584, 402] on div "Trip details This trip cannot be edited because it is either under review, appr…" at bounding box center [700, 334] width 1401 height 668
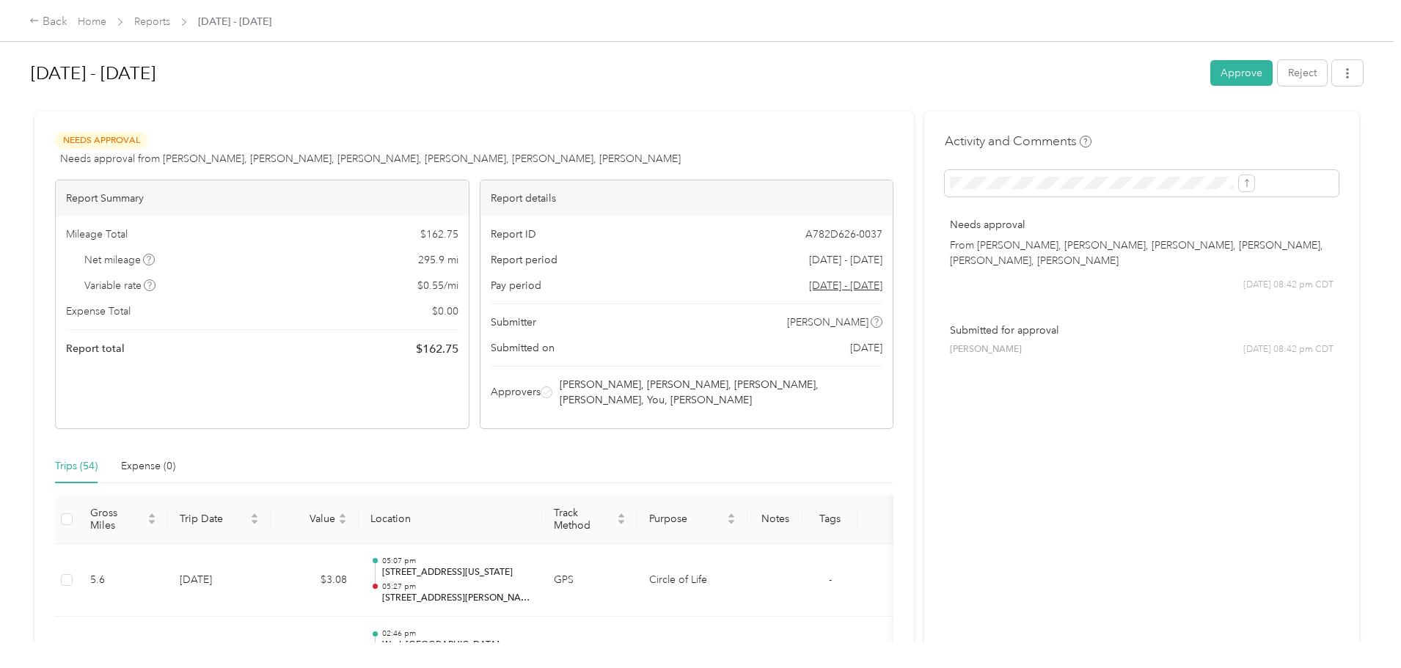
scroll to position [0, 0]
click at [1210, 75] on button "Approve" at bounding box center [1241, 74] width 62 height 26
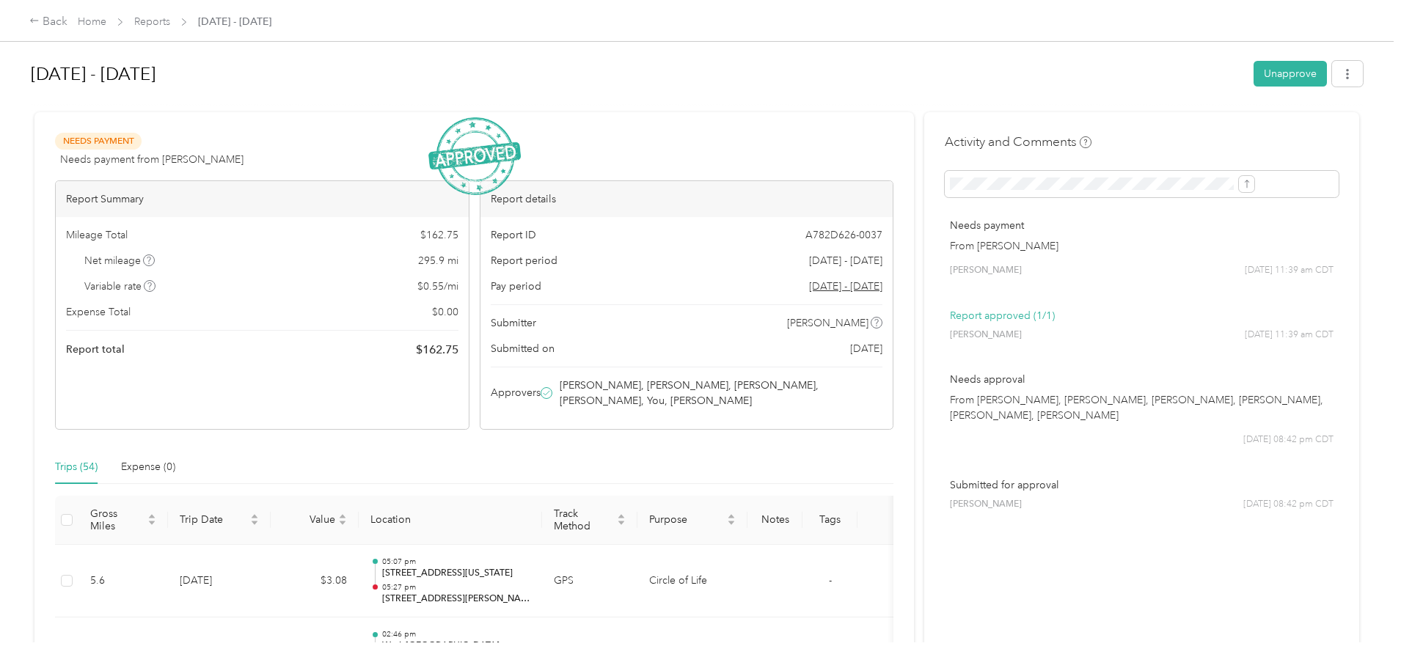
click at [271, 19] on span "[DATE] - [DATE]" at bounding box center [234, 21] width 73 height 15
click at [170, 26] on link "Reports" at bounding box center [152, 21] width 36 height 12
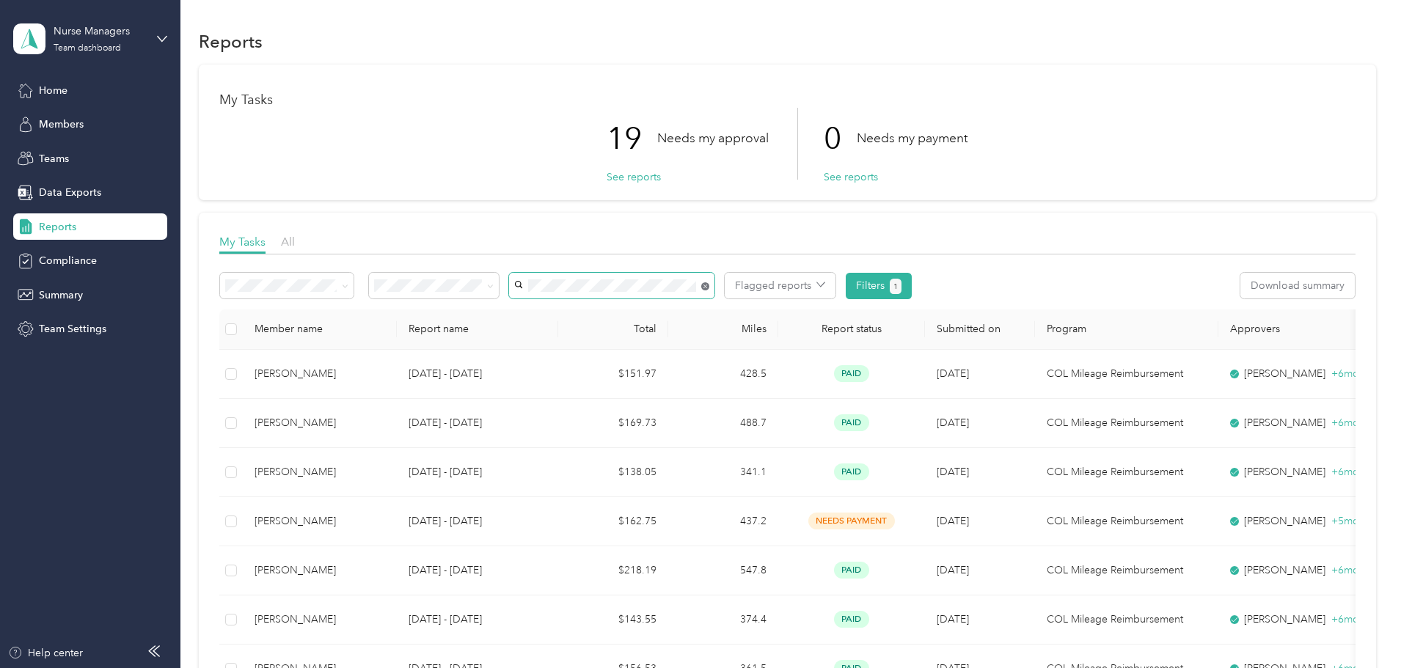
click at [709, 286] on icon at bounding box center [705, 286] width 8 height 8
click at [658, 439] on span "[PERSON_NAME]" at bounding box center [657, 441] width 81 height 12
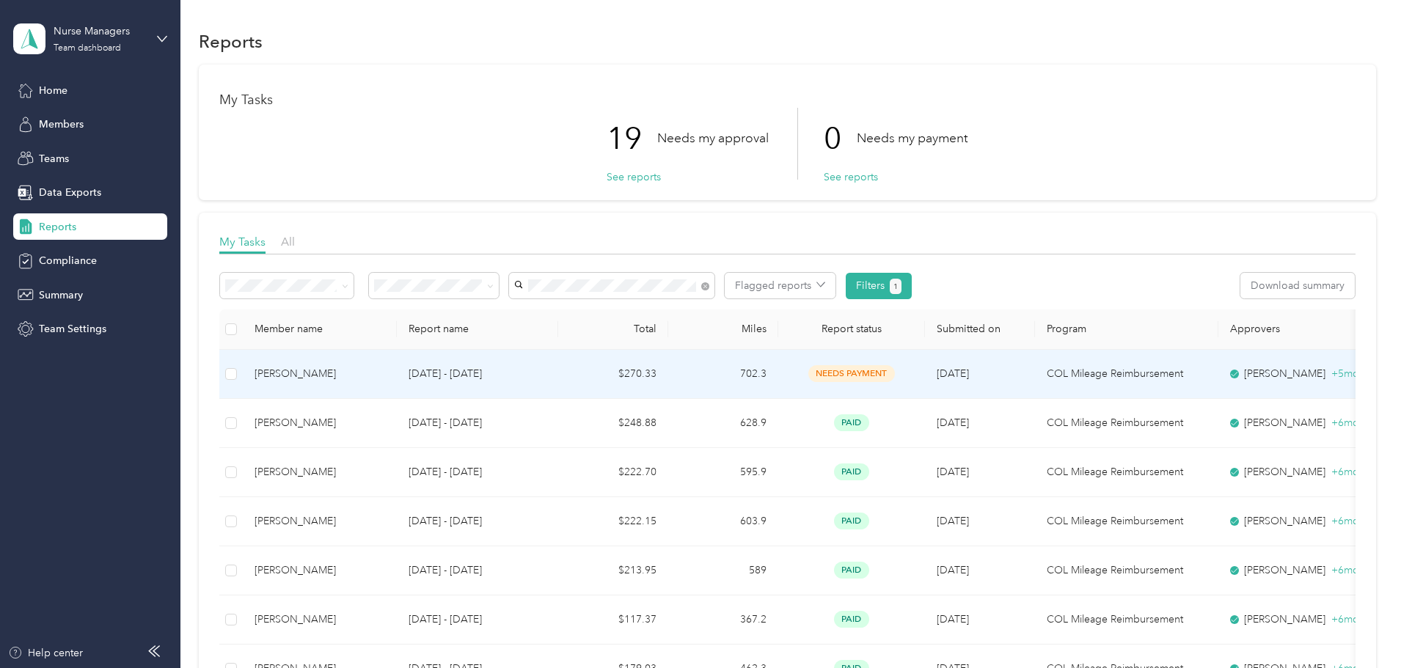
click at [668, 379] on td "$270.33" at bounding box center [613, 374] width 110 height 49
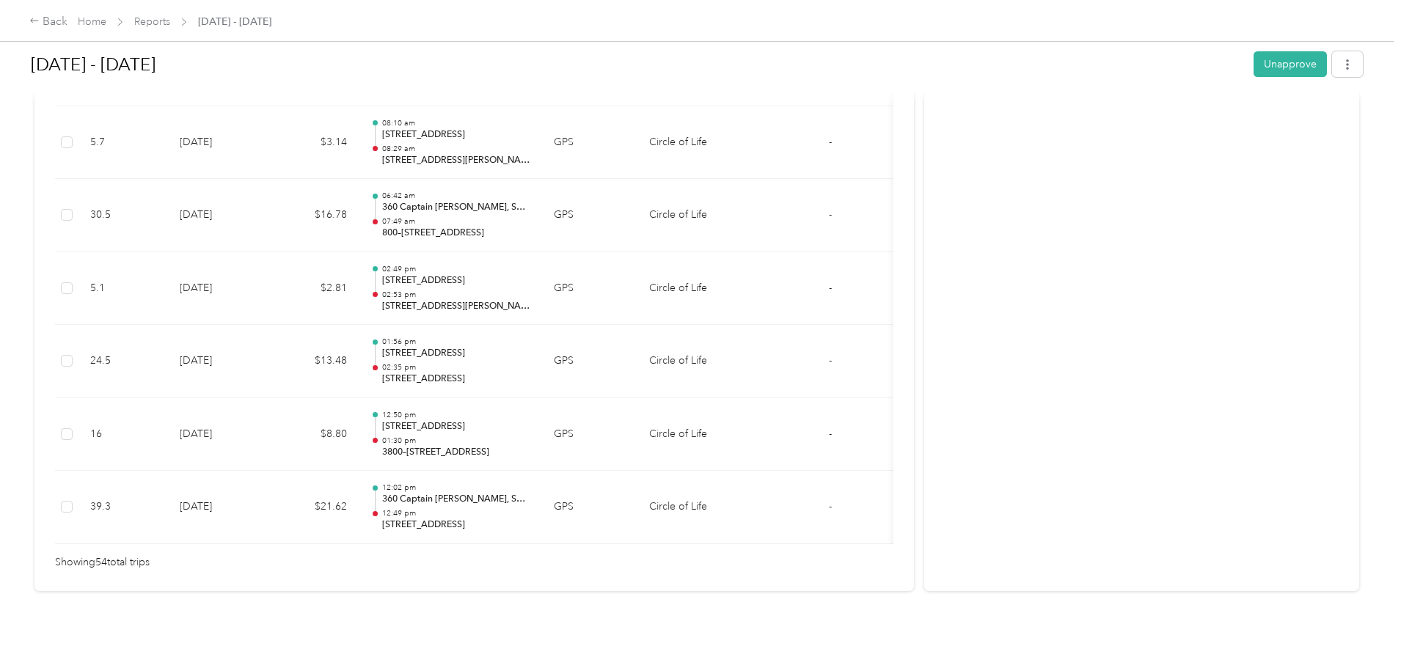
scroll to position [3963, 0]
